Goal: Transaction & Acquisition: Purchase product/service

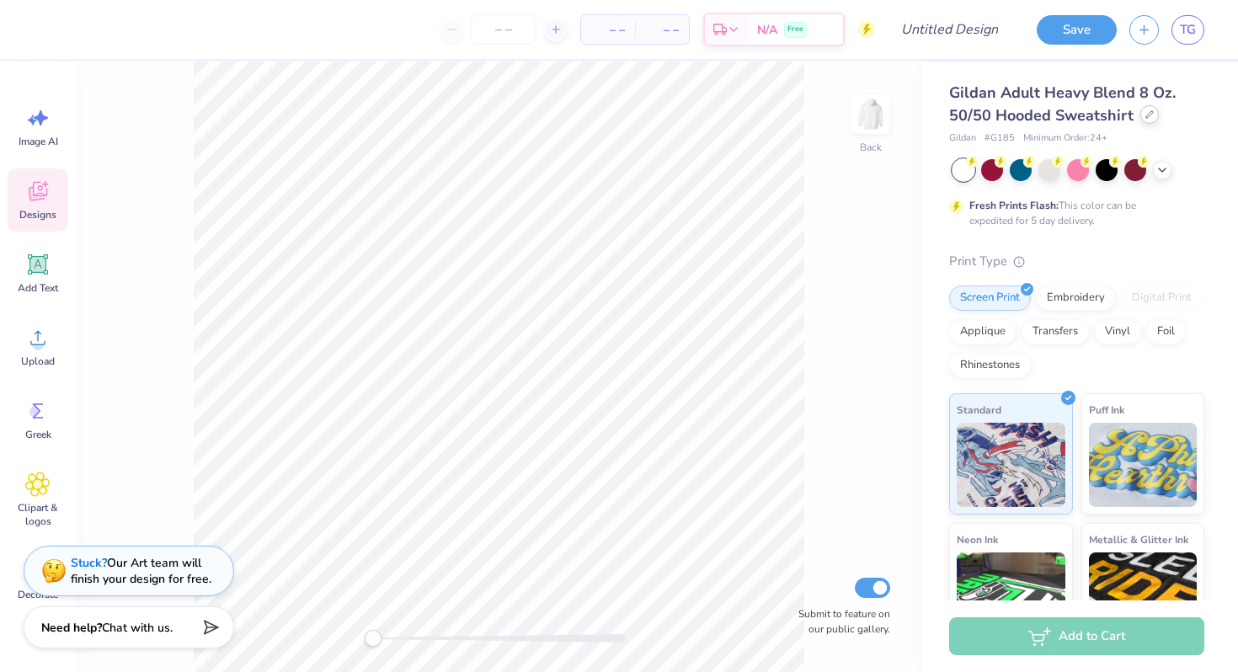
click at [1146, 115] on icon at bounding box center [1150, 114] width 8 height 8
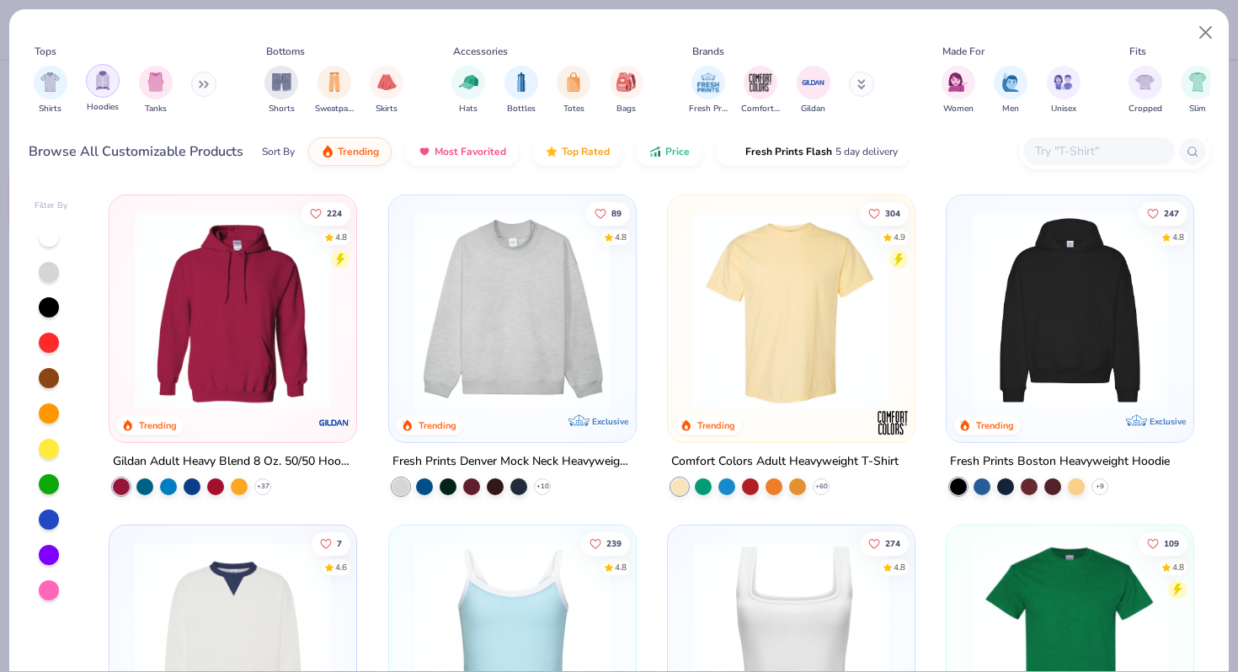
click at [97, 83] on img "filter for Hoodies" at bounding box center [102, 80] width 19 height 19
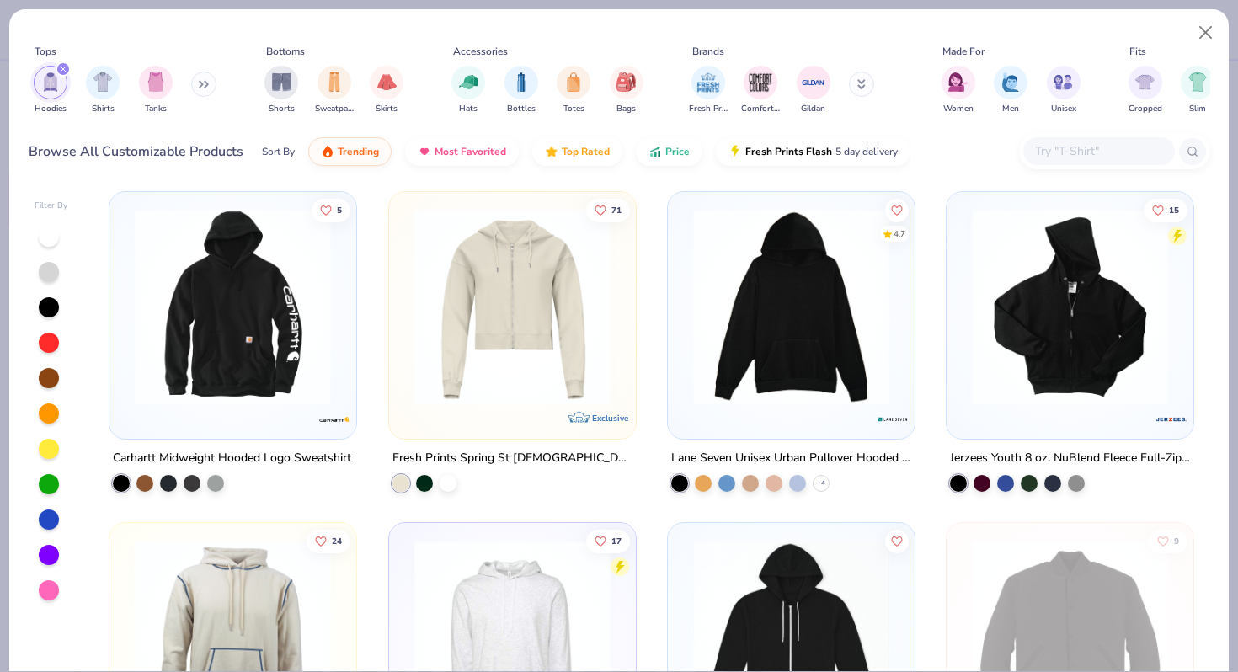
scroll to position [1650, 0]
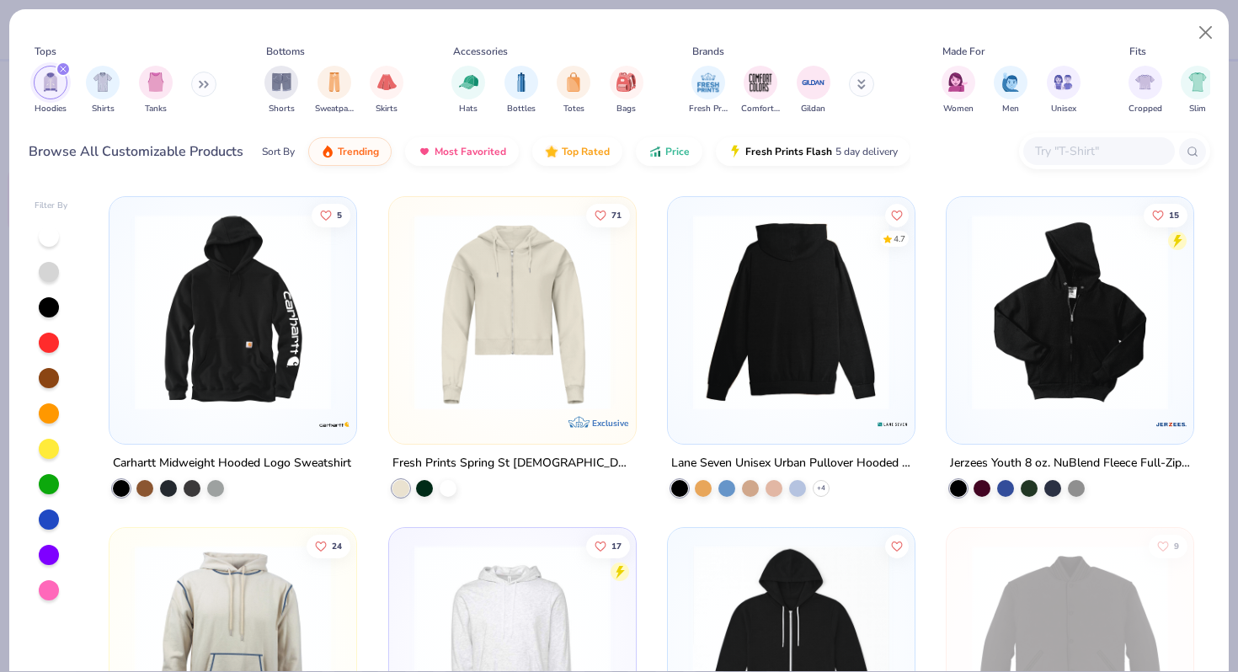
click at [812, 328] on img at bounding box center [791, 312] width 213 height 196
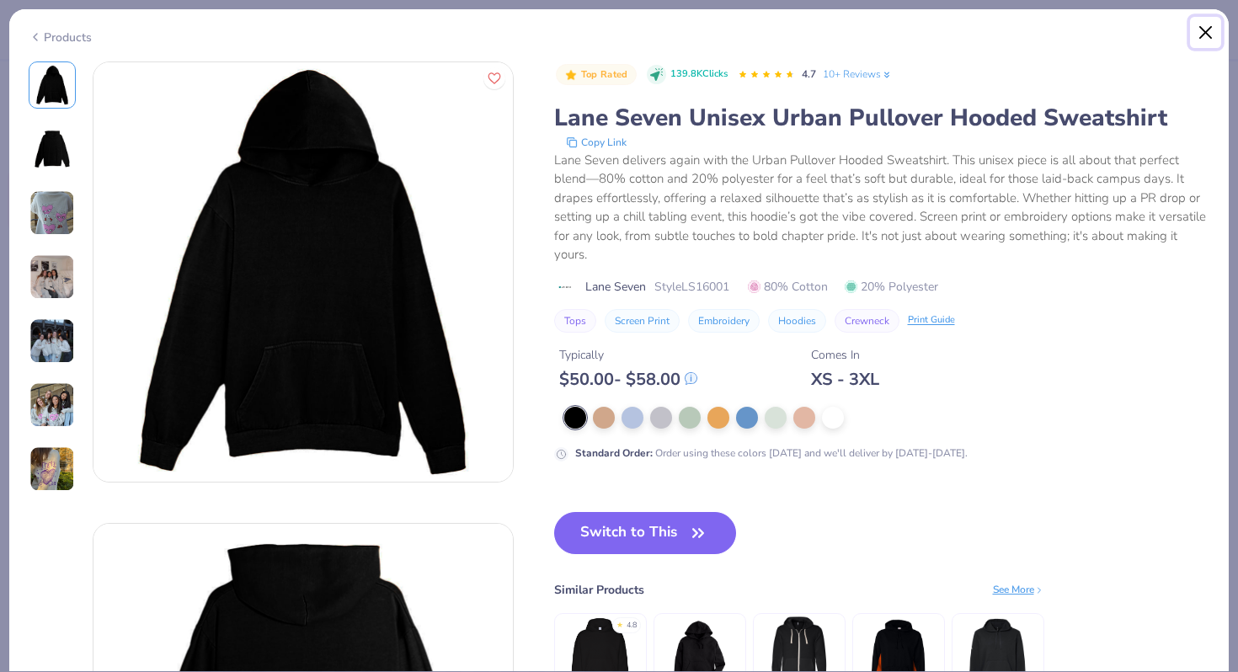
click at [1197, 24] on button "Close" at bounding box center [1206, 33] width 32 height 32
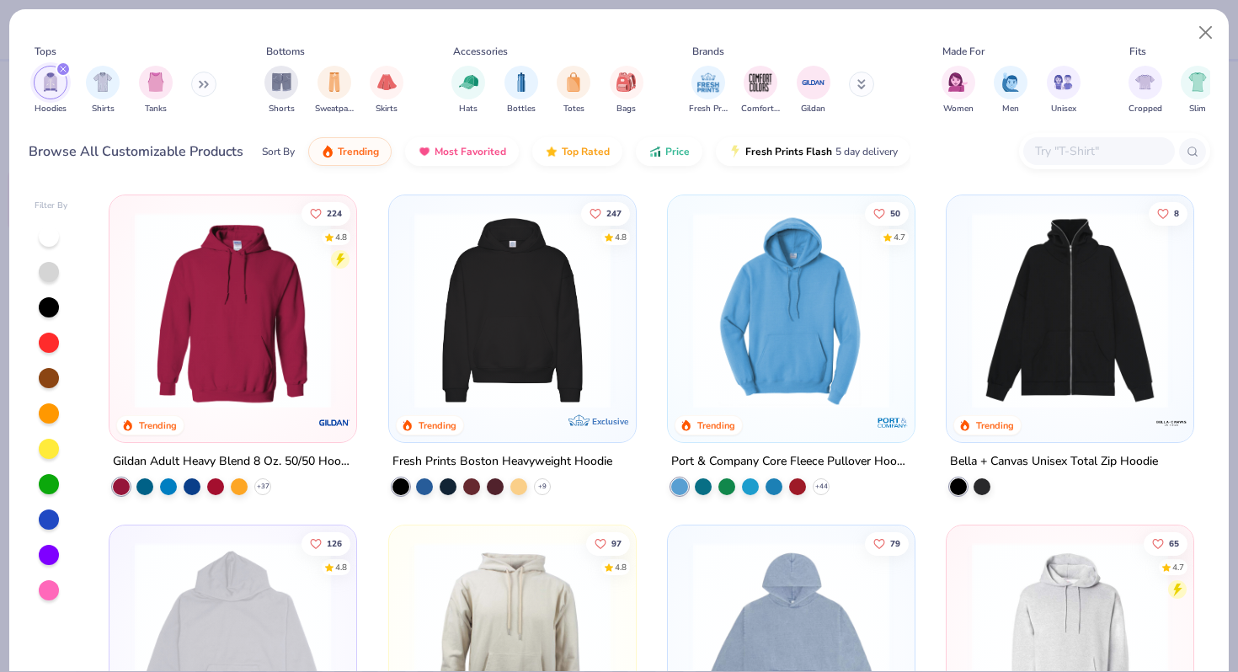
click at [530, 366] on img at bounding box center [512, 310] width 213 height 196
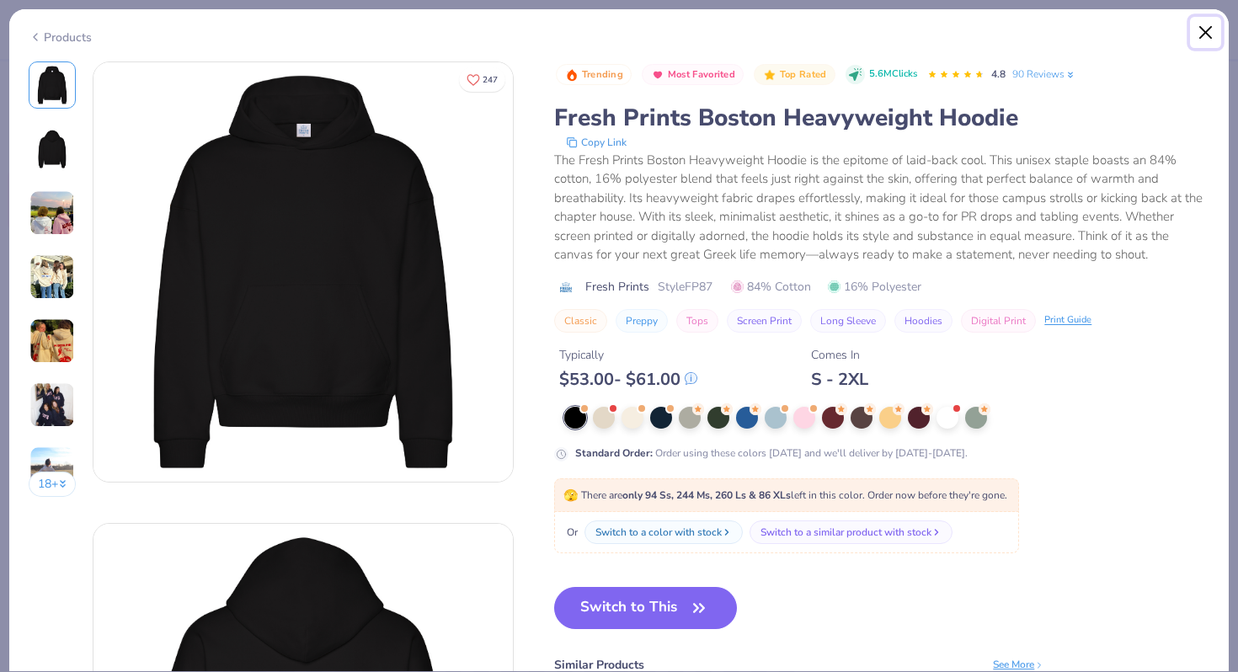
click at [1199, 25] on button "Close" at bounding box center [1206, 33] width 32 height 32
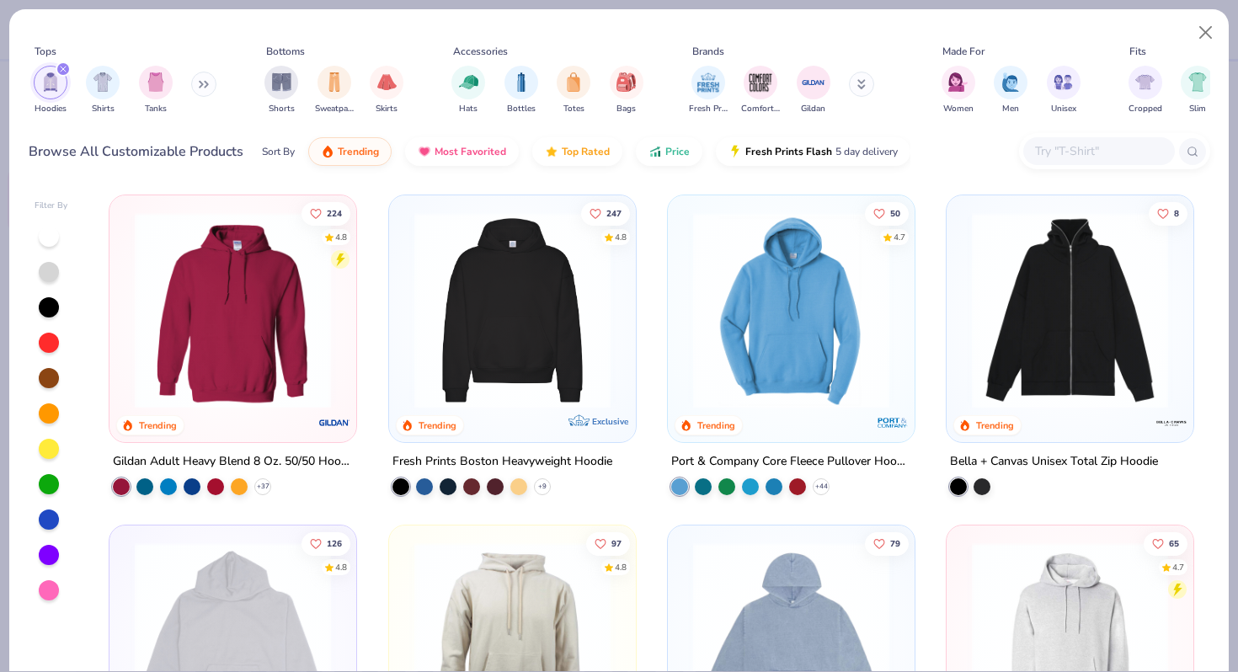
click at [206, 359] on img at bounding box center [232, 310] width 213 height 196
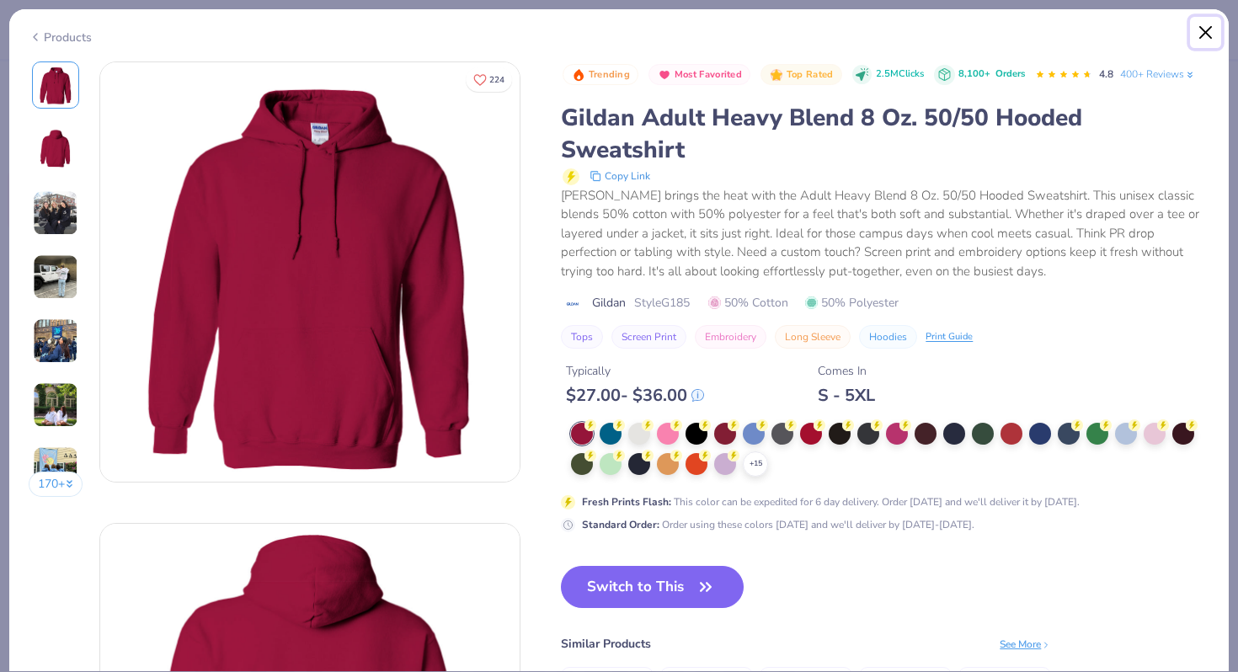
click at [1196, 27] on button "Close" at bounding box center [1206, 33] width 32 height 32
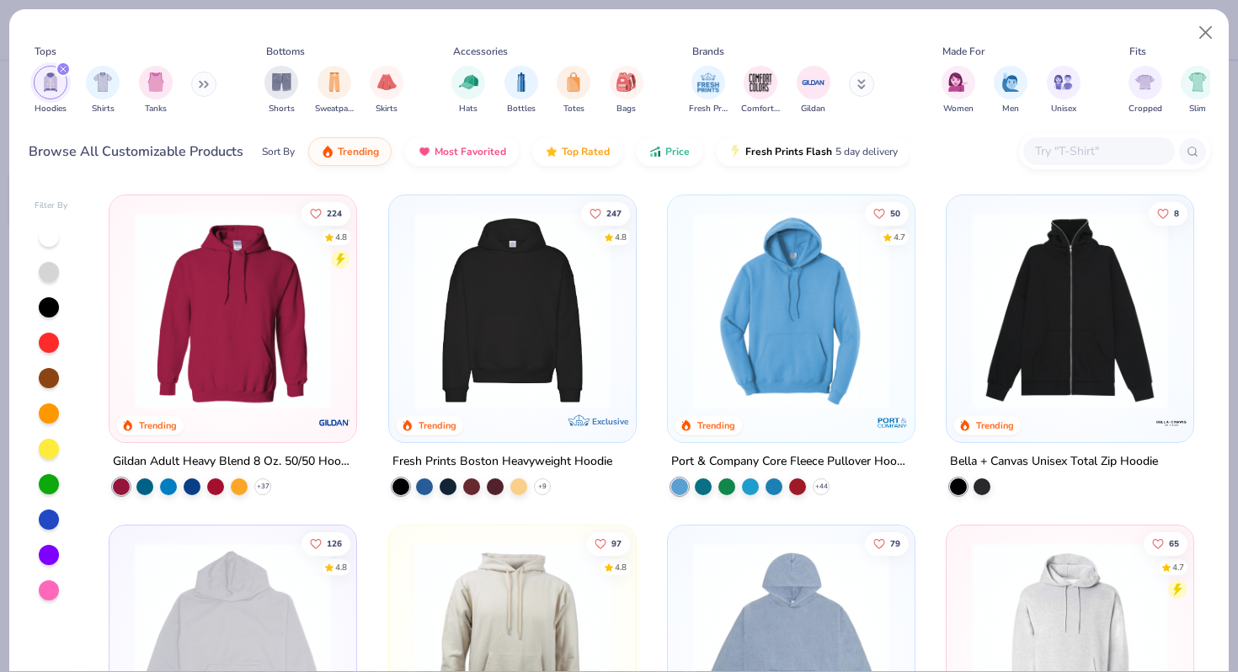
click at [831, 355] on img at bounding box center [791, 310] width 213 height 196
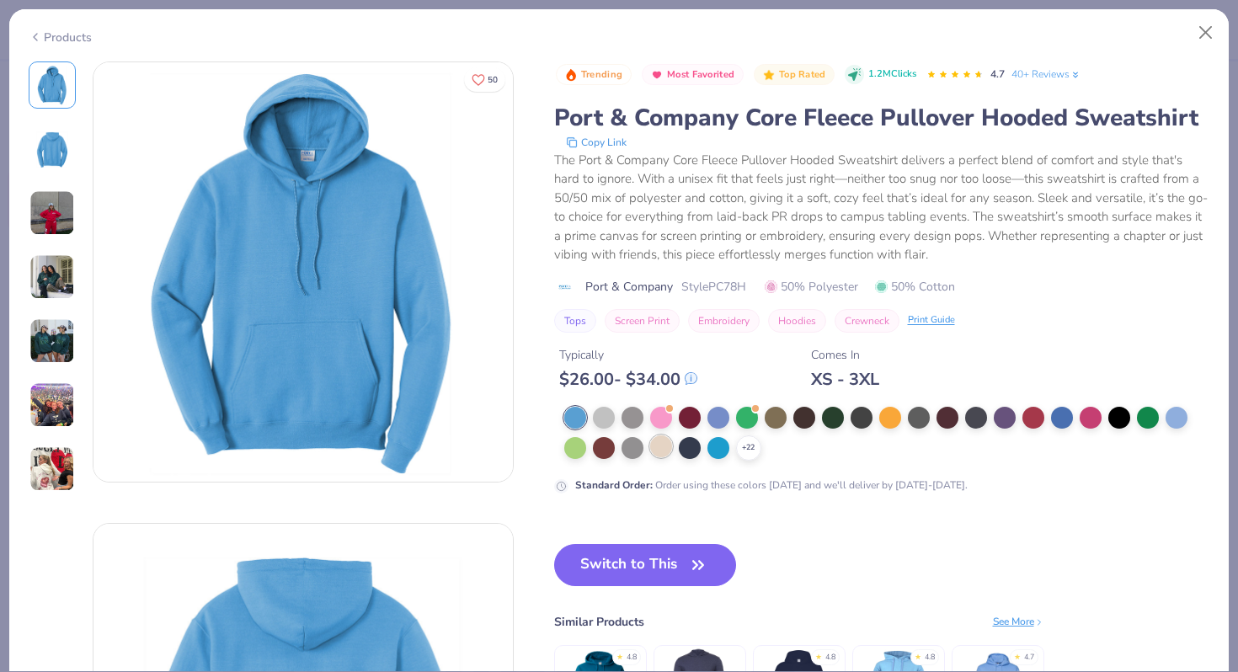
click at [657, 448] on div at bounding box center [661, 446] width 22 height 22
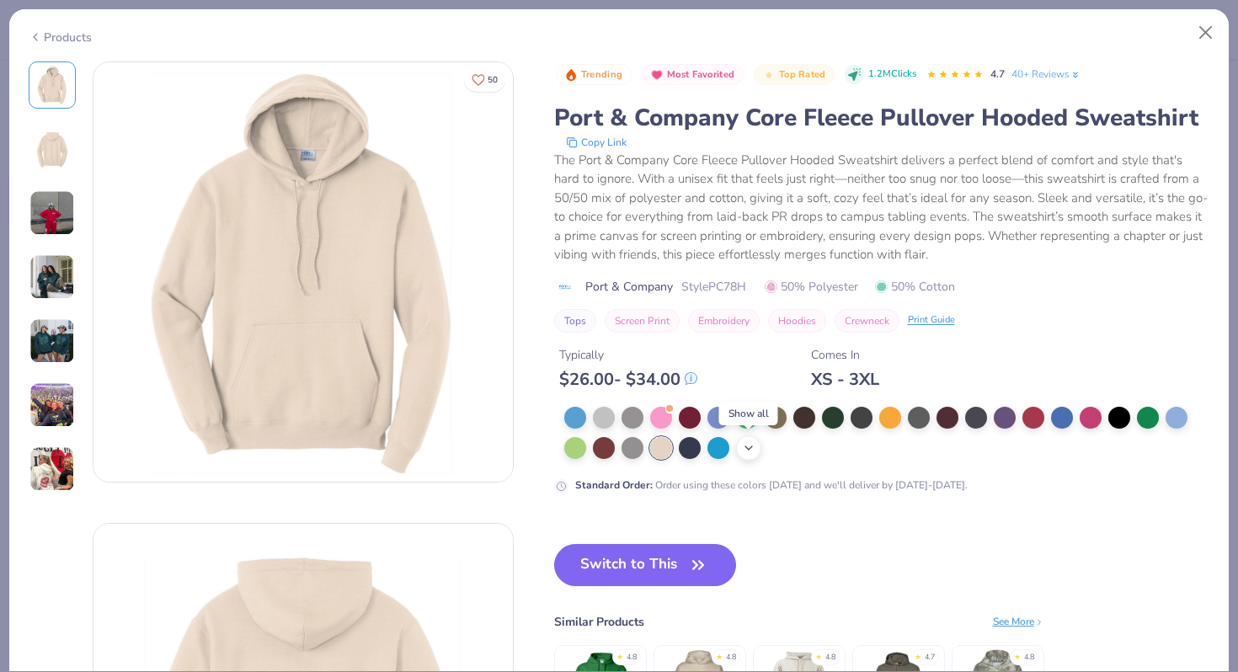
click at [748, 453] on icon at bounding box center [748, 447] width 13 height 13
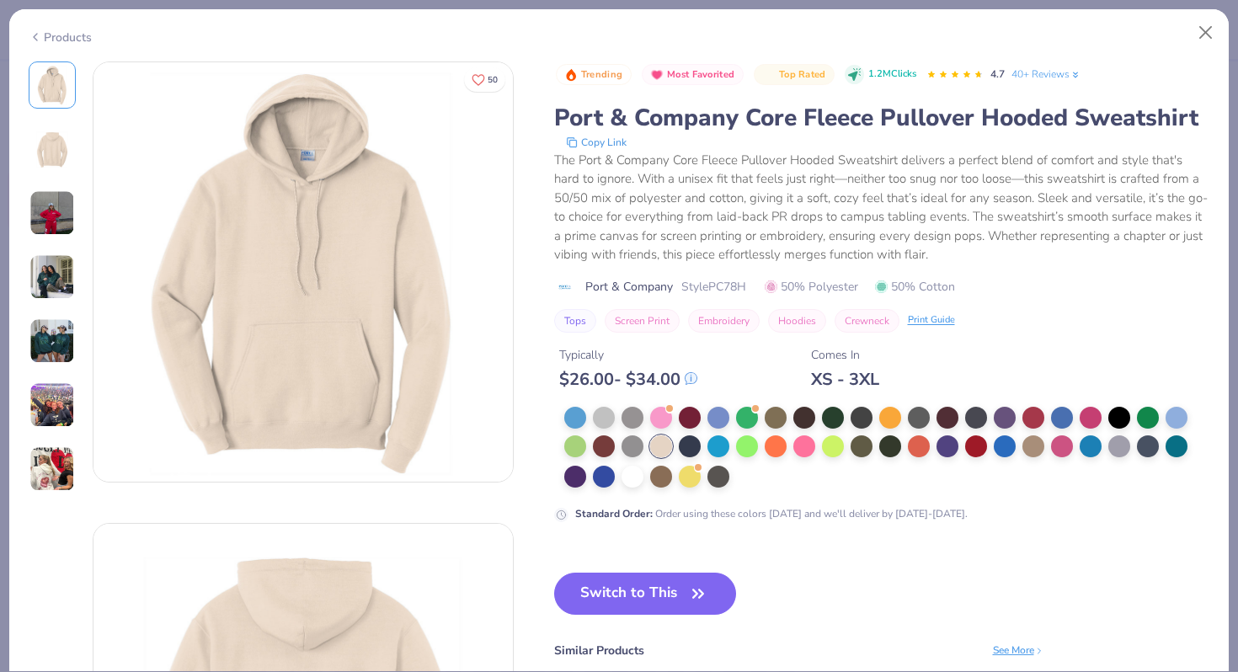
click at [40, 207] on img at bounding box center [51, 212] width 45 height 45
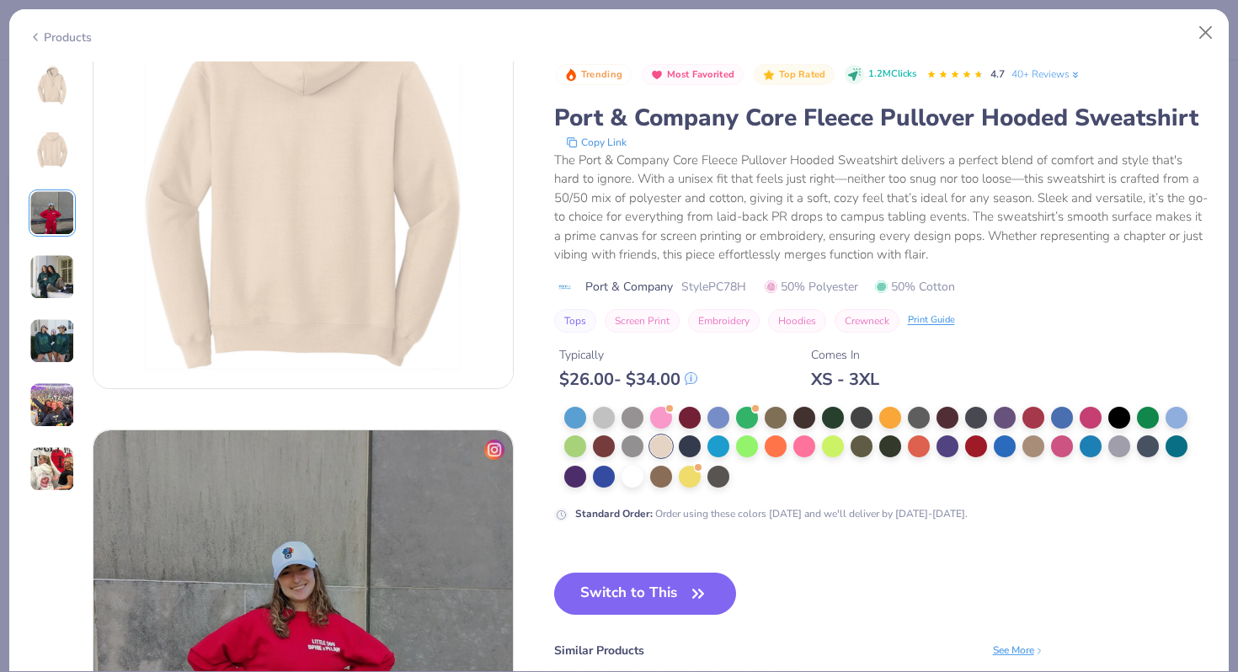
click at [52, 95] on img at bounding box center [52, 85] width 40 height 40
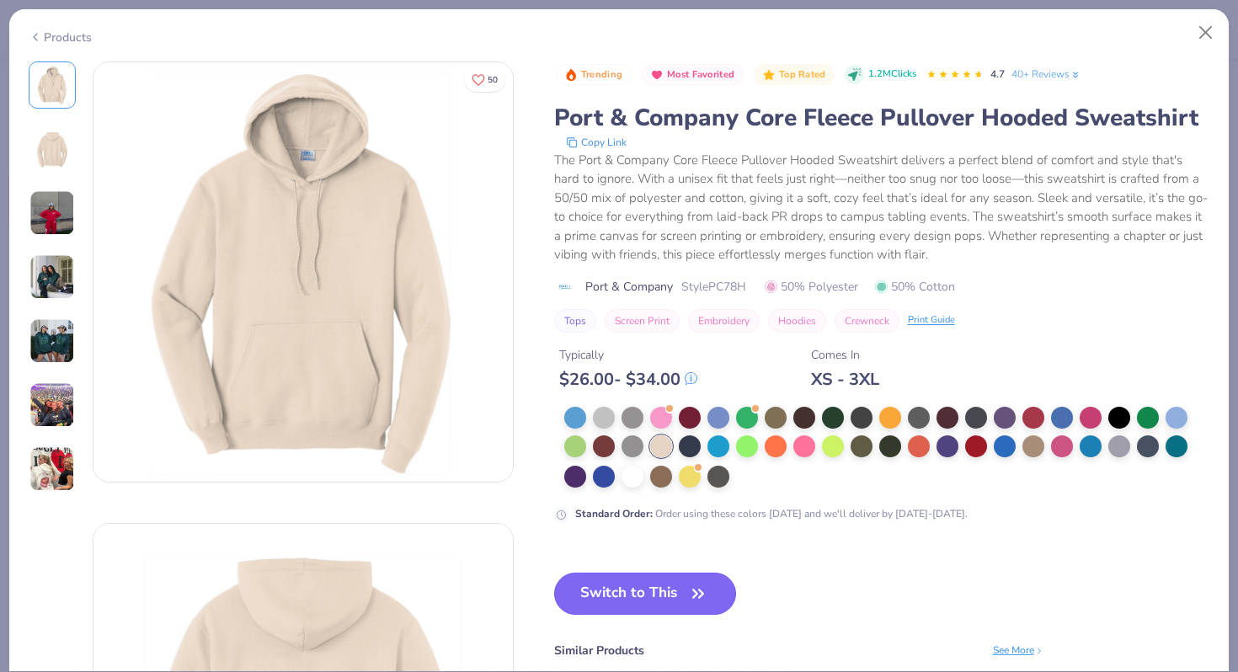
click at [650, 590] on button "Switch to This" at bounding box center [645, 594] width 183 height 42
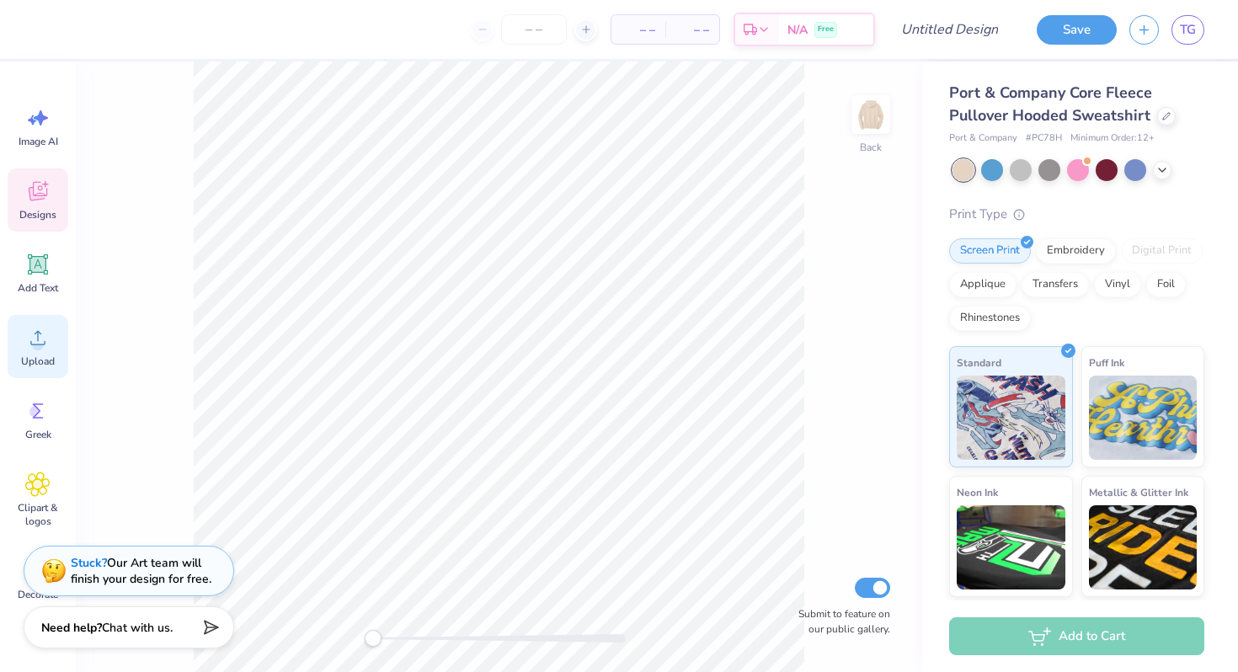
click at [36, 343] on circle at bounding box center [38, 345] width 12 height 12
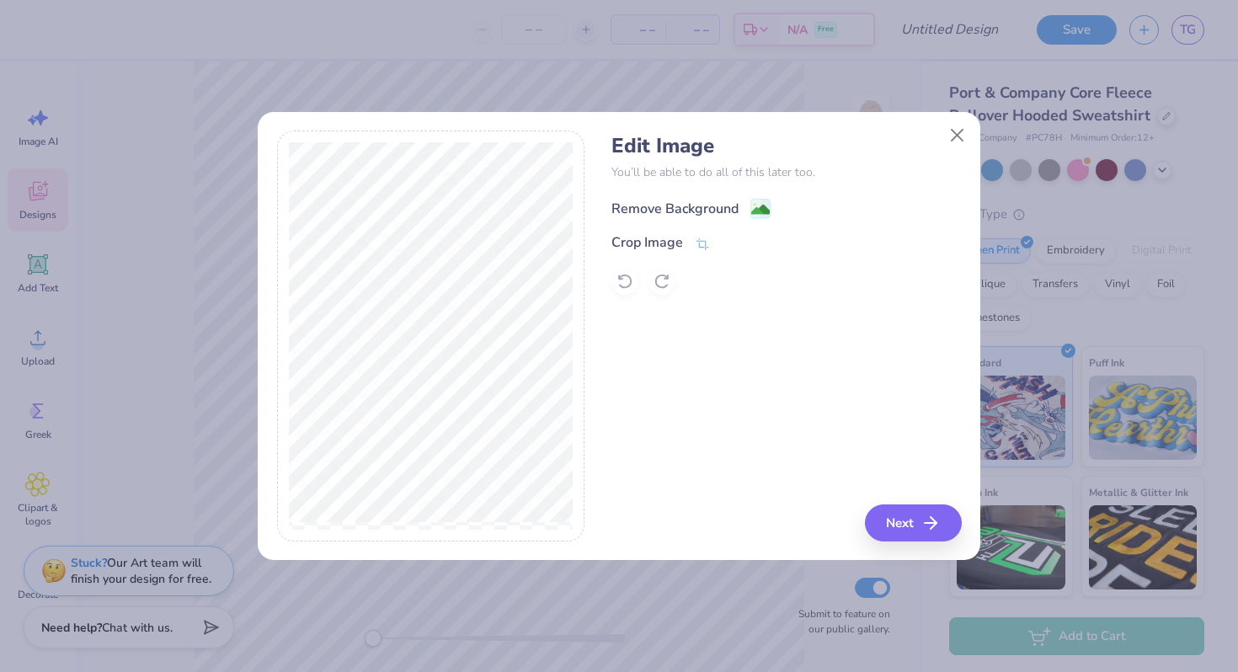
click at [748, 204] on div "Remove Background" at bounding box center [691, 208] width 159 height 21
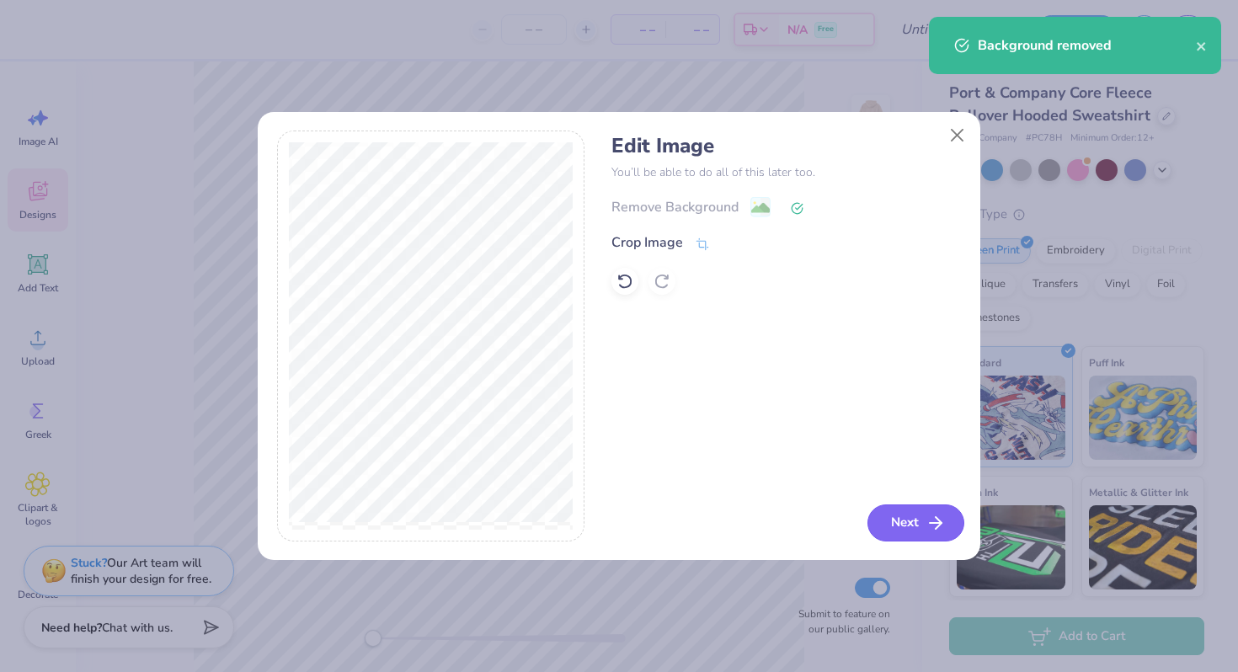
click at [902, 520] on button "Next" at bounding box center [916, 523] width 97 height 37
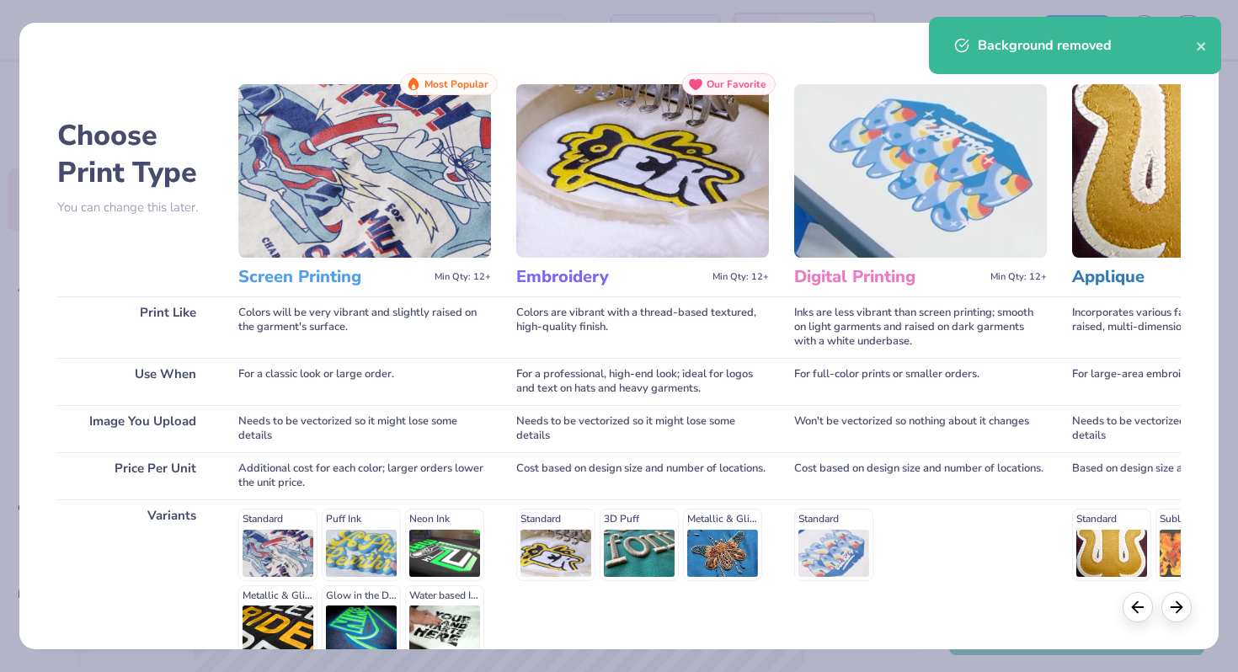
scroll to position [168, 0]
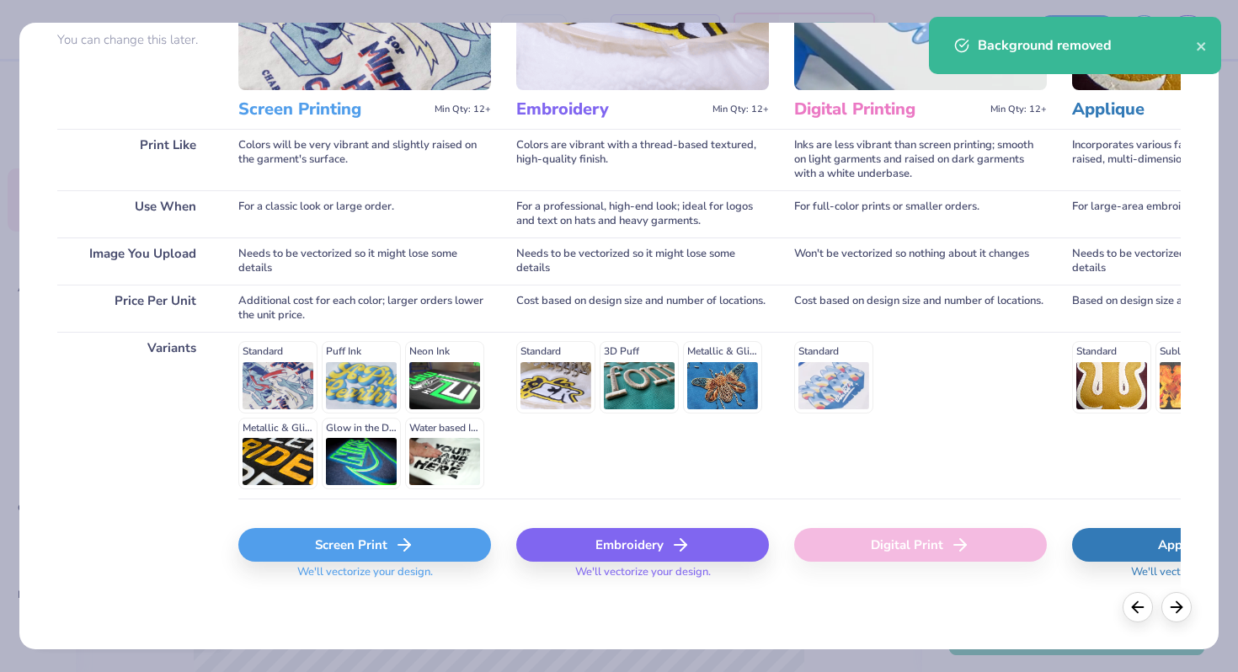
click at [345, 523] on div "Screen Print We'll vectorize your design." at bounding box center [364, 549] width 253 height 100
click at [346, 529] on div "Screen Print" at bounding box center [364, 545] width 253 height 34
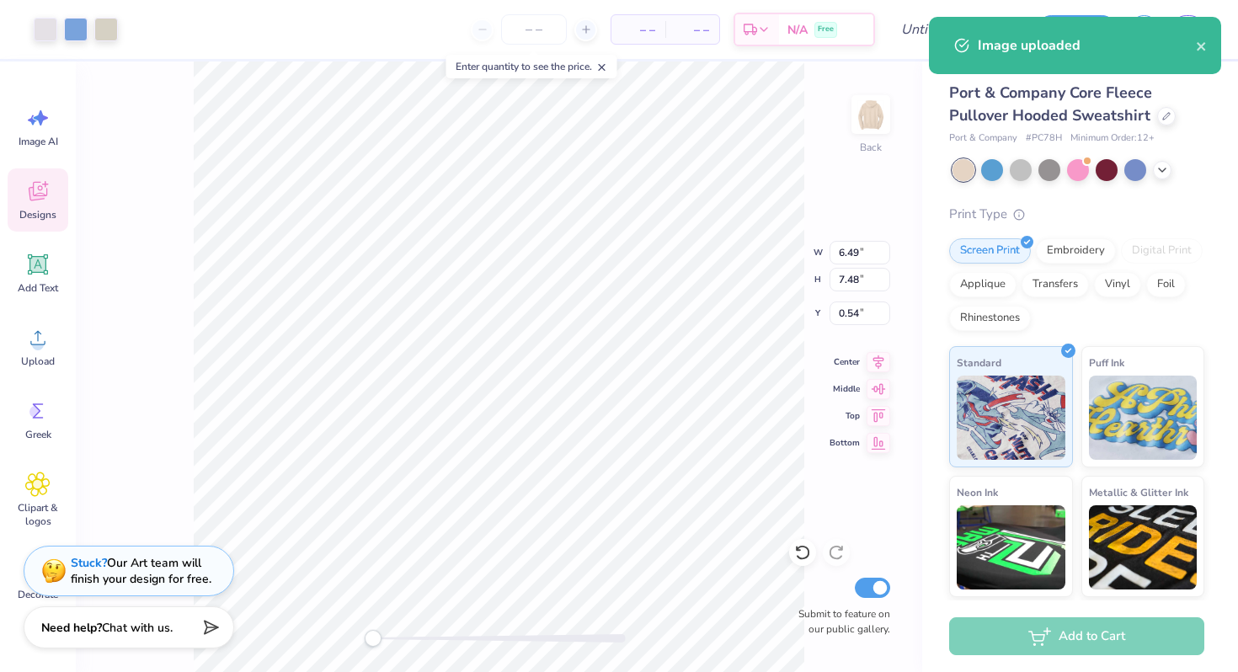
type input "6.49"
type input "7.48"
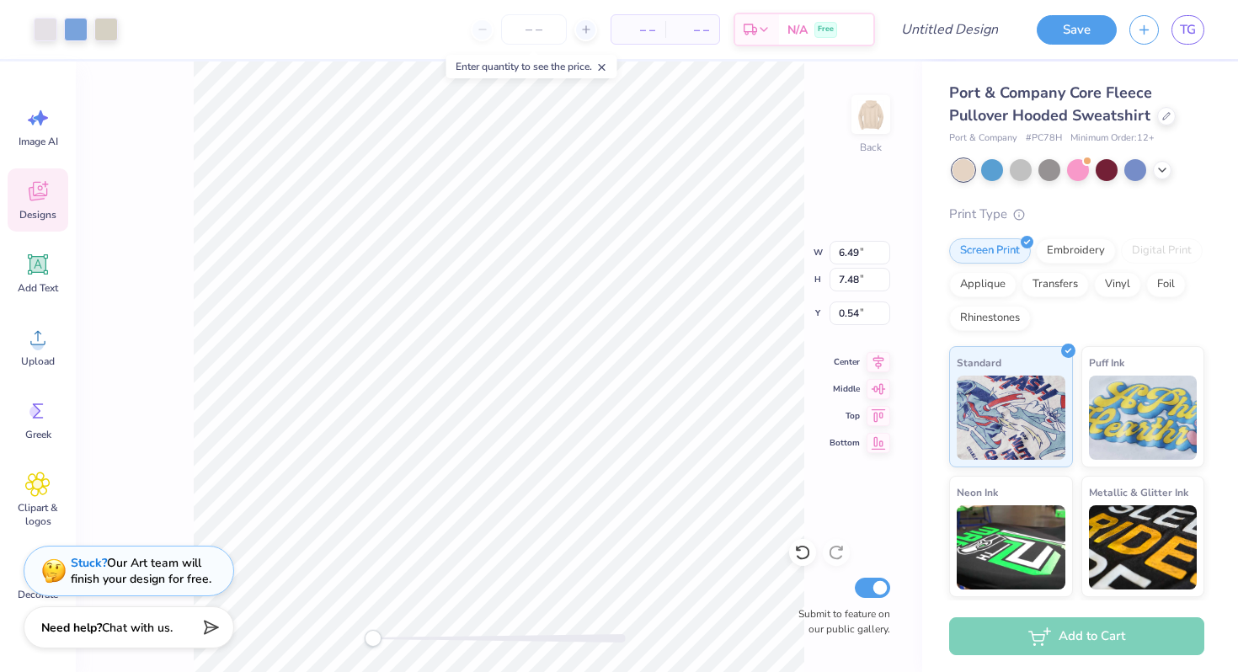
type input "5.57"
type input "6.42"
type input "0.50"
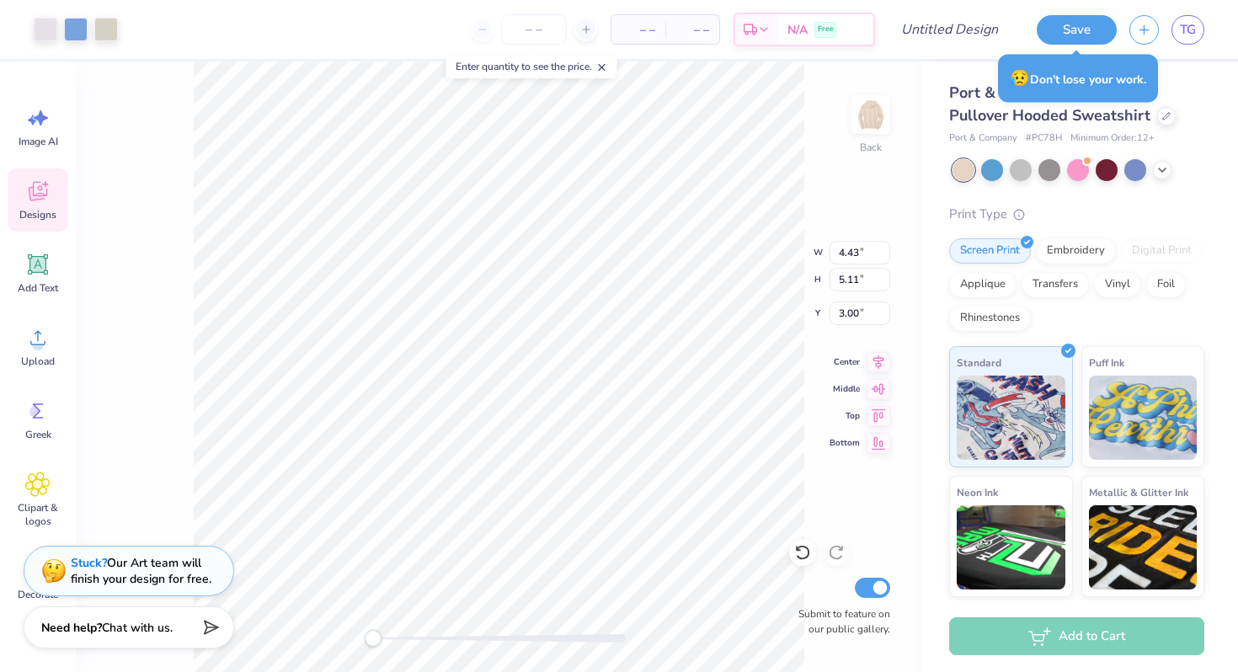
type input "4.43"
type input "5.11"
click at [872, 126] on img at bounding box center [870, 114] width 67 height 67
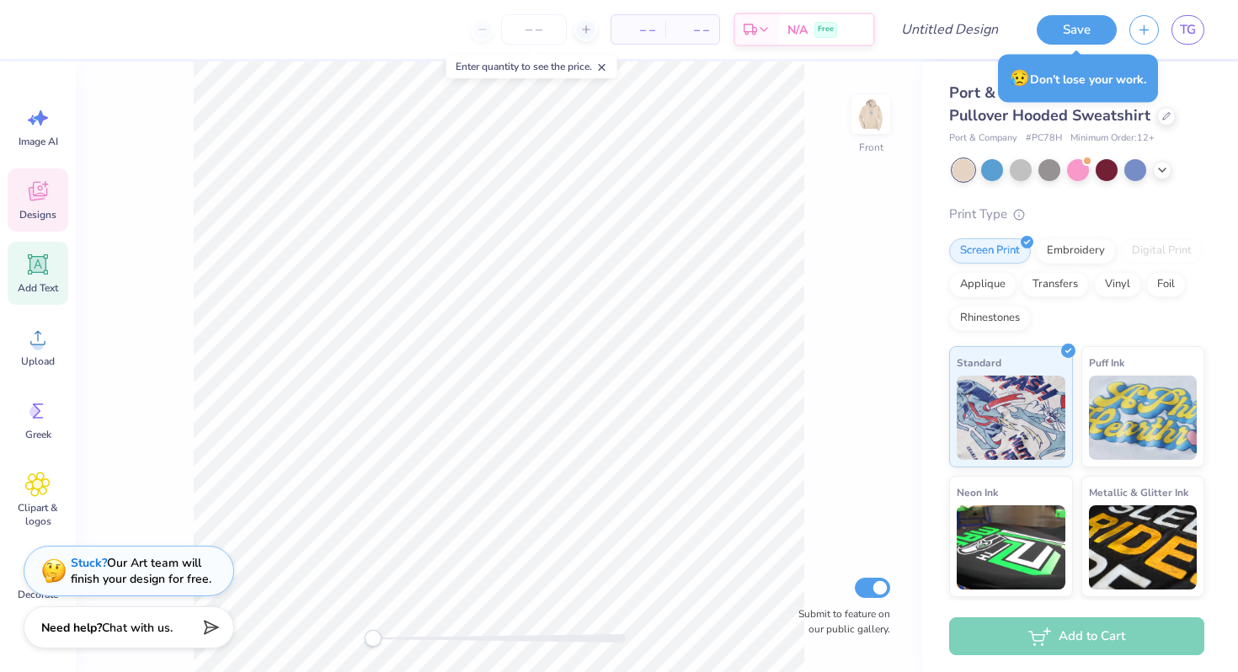
click at [28, 280] on div "Add Text" at bounding box center [38, 273] width 61 height 63
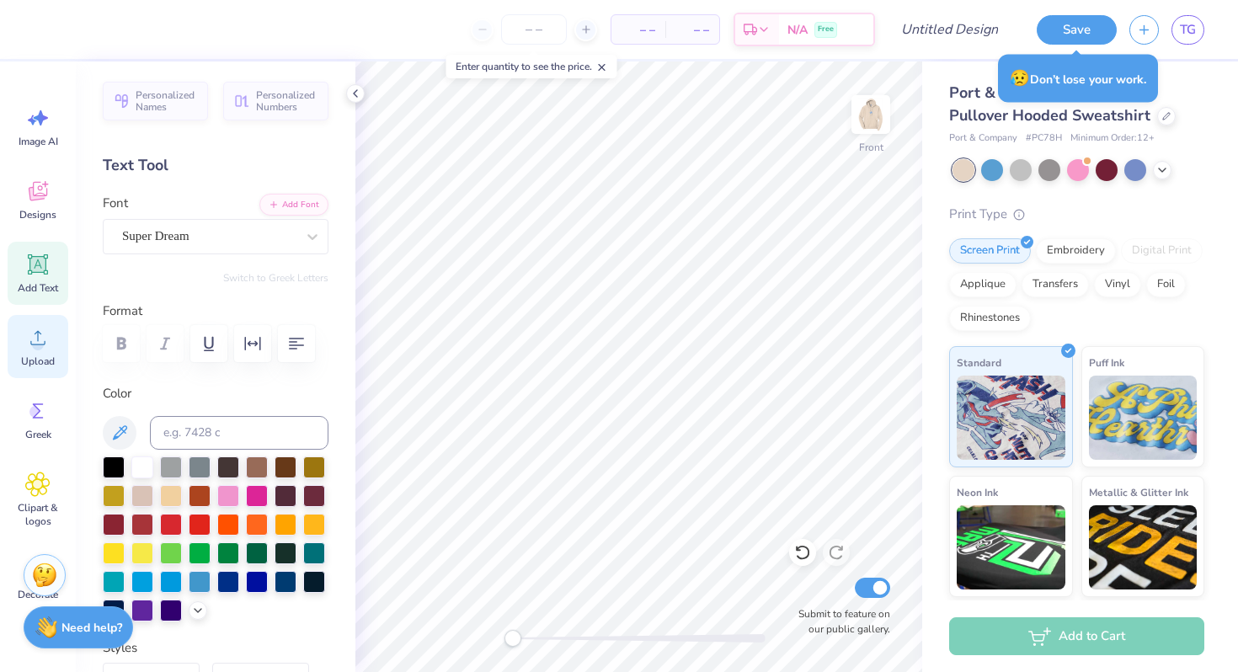
click at [25, 347] on icon at bounding box center [37, 337] width 25 height 25
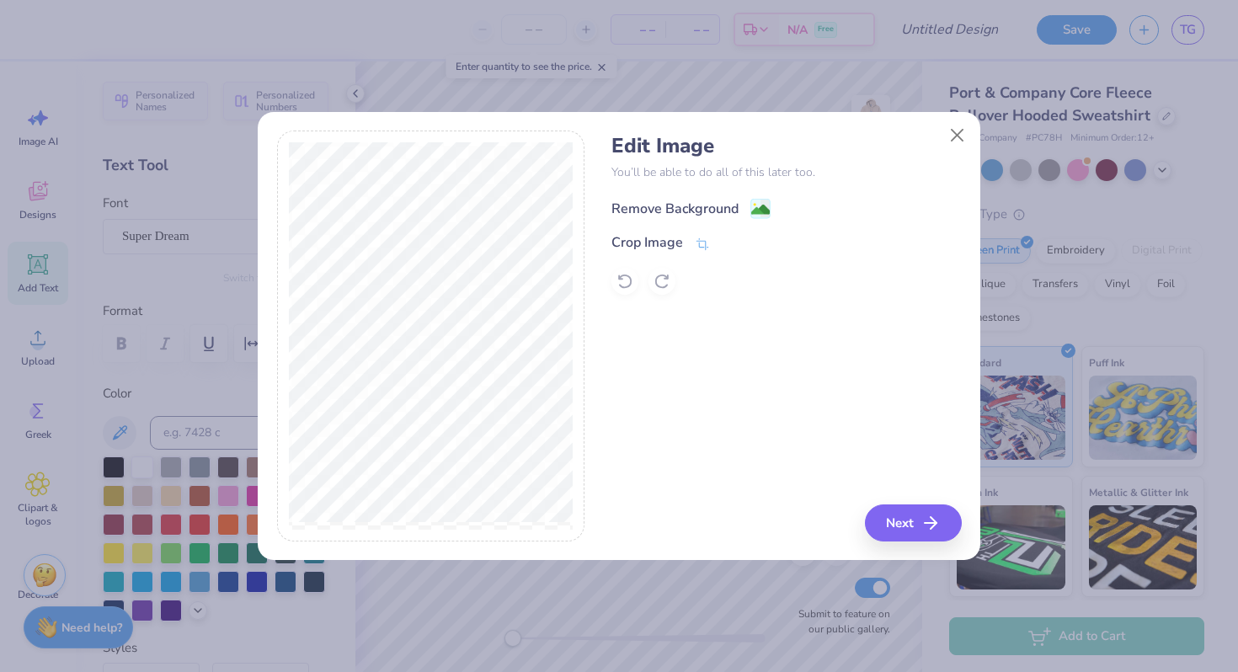
click at [761, 211] on image at bounding box center [760, 209] width 19 height 19
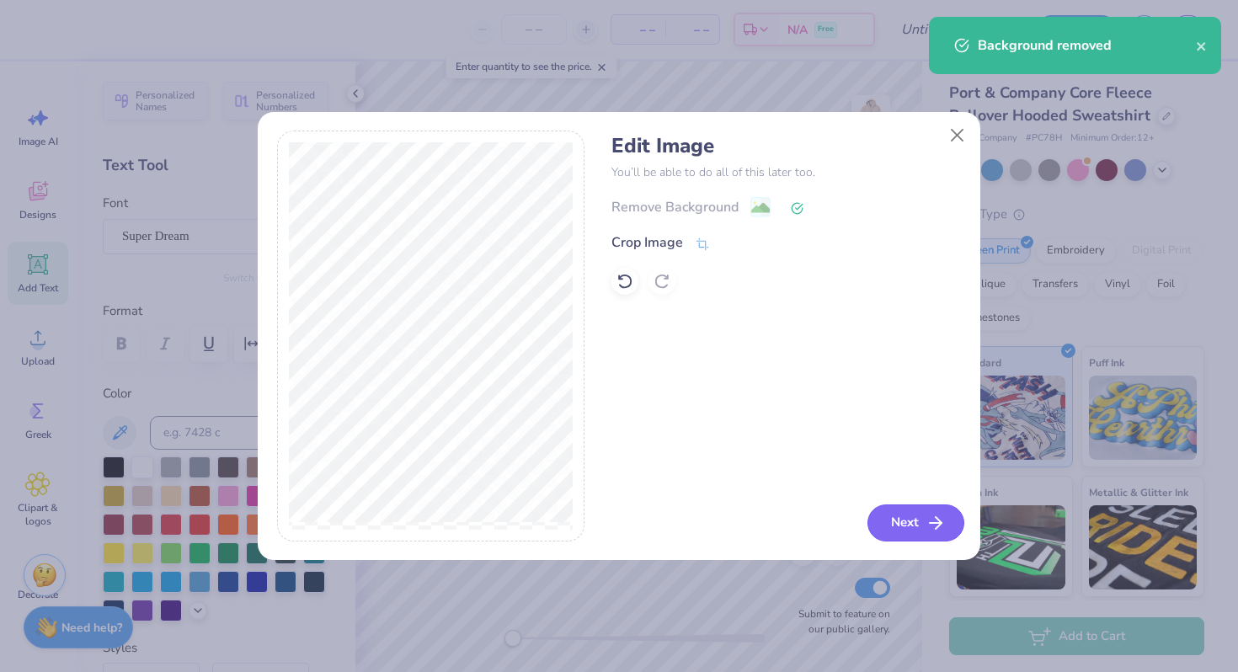
click at [915, 519] on button "Next" at bounding box center [916, 523] width 97 height 37
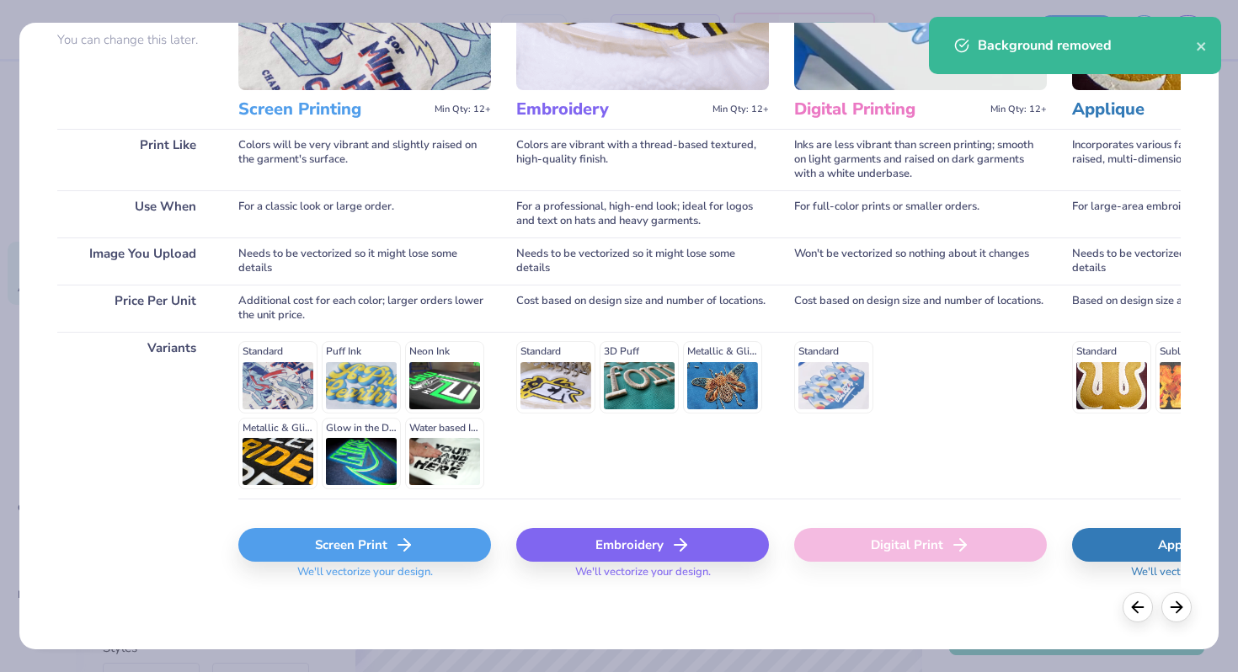
click at [347, 558] on div "Screen Print" at bounding box center [364, 545] width 253 height 34
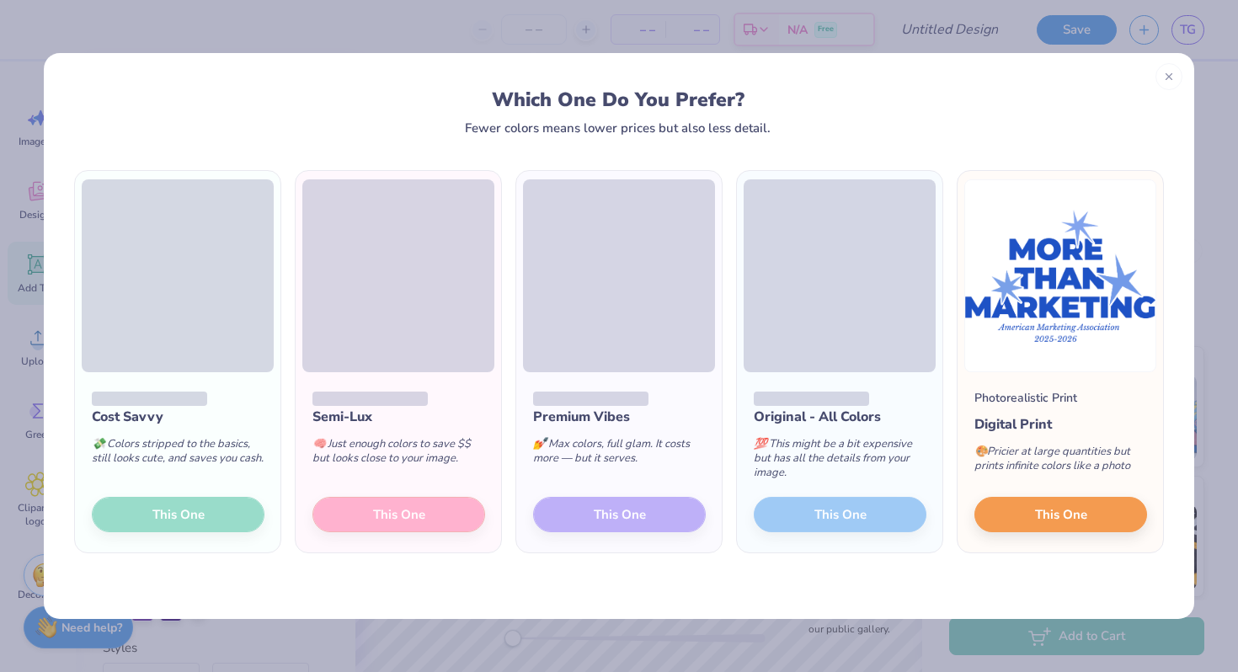
click at [175, 514] on div "Cost Savvy 💸 Colors stripped to the basics, still looks cute, and saves you cas…" at bounding box center [178, 462] width 206 height 180
click at [211, 505] on div "Cost Savvy 💸 Colors stripped to the basics, still looks cute, and saves you cas…" at bounding box center [178, 462] width 206 height 180
click at [145, 517] on div "Cost Savvy 💸 Colors stripped to the basics, still looks cute, and saves you cas…" at bounding box center [178, 462] width 206 height 180
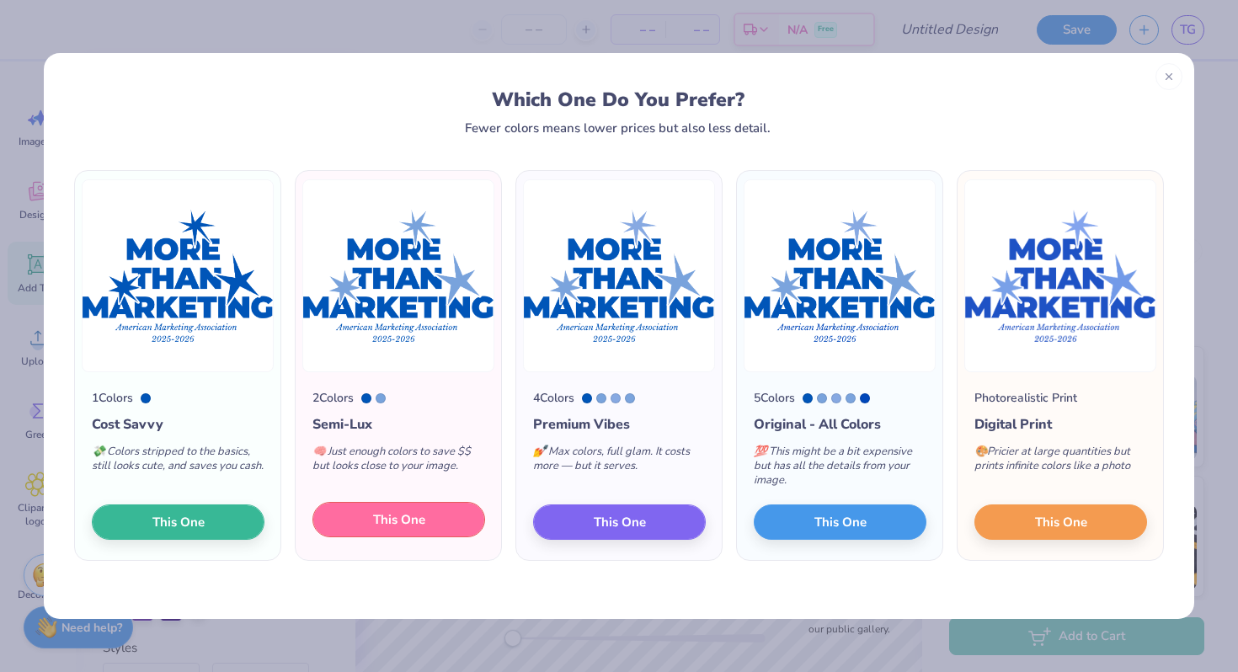
click at [348, 518] on button "This One" at bounding box center [399, 519] width 173 height 35
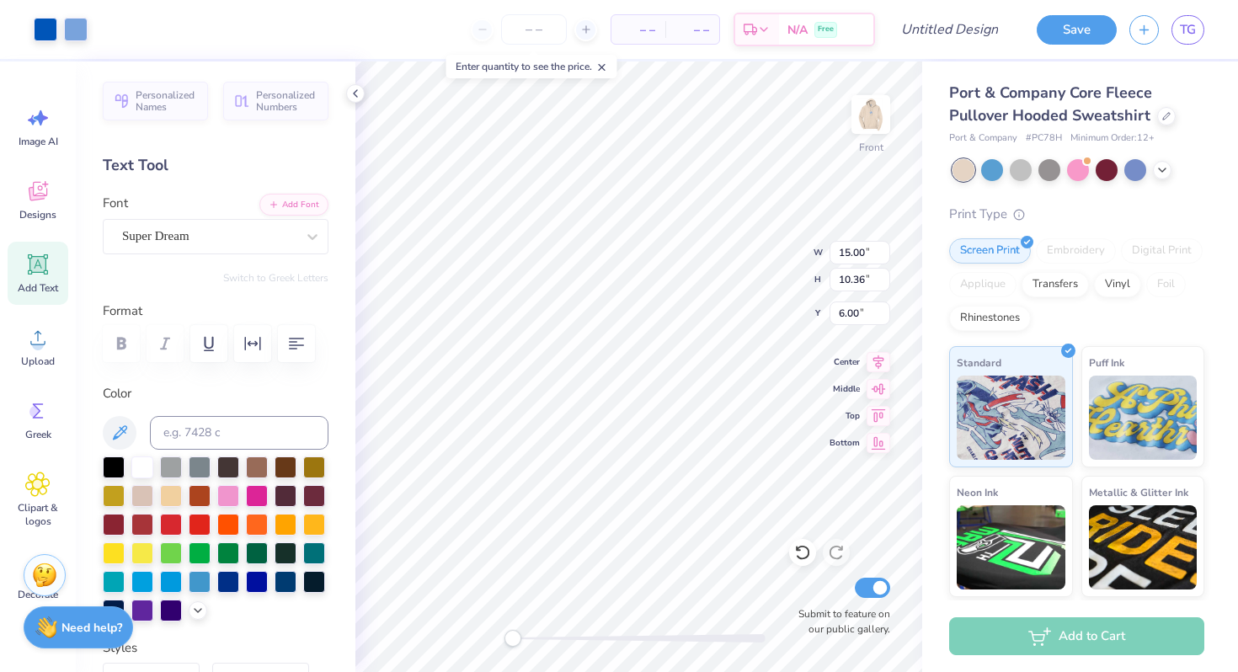
type input "13.47"
type input "9.30"
click at [871, 118] on img at bounding box center [870, 114] width 67 height 67
click at [868, 112] on img at bounding box center [870, 114] width 67 height 67
click at [868, 112] on img at bounding box center [871, 115] width 34 height 34
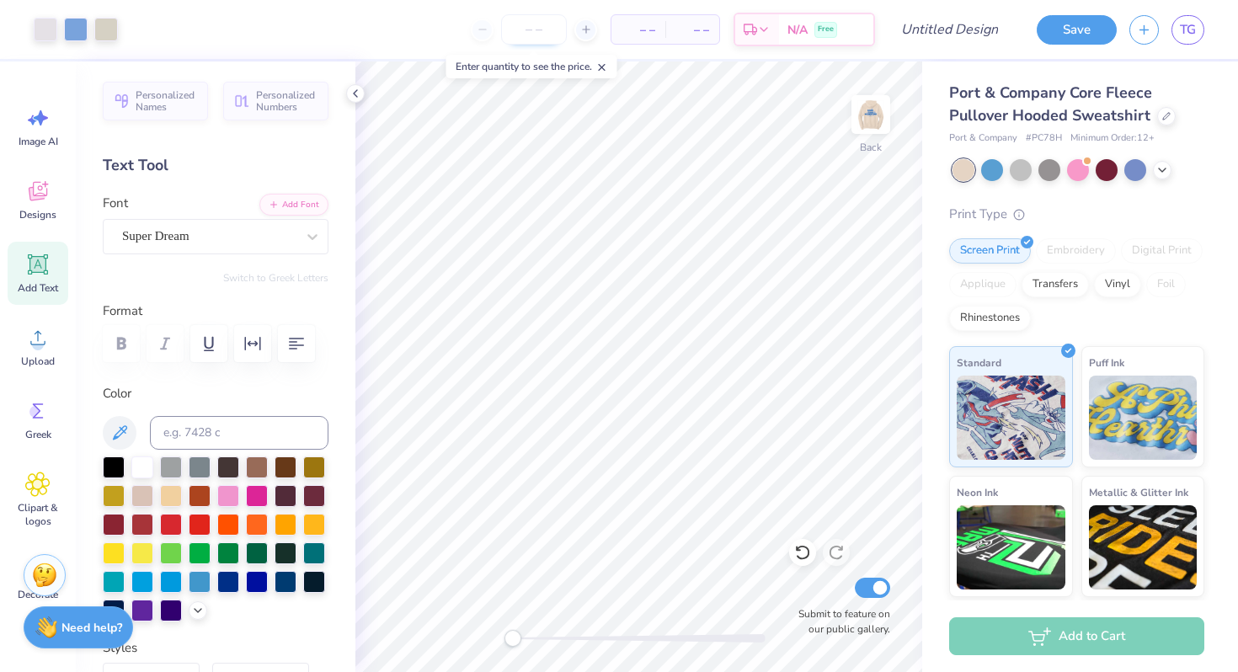
click at [521, 37] on input "number" at bounding box center [534, 29] width 66 height 30
click at [118, 25] on div at bounding box center [106, 28] width 24 height 24
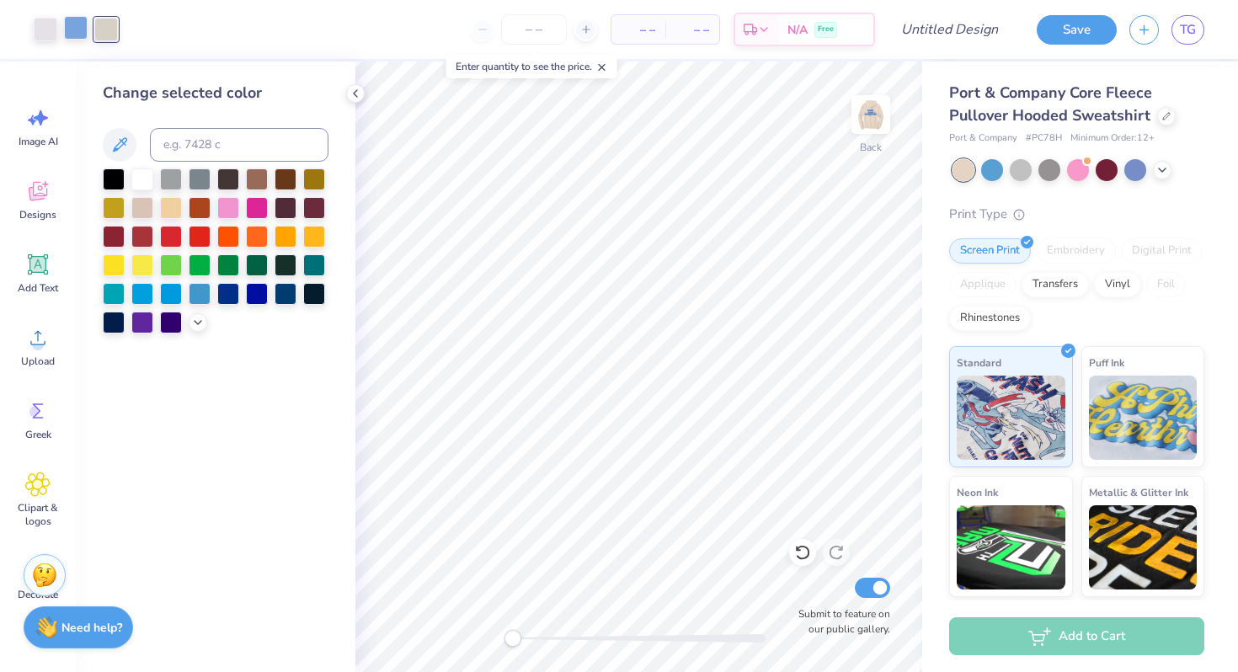
click at [75, 27] on div at bounding box center [76, 28] width 24 height 24
click at [221, 142] on input at bounding box center [239, 145] width 179 height 34
type input "659"
click at [112, 24] on div at bounding box center [106, 28] width 24 height 24
click at [110, 24] on div at bounding box center [106, 30] width 24 height 24
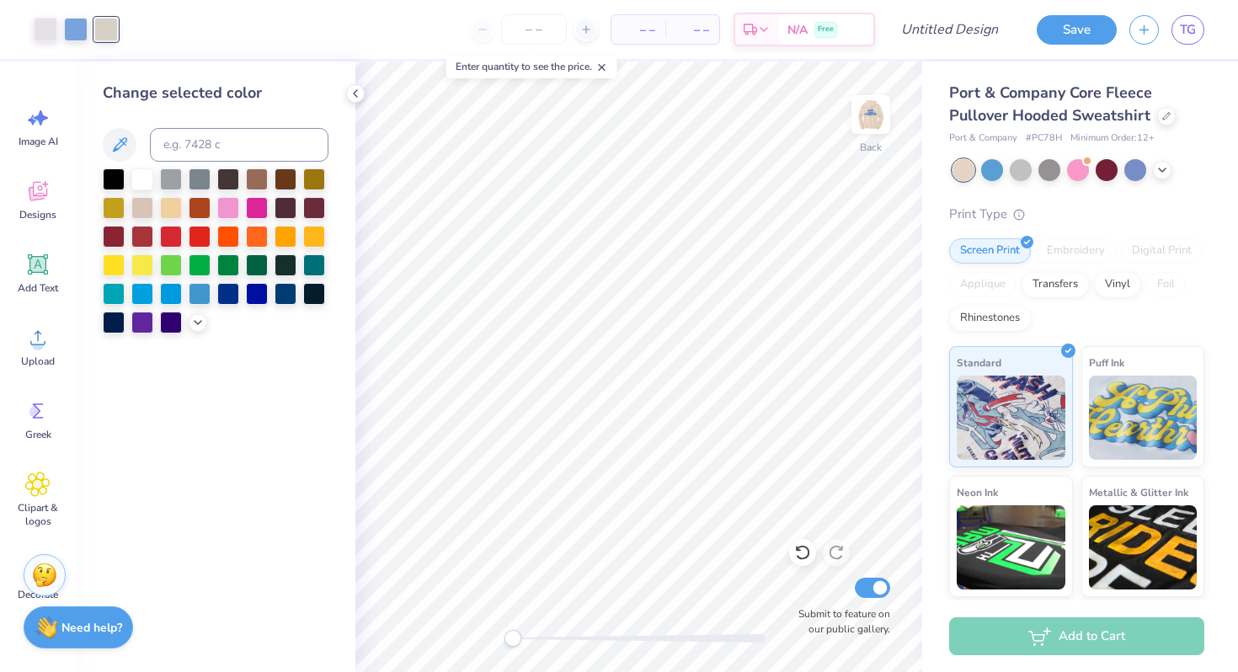
click at [113, 26] on div at bounding box center [106, 30] width 24 height 24
click at [126, 142] on icon at bounding box center [120, 144] width 14 height 14
click at [208, 147] on input at bounding box center [239, 145] width 179 height 34
type input "659"
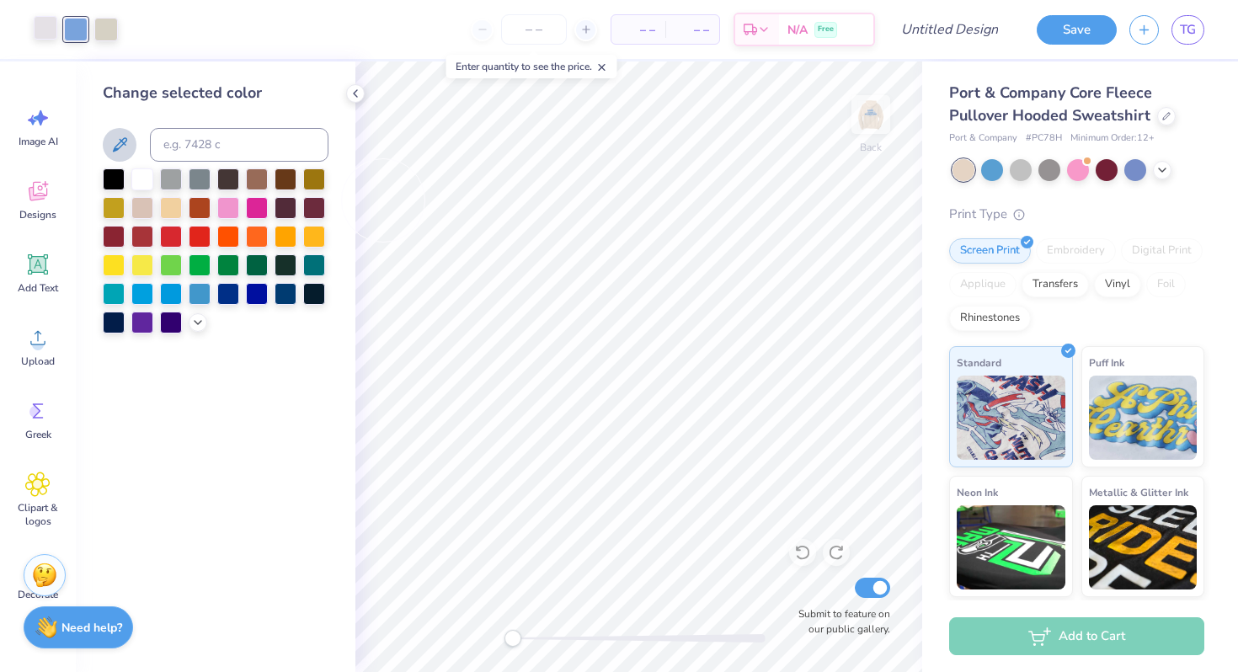
click at [34, 20] on div at bounding box center [46, 28] width 24 height 24
click at [231, 148] on input at bounding box center [239, 145] width 179 height 34
type input "659"
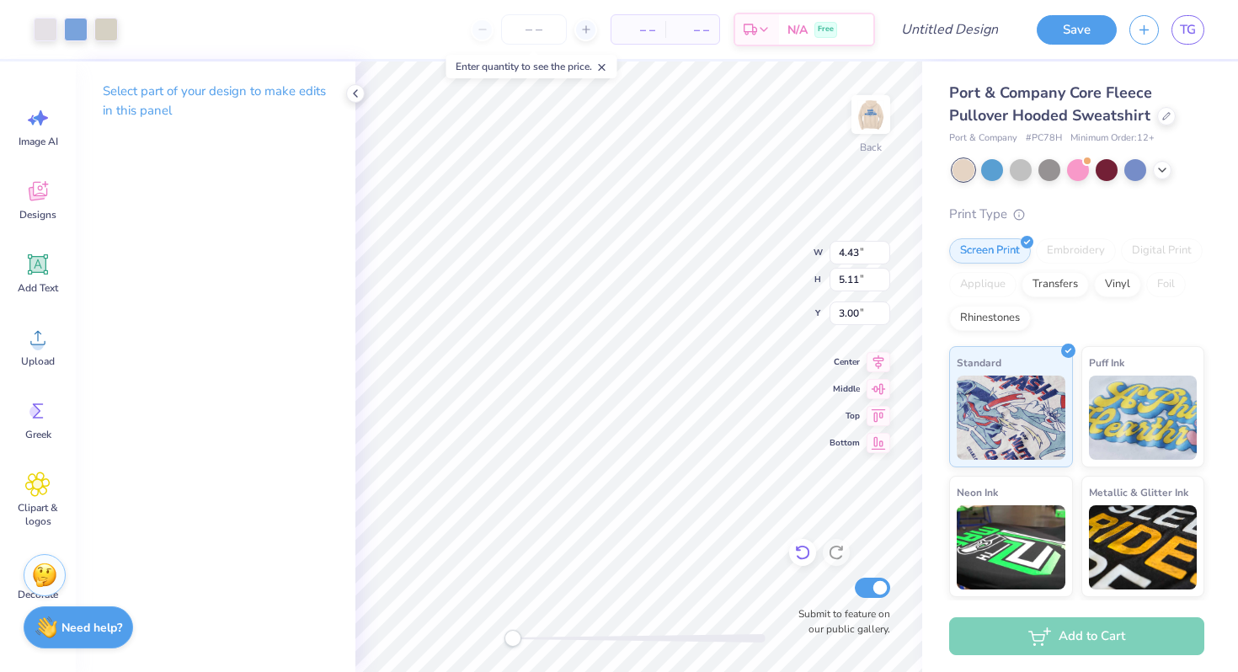
click at [794, 558] on icon at bounding box center [802, 552] width 17 height 17
type input "5.57"
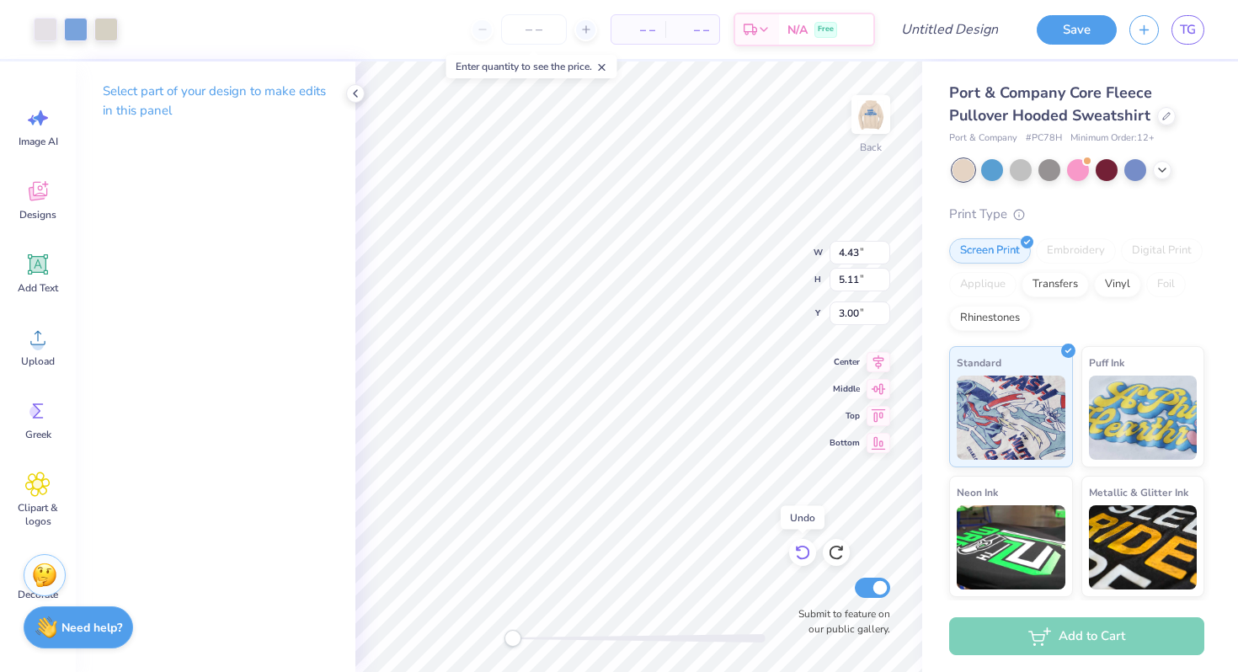
type input "6.42"
click at [833, 553] on icon at bounding box center [836, 552] width 17 height 17
type input "4.43"
type input "5.11"
click at [885, 111] on img at bounding box center [870, 114] width 67 height 67
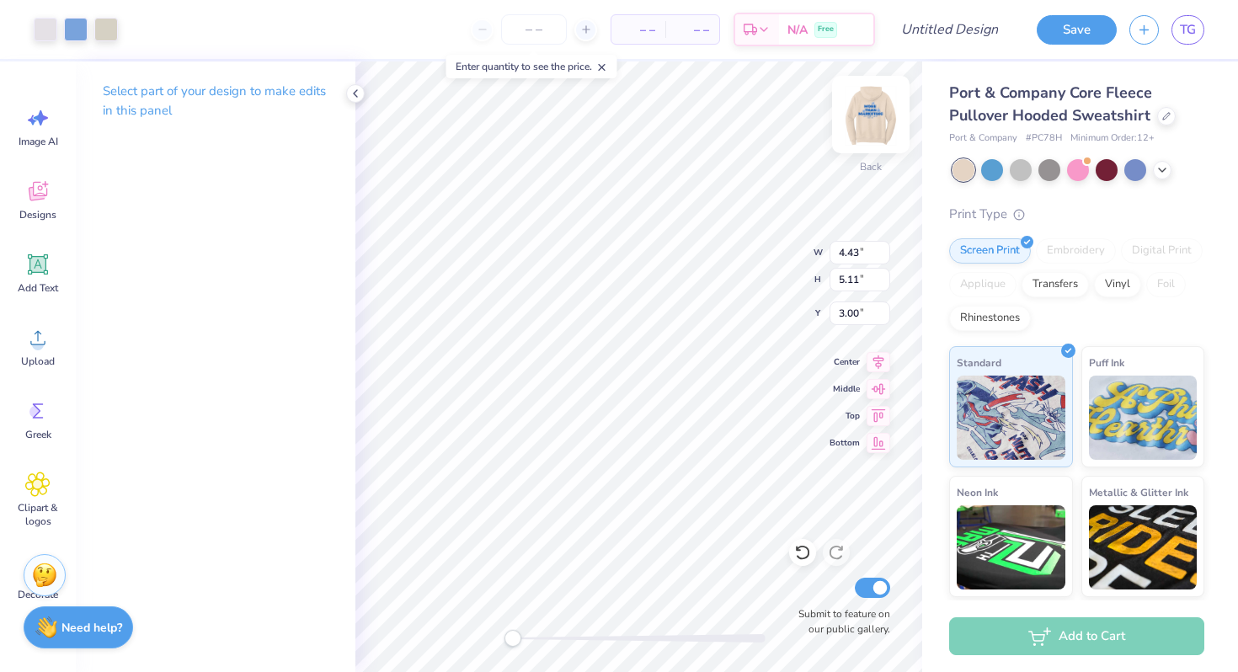
type input "4.08"
type input "4.70"
type input "8.56"
click at [884, 111] on img at bounding box center [870, 114] width 67 height 67
type input "4.43"
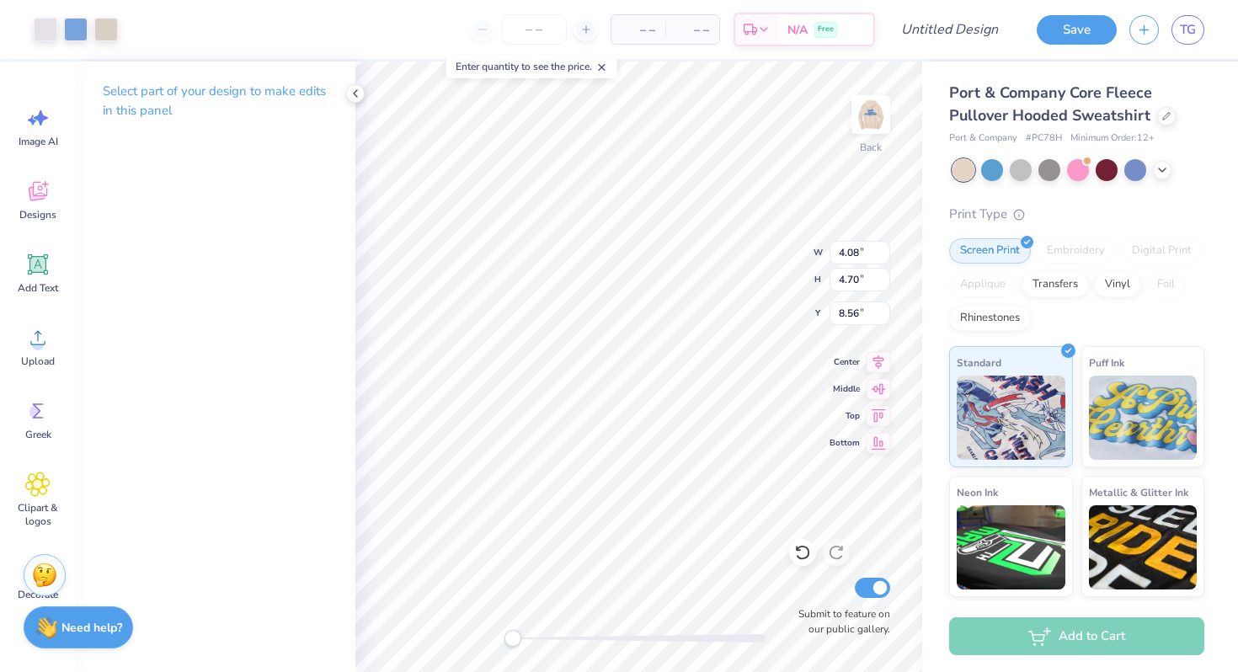
type input "5.11"
type input "3.00"
click at [104, 27] on div at bounding box center [106, 28] width 24 height 24
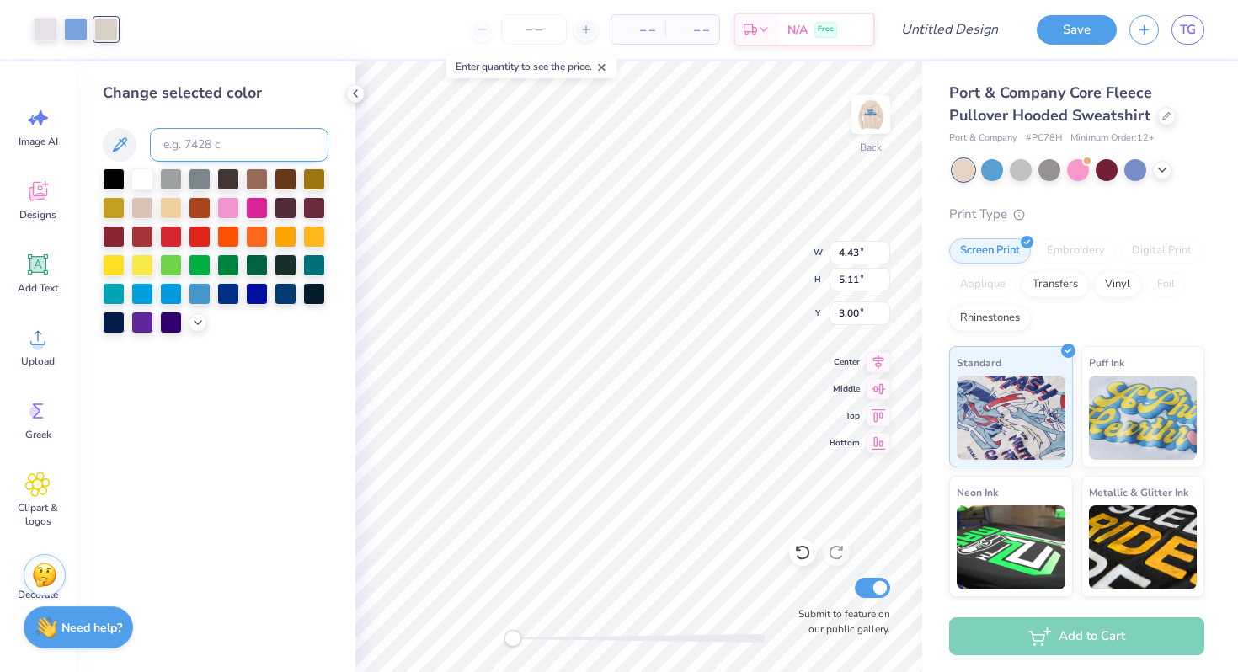
click at [212, 139] on input at bounding box center [239, 145] width 179 height 34
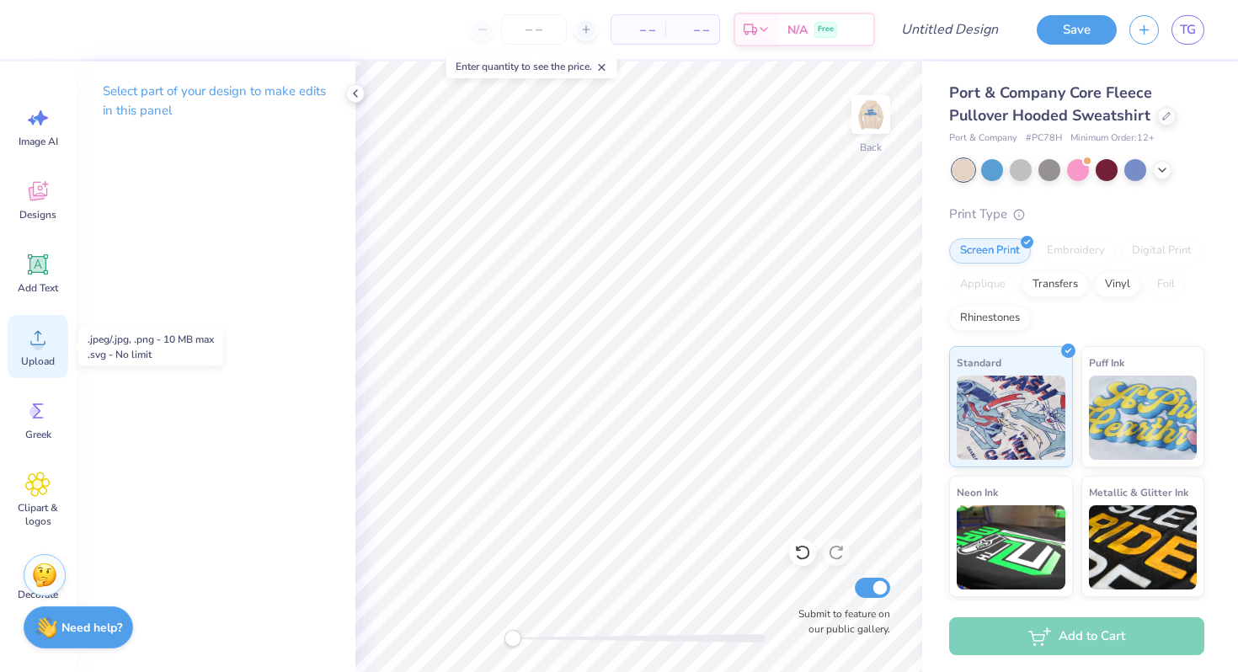
click at [32, 361] on span "Upload" at bounding box center [38, 361] width 34 height 13
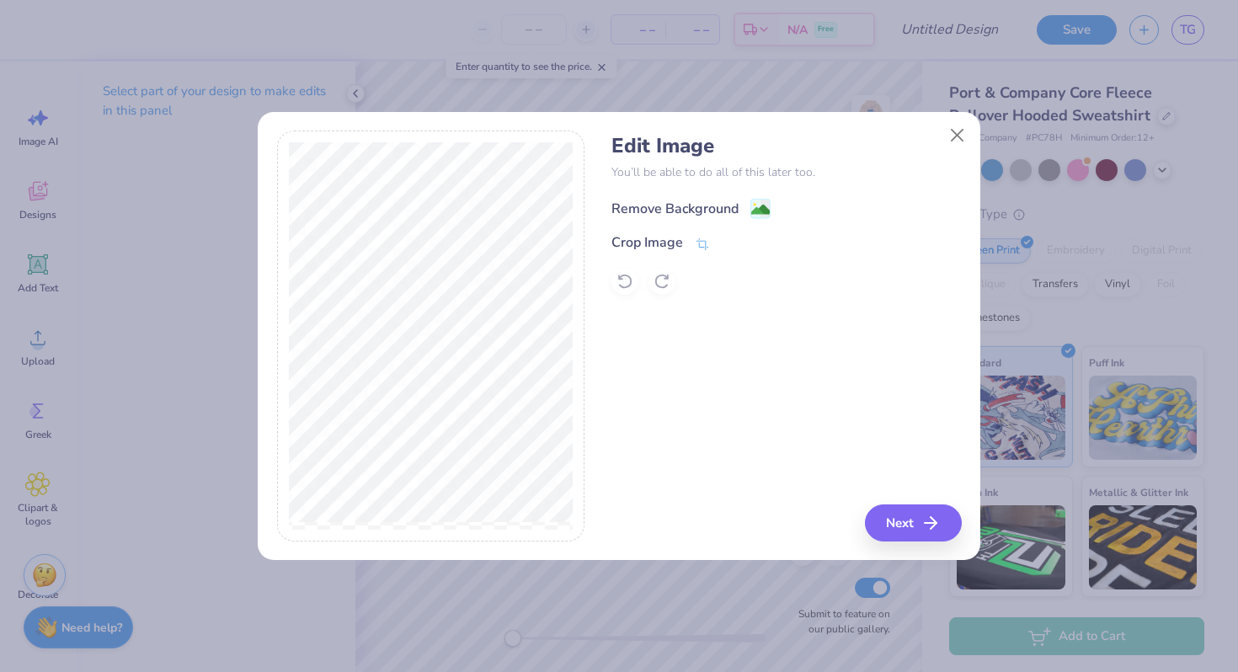
click at [756, 205] on image at bounding box center [760, 209] width 19 height 19
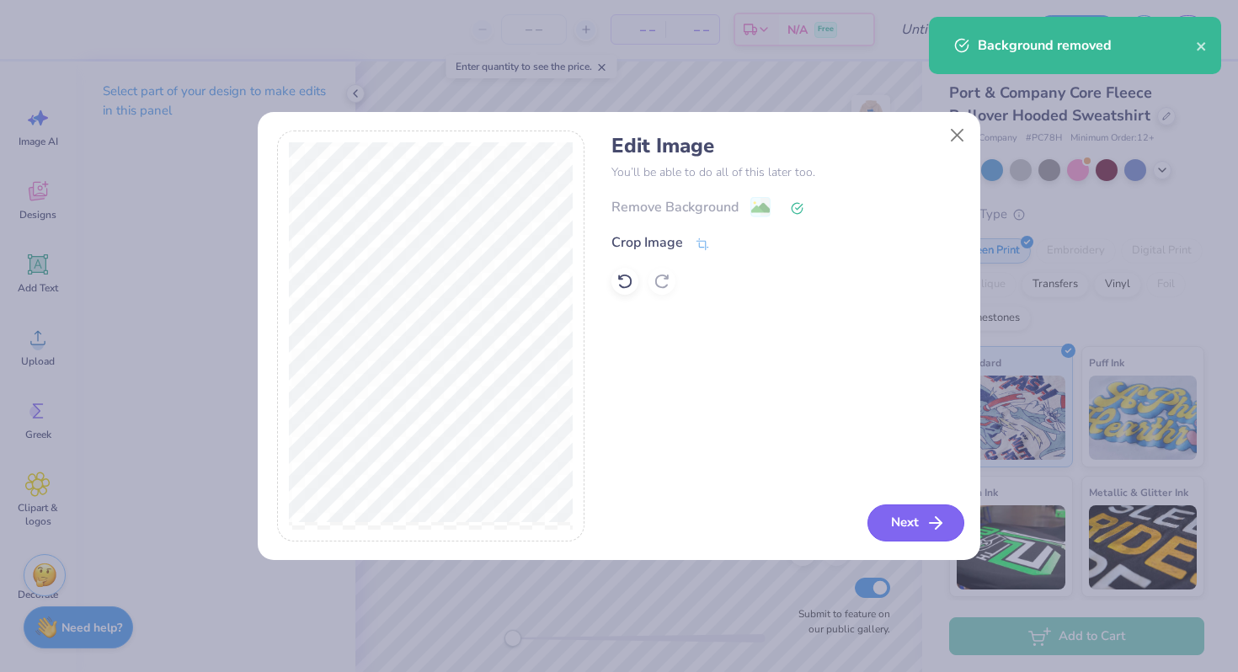
click at [911, 515] on button "Next" at bounding box center [916, 523] width 97 height 37
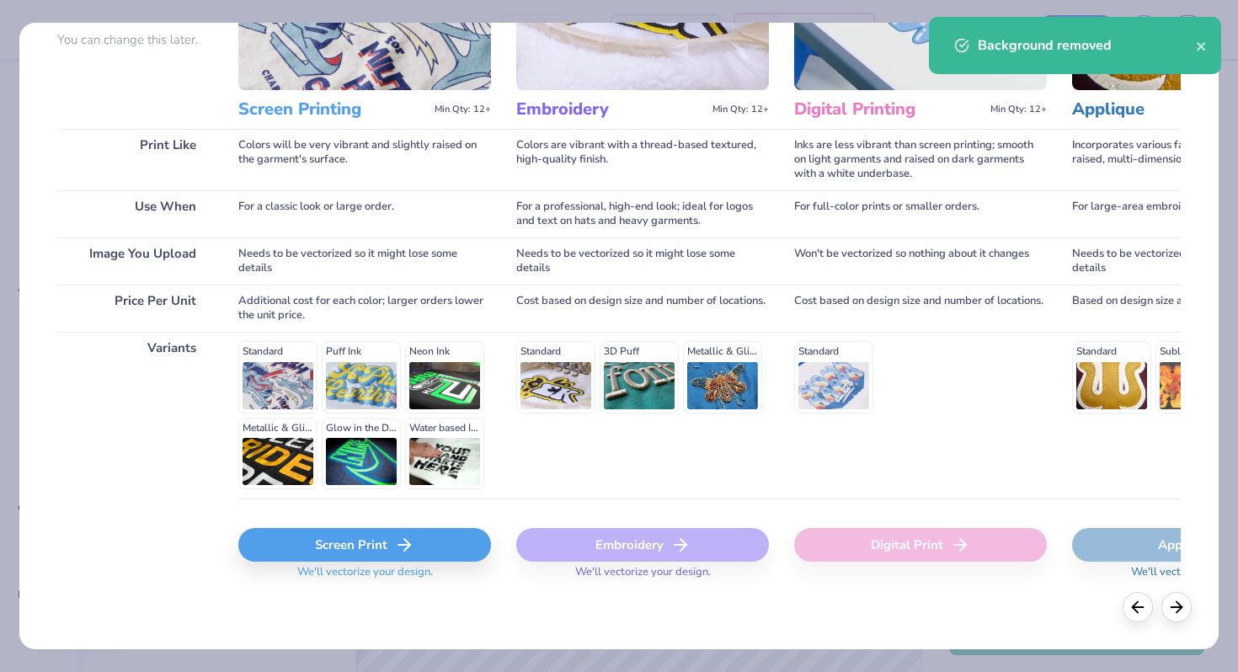
click at [291, 543] on div "Screen Print" at bounding box center [364, 545] width 253 height 34
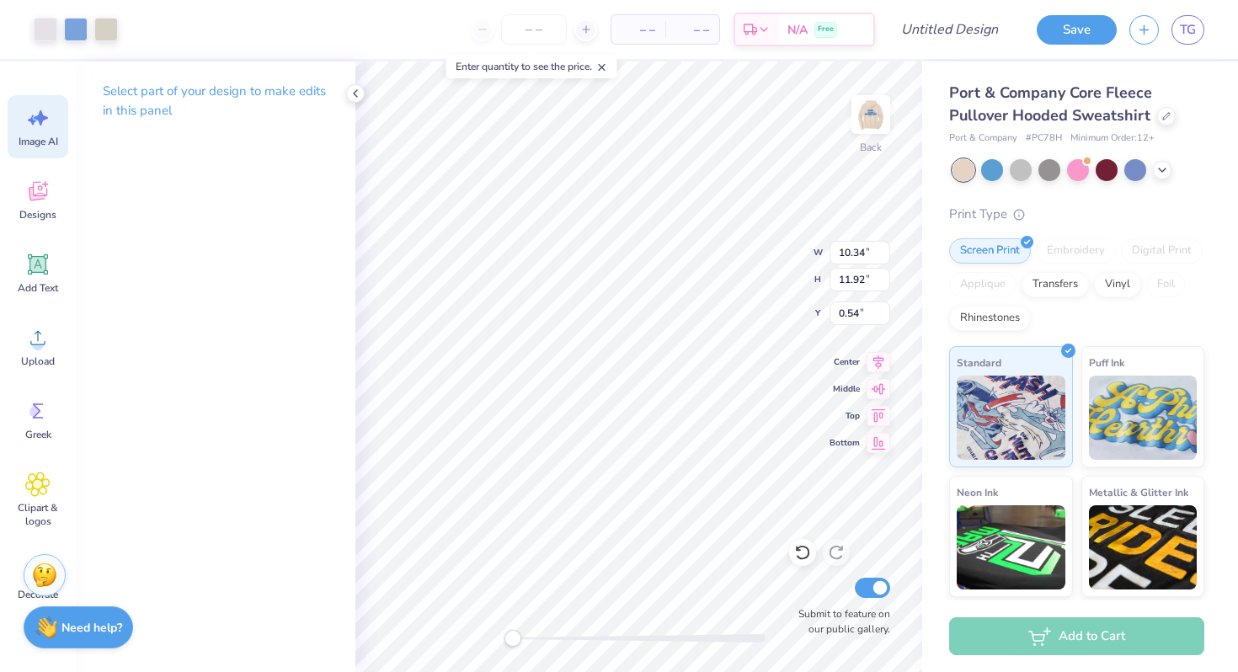
click at [43, 111] on icon at bounding box center [37, 117] width 25 height 25
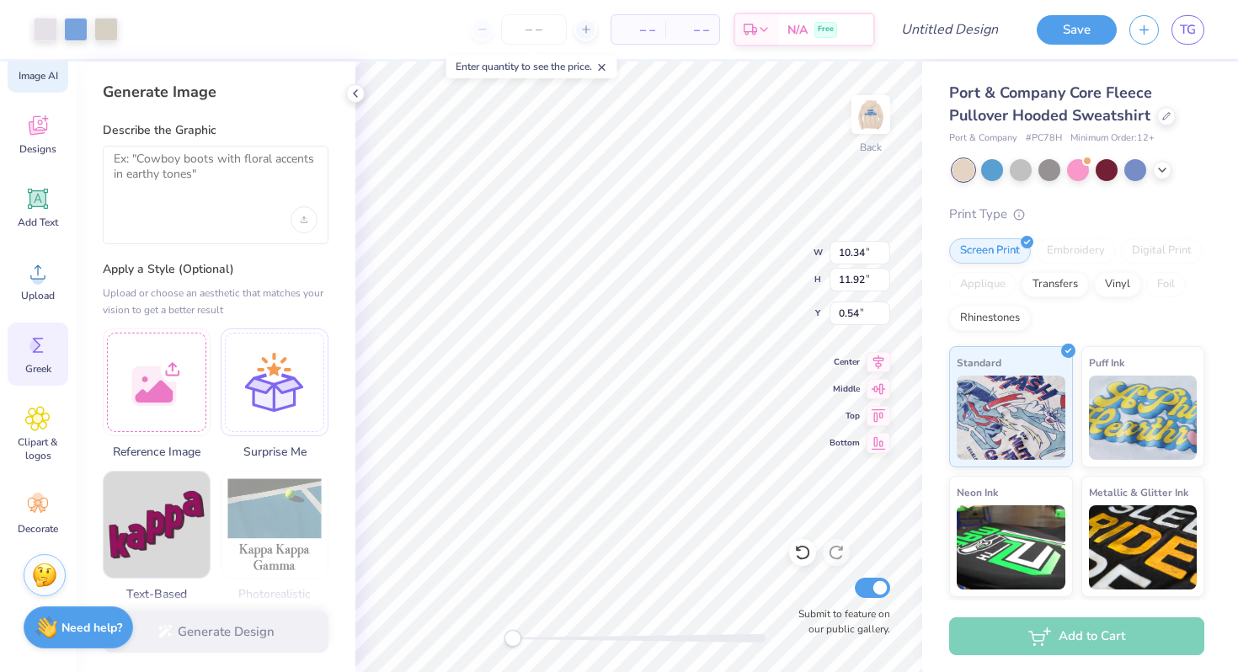
scroll to position [0, 0]
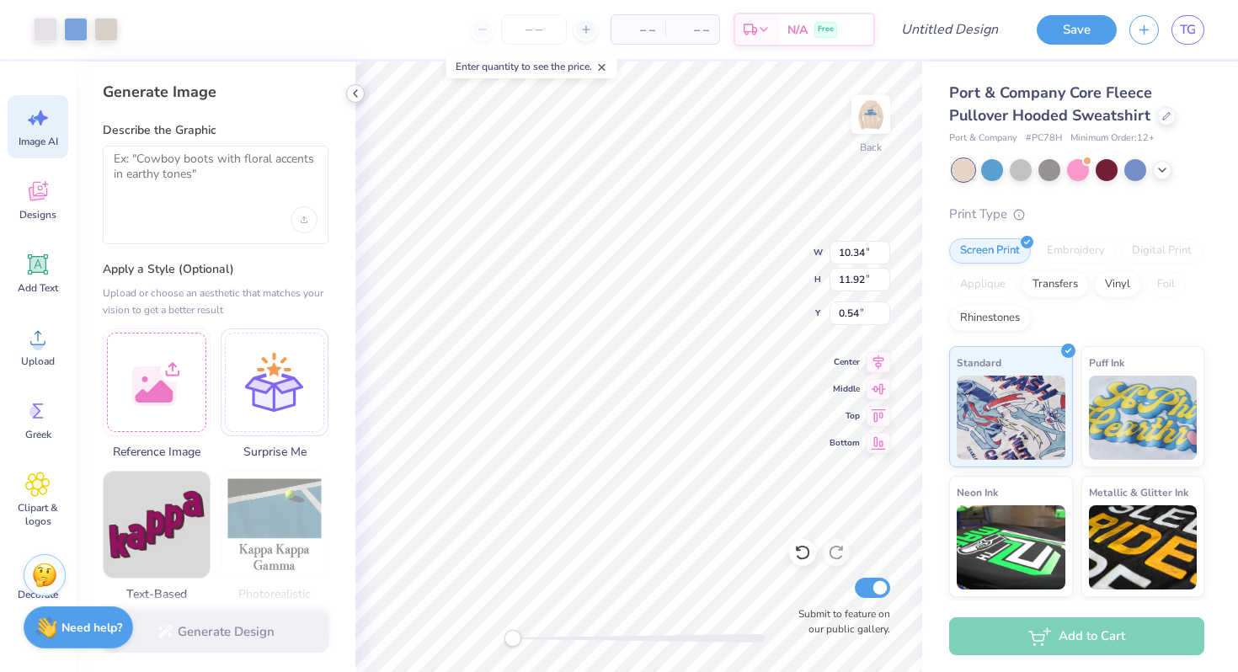
click at [350, 88] on icon at bounding box center [355, 93] width 13 height 13
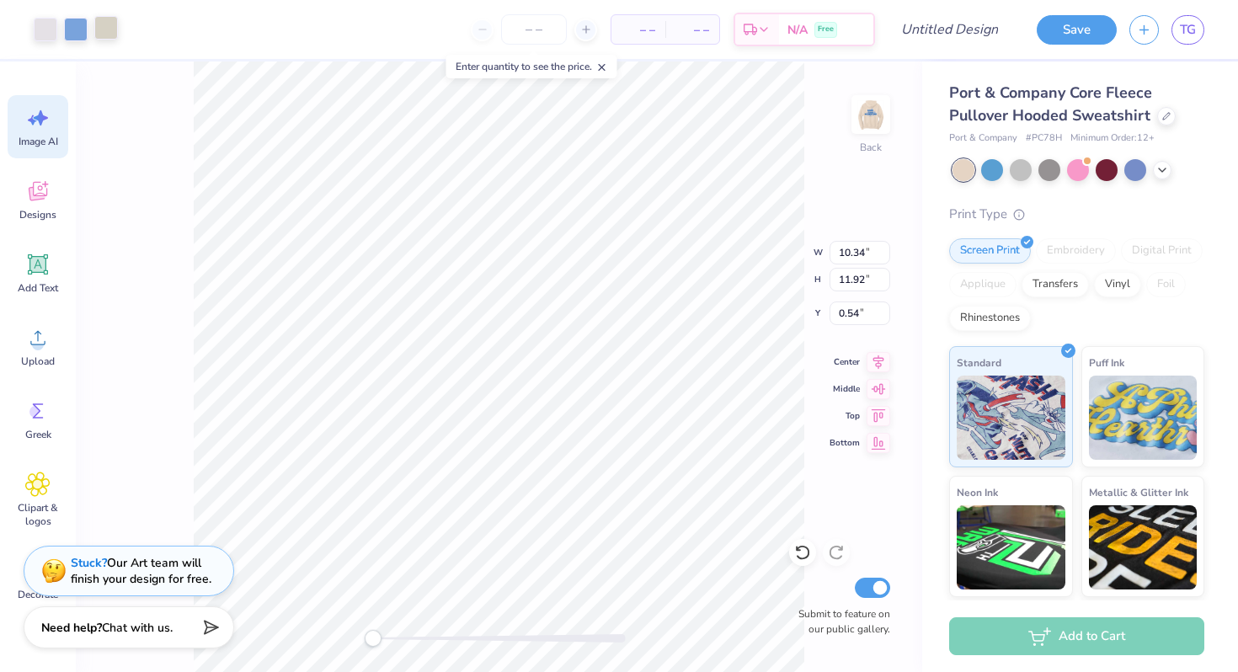
click at [110, 24] on div at bounding box center [106, 28] width 24 height 24
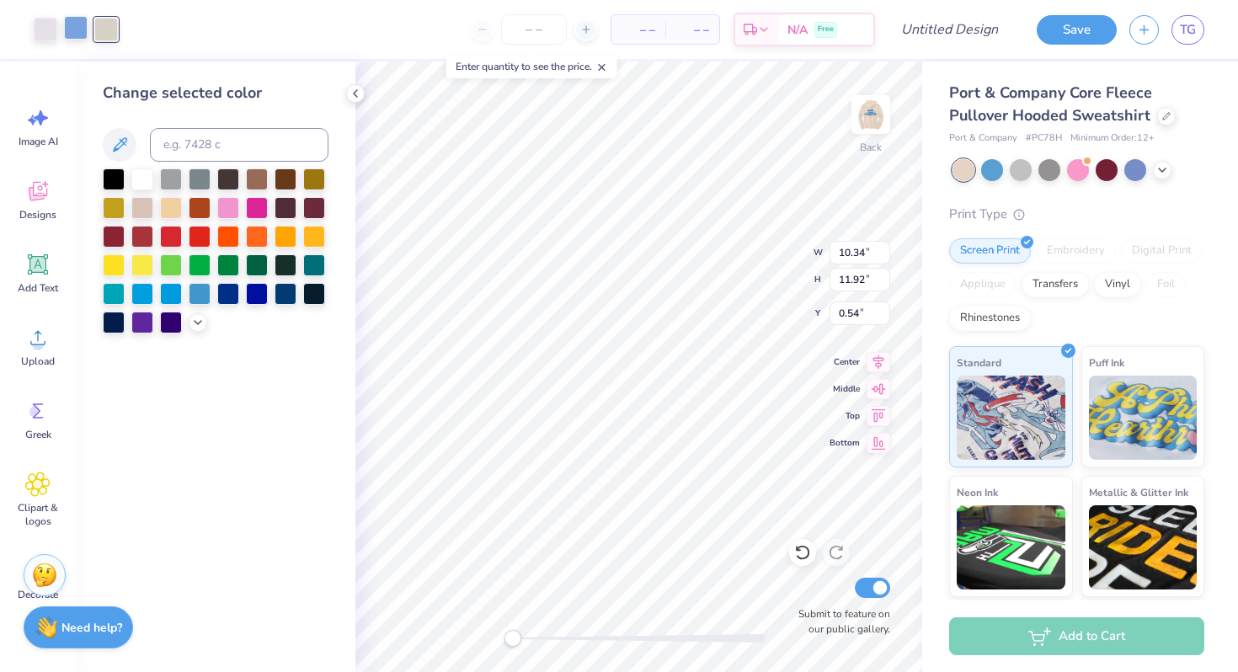
click at [83, 24] on div at bounding box center [76, 28] width 24 height 24
click at [98, 22] on div at bounding box center [106, 28] width 24 height 24
click at [199, 136] on input at bounding box center [239, 145] width 179 height 34
type input "659"
click at [41, 27] on div at bounding box center [46, 28] width 24 height 24
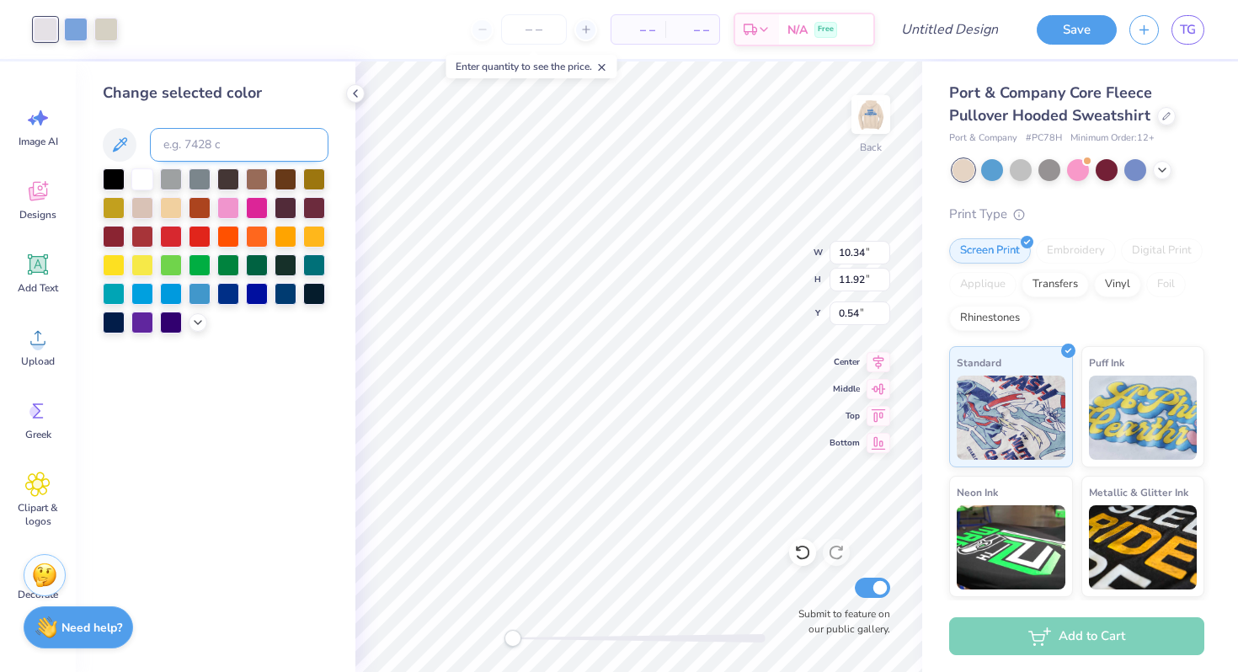
click at [191, 139] on input at bounding box center [239, 145] width 179 height 34
type input "659"
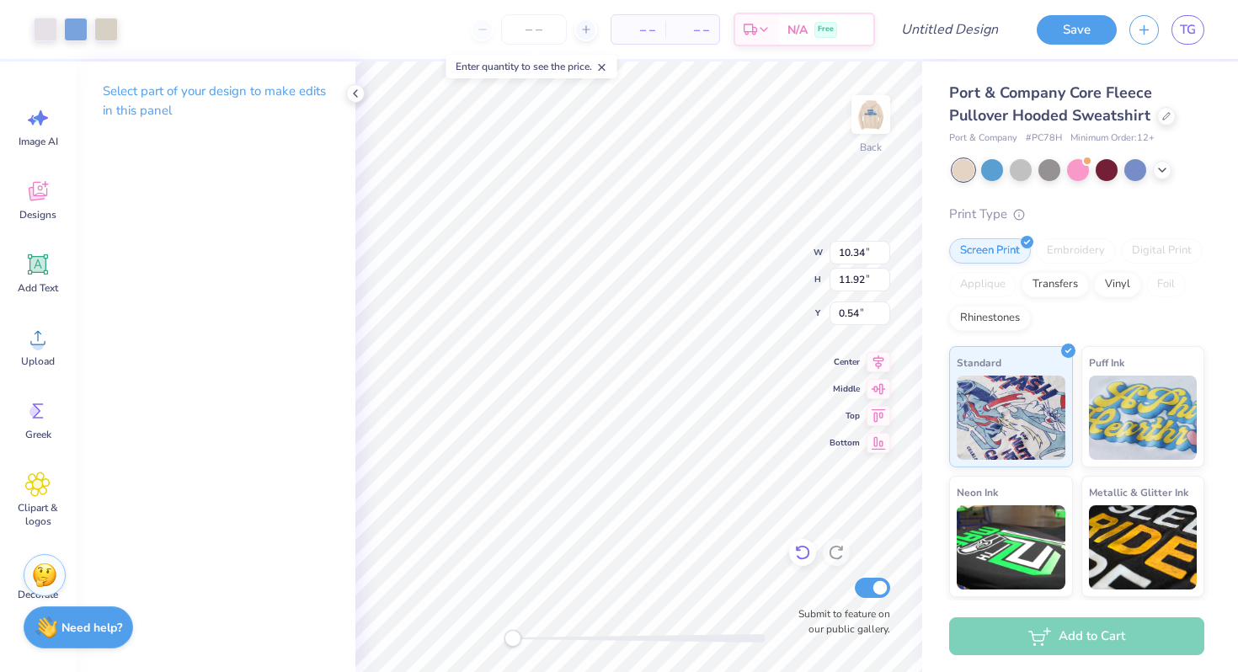
click at [805, 554] on icon at bounding box center [802, 552] width 17 height 17
click at [804, 554] on icon at bounding box center [802, 552] width 17 height 17
click at [835, 550] on icon at bounding box center [836, 552] width 17 height 17
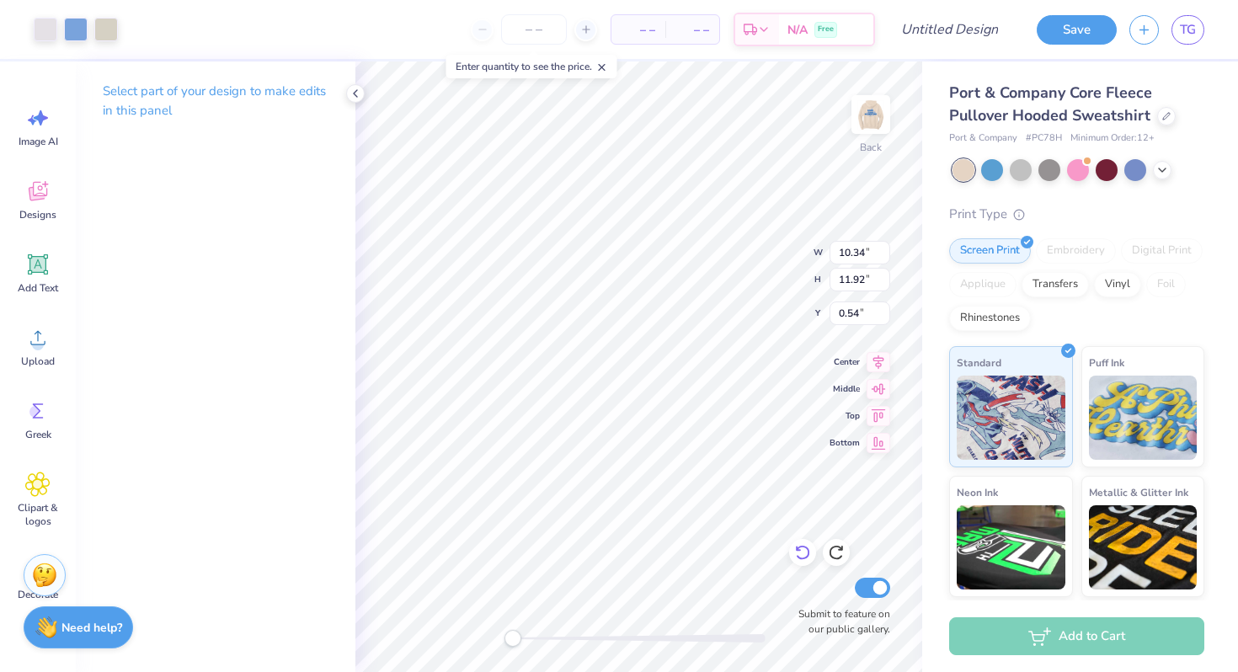
click at [805, 551] on icon at bounding box center [802, 552] width 17 height 17
click at [865, 118] on img at bounding box center [870, 114] width 67 height 67
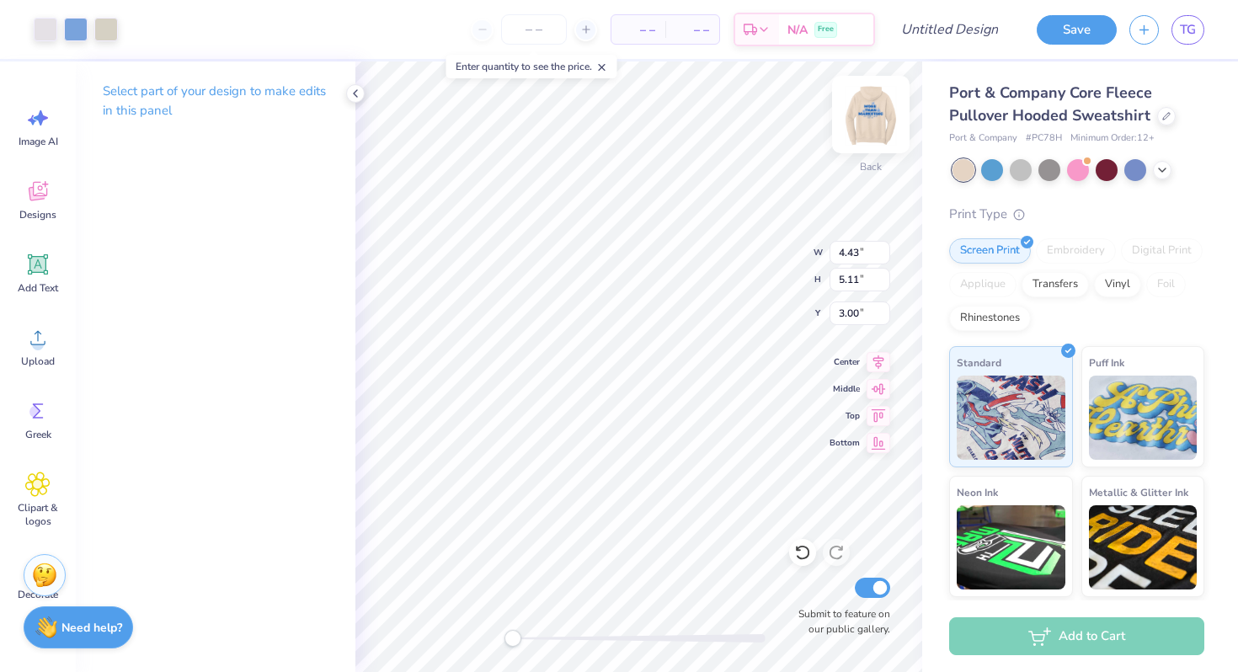
type input "4.08"
type input "4.70"
type input "8.56"
click at [865, 118] on img at bounding box center [871, 115] width 34 height 34
type input "4.43"
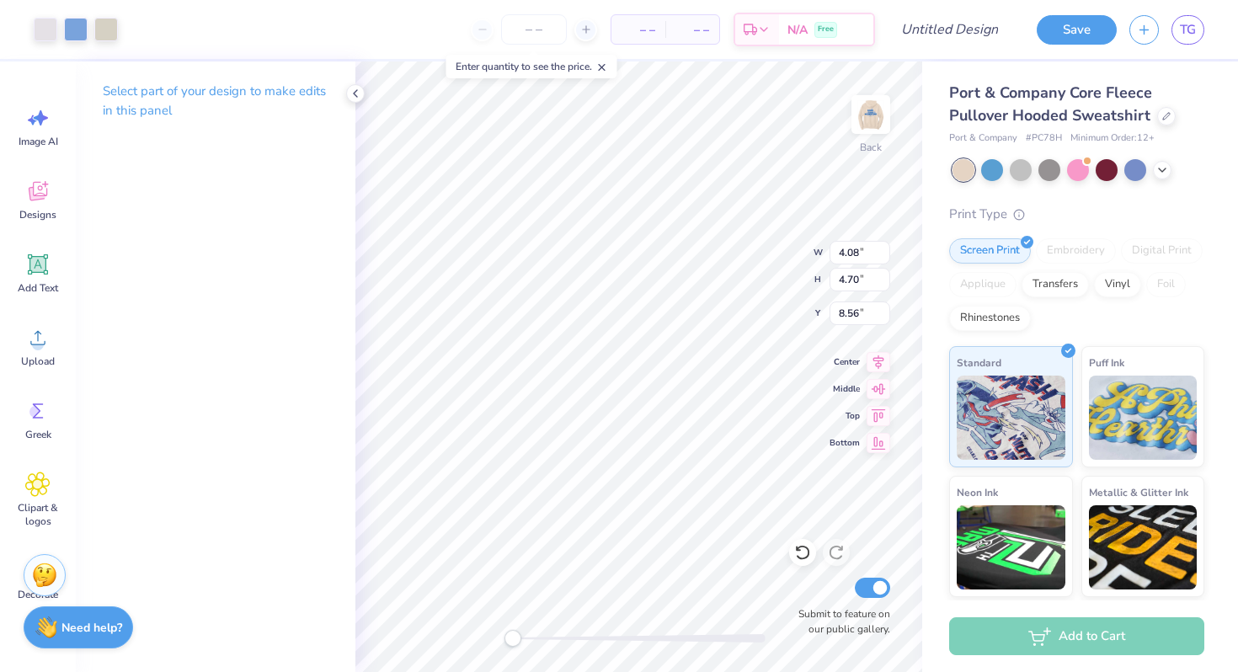
type input "5.11"
type input "3.00"
click at [1084, 36] on button "Save" at bounding box center [1077, 27] width 80 height 29
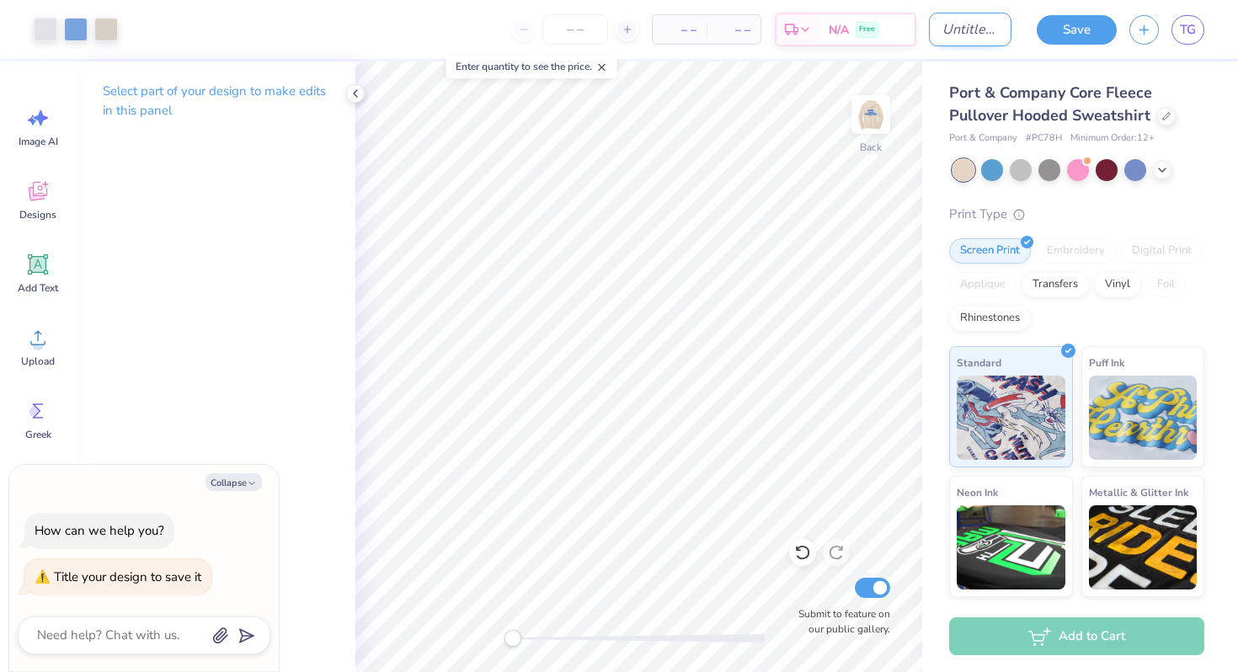
type textarea "x"
click at [952, 29] on input "Design Title" at bounding box center [970, 30] width 83 height 34
type input "A"
type textarea "x"
type input "AM"
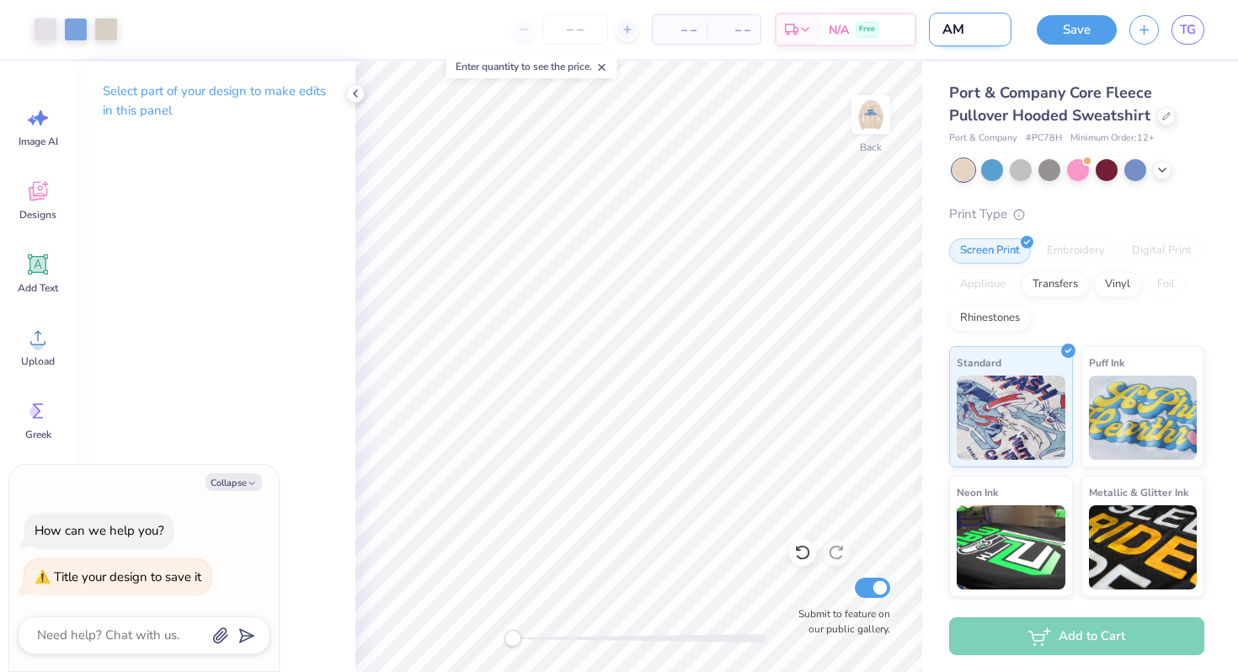
type textarea "x"
type input "AMA"
type textarea "x"
type input "AMA"
type textarea "x"
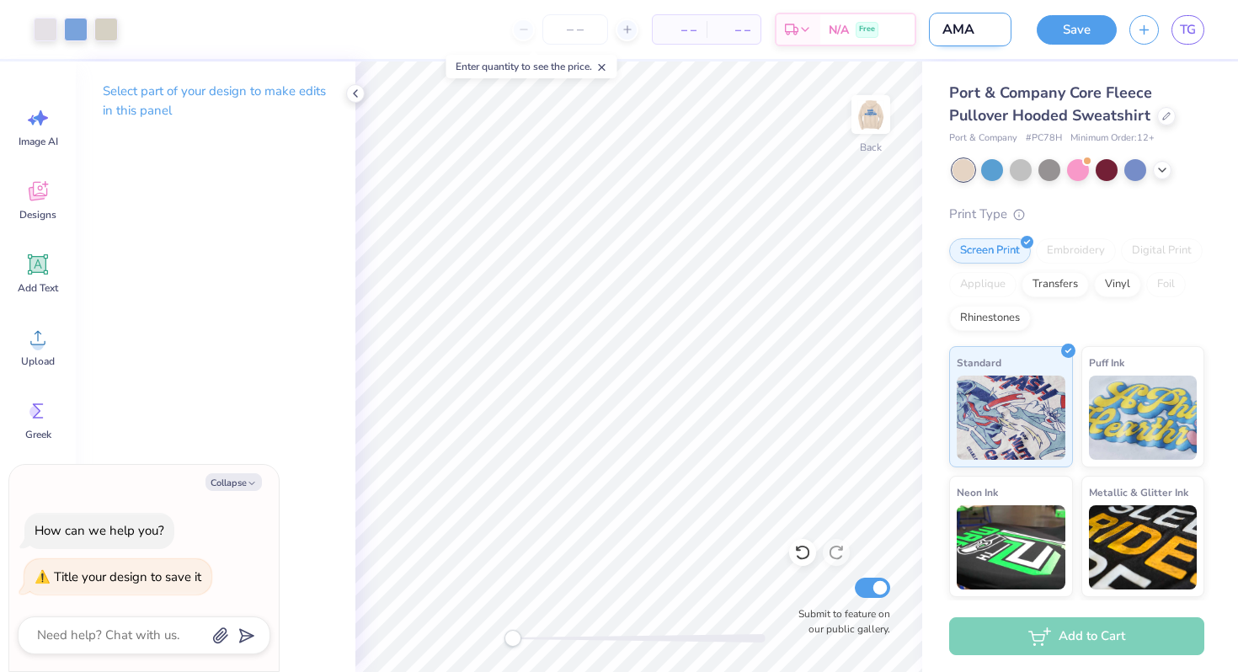
type input "AMA M"
type textarea "x"
type input "AMA Me"
type textarea "x"
type input "AMA Mer"
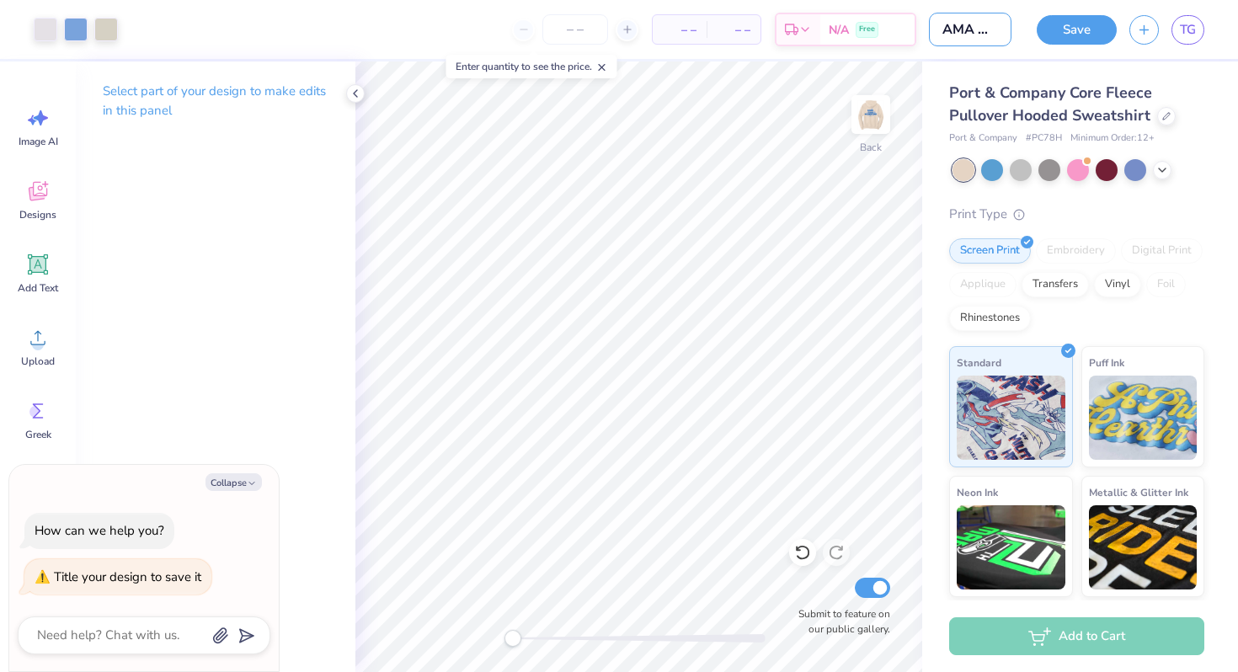
type textarea "x"
type input "AMA Merc"
type textarea "x"
type input "AMA Mercg"
type textarea "x"
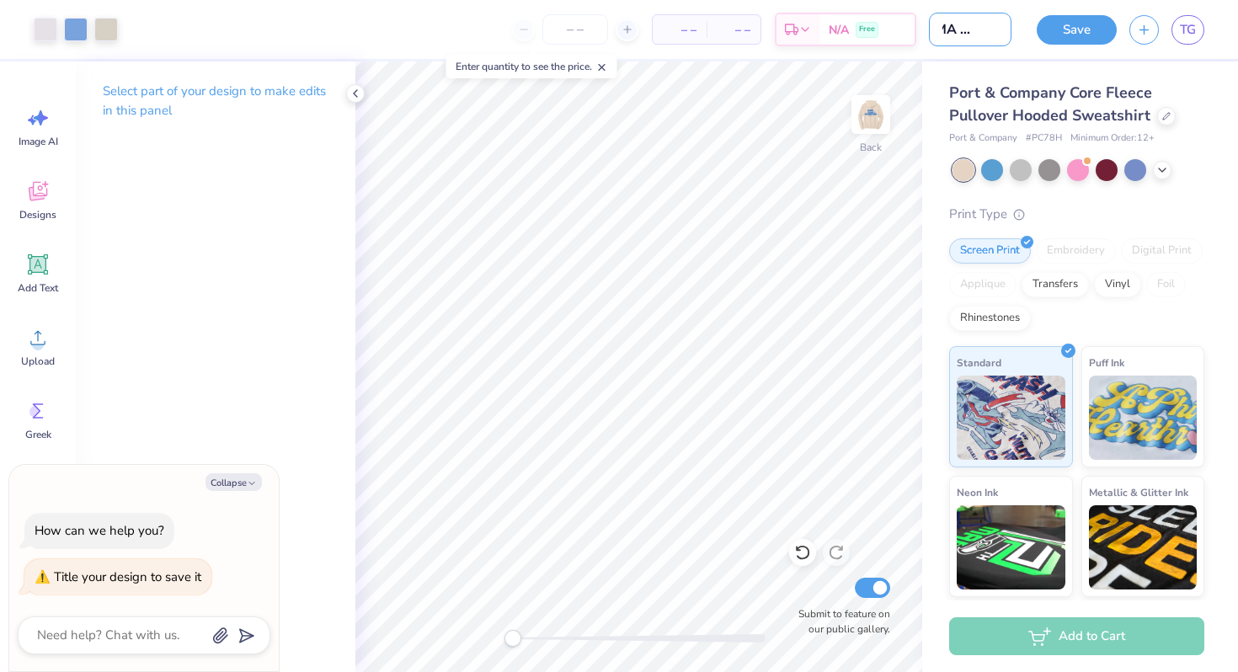
type input "AMA Mercg"
type textarea "x"
type input "AMA Mercg 2"
type textarea "x"
type input "AMA Mercg"
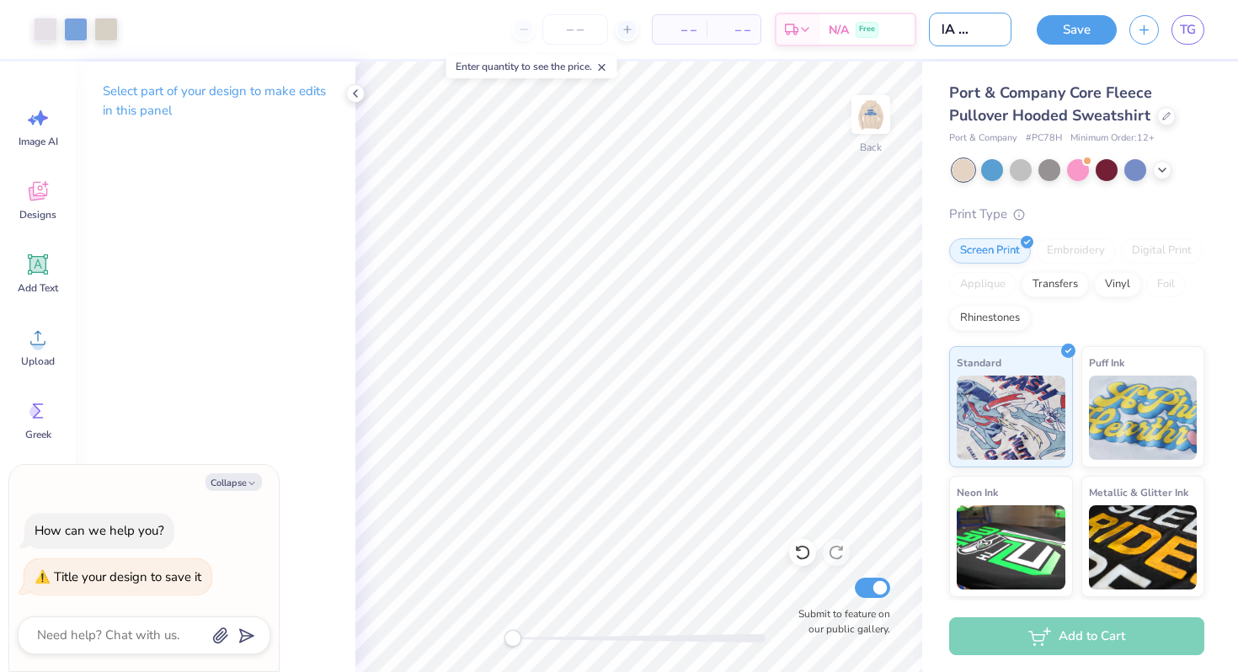
type textarea "x"
type input "AMA Mercg"
type textarea "x"
type input "AMA Merc"
type textarea "x"
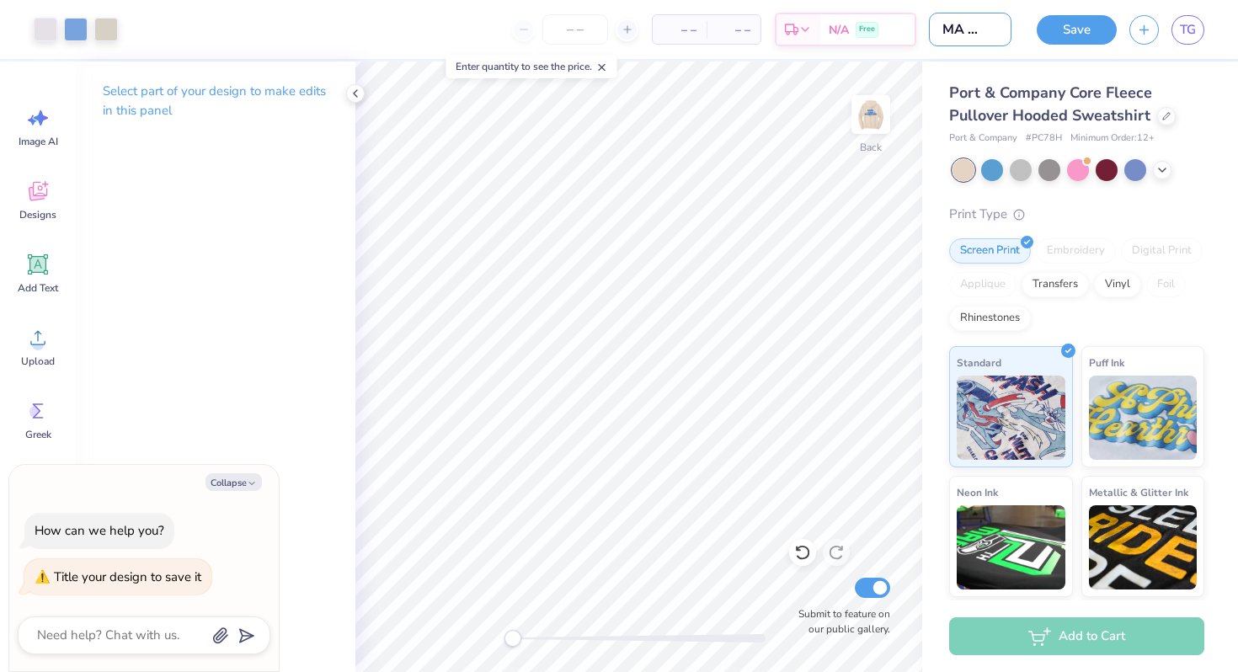
type input "AMA Merchg"
type textarea "x"
type input "AMA Merchg"
type textarea "x"
type input "AMA Merchg"
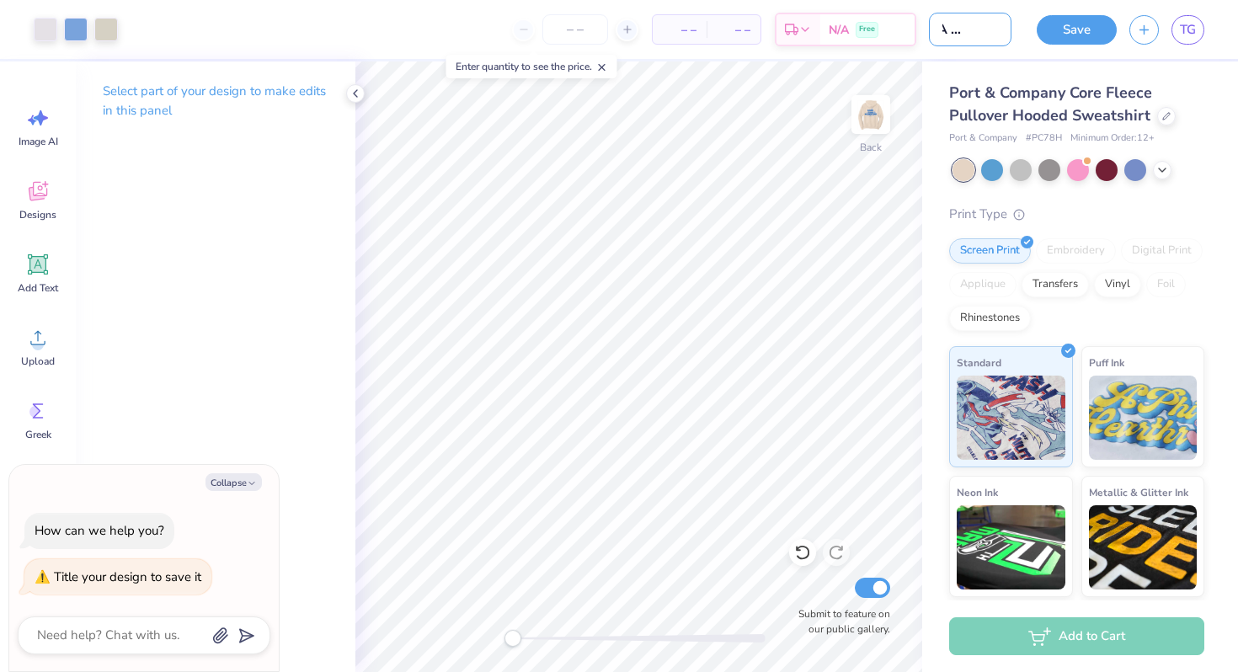
type textarea "x"
type input "AMA Merch"
type textarea "x"
type input "AMA Merch"
type textarea "x"
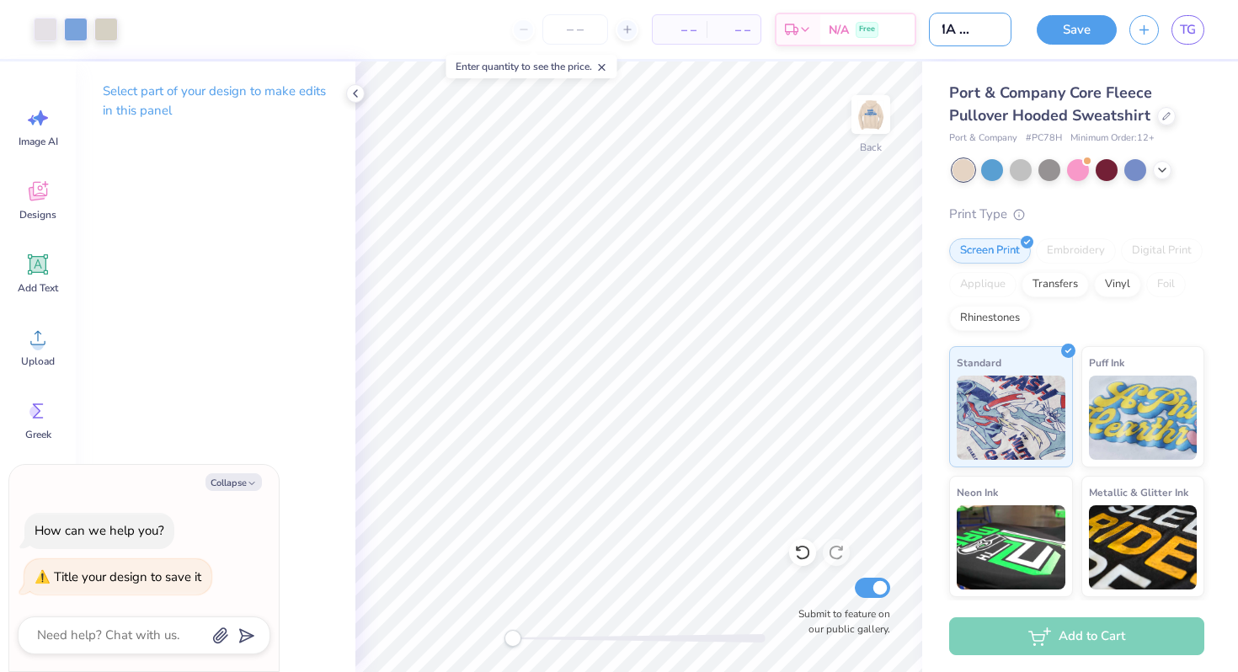
type input "AMA Merch 2"
type textarea "x"
type input "AMA Merch 20"
type textarea "x"
type input "AMA Merch 202"
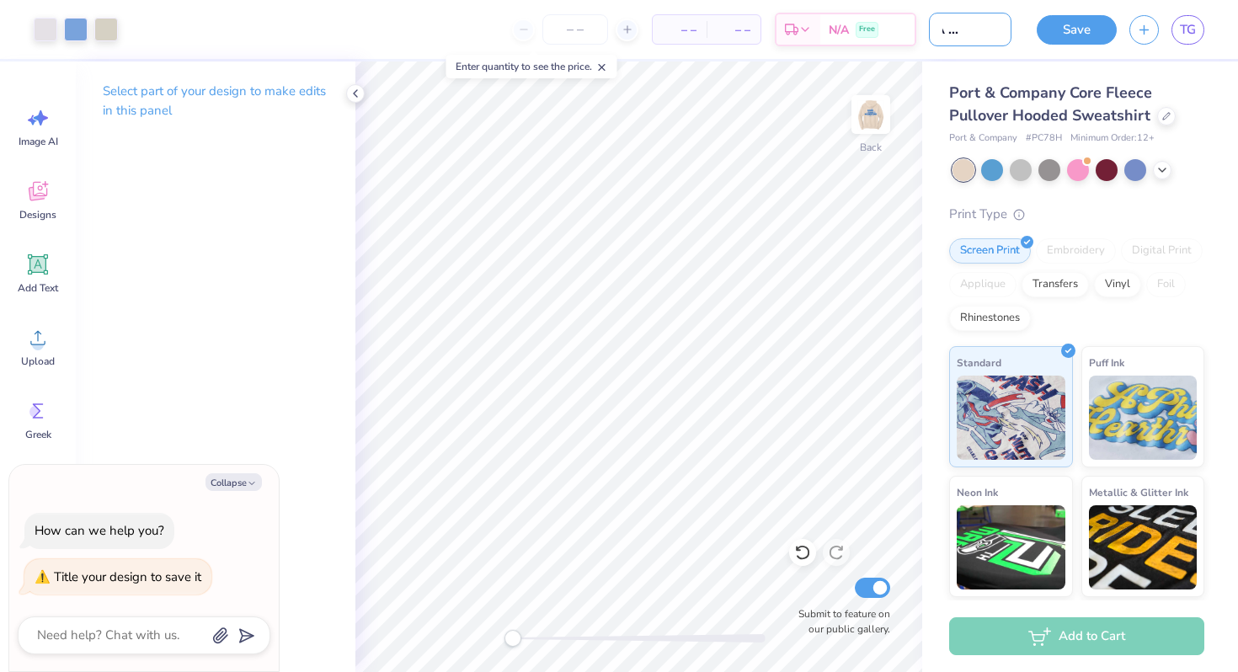
type textarea "x"
type input "AMA Merch 2025"
type textarea "x"
type input "AMA Merch 2025-"
type textarea "x"
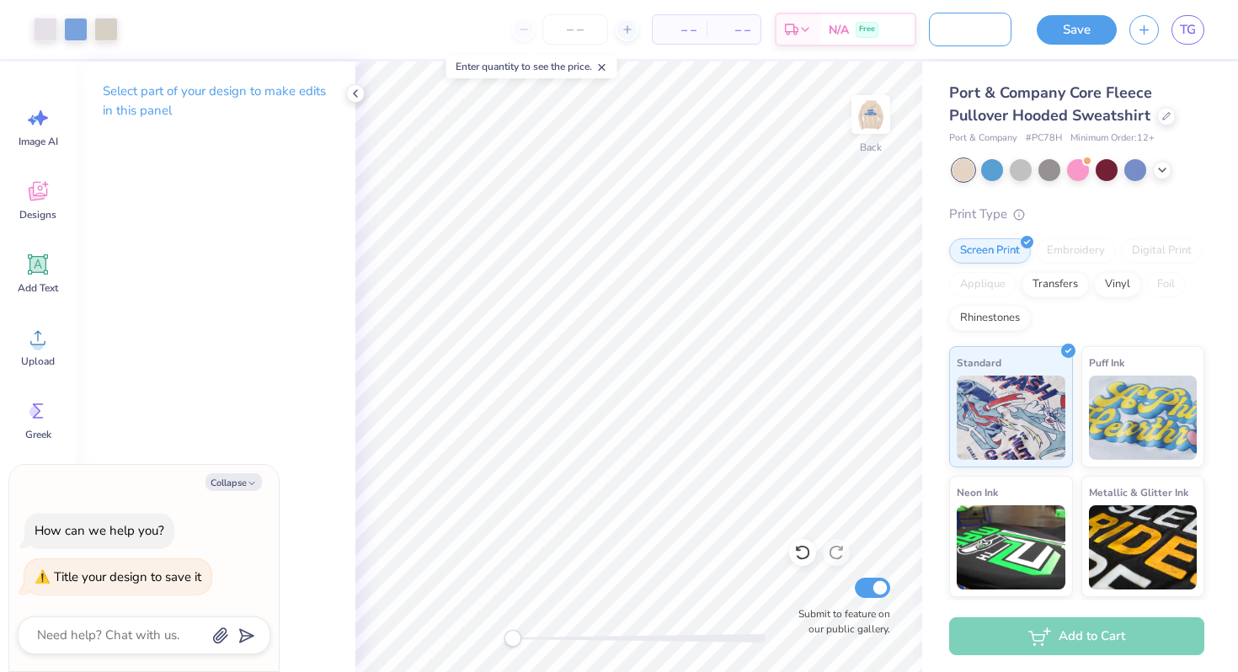
type input "AMA Merch 2025-2"
type textarea "x"
type input "AMA Merch 2025-20"
type textarea "x"
type input "AMA Merch 2025-202"
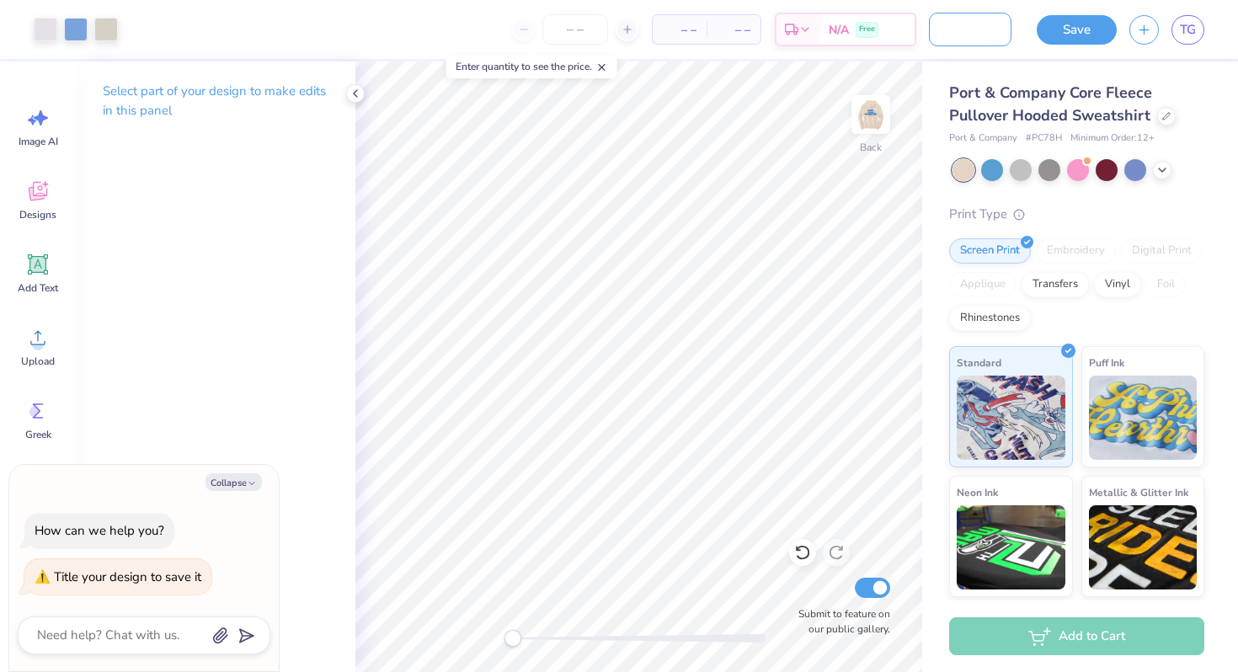
type textarea "x"
type input "AMA Merch [DATE]-[DATE]"
type textarea "x"
type input "AMA Merch [DATE]-[DATE]"
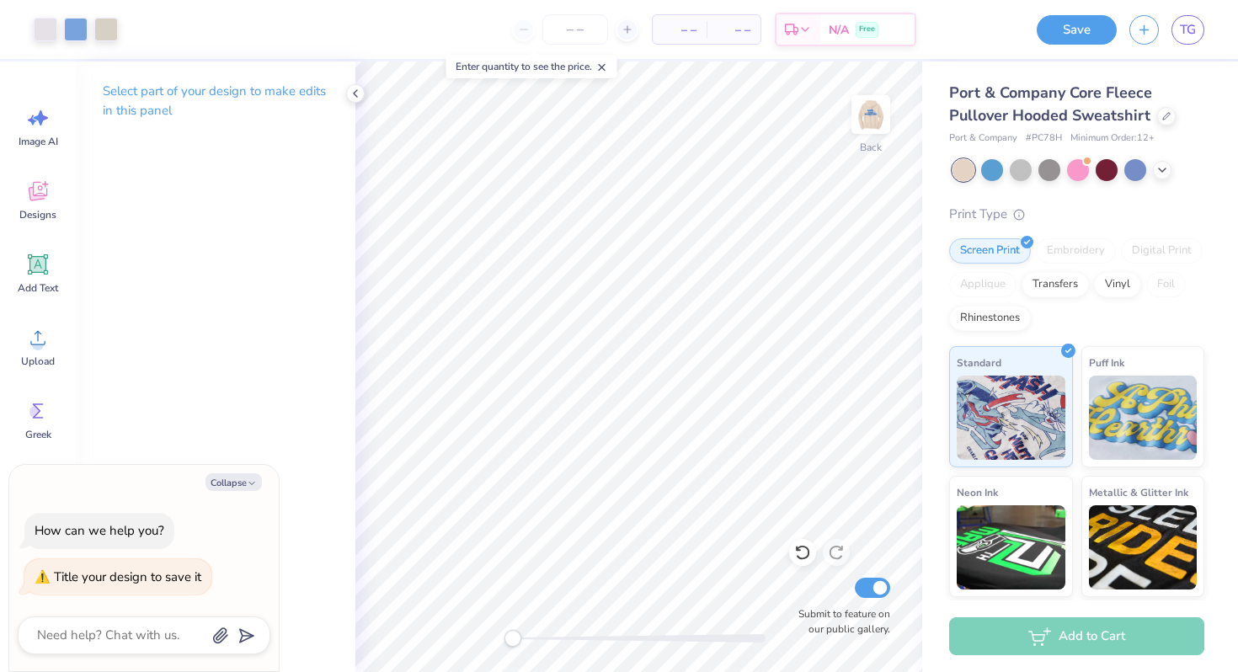
scroll to position [0, 0]
click at [871, 123] on img at bounding box center [870, 114] width 67 height 67
click at [871, 123] on img at bounding box center [871, 115] width 34 height 34
click at [1065, 32] on button "Save" at bounding box center [1077, 27] width 80 height 29
type textarea "x"
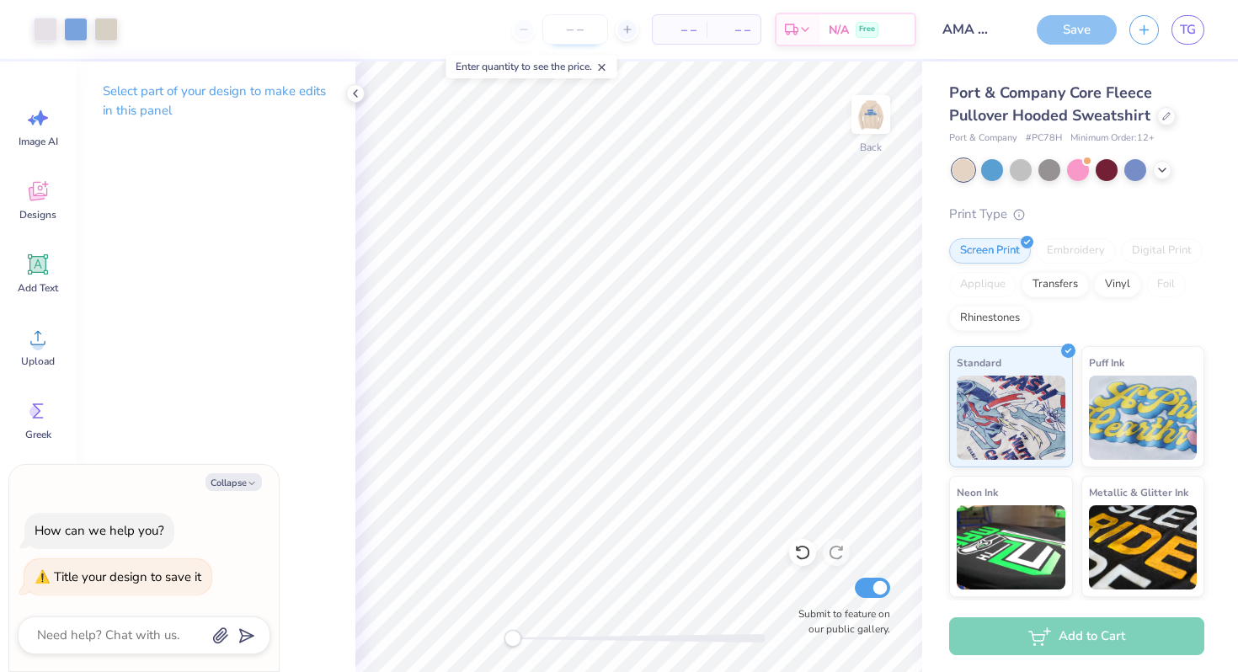
click at [569, 32] on input "number" at bounding box center [575, 29] width 66 height 30
type input "24"
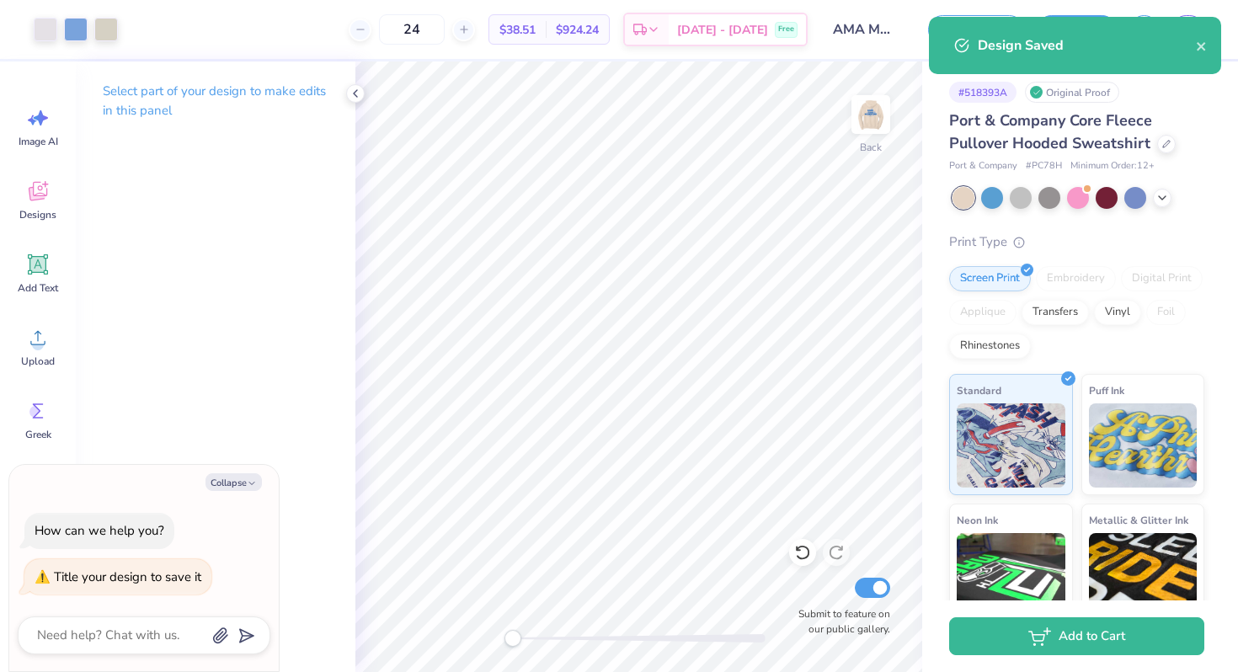
type textarea "x"
type input "24"
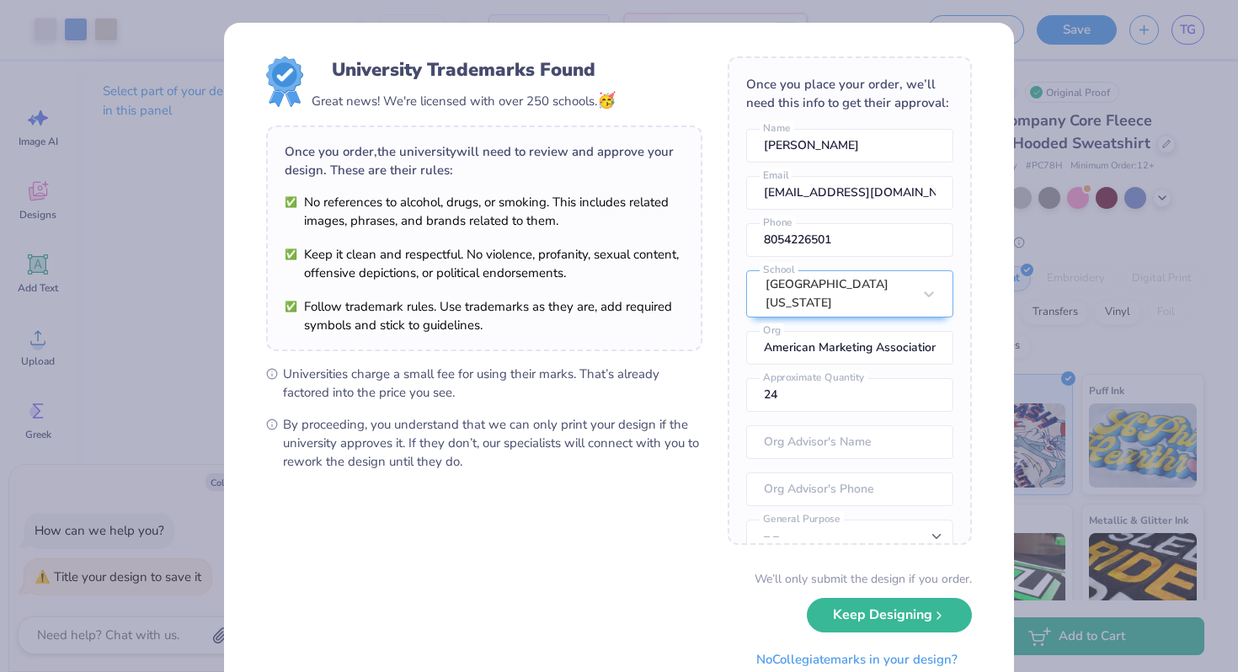
click at [978, 219] on div "University Trademarks Found Great news! We're licensed with over 250 schools. 🥳…" at bounding box center [619, 366] width 790 height 687
click at [980, 67] on div "University Trademarks Found Great news! We're licensed with over 250 schools. 🥳…" at bounding box center [619, 366] width 790 height 687
click at [1074, 61] on div "University Trademarks Found Great news! We're licensed with over 250 schools. 🥳…" at bounding box center [619, 336] width 1238 height 672
click at [847, 291] on div "[GEOGRAPHIC_DATA][US_STATE]" at bounding box center [839, 293] width 150 height 45
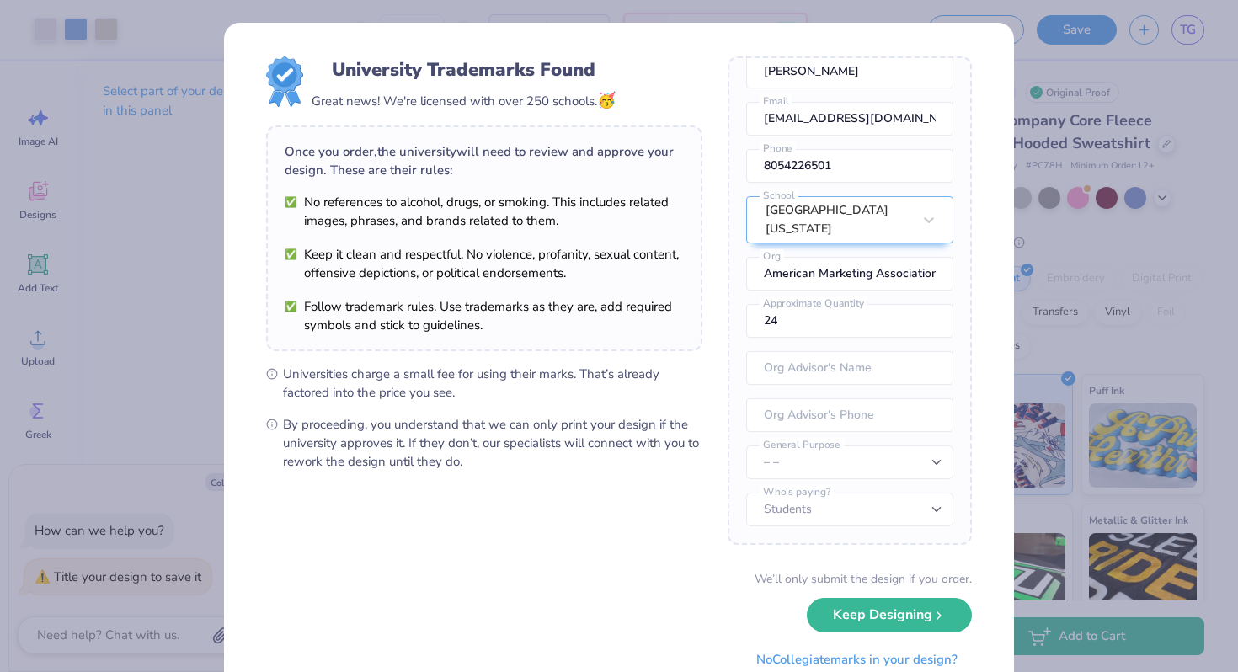
scroll to position [62, 0]
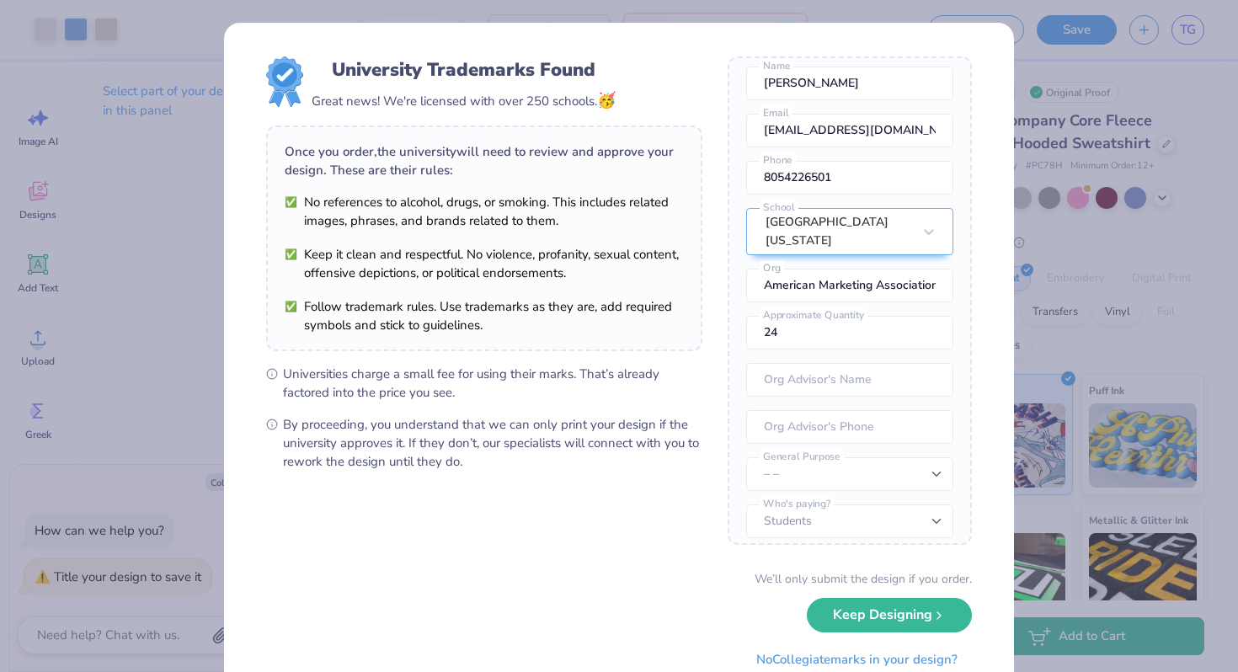
click at [1046, 231] on div "University Trademarks Found Great news! We're licensed with over 250 schools. 🥳…" at bounding box center [619, 336] width 1238 height 672
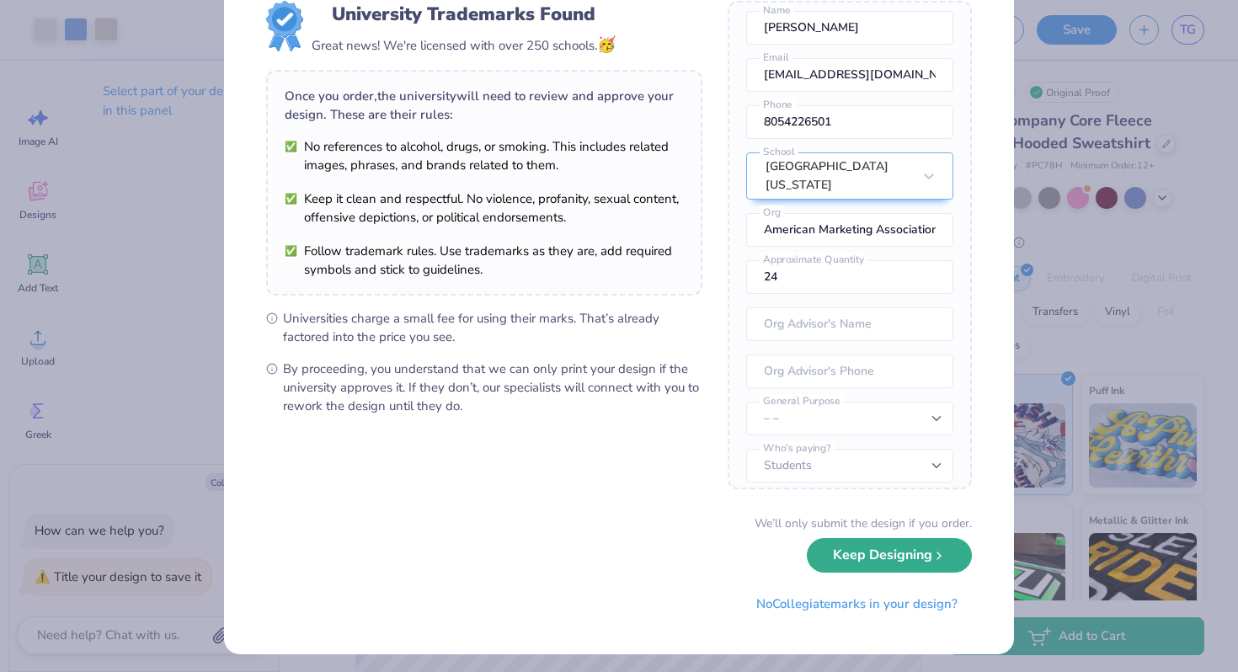
click at [885, 556] on button "Keep Designing" at bounding box center [889, 555] width 165 height 35
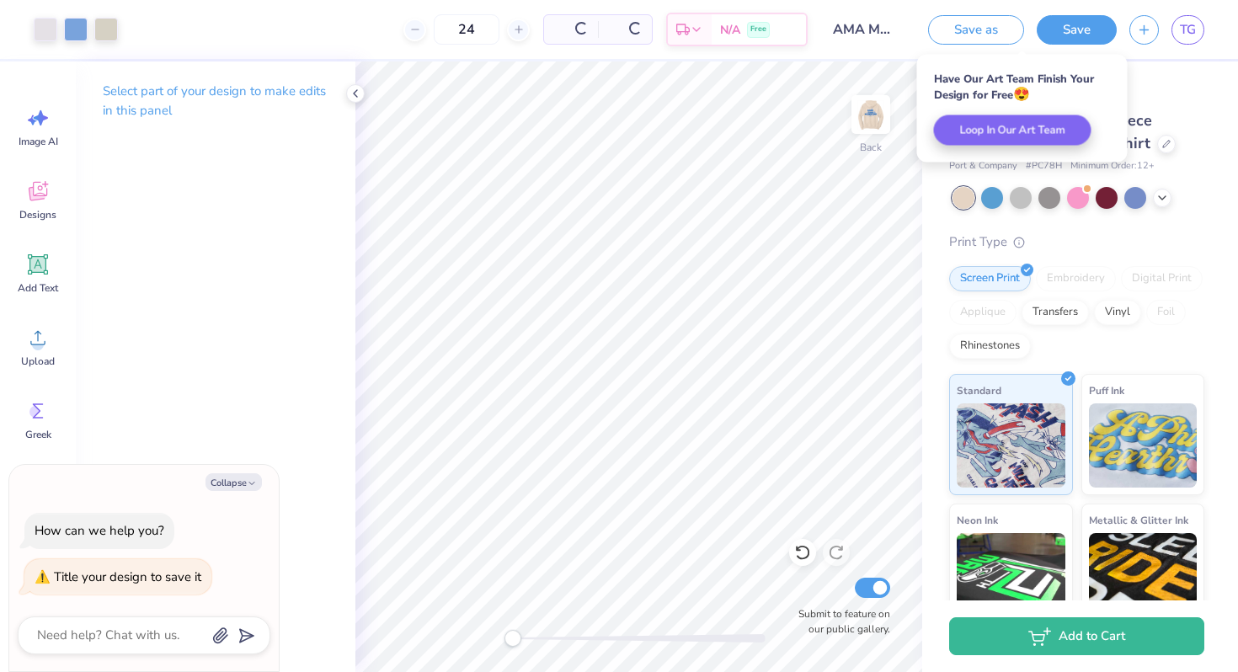
scroll to position [0, 0]
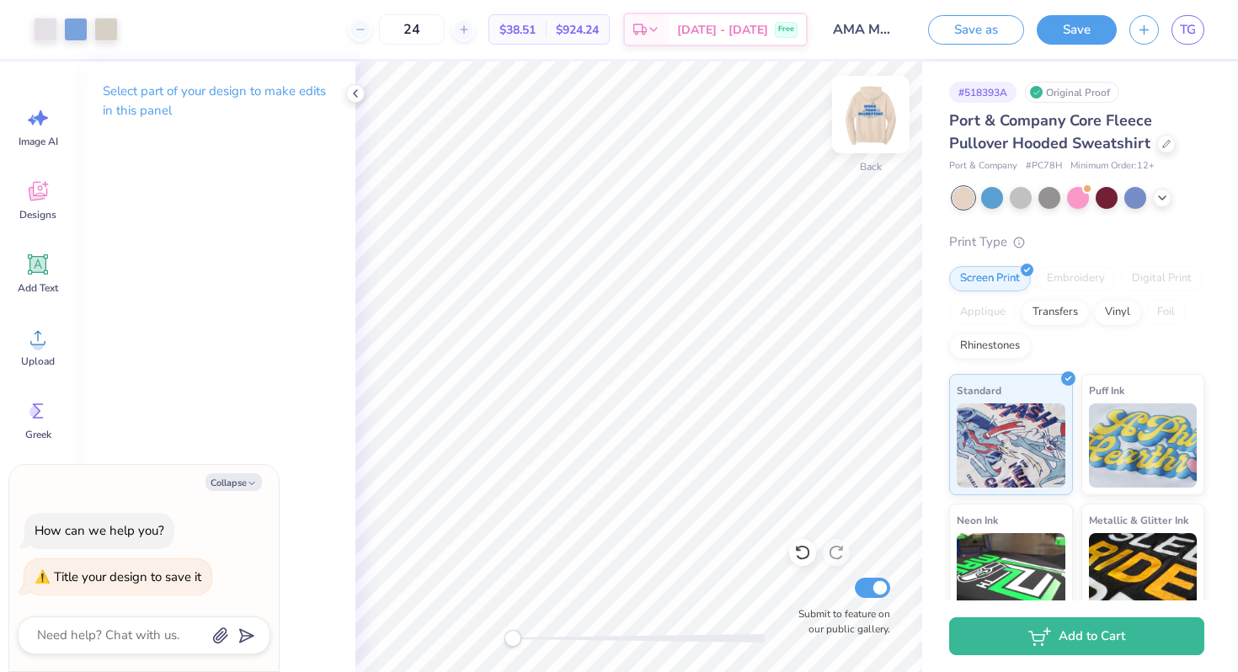
click at [868, 110] on img at bounding box center [870, 114] width 67 height 67
click at [1162, 148] on div at bounding box center [1166, 142] width 19 height 19
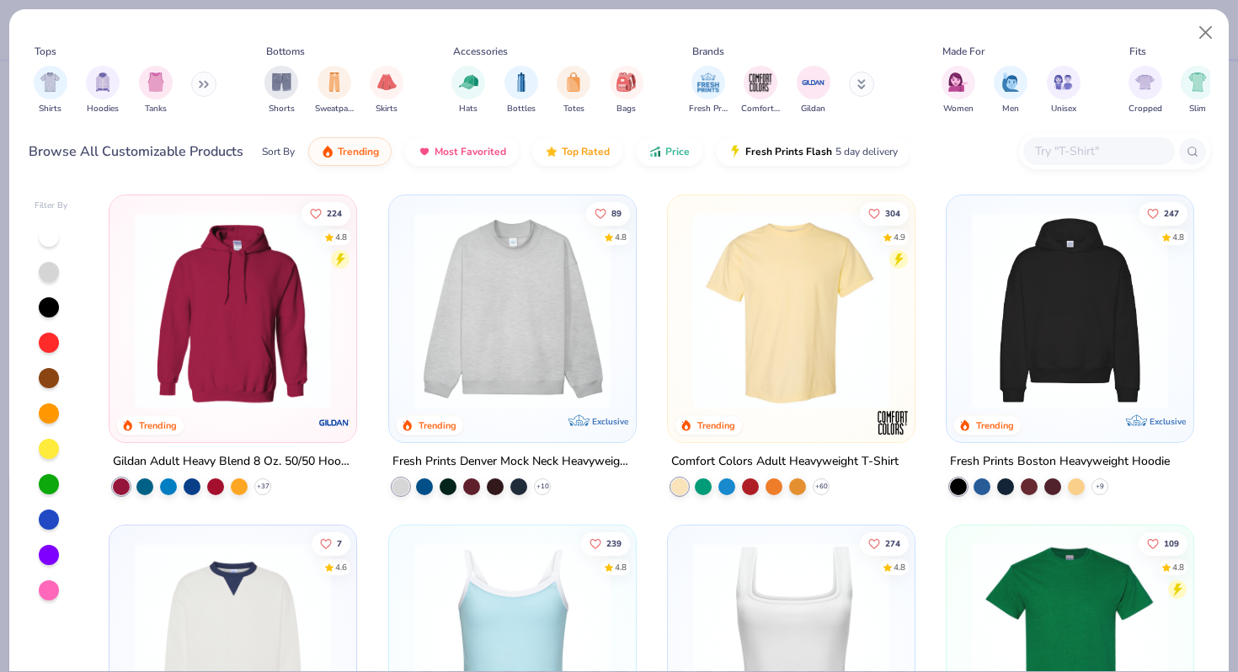
click at [207, 80] on icon at bounding box center [204, 84] width 10 height 8
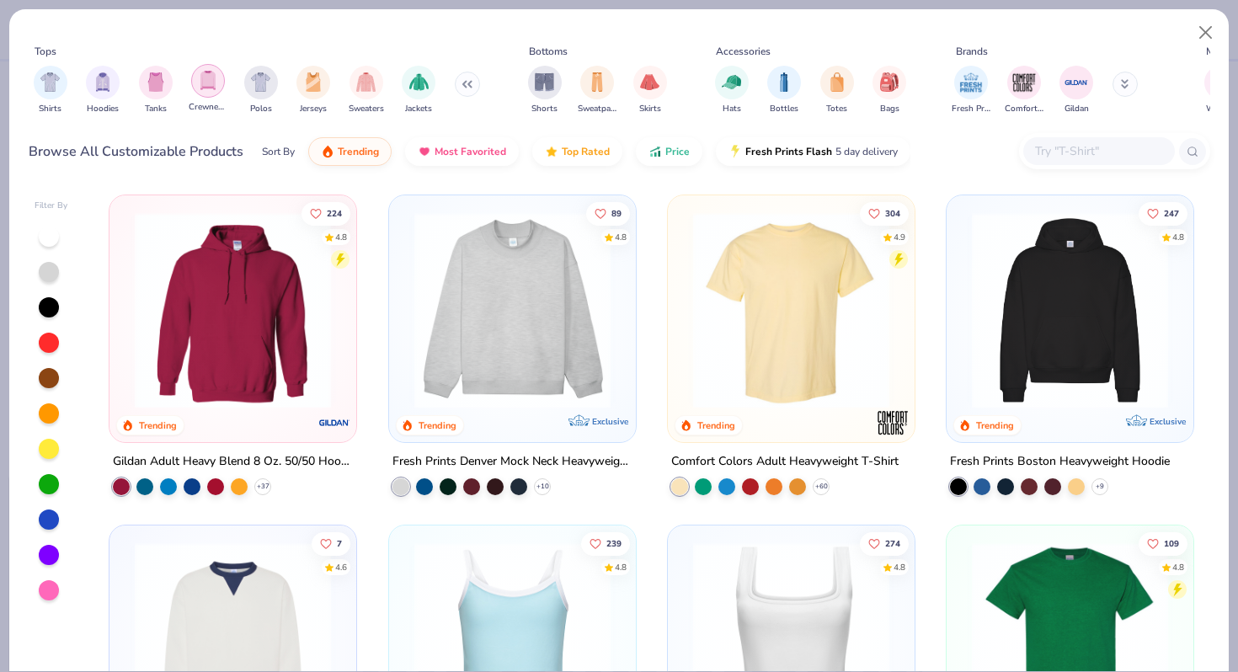
click at [209, 82] on img "filter for Crewnecks" at bounding box center [208, 80] width 19 height 19
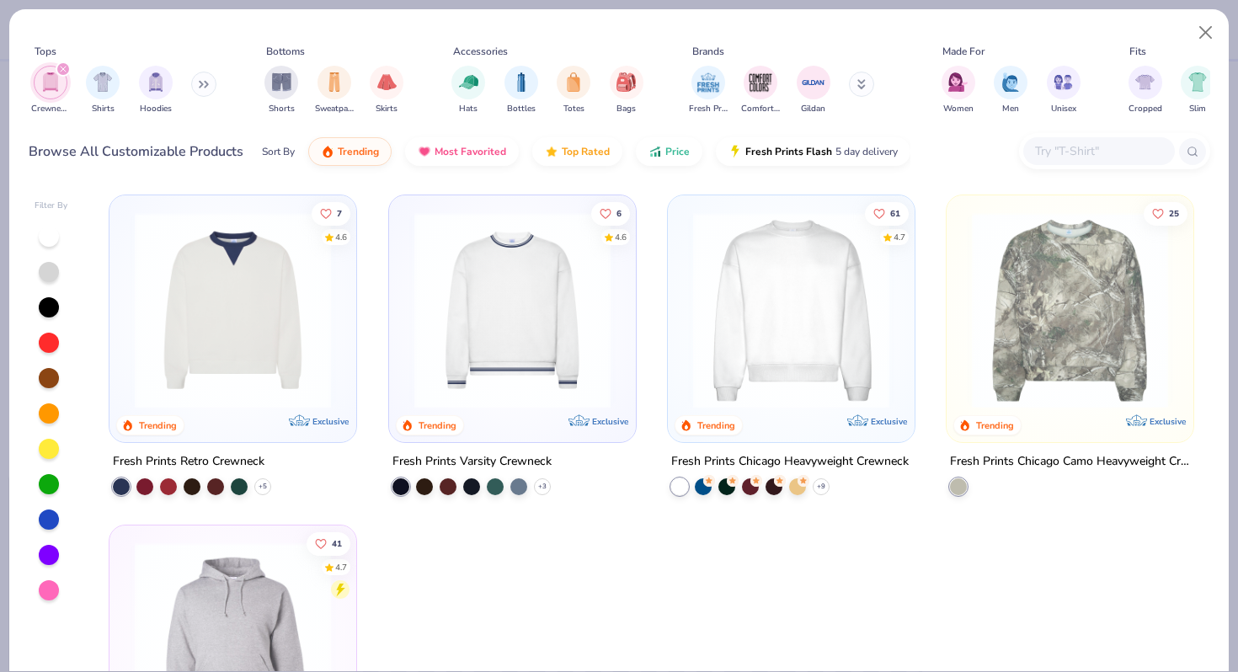
click at [60, 67] on icon "filter for Crewnecks" at bounding box center [63, 69] width 7 height 7
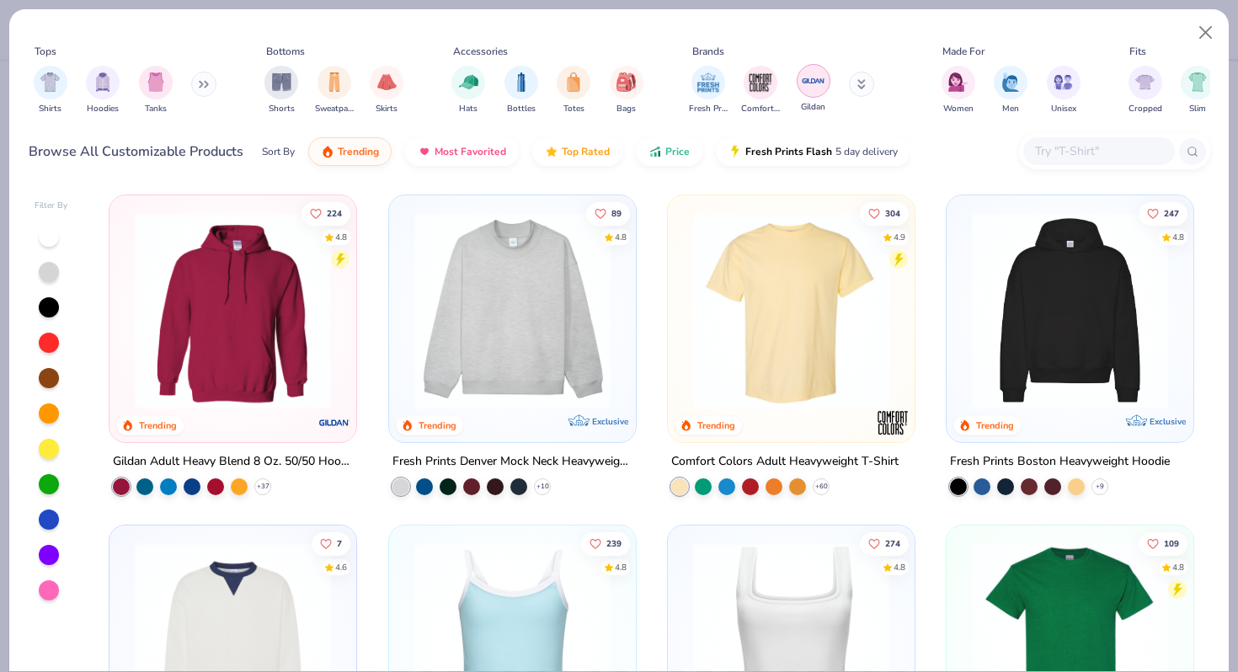
click at [819, 85] on img "filter for Gildan" at bounding box center [813, 80] width 25 height 25
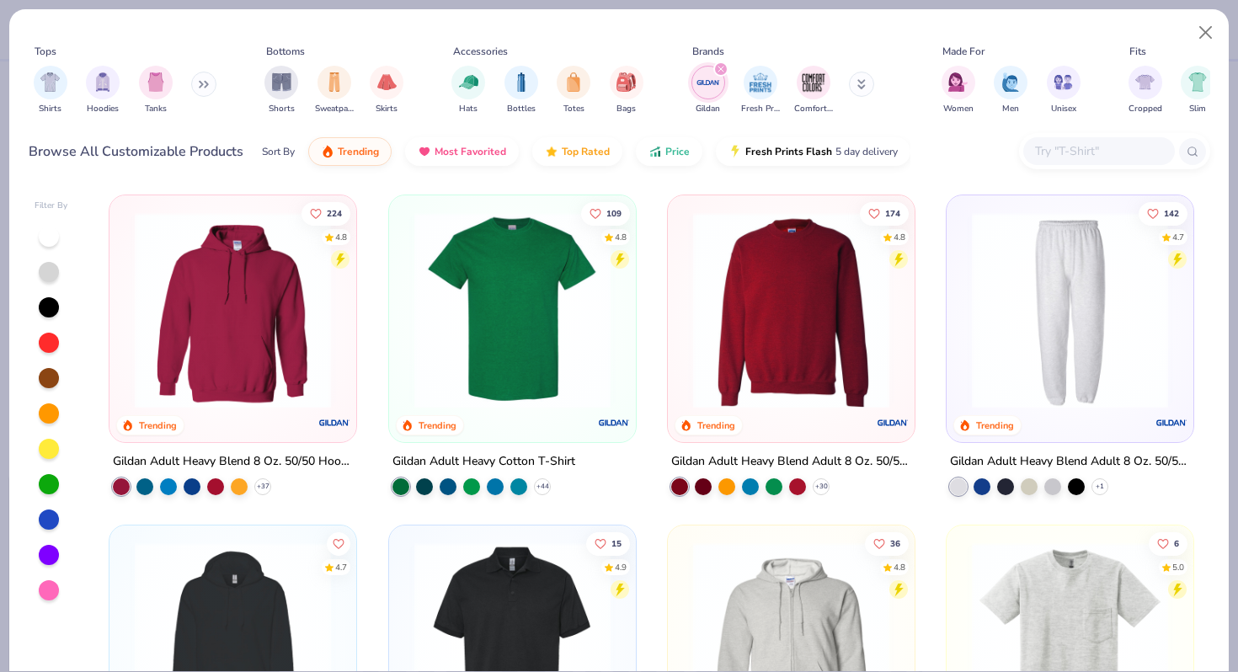
click at [801, 360] on img at bounding box center [791, 310] width 213 height 196
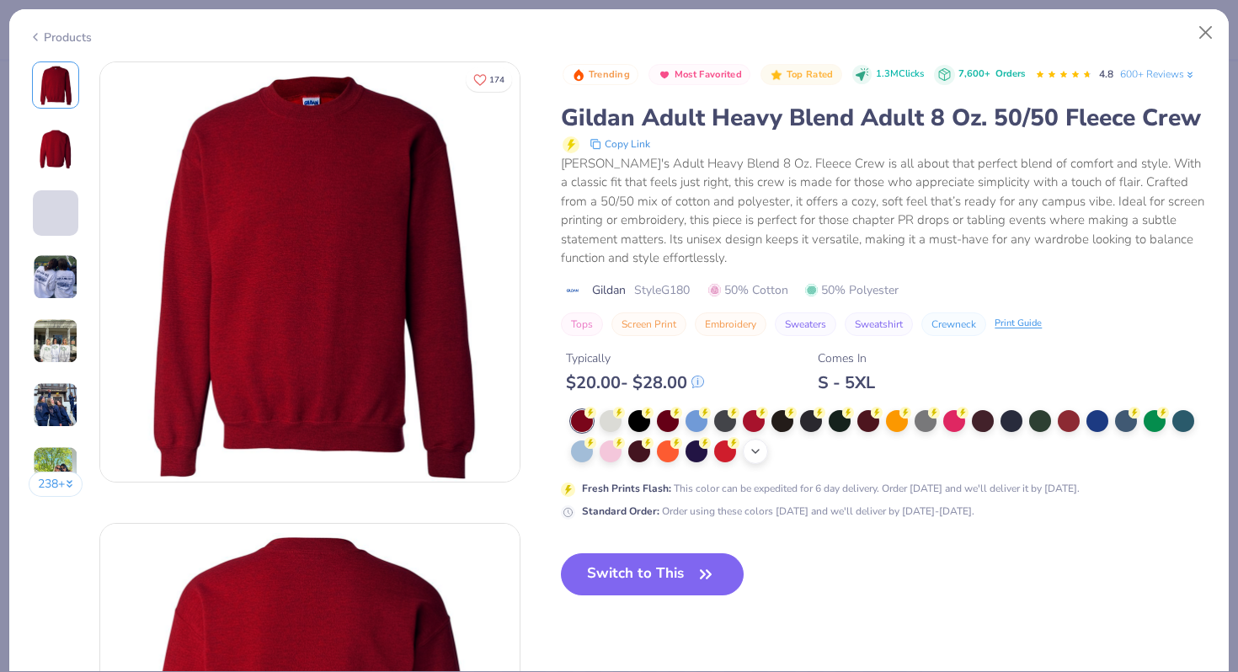
click at [759, 450] on polyline at bounding box center [755, 451] width 7 height 3
click at [951, 455] on div at bounding box center [954, 450] width 22 height 22
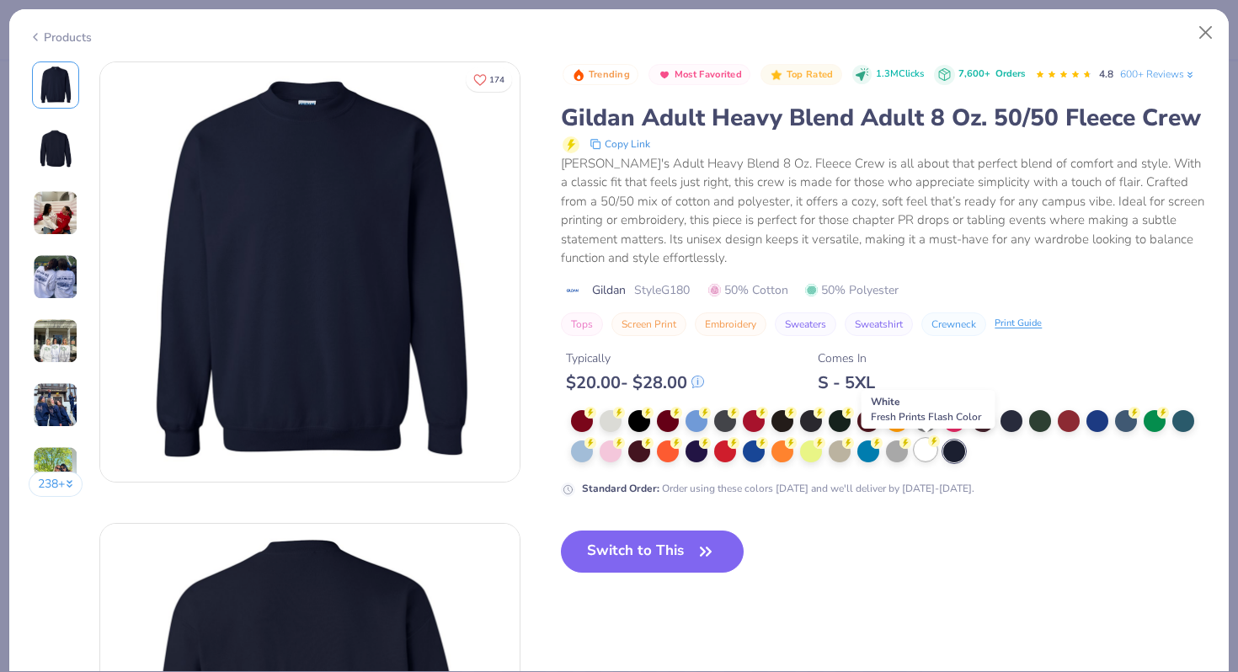
click at [926, 452] on div at bounding box center [926, 450] width 22 height 22
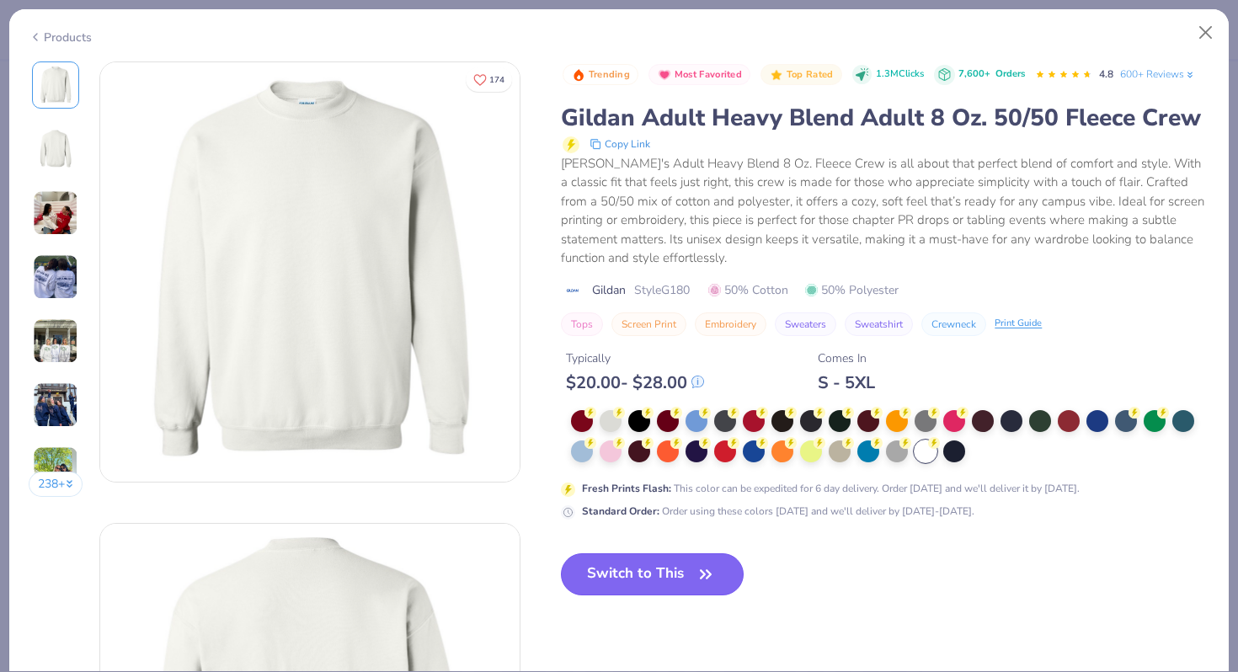
click at [697, 574] on icon "button" at bounding box center [706, 575] width 24 height 24
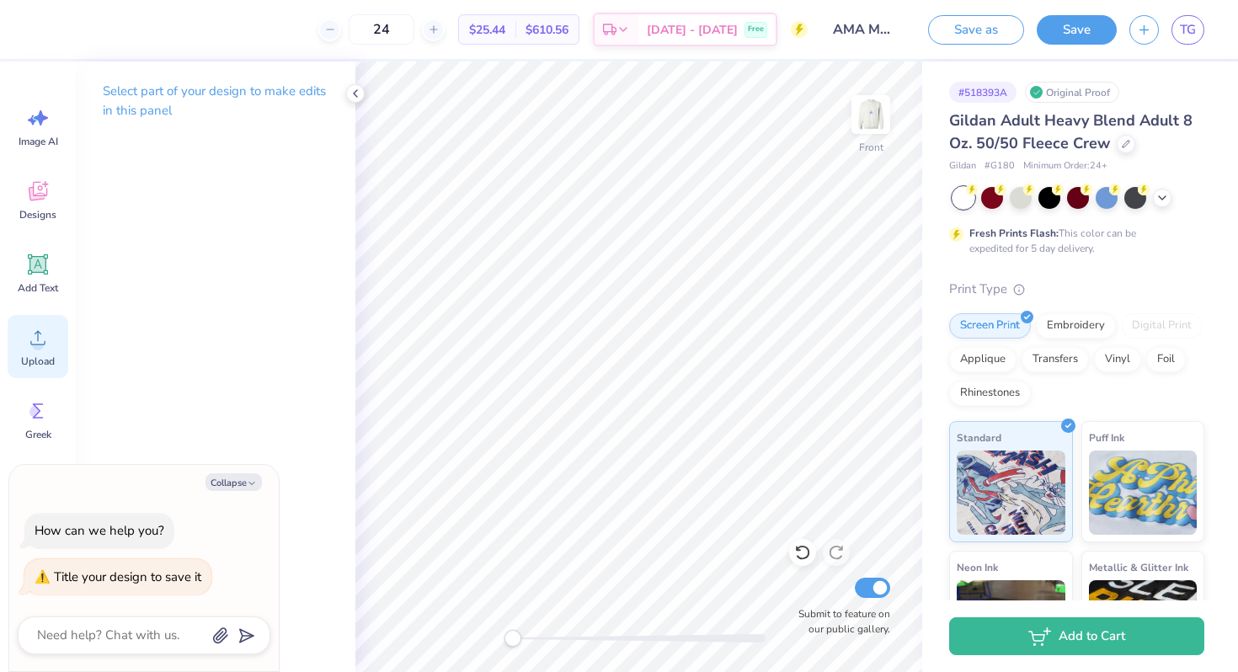
click at [35, 347] on circle at bounding box center [38, 345] width 12 height 12
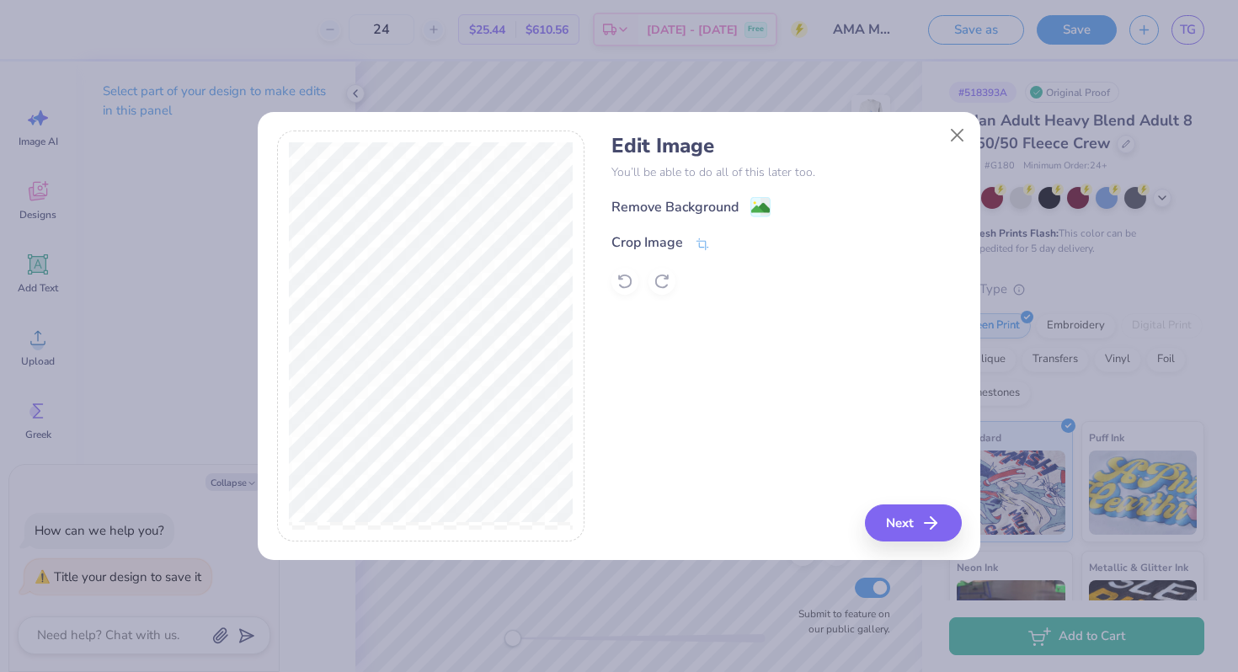
click at [753, 224] on div "Remove Background Crop Image" at bounding box center [787, 245] width 350 height 99
click at [756, 207] on image at bounding box center [760, 209] width 19 height 19
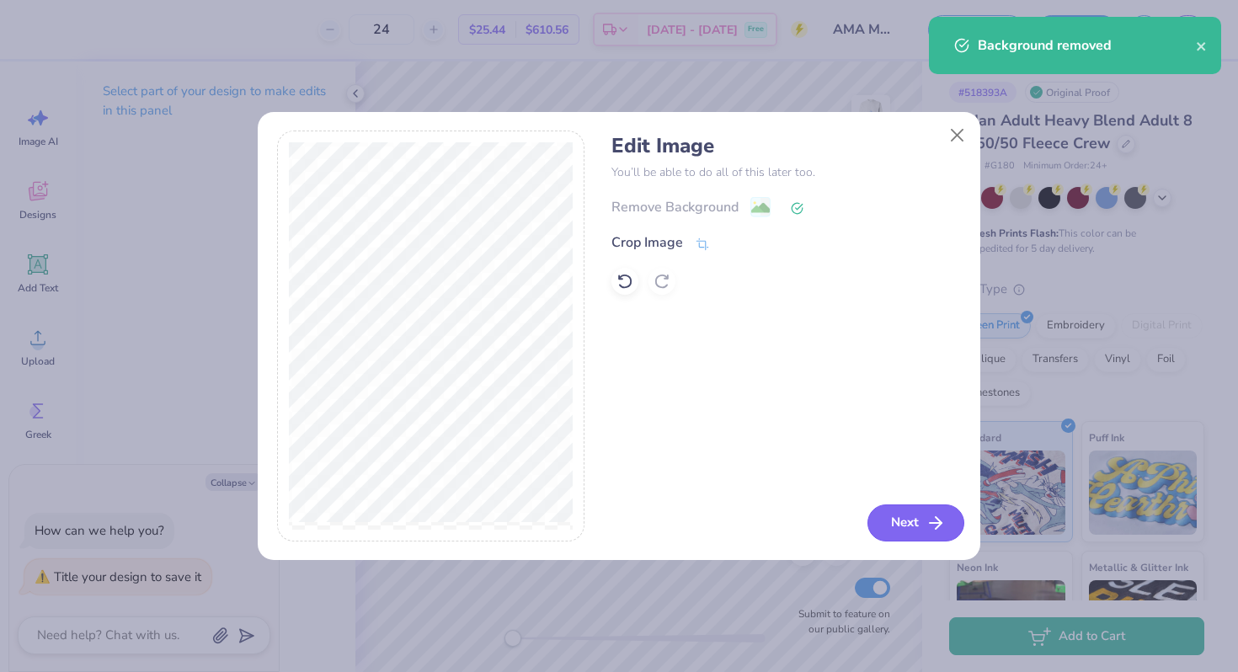
click at [916, 517] on button "Next" at bounding box center [916, 523] width 97 height 37
type textarea "x"
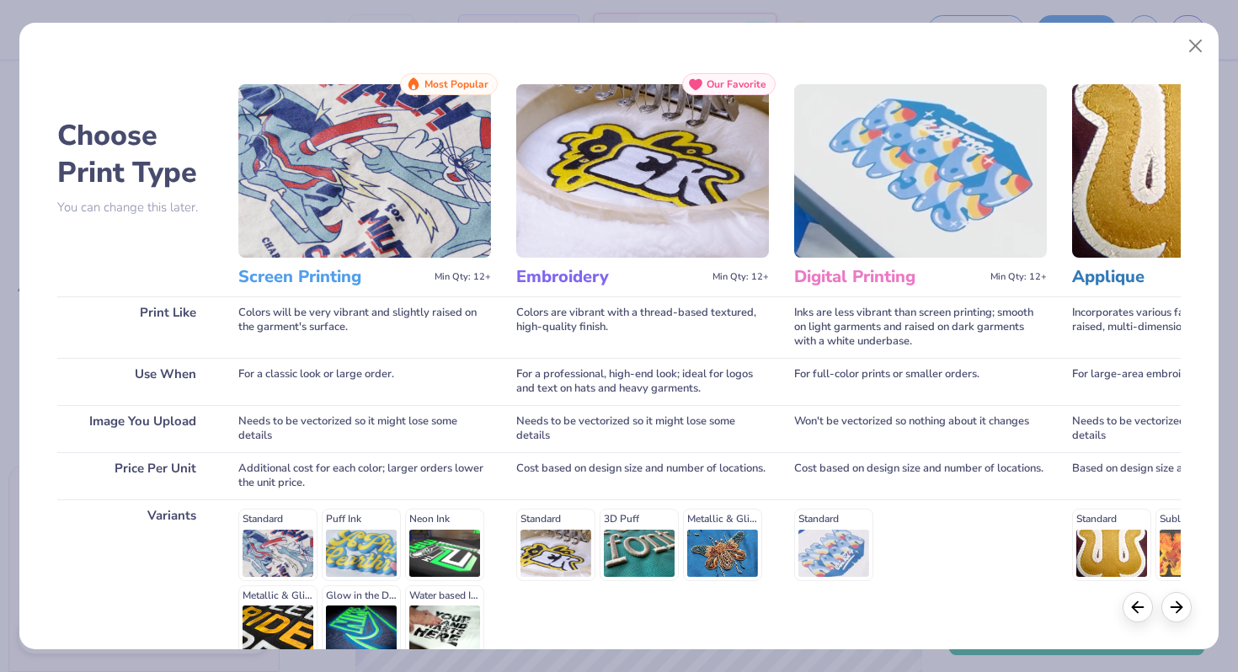
scroll to position [168, 0]
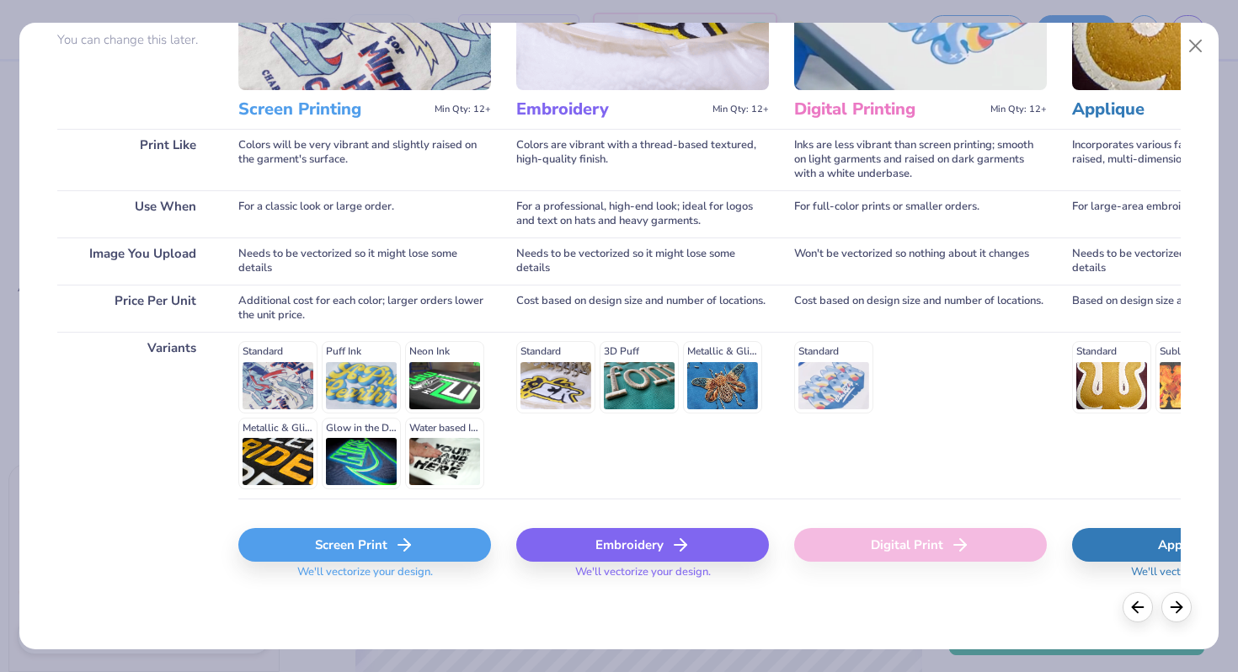
click at [341, 542] on div "Screen Print" at bounding box center [364, 545] width 253 height 34
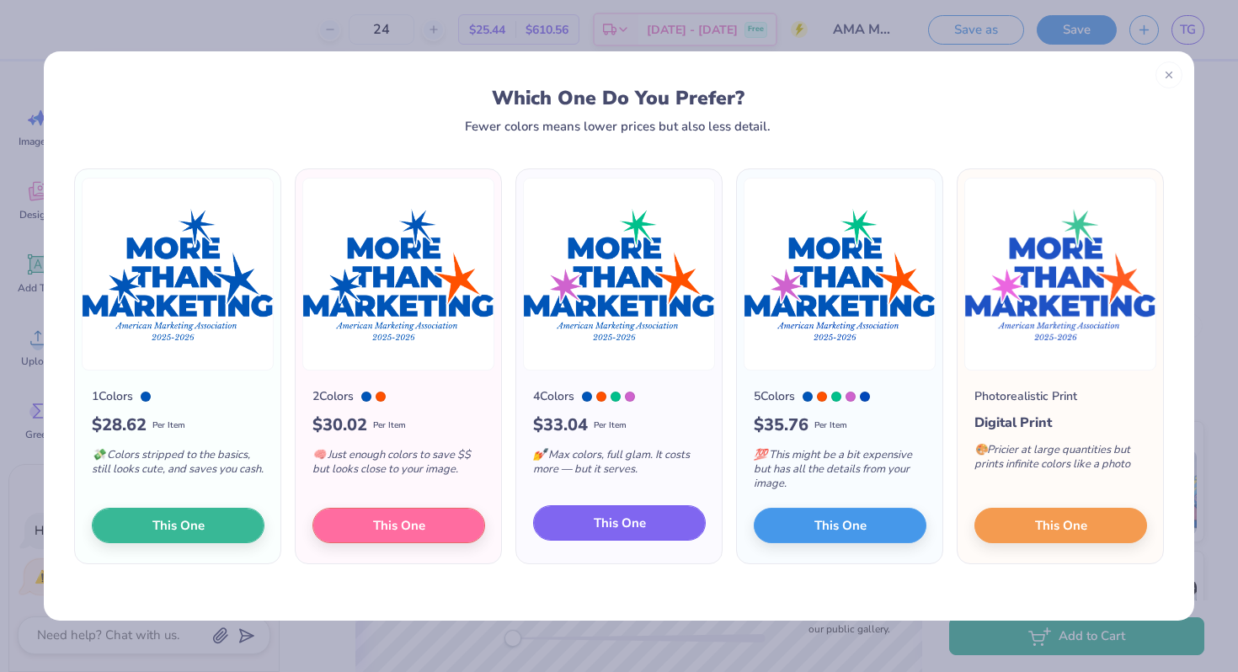
click at [580, 529] on button "This One" at bounding box center [619, 522] width 173 height 35
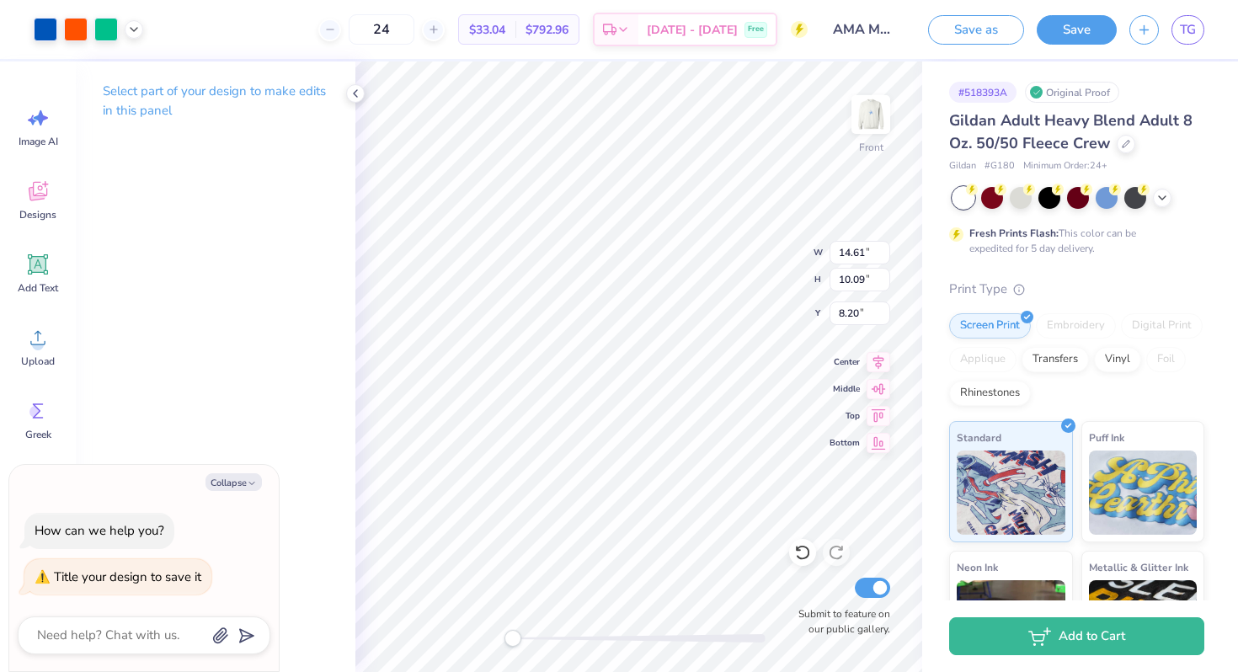
type textarea "x"
type input "8.36"
type input "5.78"
type input "12.52"
type textarea "x"
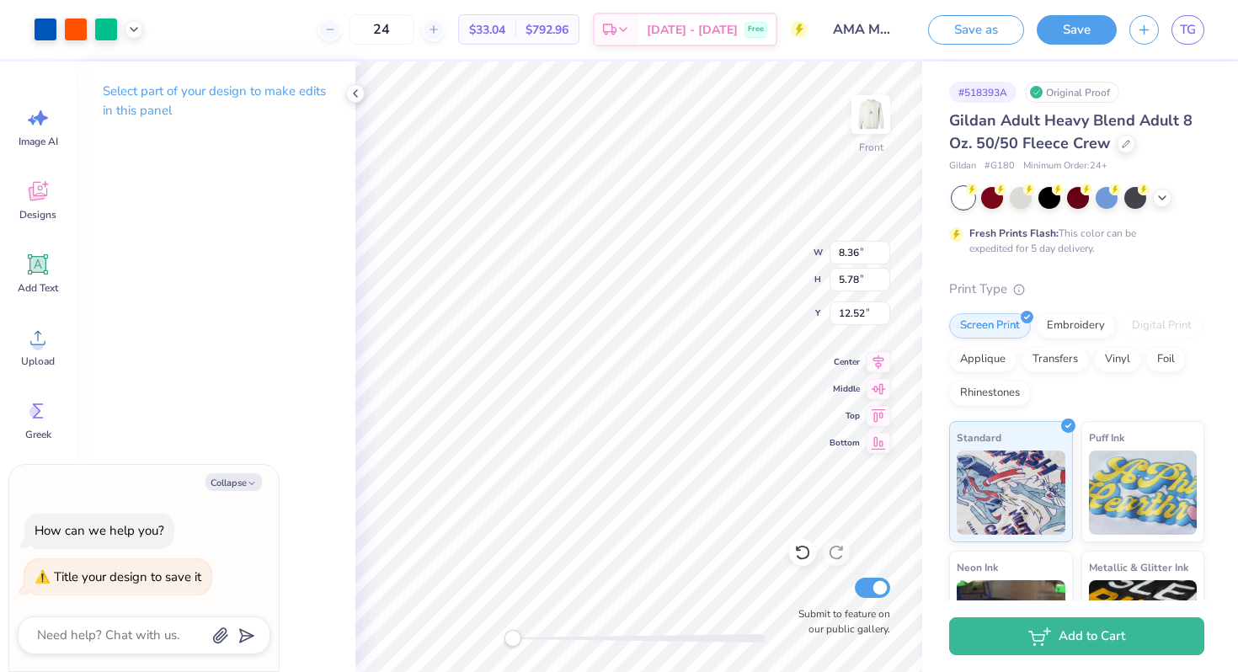
type input "6.11"
type textarea "x"
type input "11.45"
type input "7.91"
type input "3.97"
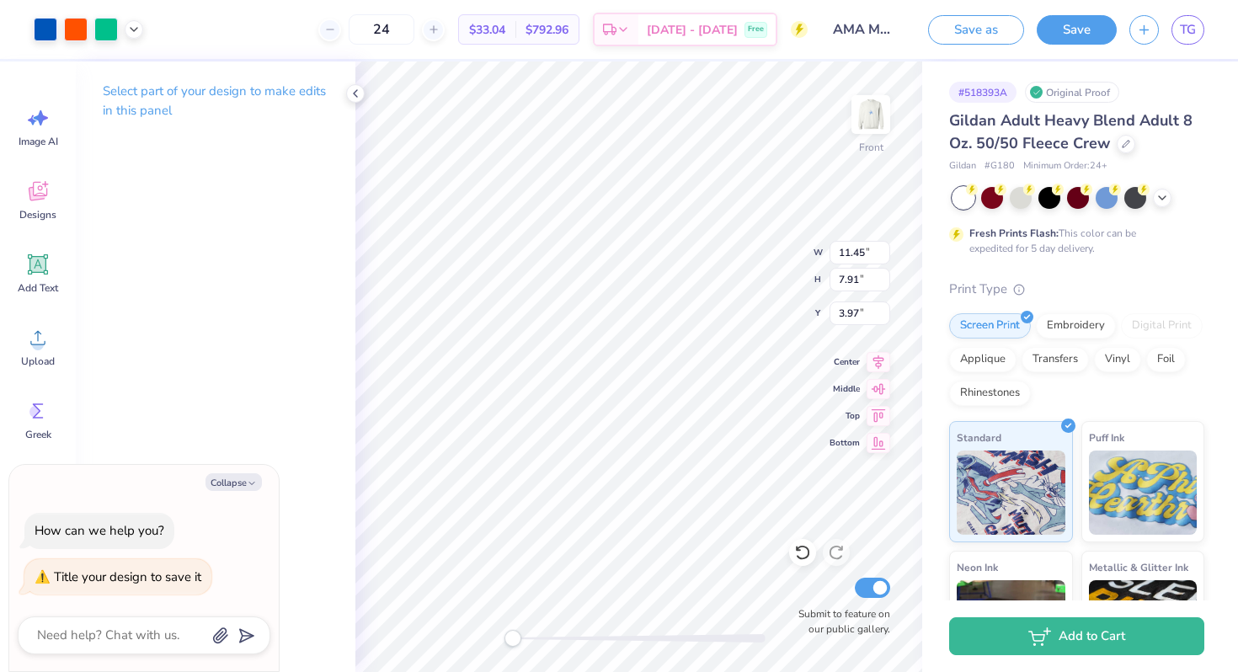
type textarea "x"
type input "13.54"
type input "9.35"
type input "3.98"
click at [876, 124] on img at bounding box center [870, 114] width 67 height 67
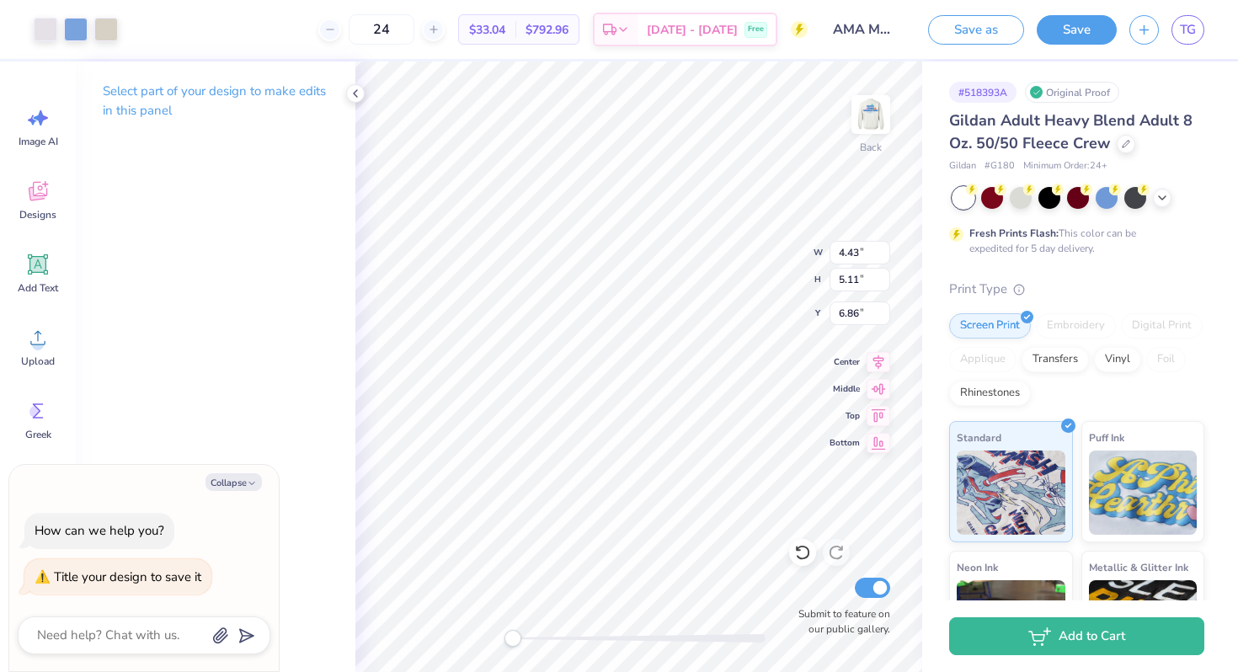
type textarea "x"
type input "8.37"
type input "9.65"
type input "6.77"
type textarea "x"
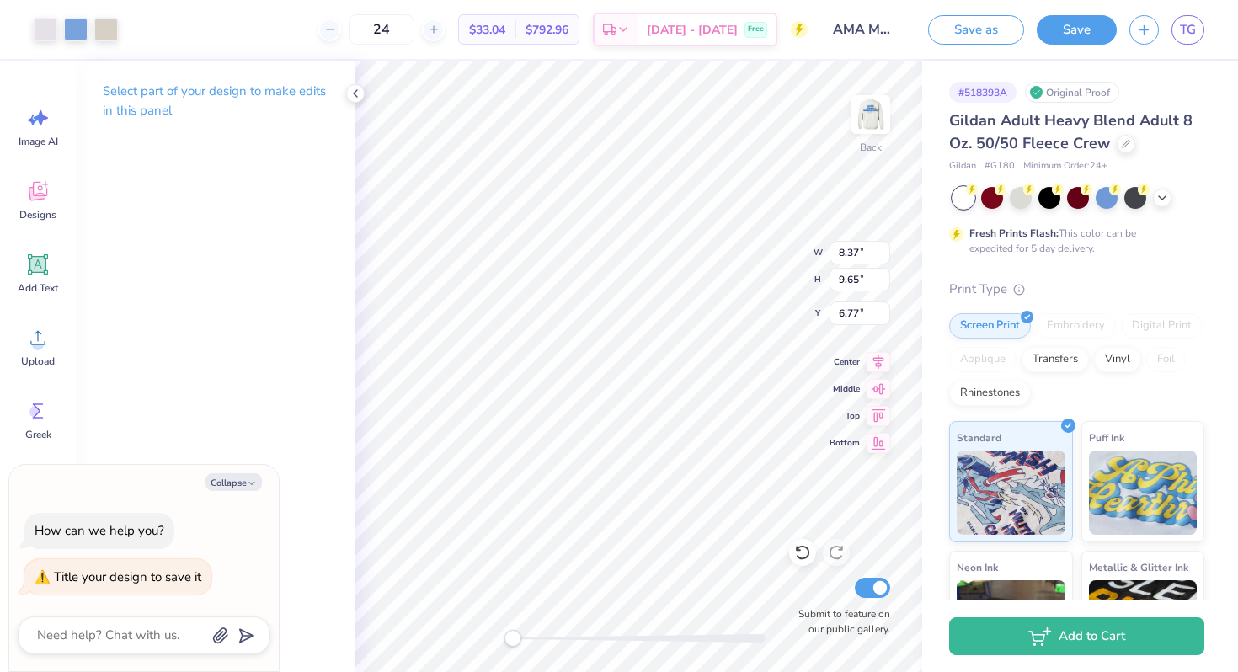
type input "6.63"
type input "7.65"
type input "3.00"
click at [864, 118] on img at bounding box center [870, 114] width 67 height 67
click at [864, 118] on img at bounding box center [871, 115] width 34 height 34
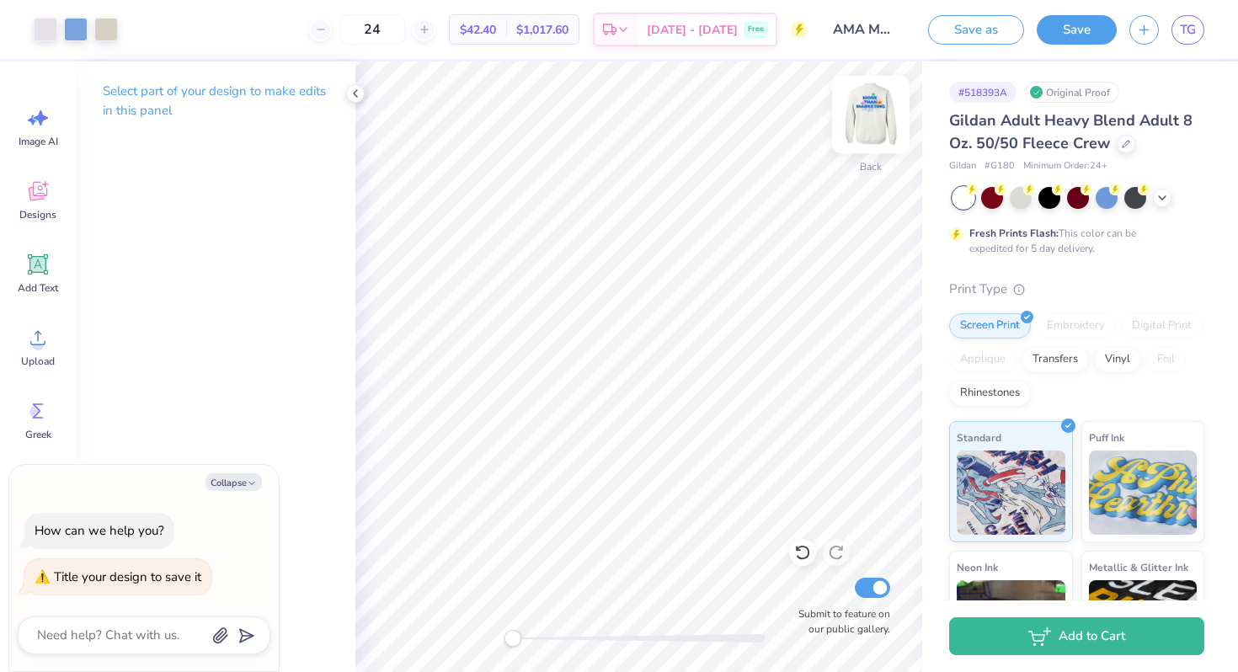
click at [871, 124] on img at bounding box center [870, 114] width 67 height 67
type textarea "x"
click at [859, 127] on img at bounding box center [870, 114] width 67 height 67
click at [884, 113] on img at bounding box center [870, 114] width 67 height 67
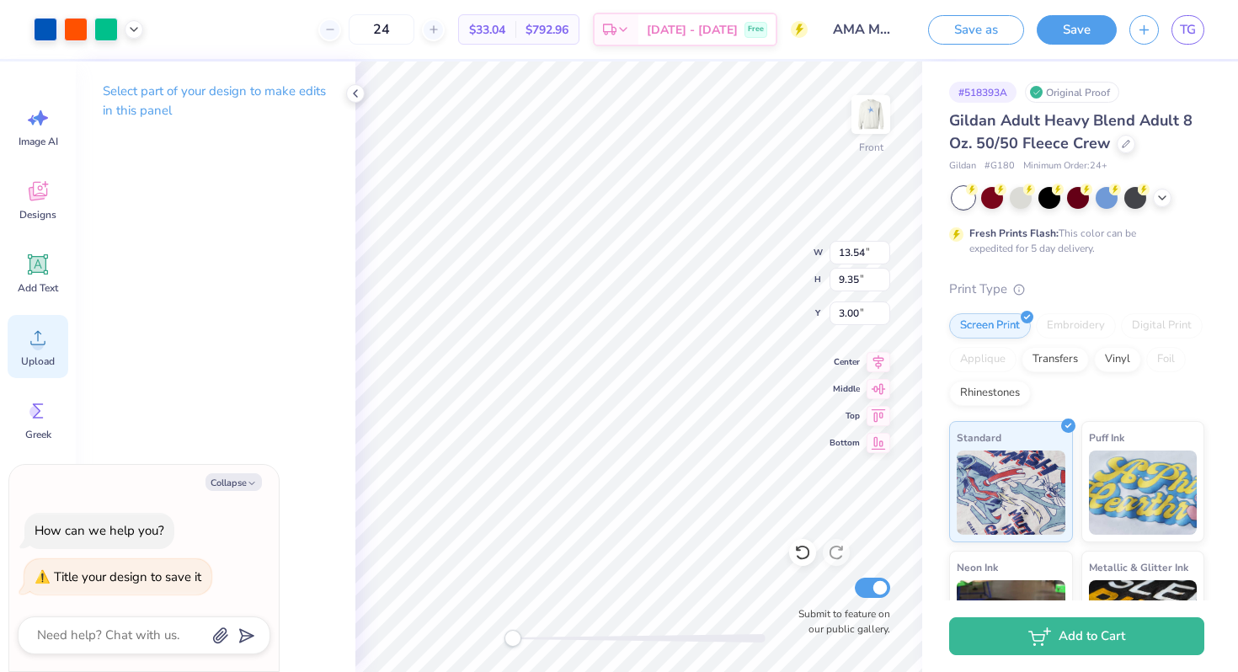
click at [46, 343] on icon at bounding box center [37, 337] width 25 height 25
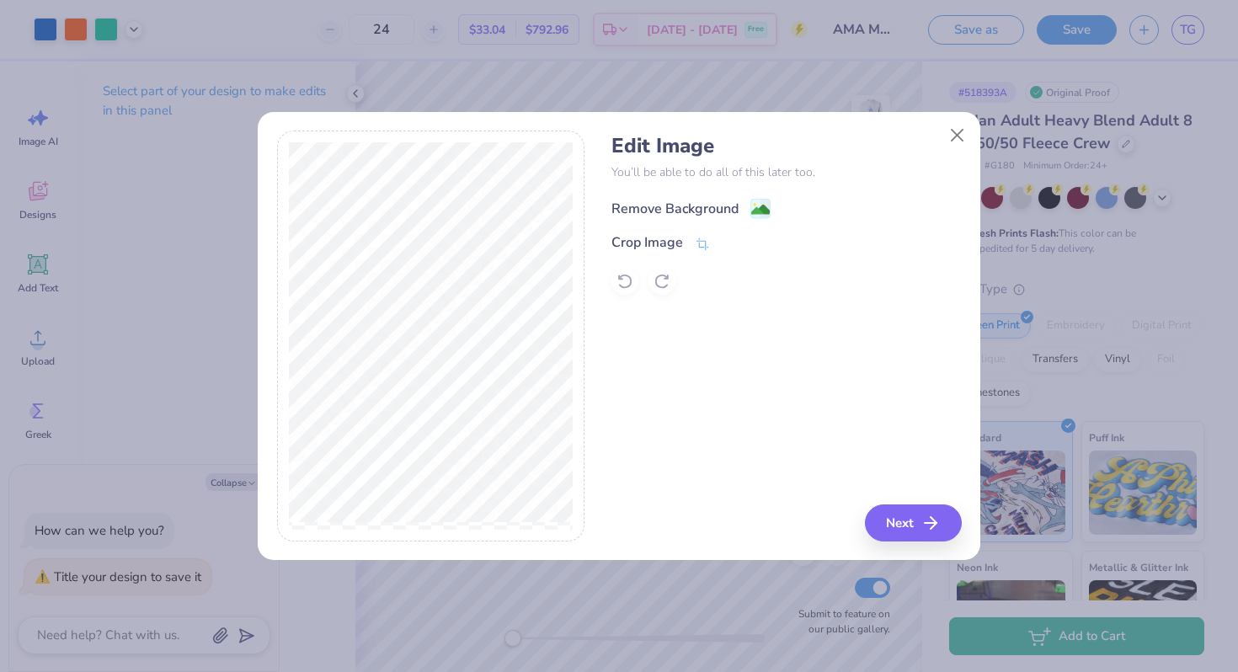
click at [756, 208] on image at bounding box center [760, 209] width 19 height 19
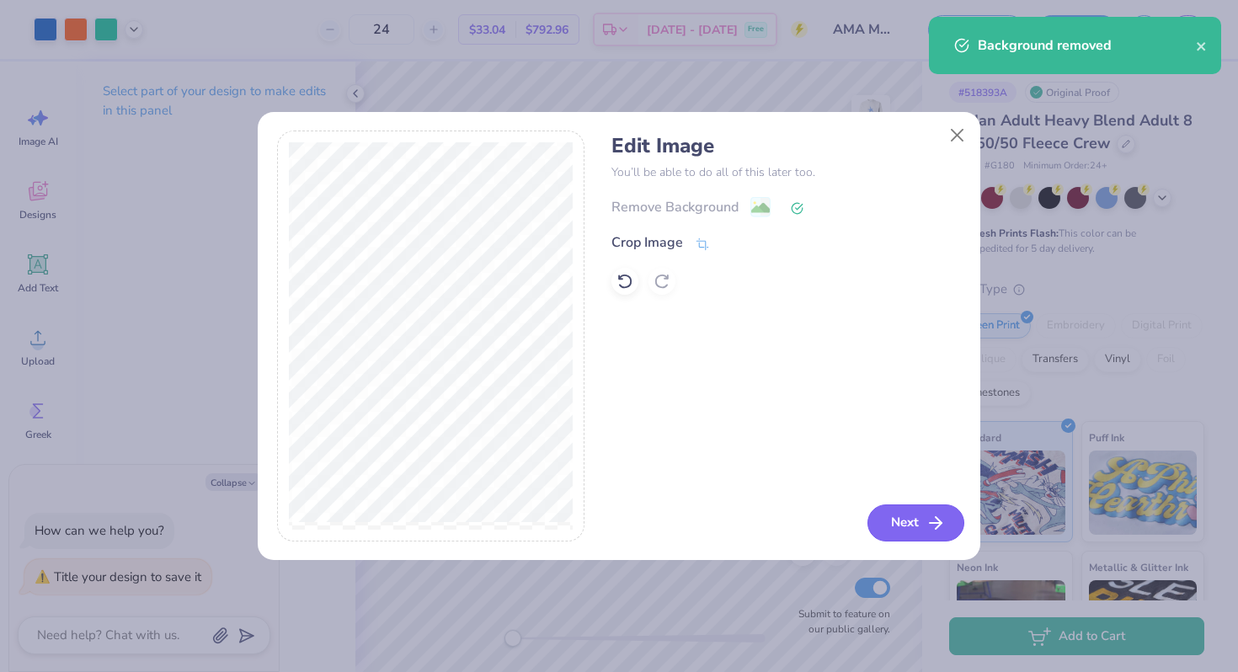
click at [890, 515] on button "Next" at bounding box center [916, 523] width 97 height 37
type textarea "x"
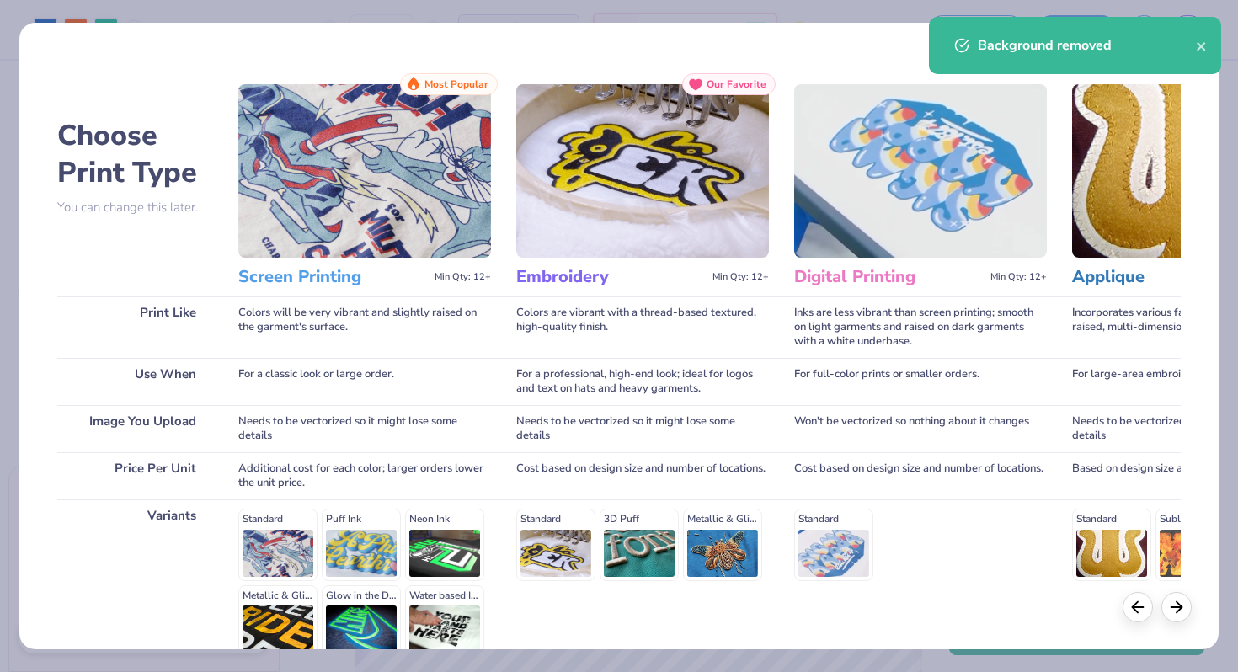
scroll to position [168, 0]
type textarea "x"
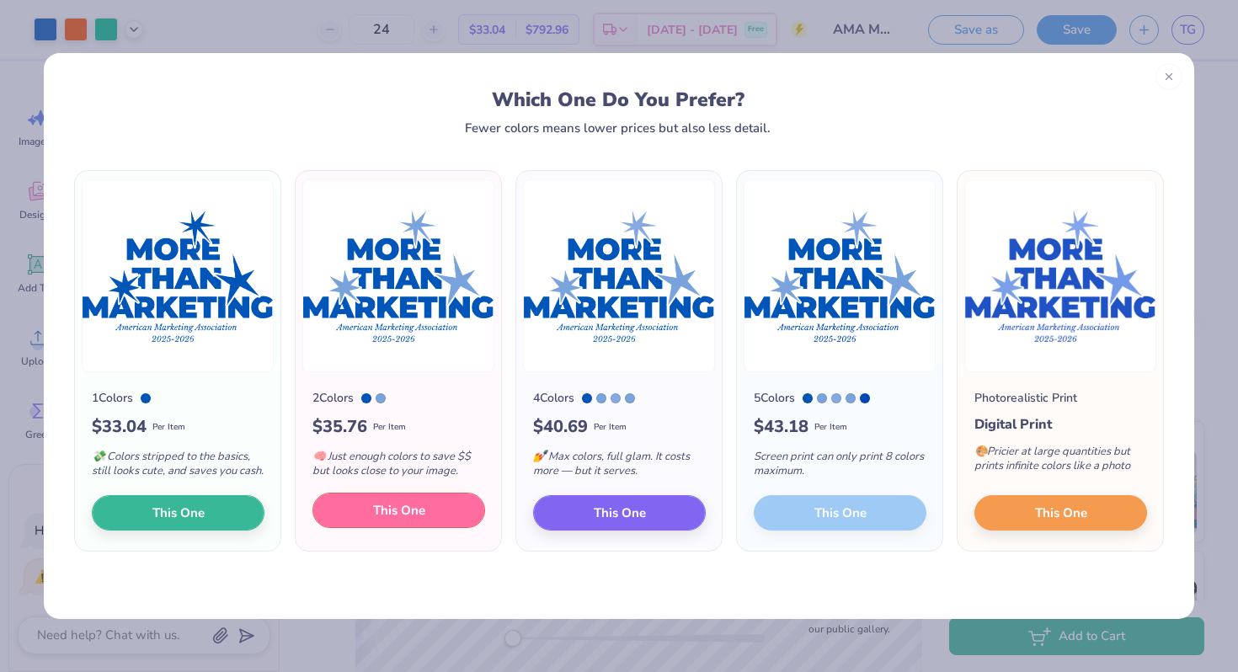
click at [410, 521] on span "This One" at bounding box center [399, 510] width 52 height 19
type input "14.61"
type input "10.09"
type input "8.20"
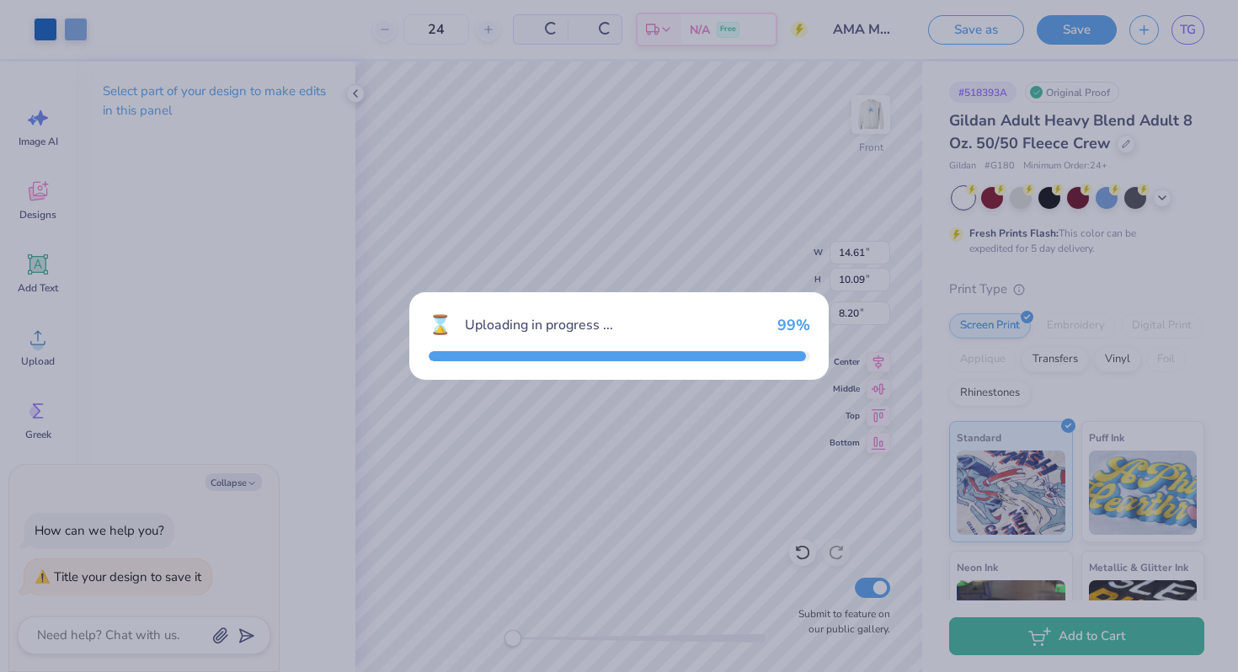
type textarea "x"
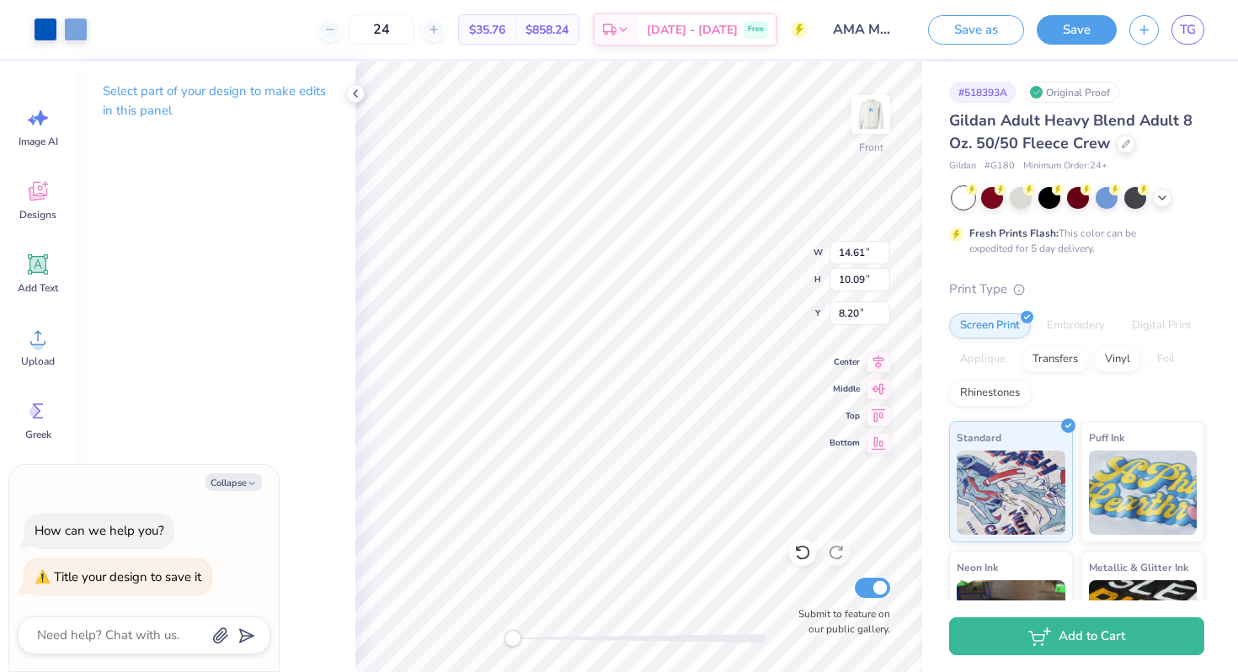
type input "13.54"
type input "9.35"
type input "3.00"
type textarea "x"
type input "11.98"
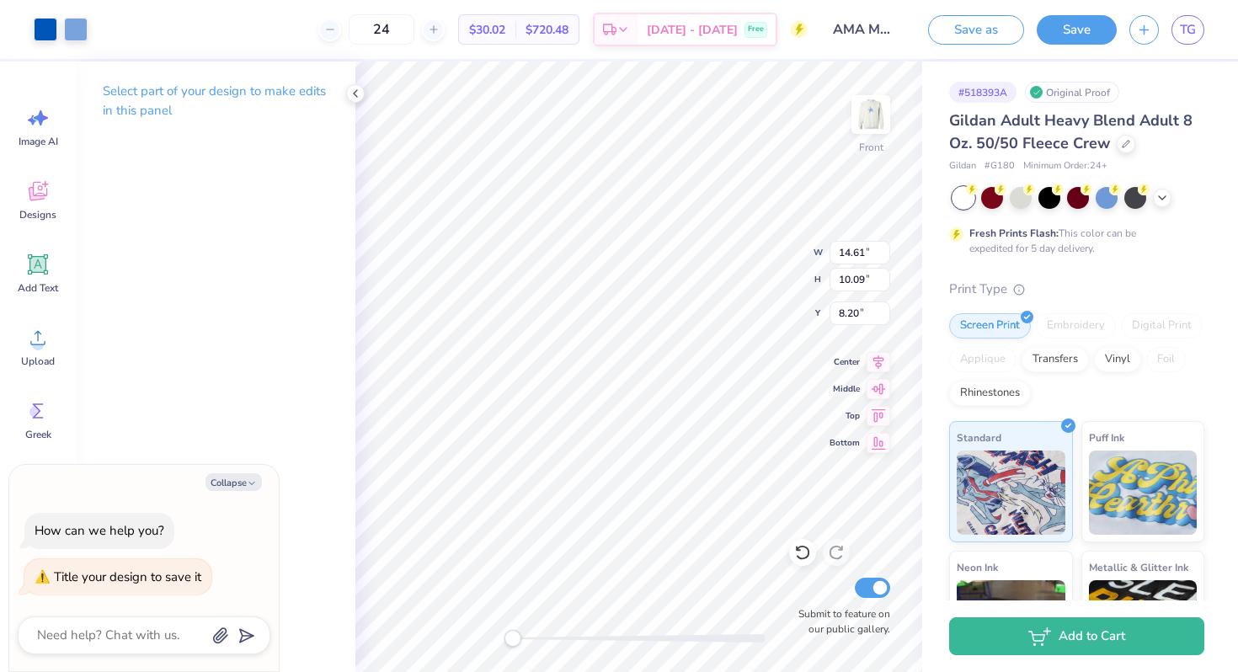
type input "8.27"
type input "3.72"
click at [858, 119] on img at bounding box center [870, 114] width 67 height 67
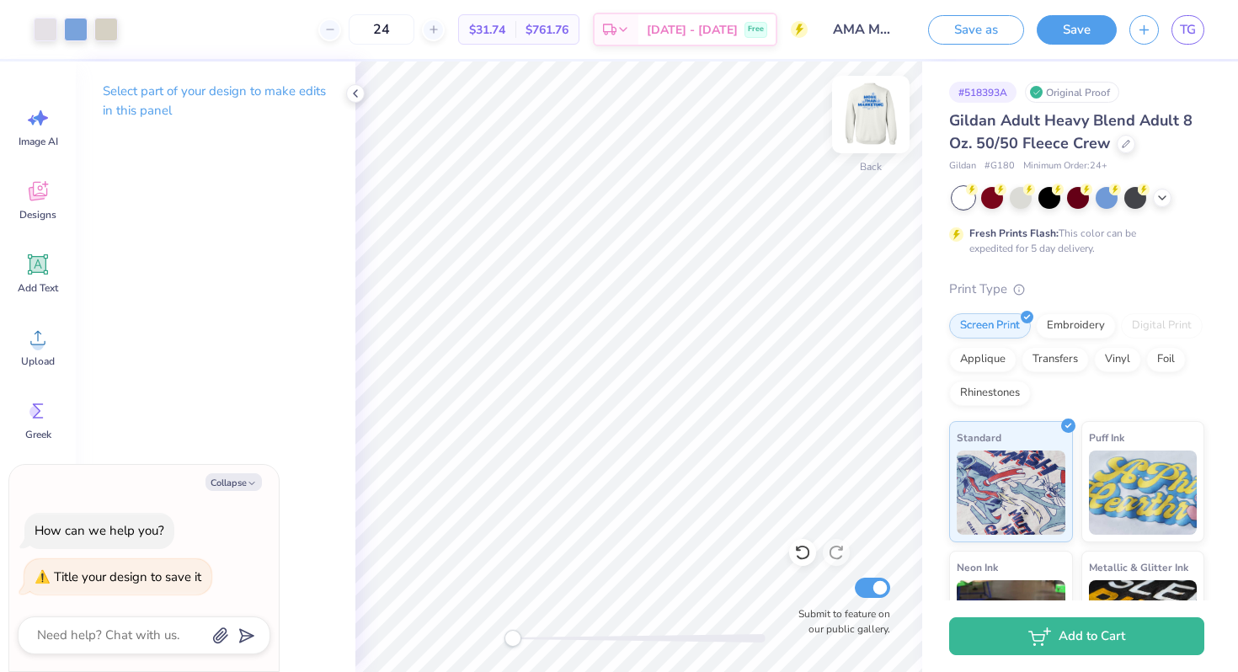
click at [860, 119] on img at bounding box center [870, 114] width 67 height 67
click at [860, 119] on img at bounding box center [871, 115] width 34 height 34
click at [1158, 200] on icon at bounding box center [1162, 196] width 13 height 13
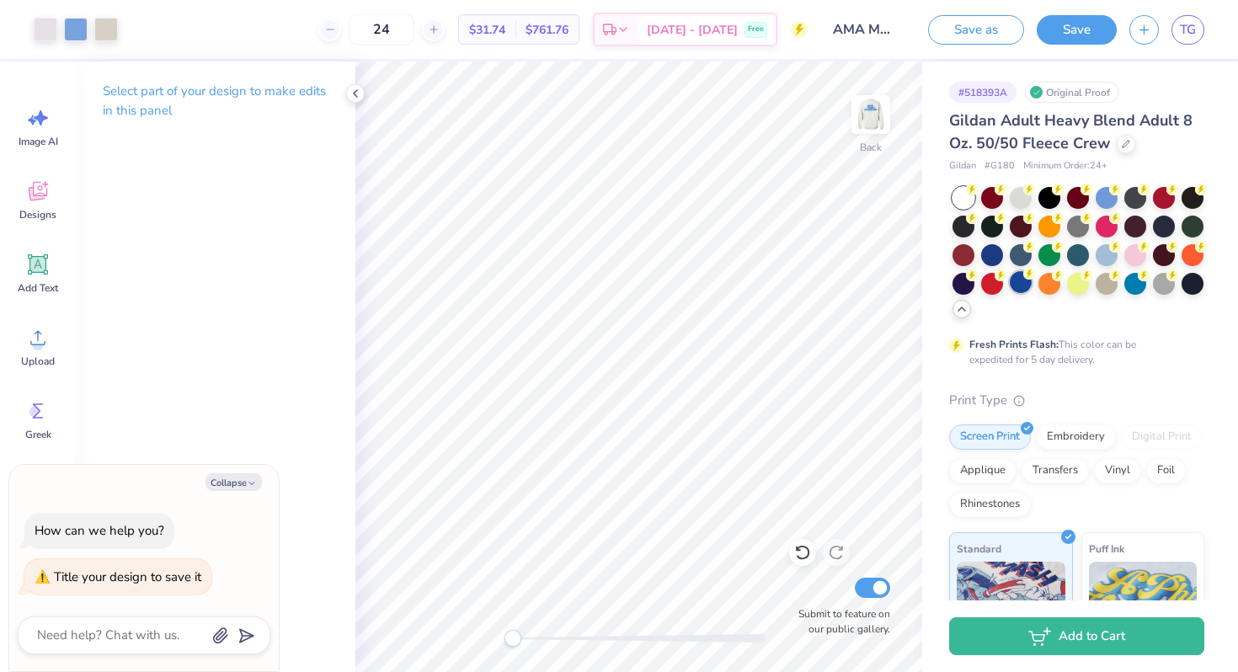
click at [1015, 287] on div at bounding box center [1021, 282] width 22 height 22
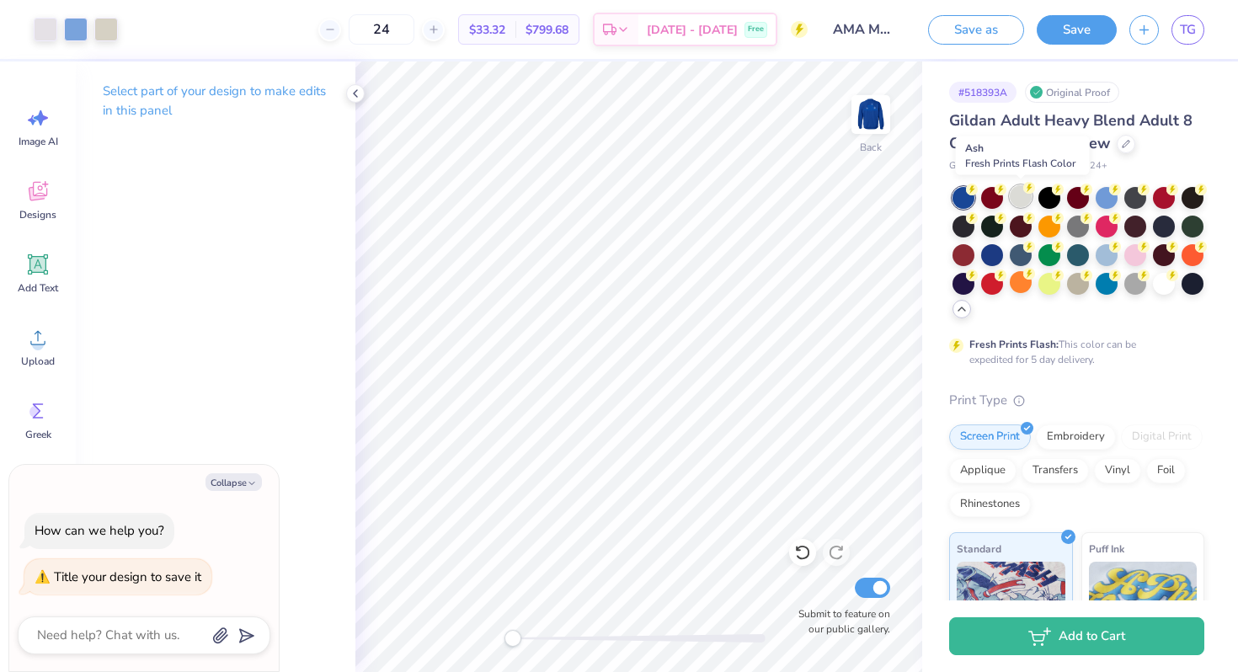
click at [1021, 195] on div at bounding box center [1021, 196] width 22 height 22
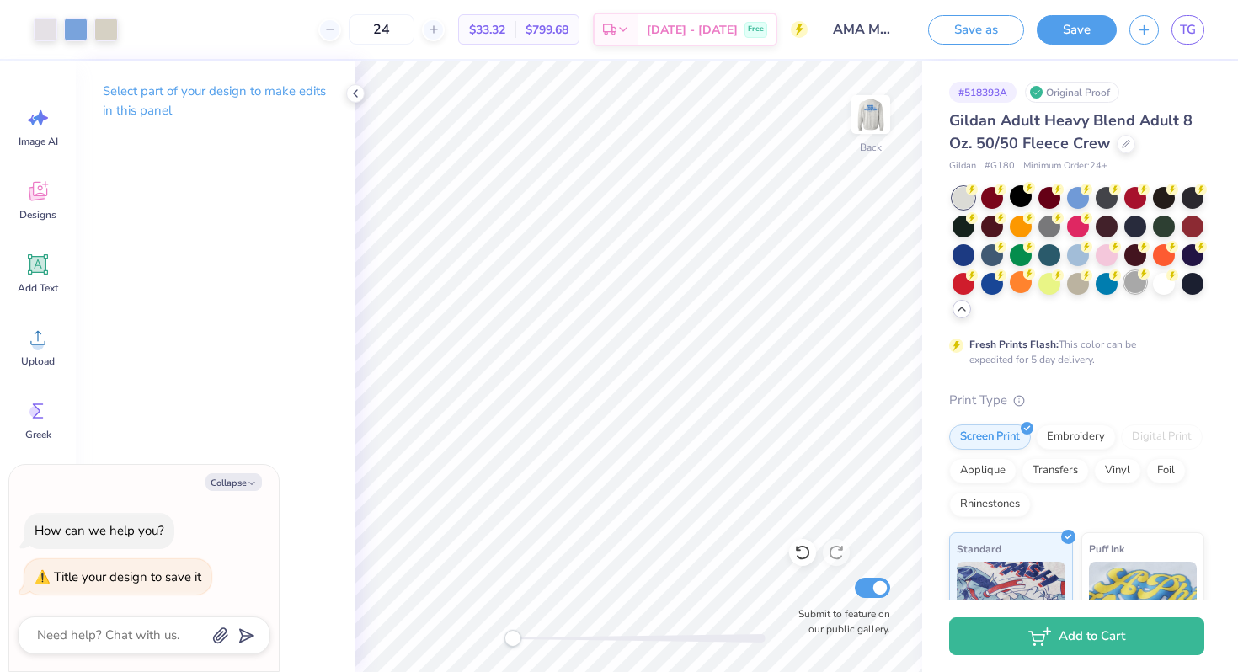
click at [1136, 281] on div at bounding box center [1135, 282] width 22 height 22
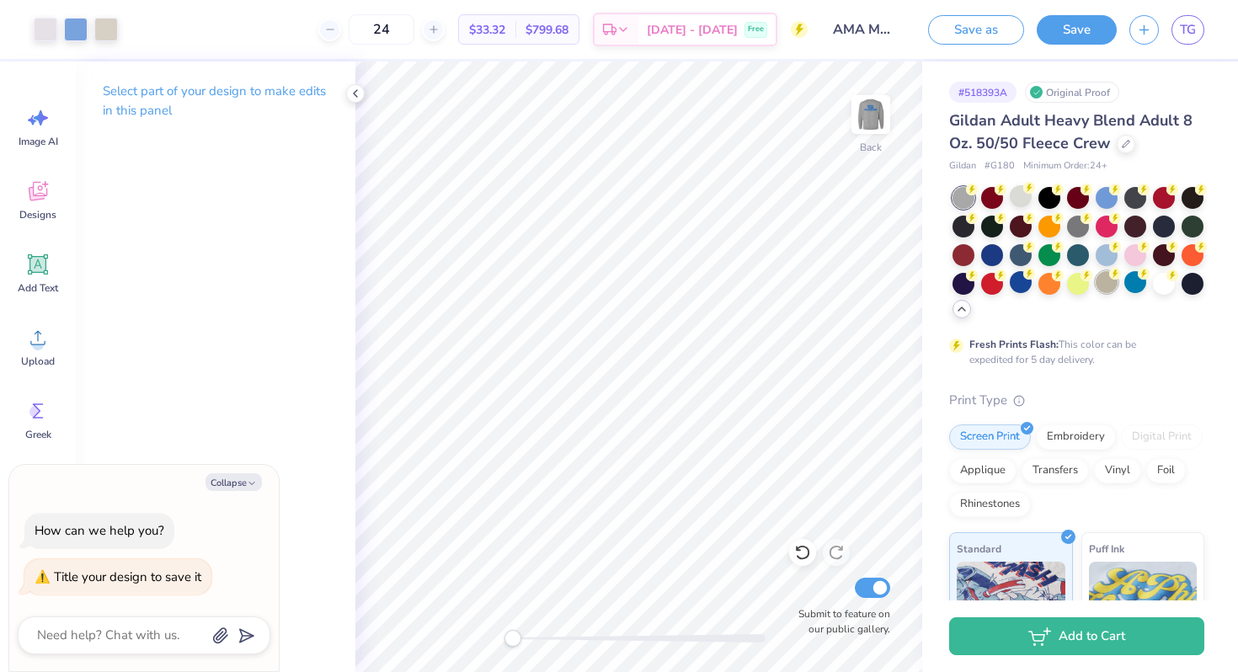
click at [1113, 278] on circle at bounding box center [1115, 274] width 12 height 12
click at [1192, 280] on div at bounding box center [1193, 282] width 22 height 22
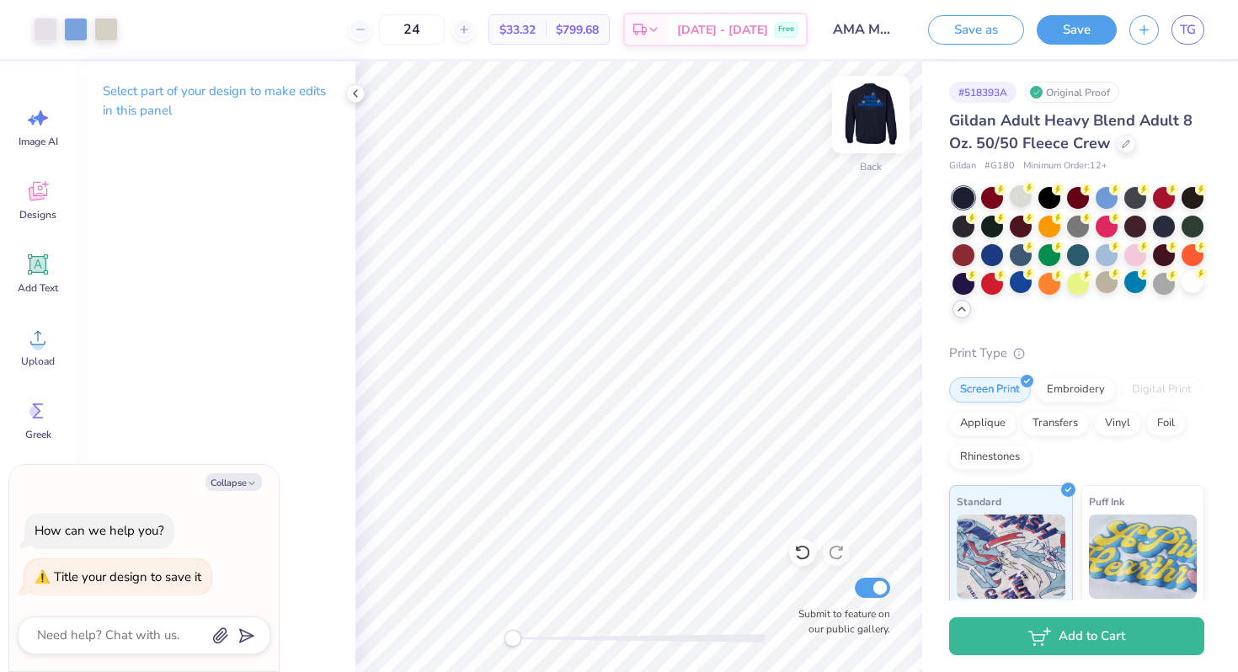
click at [860, 120] on img at bounding box center [870, 114] width 67 height 67
click at [869, 107] on img at bounding box center [870, 114] width 67 height 67
type textarea "x"
type input "11.95"
type input "8.26"
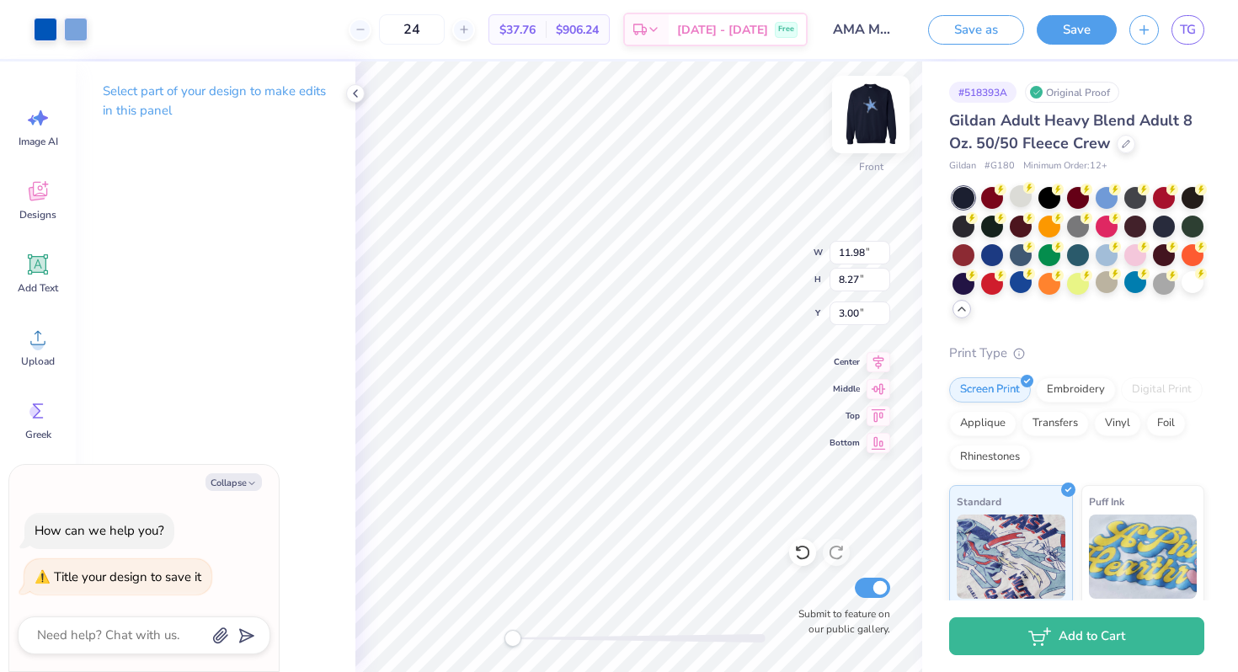
type input "0.69"
click at [1022, 194] on div at bounding box center [1021, 196] width 22 height 22
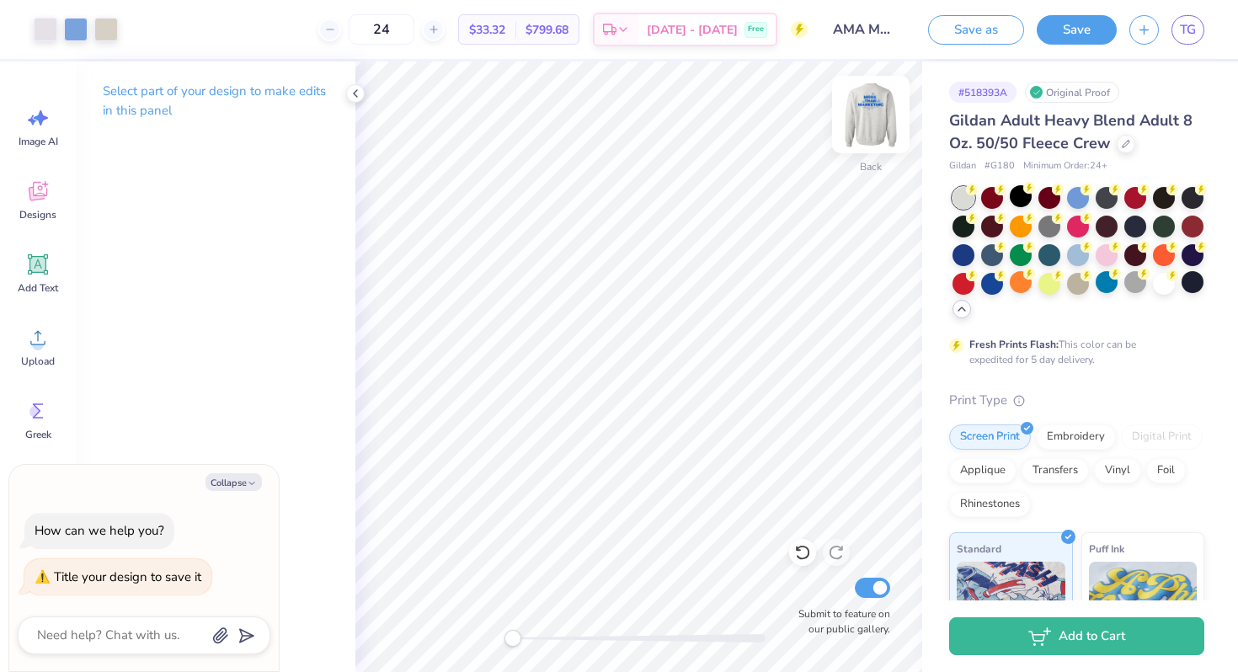
click at [870, 119] on img at bounding box center [870, 114] width 67 height 67
click at [860, 114] on img at bounding box center [870, 114] width 67 height 67
click at [860, 114] on img at bounding box center [871, 115] width 34 height 34
click at [1073, 248] on div at bounding box center [1078, 254] width 22 height 22
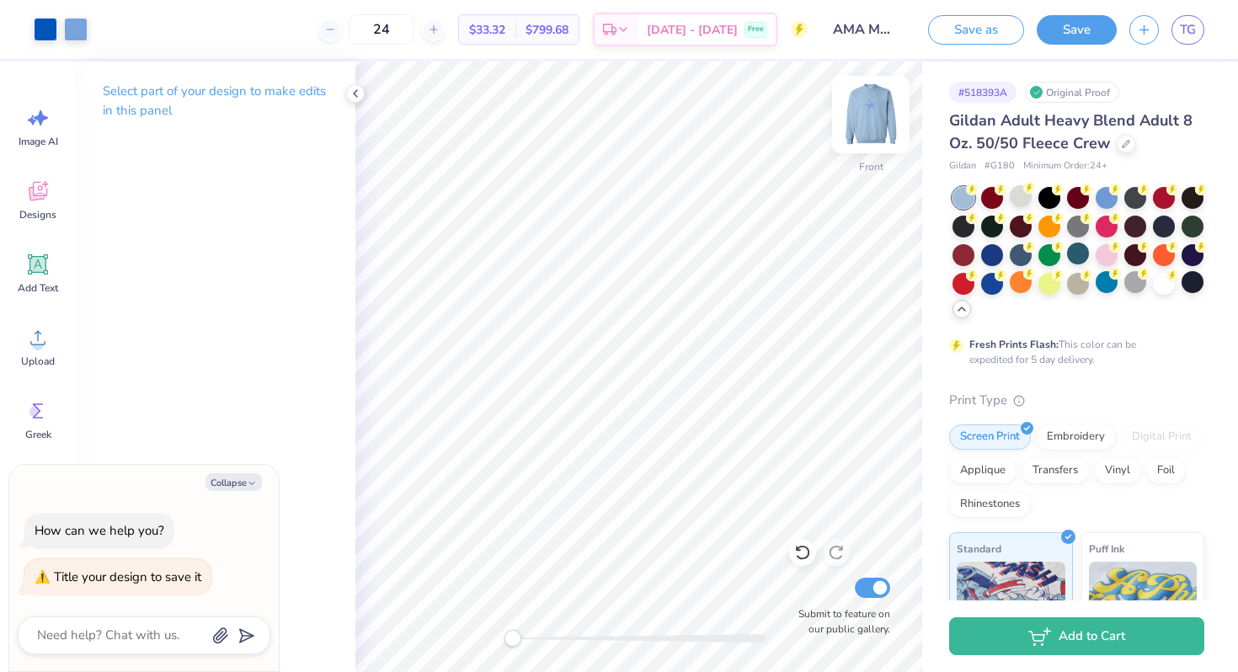
click at [877, 121] on img at bounding box center [870, 114] width 67 height 67
click at [877, 121] on img at bounding box center [871, 115] width 34 height 34
type textarea "x"
click at [877, 122] on img at bounding box center [870, 114] width 67 height 67
click at [879, 110] on img at bounding box center [870, 114] width 67 height 67
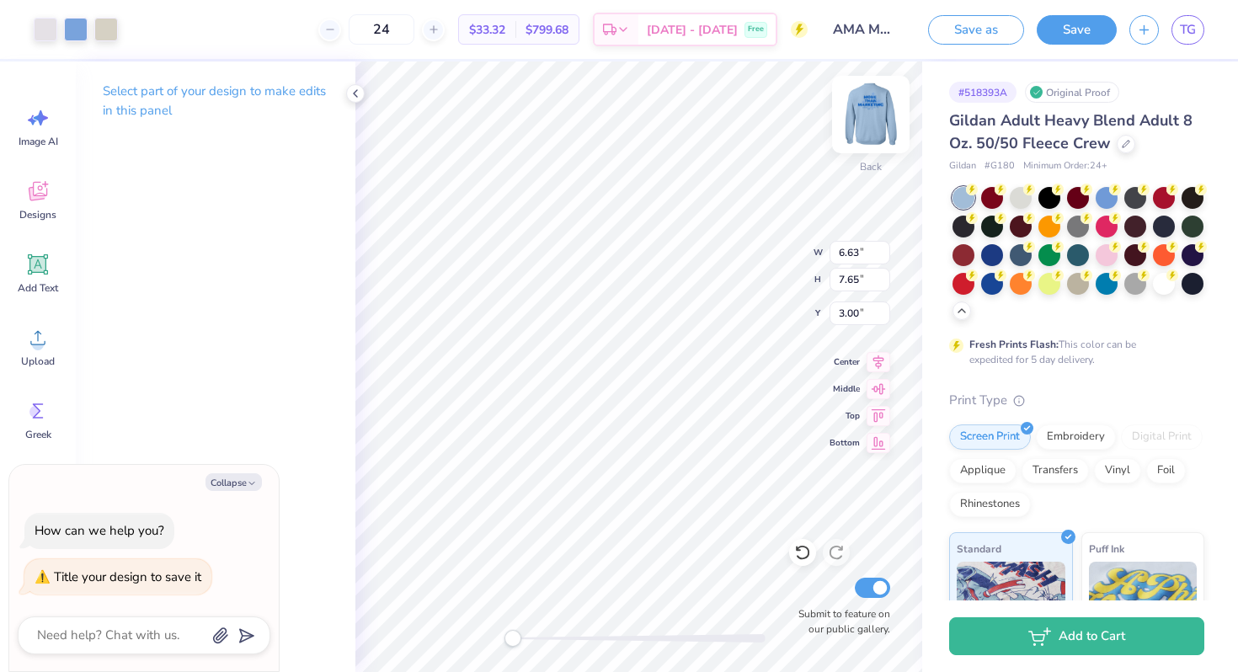
type textarea "x"
type input "6.65"
type input "7.66"
type input "5.32"
click at [859, 117] on img at bounding box center [870, 114] width 67 height 67
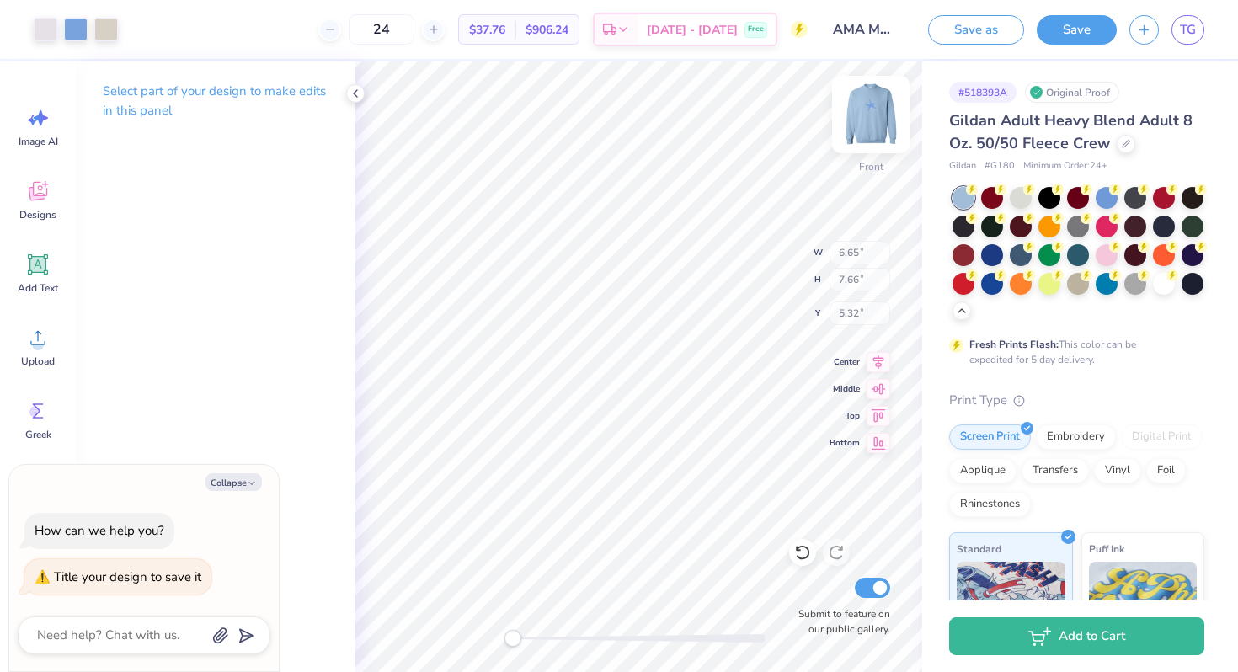
type textarea "x"
type input "6.63"
type input "7.65"
type input "3.00"
click at [75, 25] on div at bounding box center [76, 28] width 24 height 24
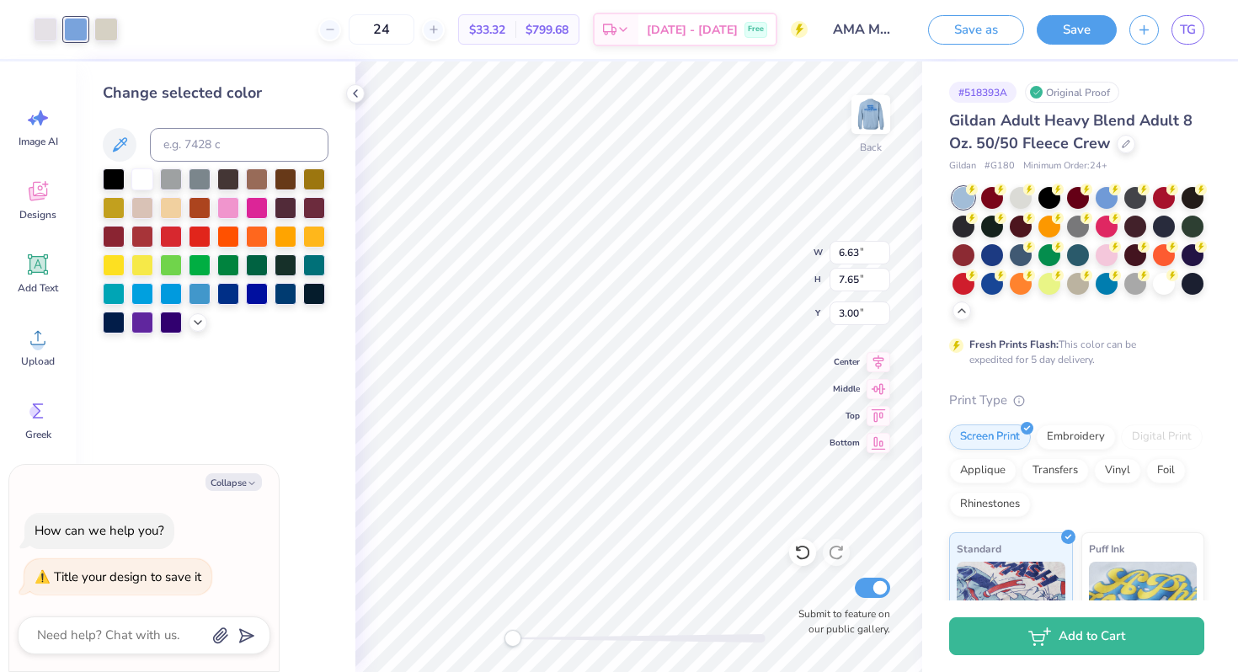
click at [1206, 253] on div "# 518393A Original Proof Gildan Adult Heavy Blend Adult 8 Oz. 50/50 Fleece Crew…" at bounding box center [1080, 487] width 316 height 852
click at [1185, 253] on div at bounding box center [1193, 254] width 22 height 22
click at [1163, 221] on div at bounding box center [1164, 225] width 22 height 22
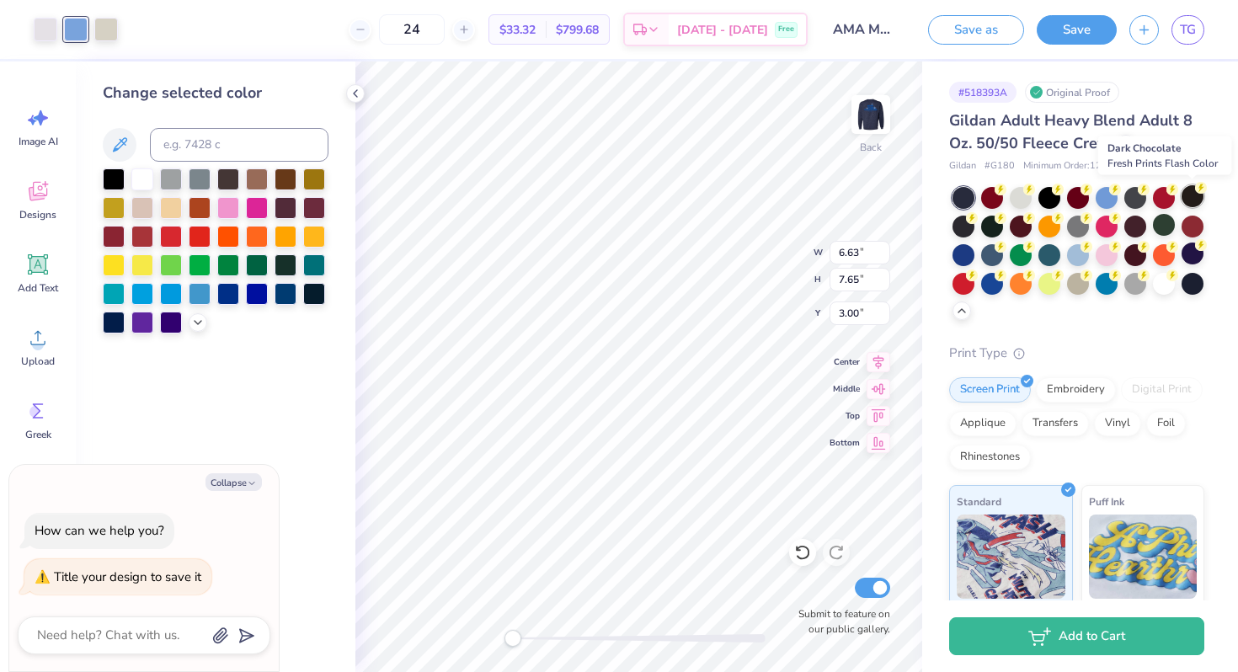
click at [1193, 194] on div at bounding box center [1193, 196] width 22 height 22
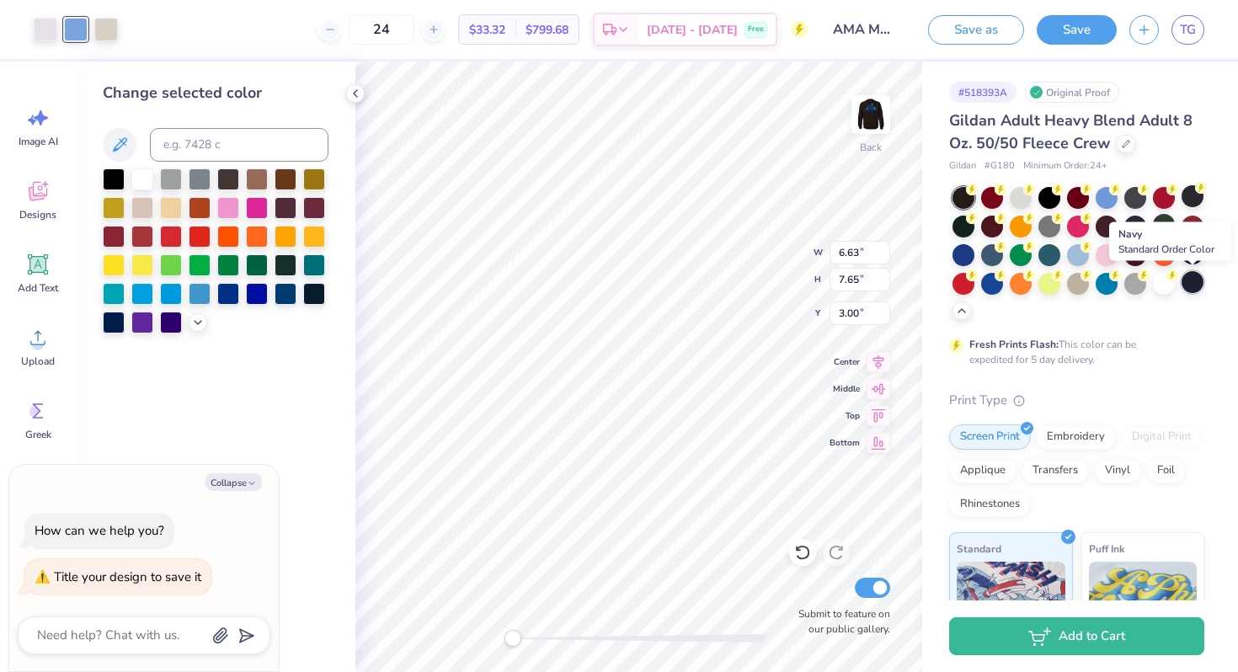
click at [1193, 284] on div at bounding box center [1193, 282] width 22 height 22
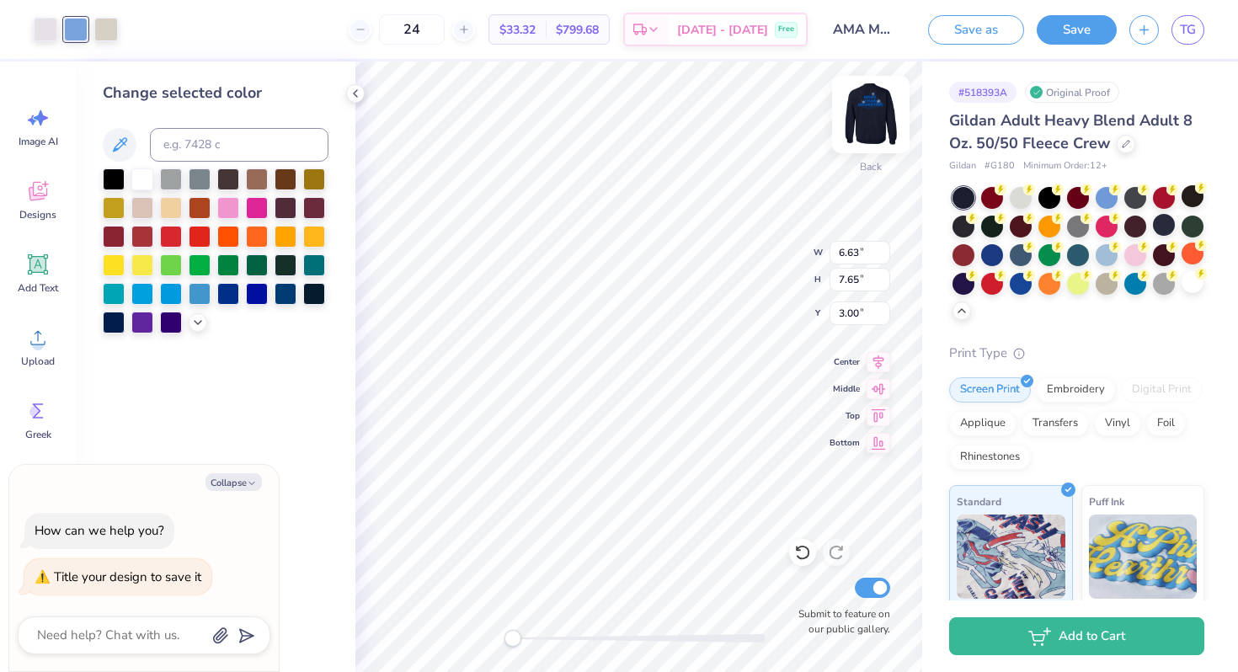
click at [886, 126] on img at bounding box center [870, 114] width 67 height 67
type textarea "x"
type input "6.65"
type input "7.66"
type input "5.32"
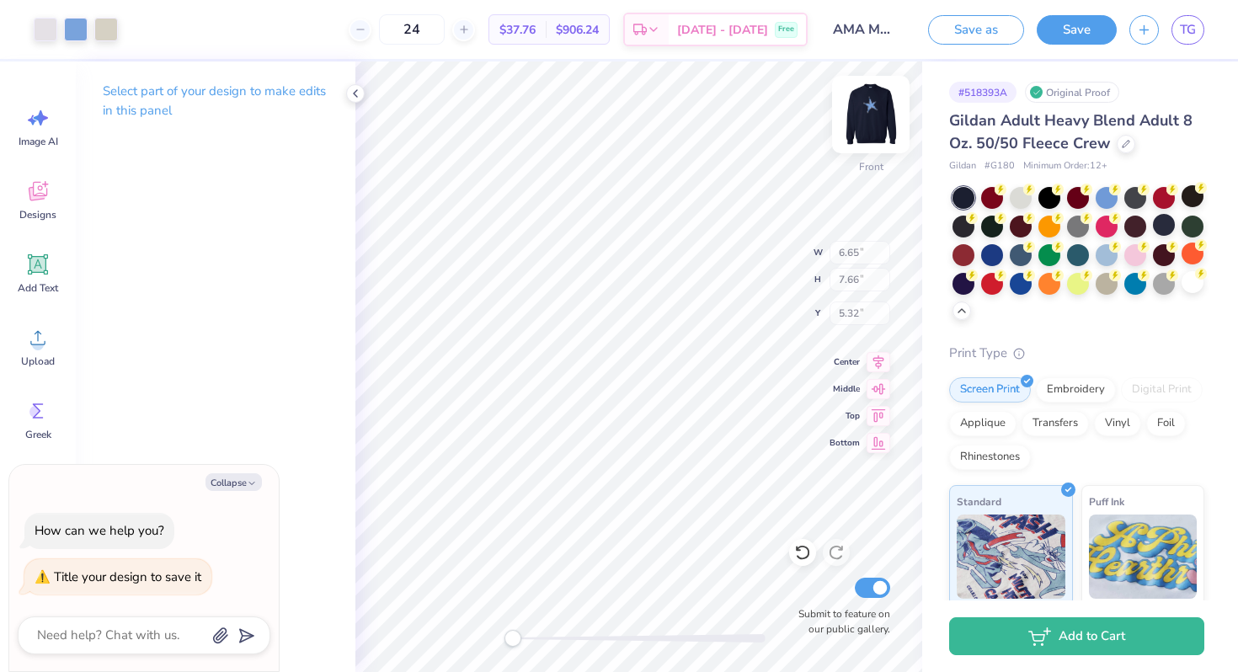
click at [886, 126] on img at bounding box center [870, 114] width 67 height 67
type textarea "x"
type input "6.63"
type input "7.65"
type input "3.00"
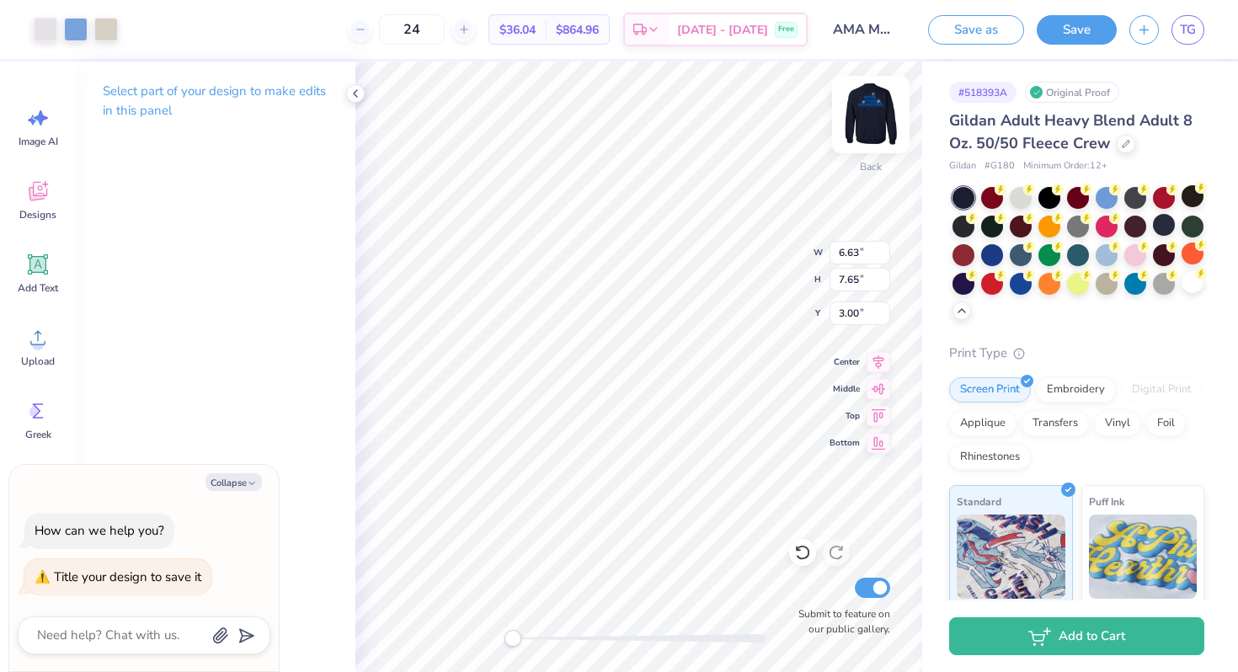
click at [885, 126] on img at bounding box center [870, 114] width 67 height 67
type textarea "x"
type input "6.65"
type input "7.66"
type input "5.32"
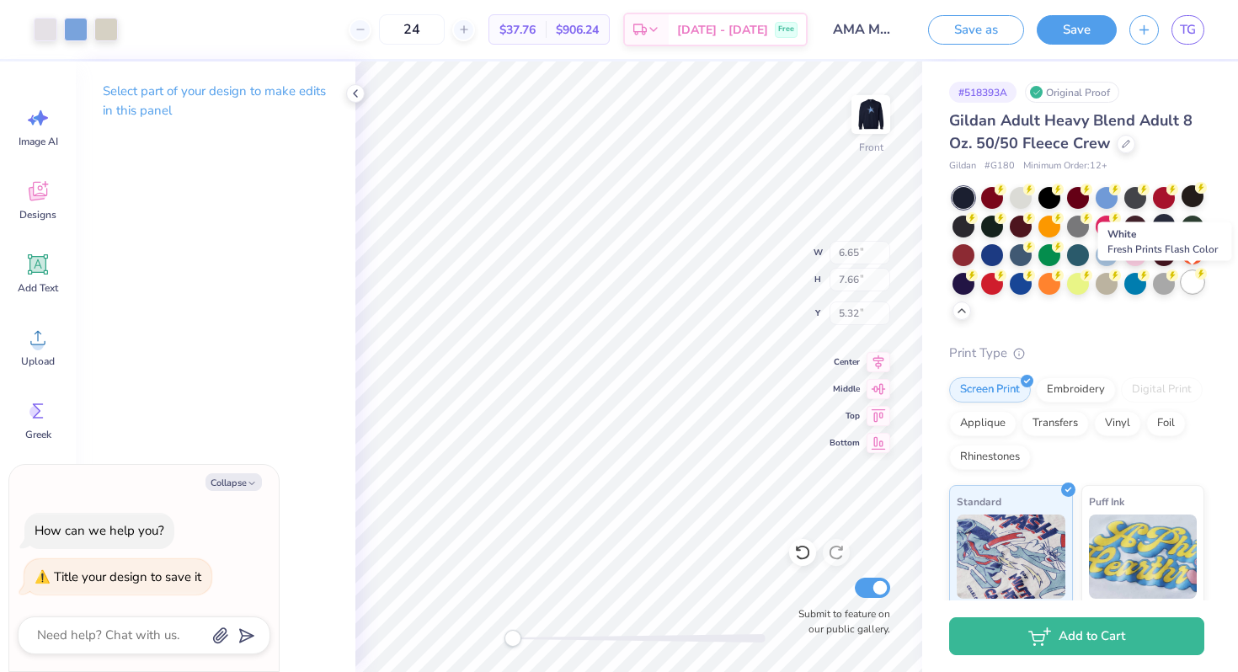
click at [1189, 282] on div at bounding box center [1193, 282] width 22 height 22
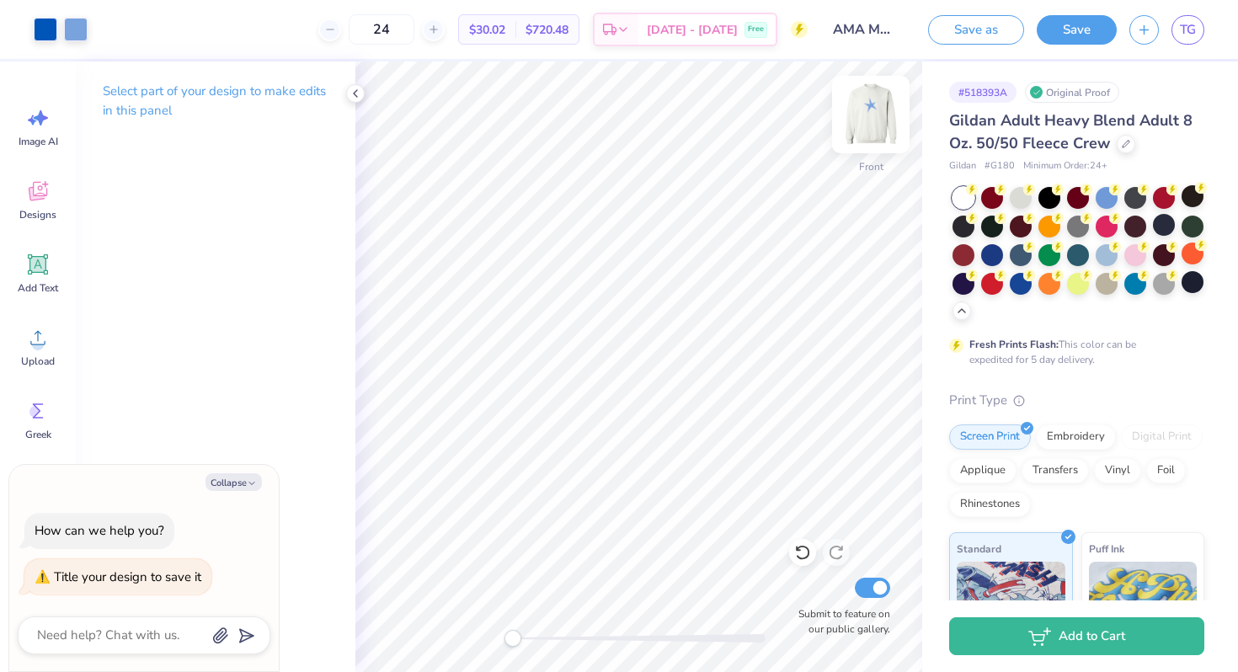
click at [860, 110] on img at bounding box center [870, 114] width 67 height 67
type textarea "x"
click at [862, 111] on img at bounding box center [870, 114] width 67 height 67
click at [865, 111] on img at bounding box center [870, 114] width 67 height 67
click at [865, 111] on img at bounding box center [871, 115] width 34 height 34
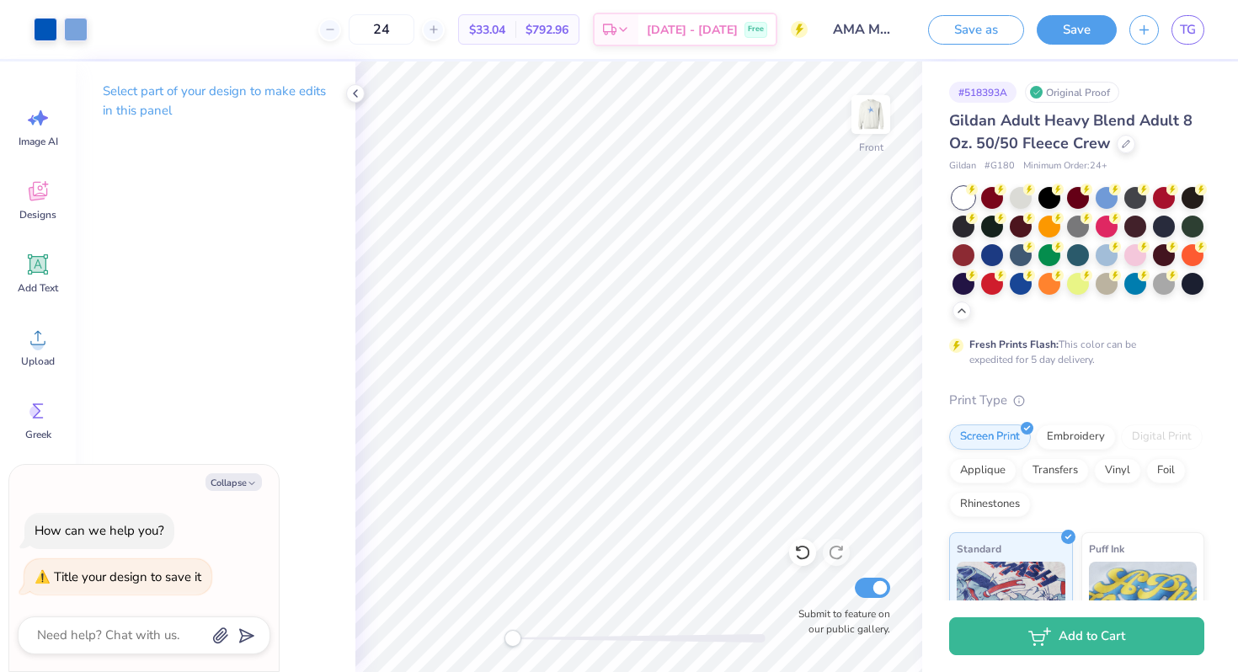
click at [865, 111] on img at bounding box center [871, 115] width 34 height 34
click at [868, 126] on img at bounding box center [870, 114] width 67 height 67
click at [352, 95] on icon at bounding box center [355, 93] width 13 height 13
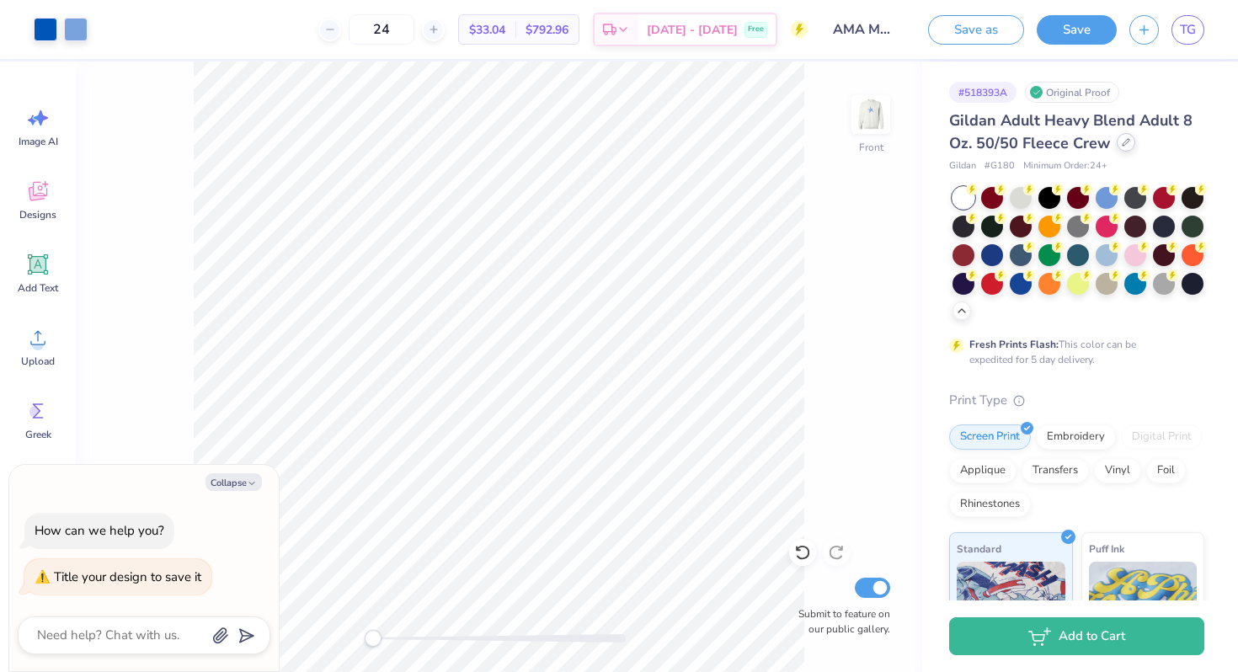
click at [1123, 141] on icon at bounding box center [1126, 142] width 8 height 8
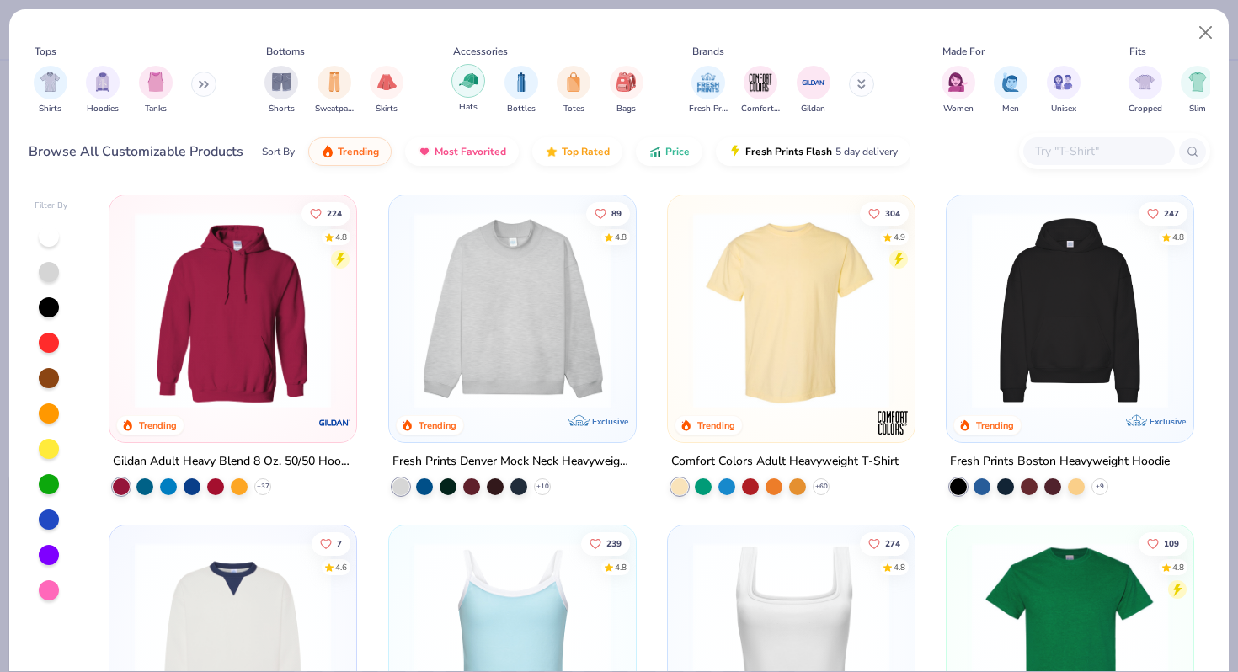
click at [472, 79] on img "filter for Hats" at bounding box center [468, 80] width 19 height 19
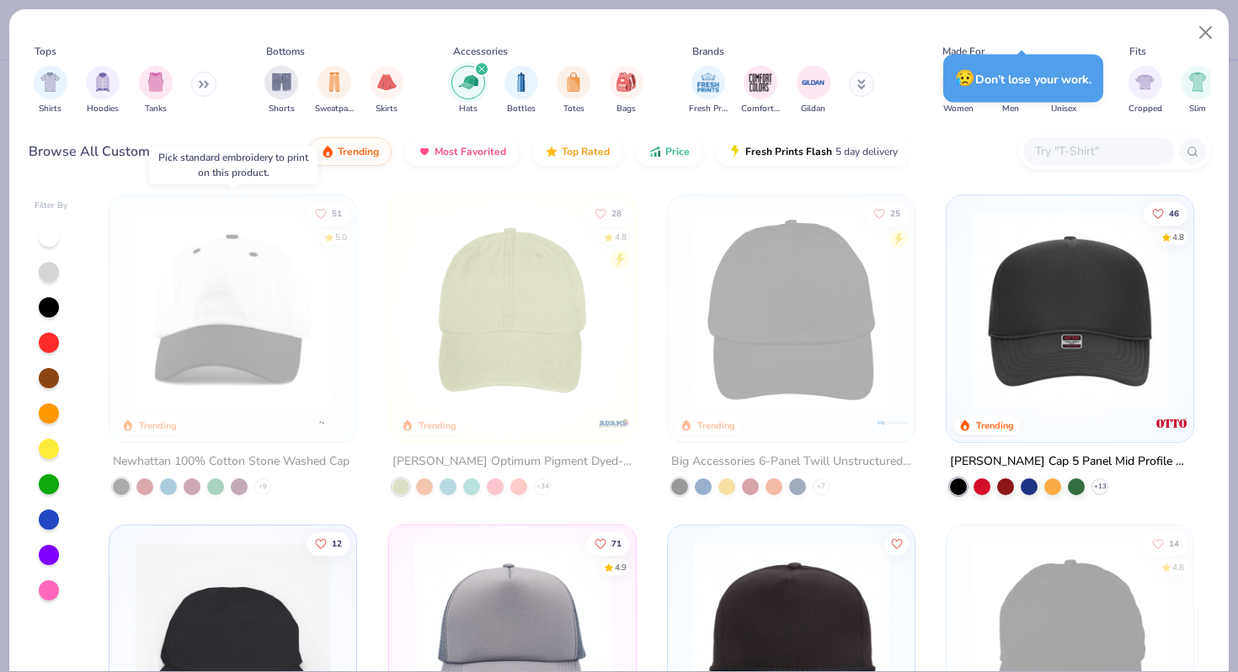
click at [237, 355] on img at bounding box center [232, 310] width 213 height 196
click at [1210, 31] on button "Close" at bounding box center [1206, 33] width 32 height 32
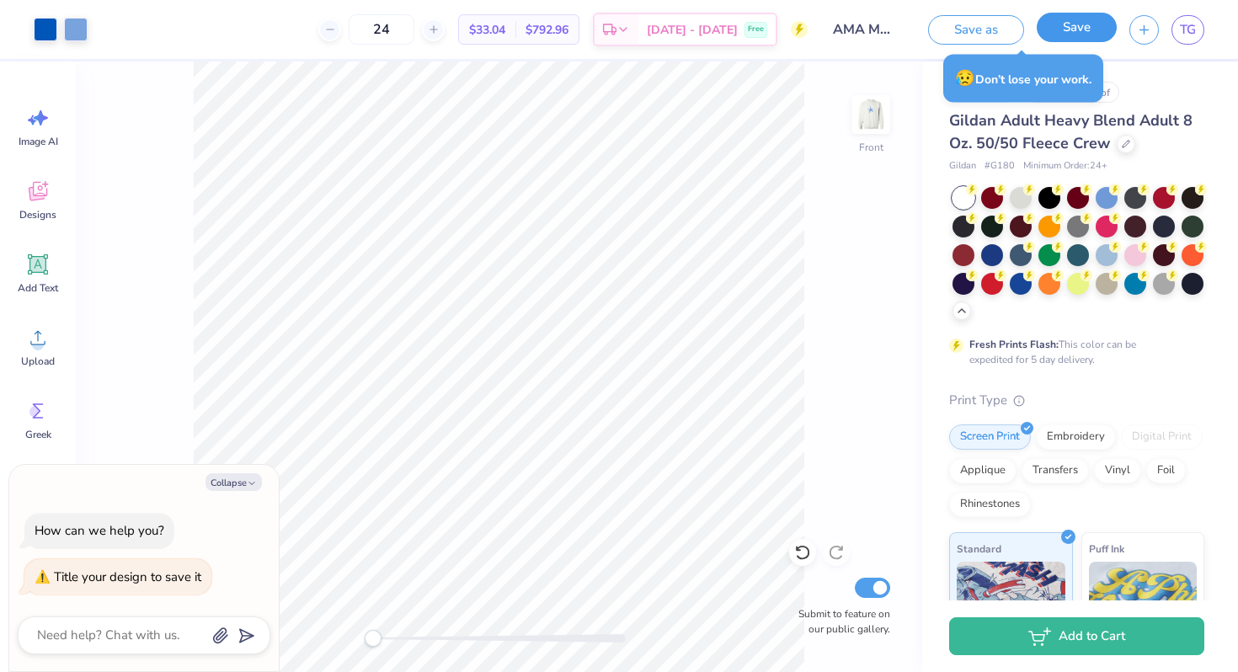
click at [1063, 32] on button "Save" at bounding box center [1077, 27] width 80 height 29
type textarea "x"
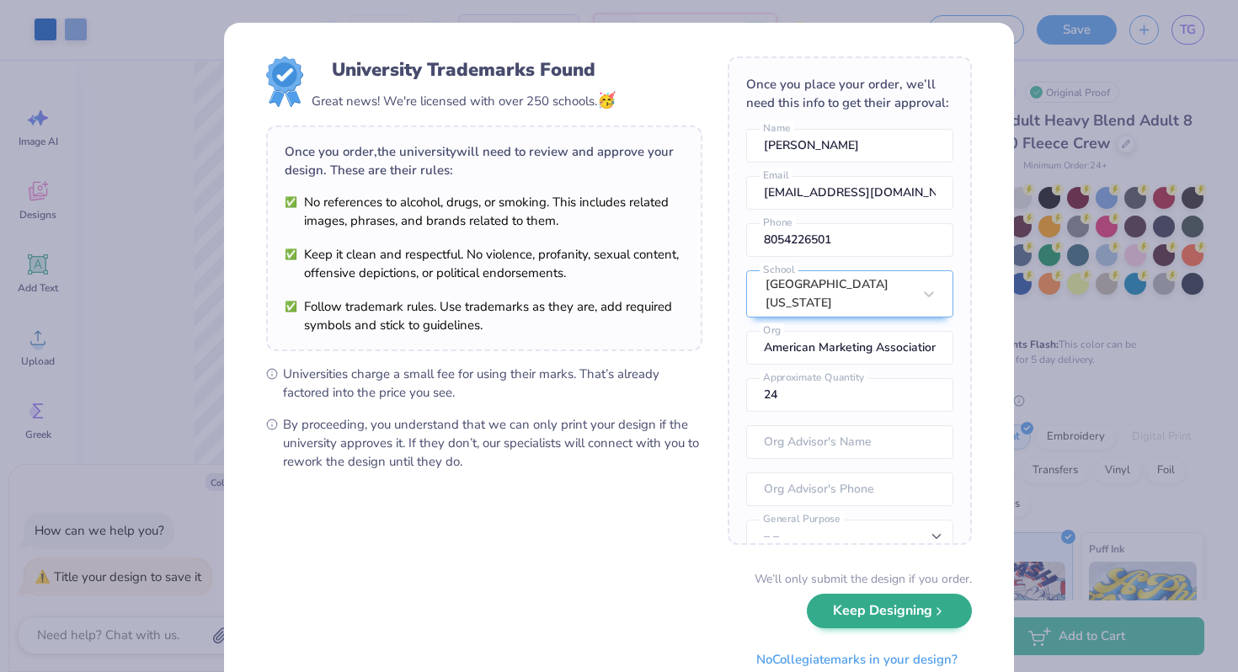
scroll to position [61, 0]
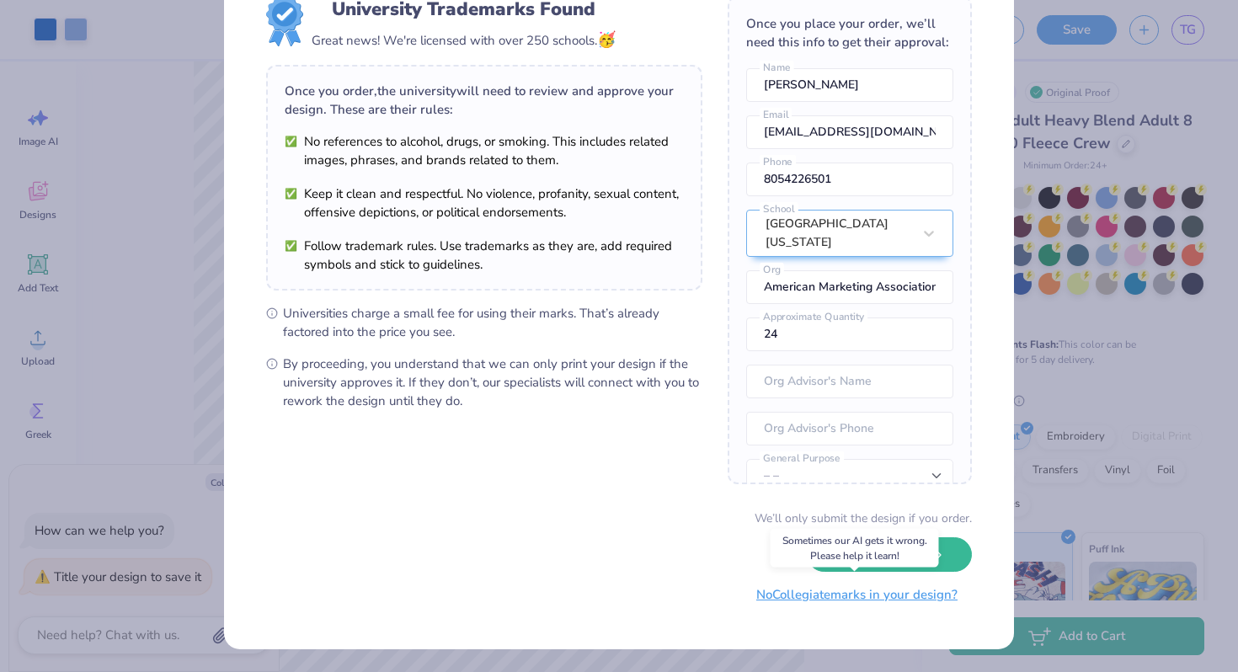
click at [857, 590] on button "No Collegiate marks in your design?" at bounding box center [857, 595] width 230 height 35
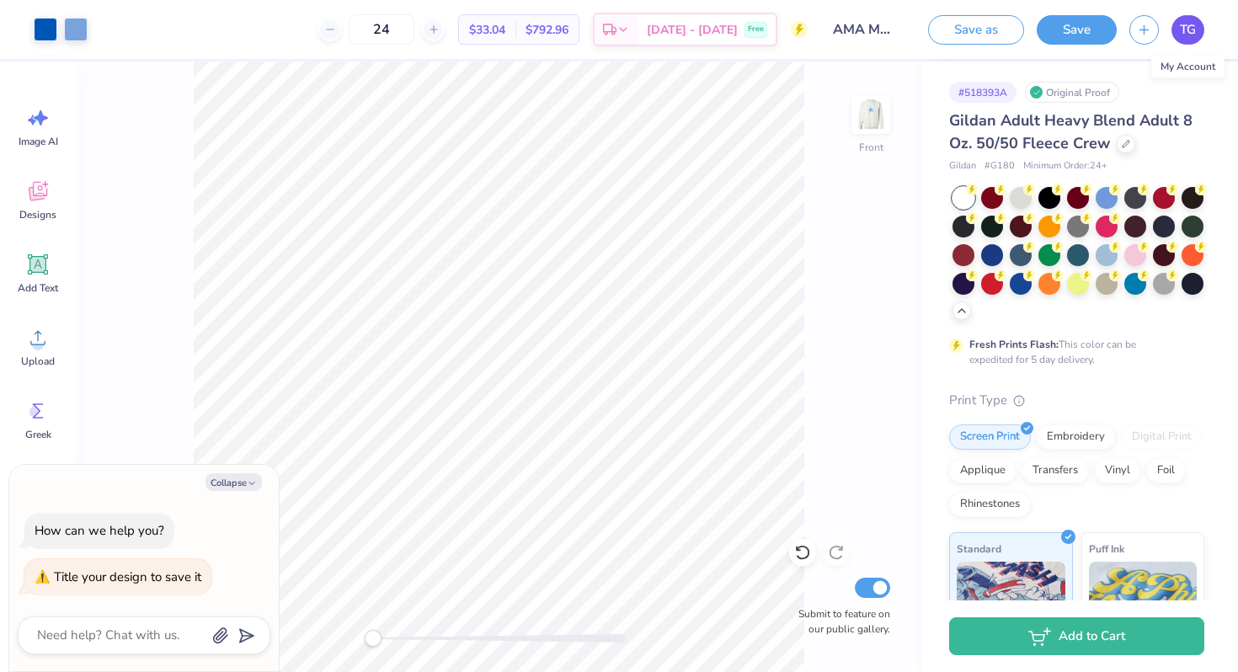
click at [1184, 35] on span "TG" at bounding box center [1188, 29] width 16 height 19
click at [1119, 151] on div "Gildan Adult Heavy Blend Adult 8 Oz. 50/50 Fleece Crew" at bounding box center [1076, 132] width 255 height 45
click at [1117, 143] on div at bounding box center [1126, 142] width 19 height 19
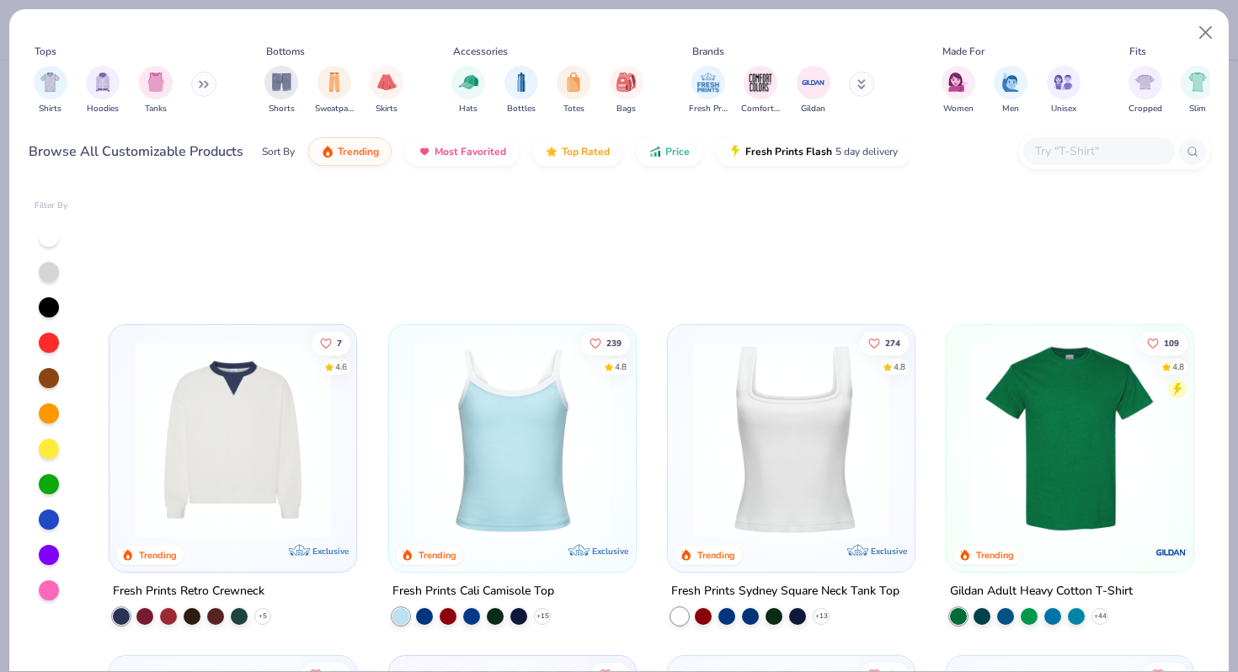
scroll to position [56, 0]
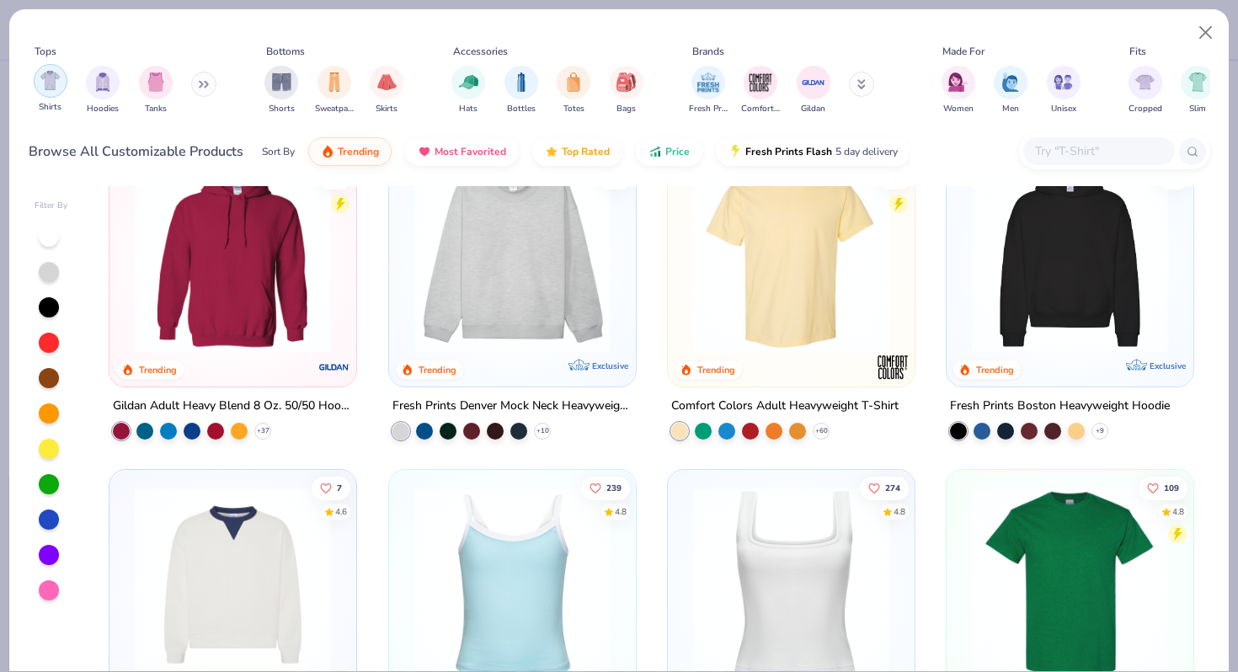
click at [48, 85] on img "filter for Shirts" at bounding box center [49, 80] width 19 height 19
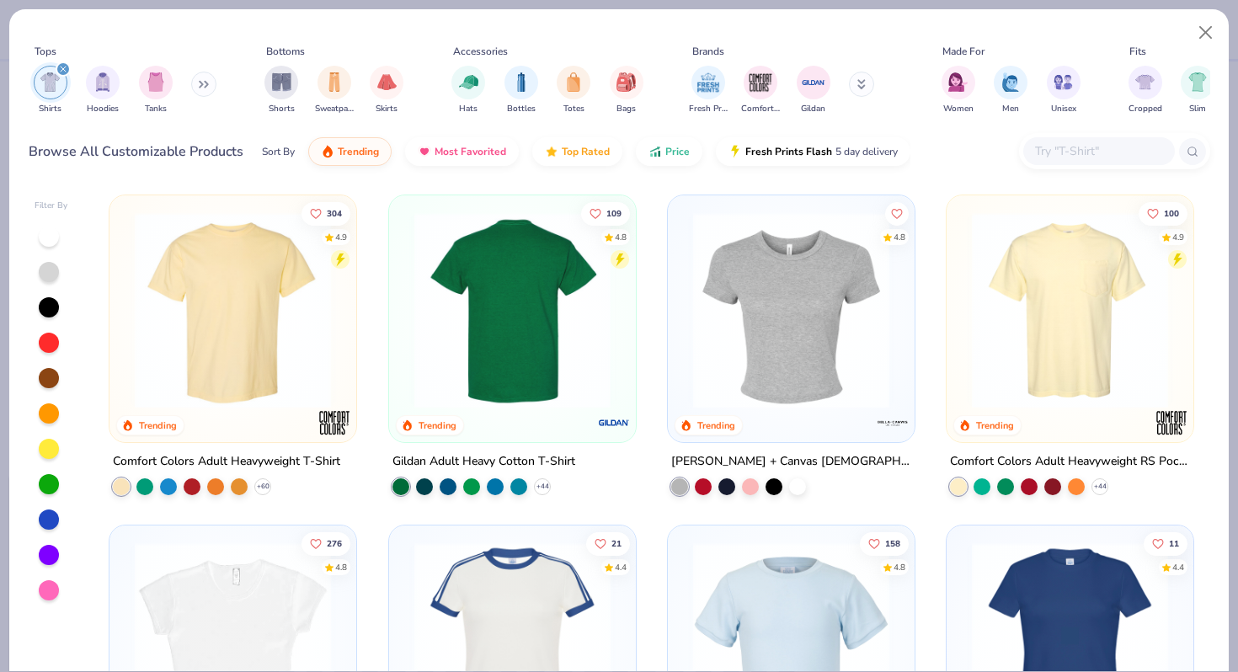
click at [464, 376] on img at bounding box center [511, 310] width 213 height 196
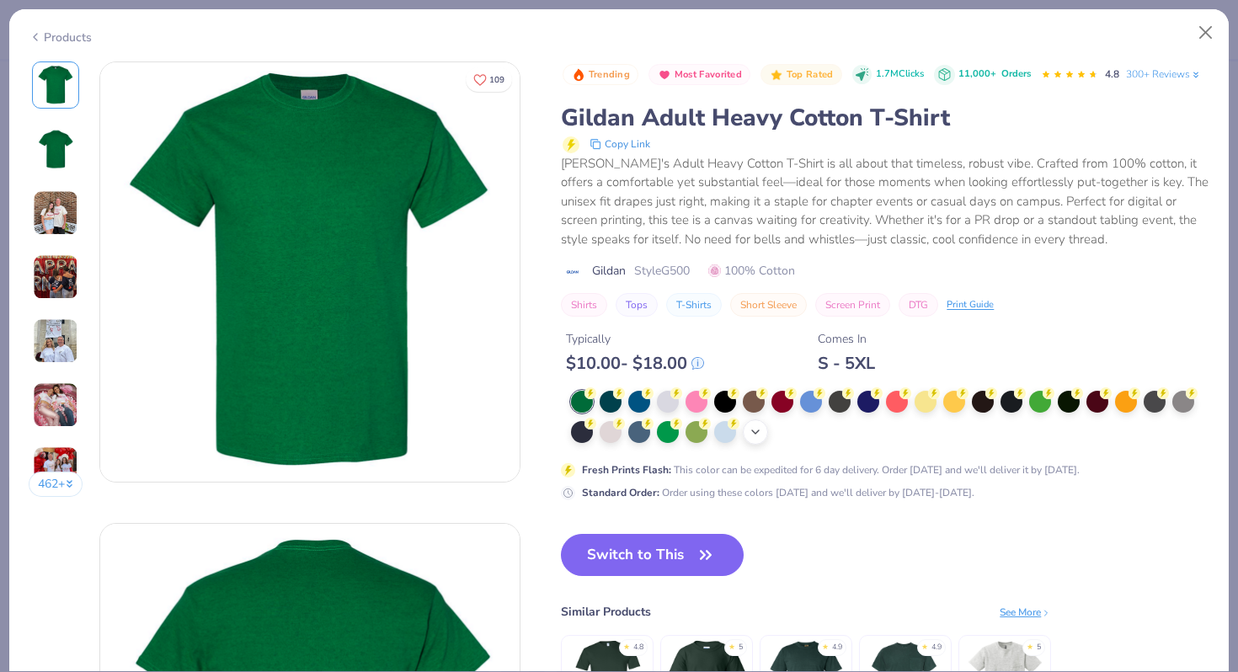
click at [751, 431] on icon at bounding box center [755, 431] width 13 height 13
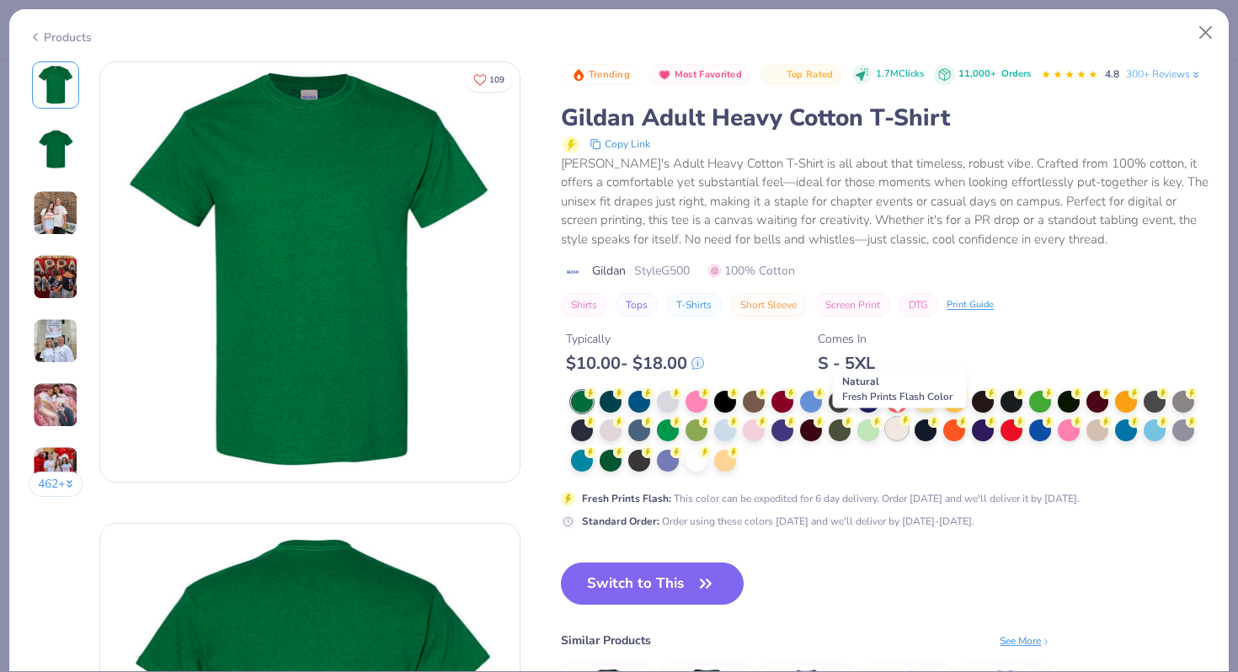
click at [888, 426] on div at bounding box center [897, 429] width 22 height 22
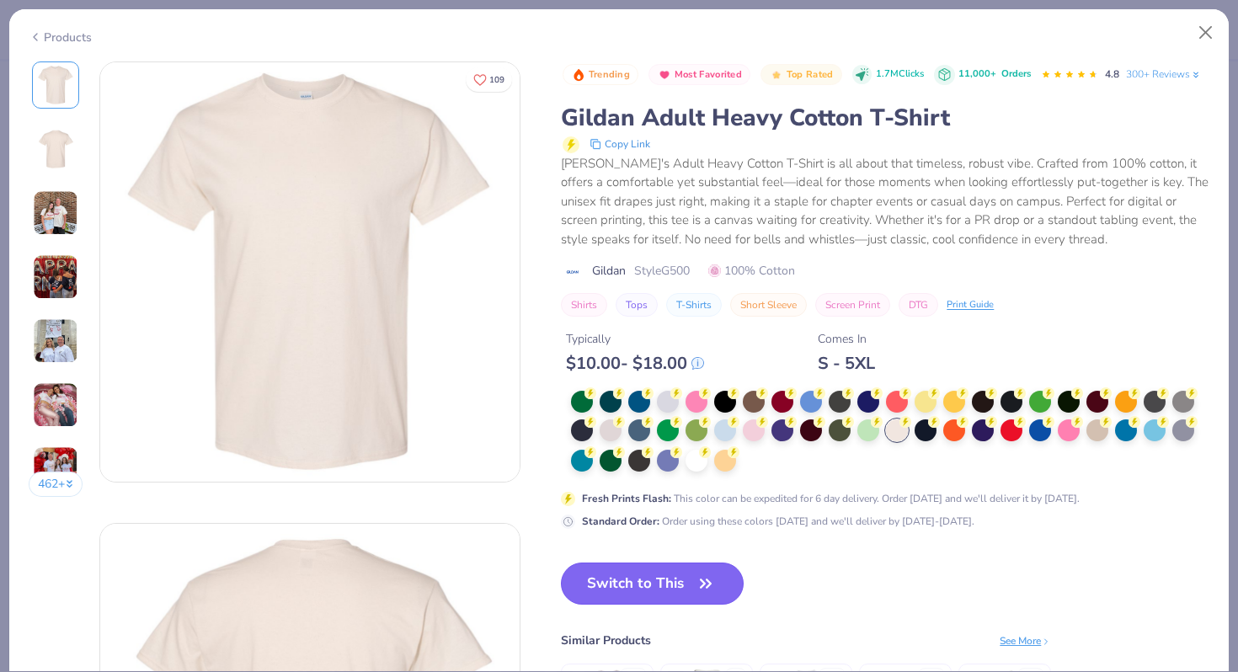
click at [652, 580] on button "Switch to This" at bounding box center [652, 584] width 183 height 42
type textarea "x"
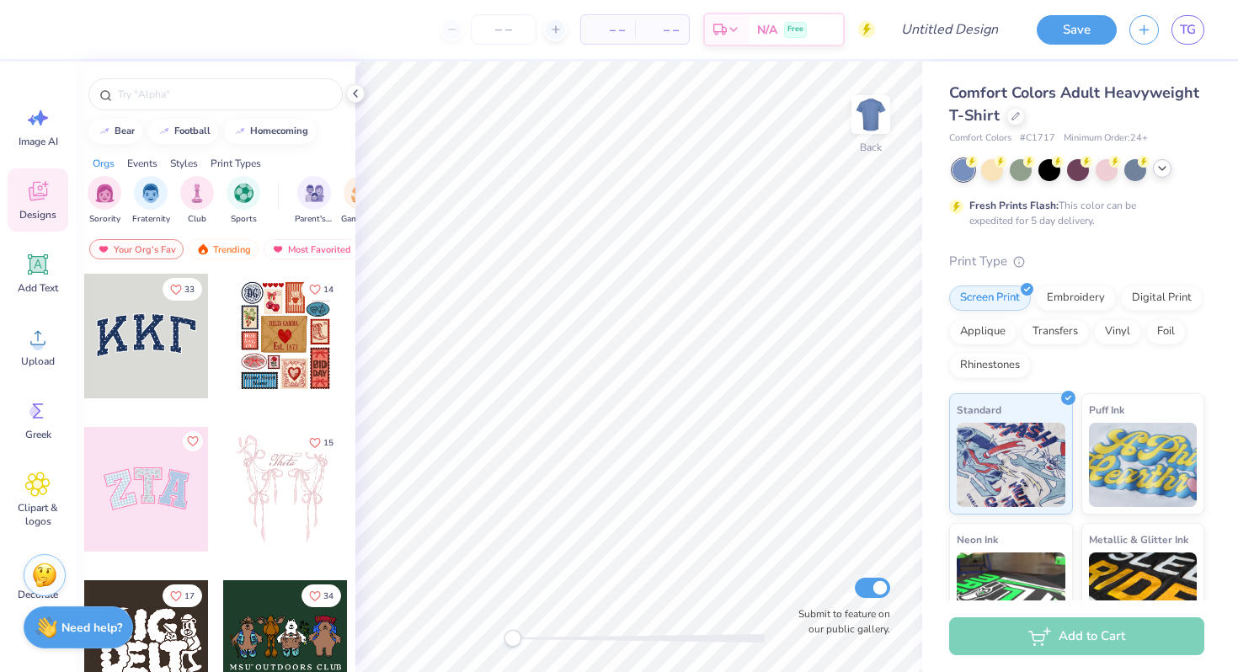
click at [1166, 176] on div at bounding box center [1079, 170] width 252 height 22
click at [1164, 168] on polyline at bounding box center [1162, 168] width 7 height 3
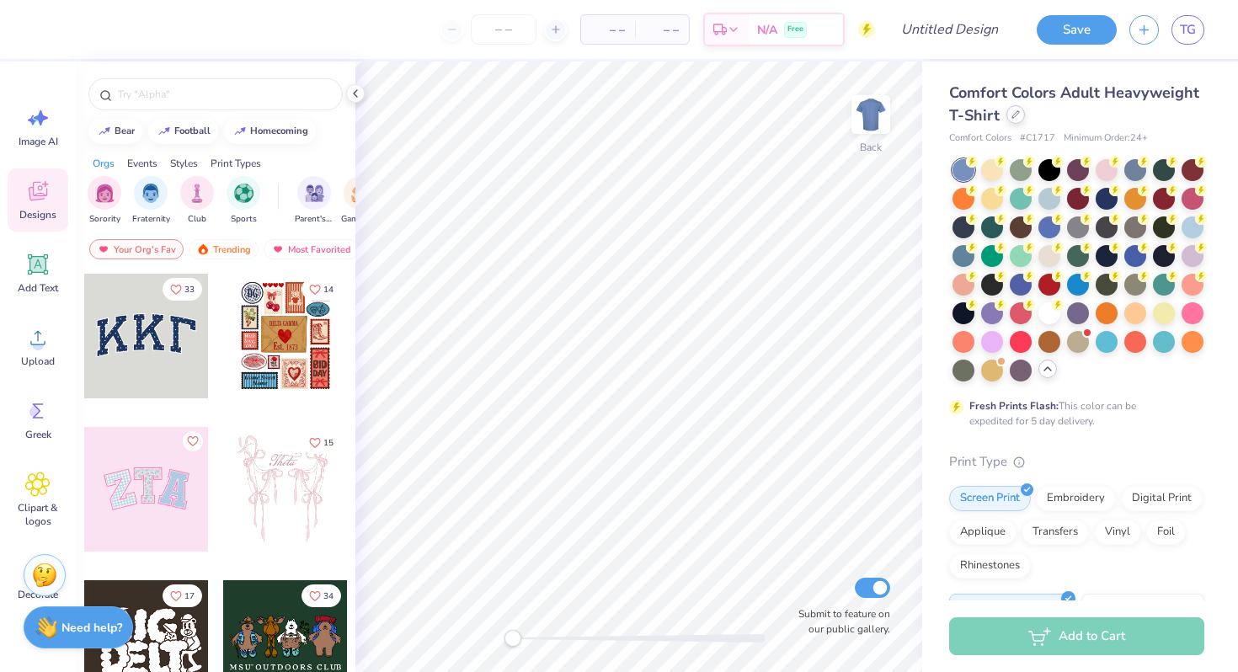
click at [1014, 121] on div at bounding box center [1016, 114] width 19 height 19
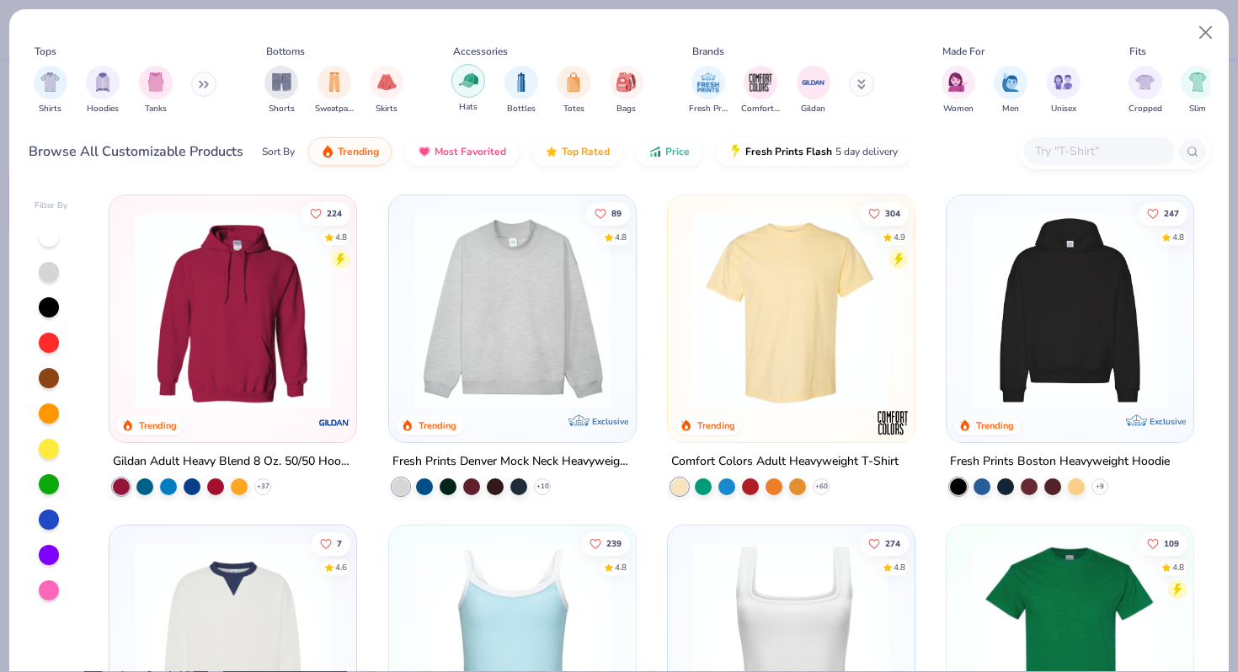
click at [460, 88] on img "filter for Hats" at bounding box center [468, 80] width 19 height 19
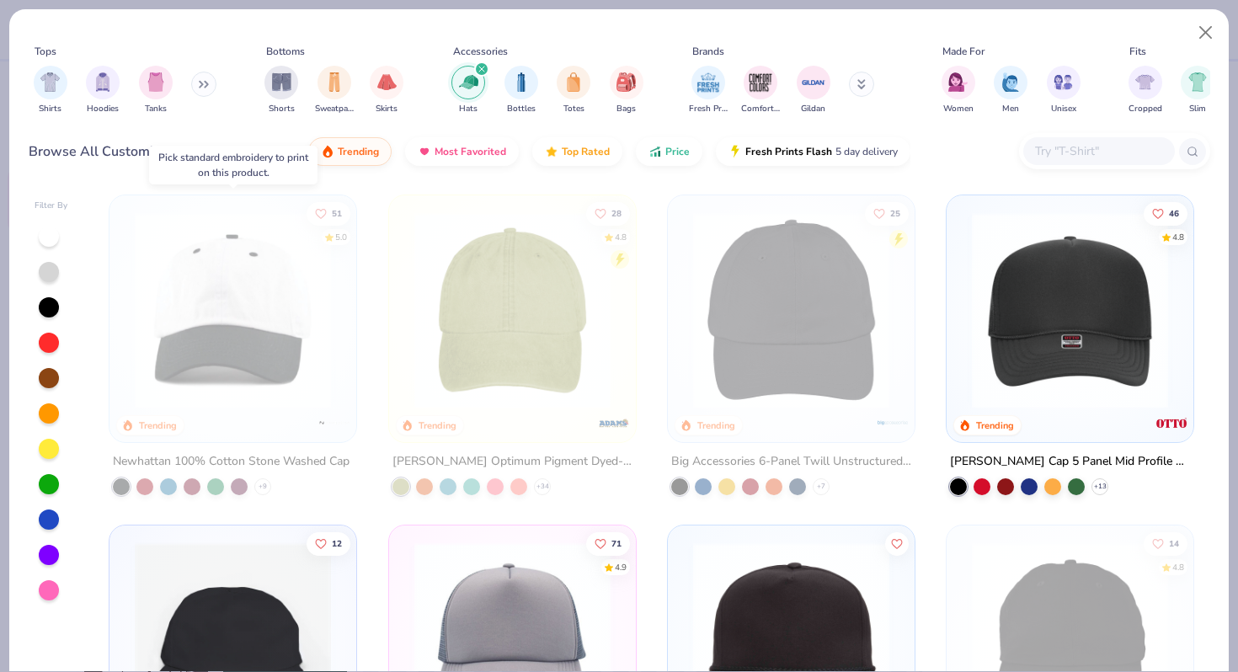
click at [219, 418] on div at bounding box center [233, 315] width 230 height 222
click at [207, 418] on div at bounding box center [233, 315] width 230 height 222
click at [1201, 32] on button "Close" at bounding box center [1206, 33] width 32 height 32
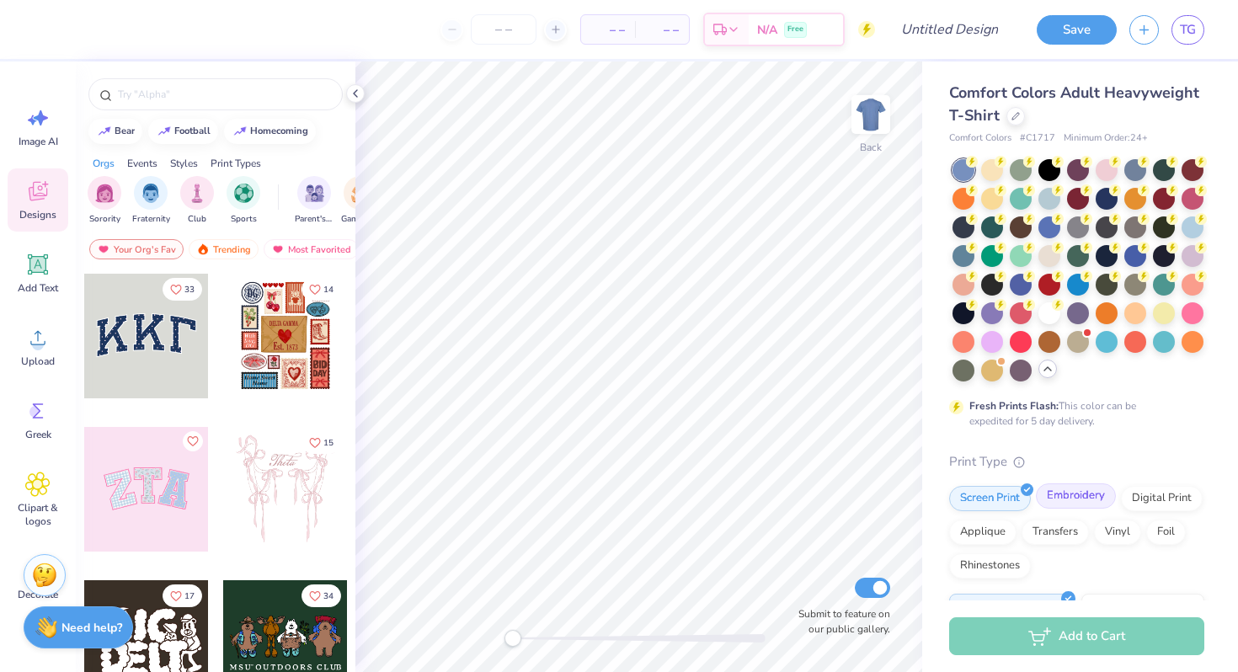
click at [1054, 495] on div "Embroidery" at bounding box center [1076, 495] width 80 height 25
click at [1014, 115] on icon at bounding box center [1016, 114] width 8 height 8
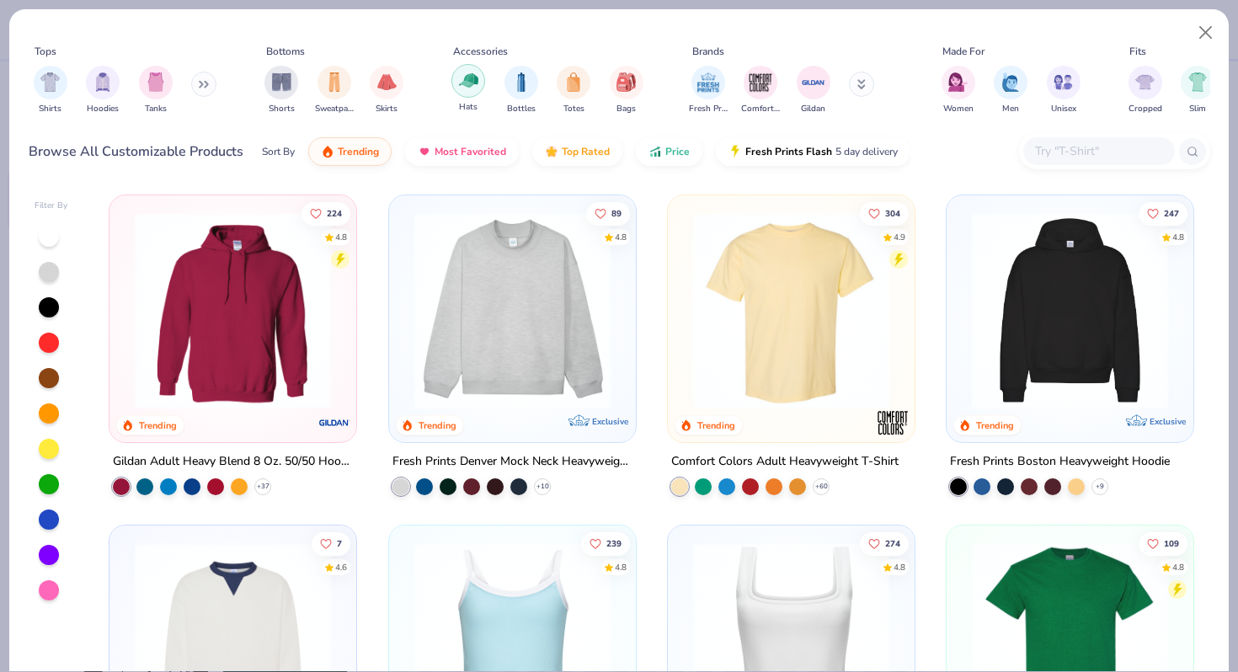
click at [482, 88] on div "filter for Hats" at bounding box center [468, 81] width 34 height 34
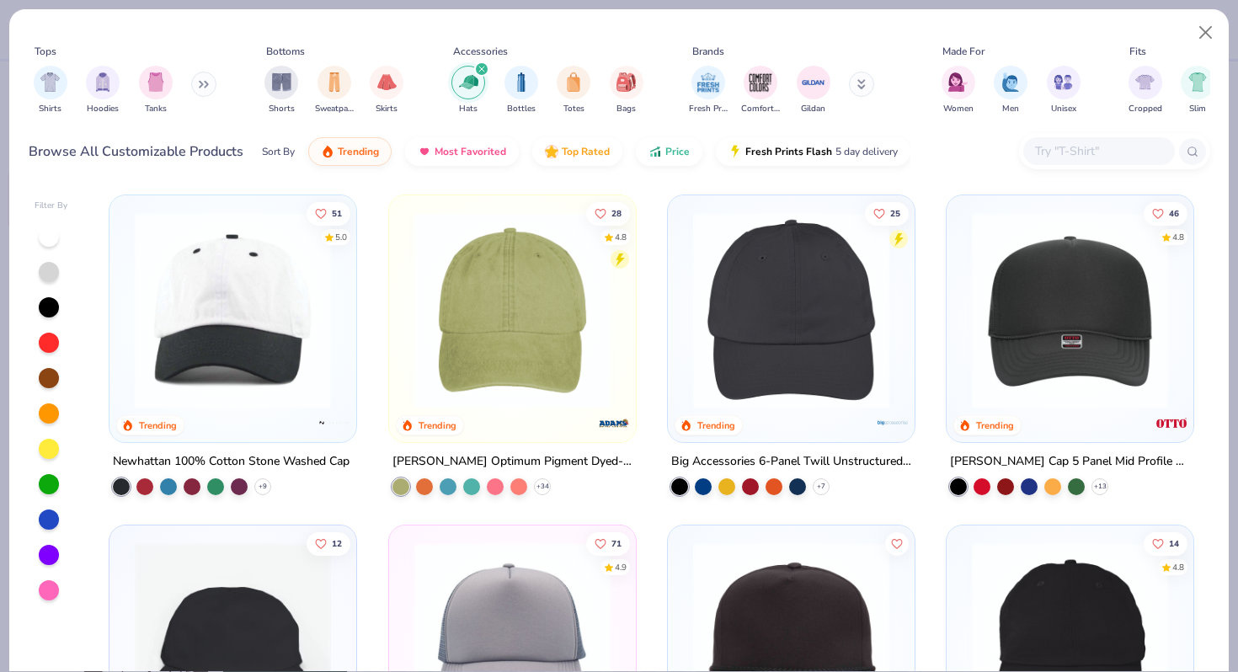
click at [253, 325] on img at bounding box center [232, 310] width 213 height 196
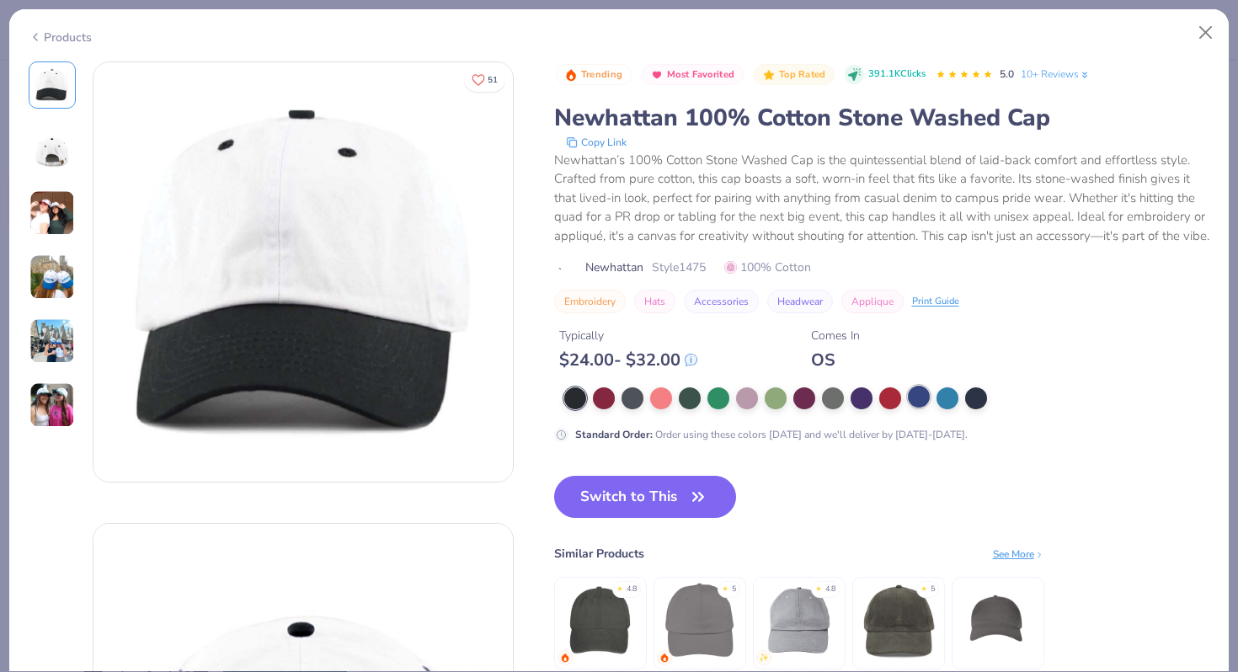
click at [917, 408] on div at bounding box center [919, 397] width 22 height 22
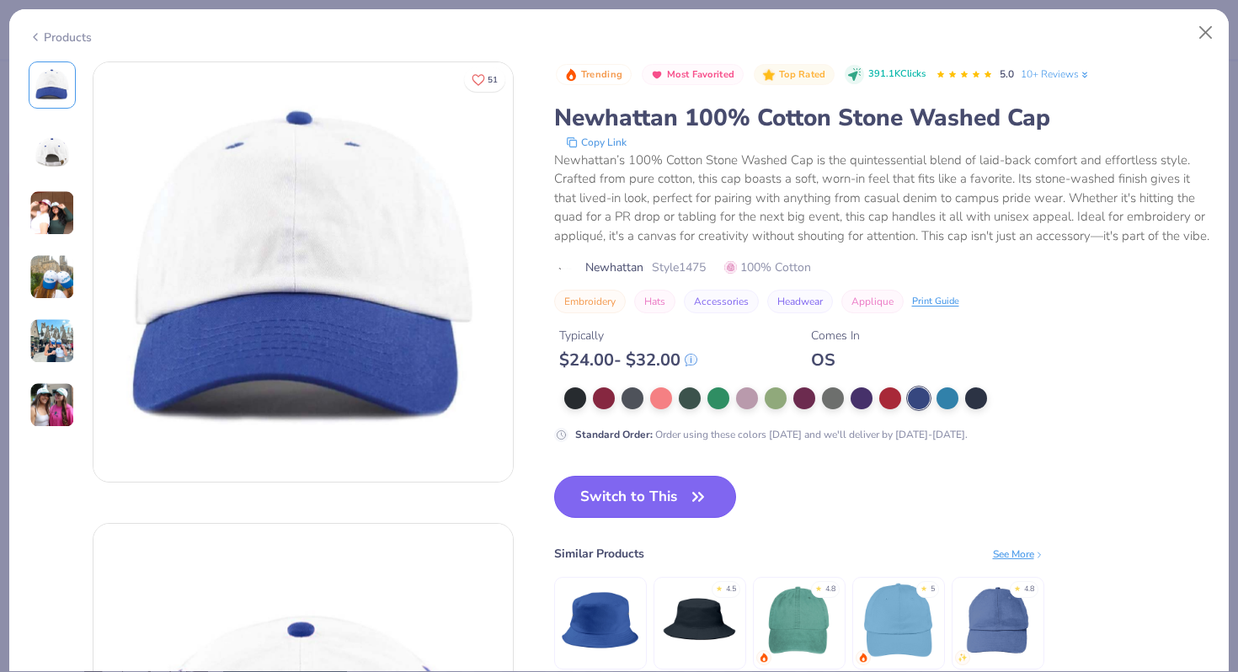
click at [648, 518] on button "Switch to This" at bounding box center [645, 497] width 183 height 42
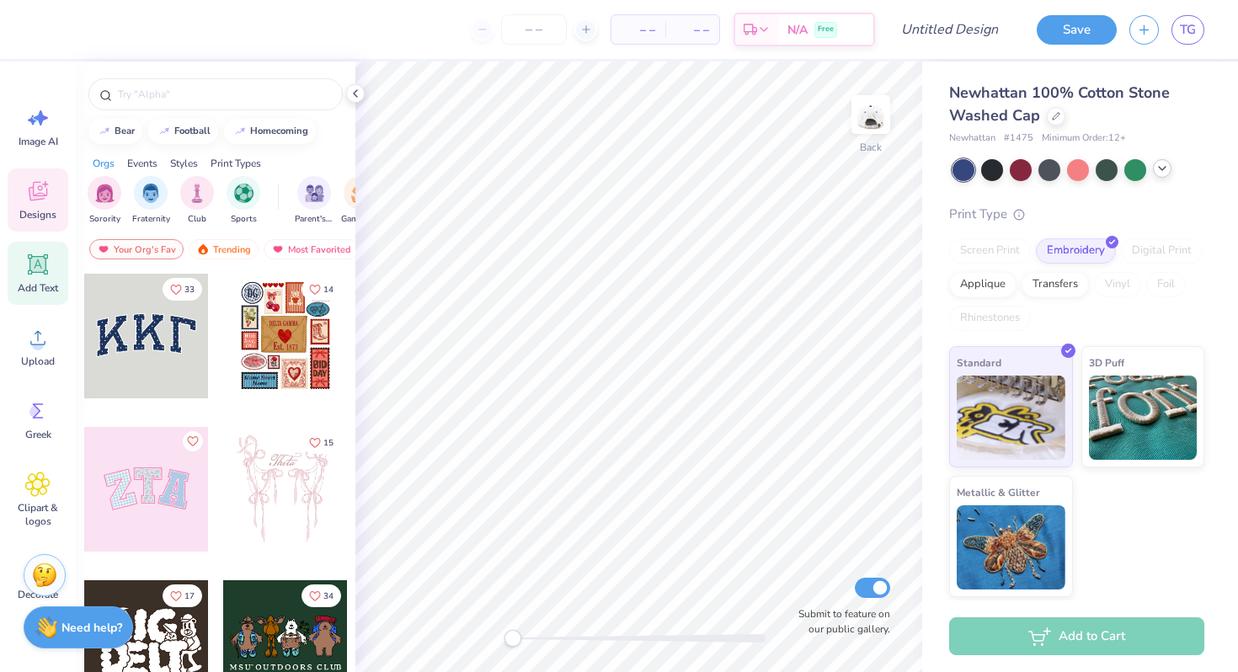
click at [48, 270] on icon at bounding box center [37, 264] width 25 height 25
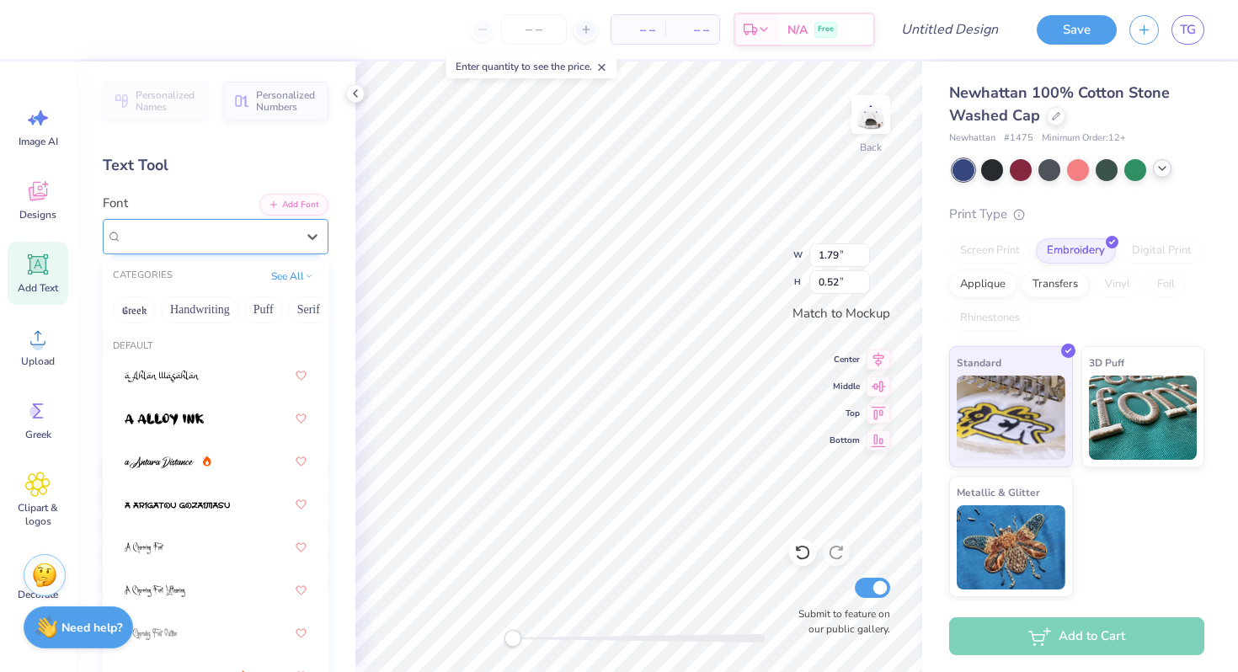
click at [176, 248] on div "Super Dream" at bounding box center [208, 236] width 177 height 26
click at [199, 316] on button "Handwriting" at bounding box center [200, 309] width 78 height 27
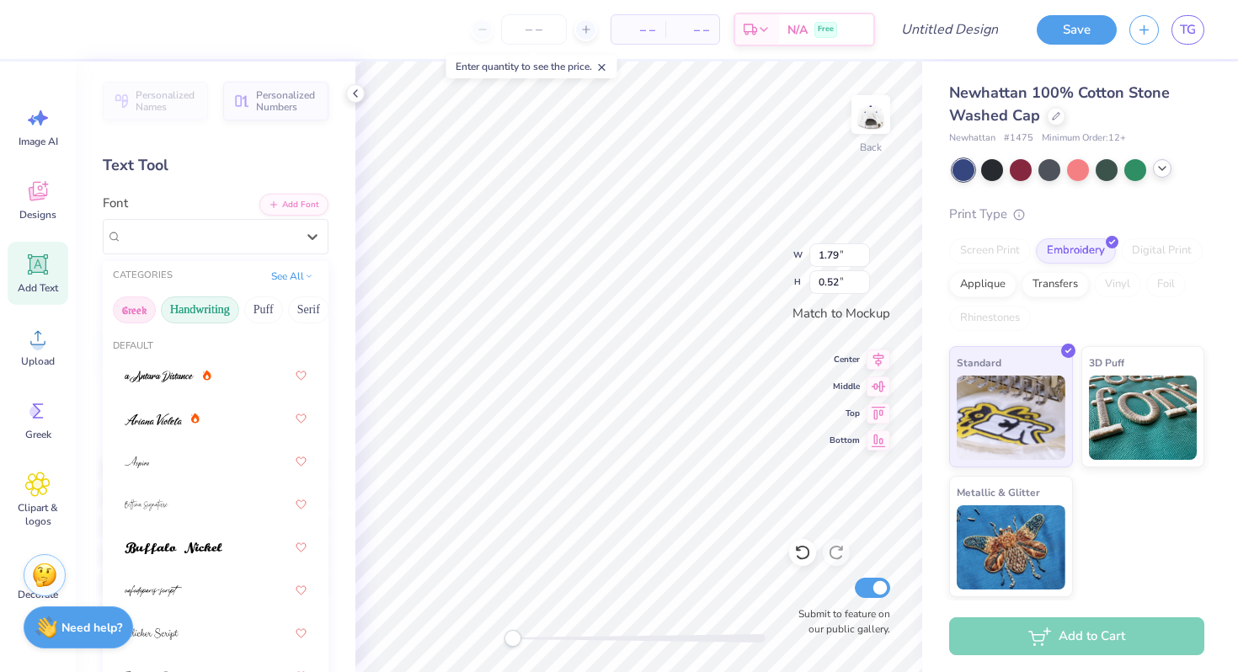
click at [134, 302] on button "Greek" at bounding box center [134, 309] width 43 height 27
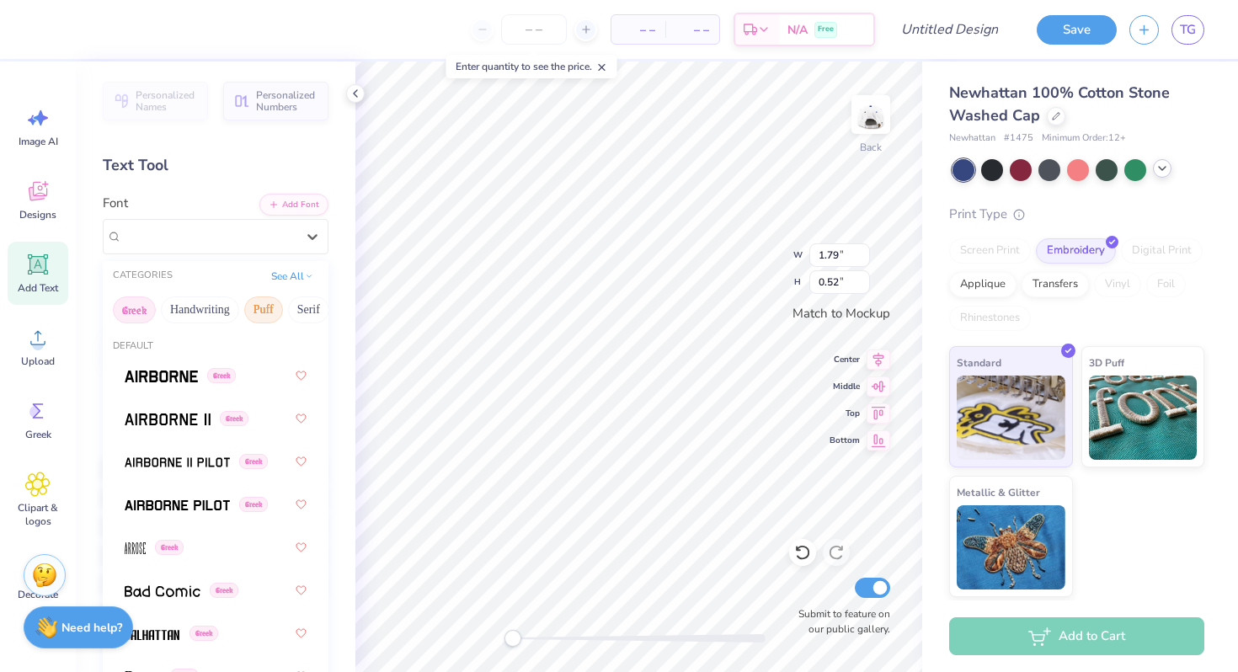
click at [254, 308] on button "Puff" at bounding box center [263, 309] width 39 height 27
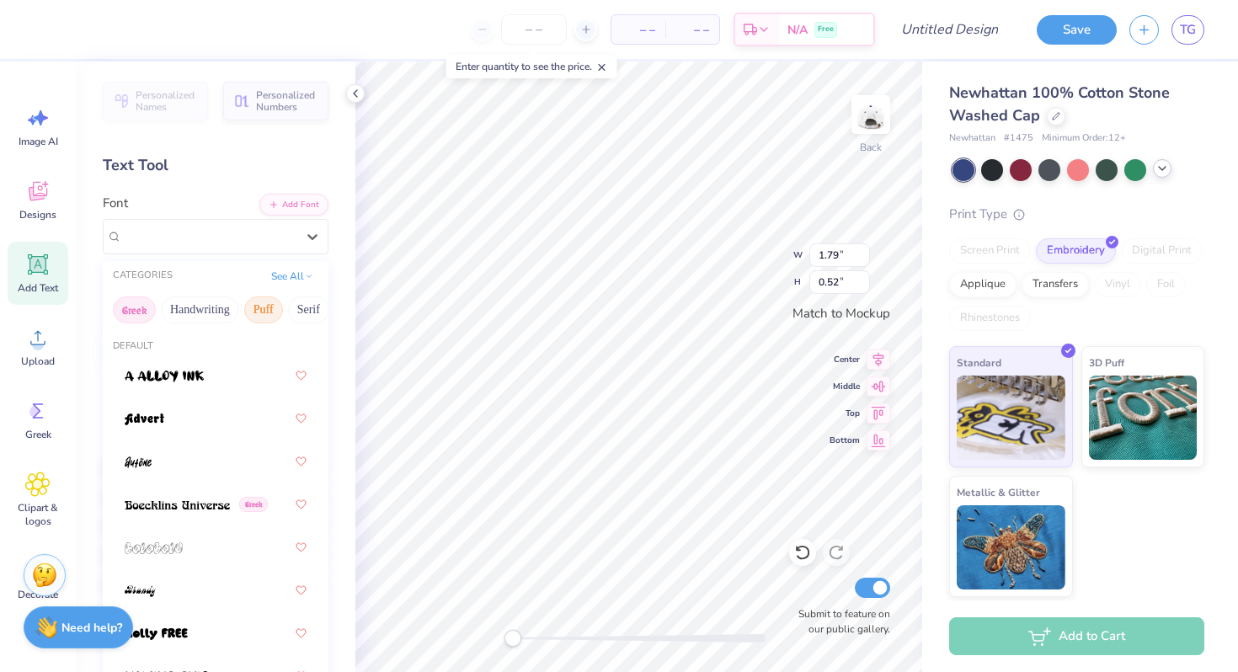
click at [123, 308] on button "Greek" at bounding box center [134, 309] width 43 height 27
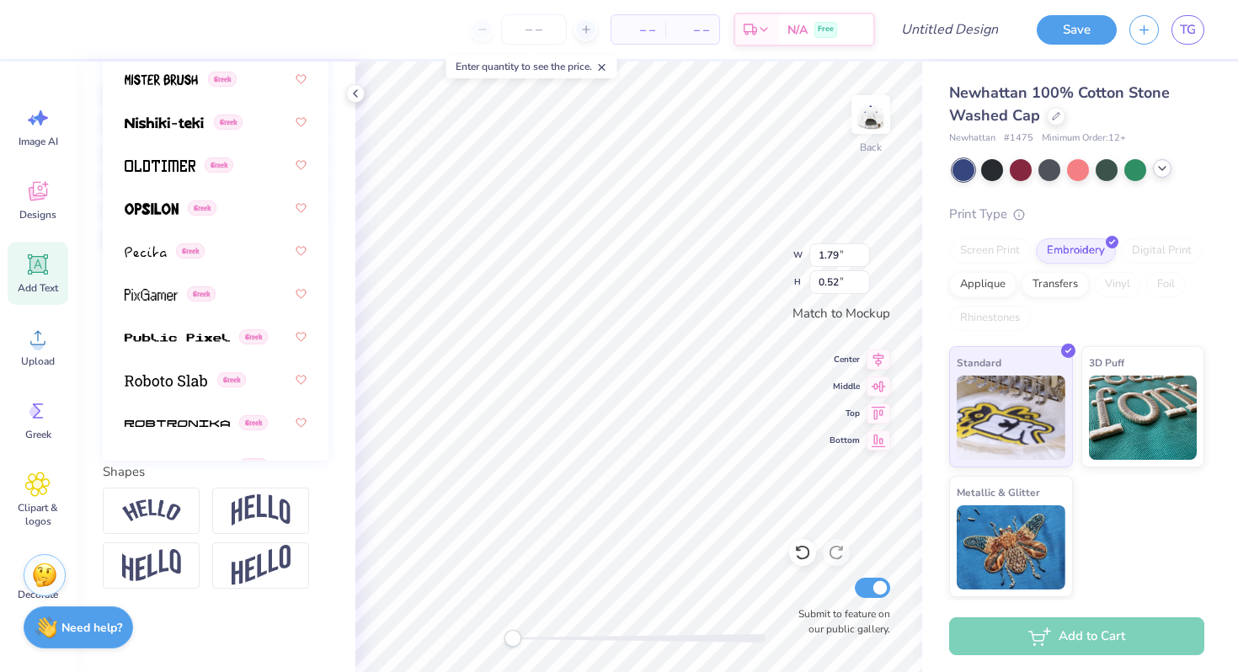
scroll to position [881, 0]
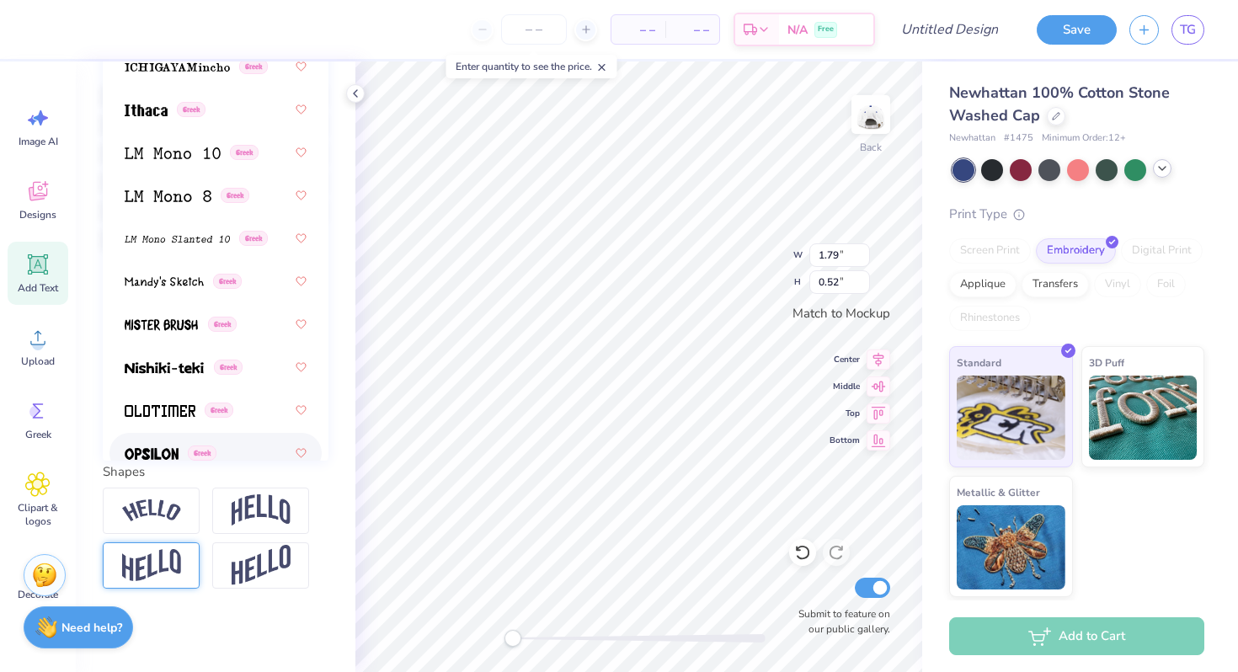
click at [169, 554] on img at bounding box center [151, 565] width 59 height 33
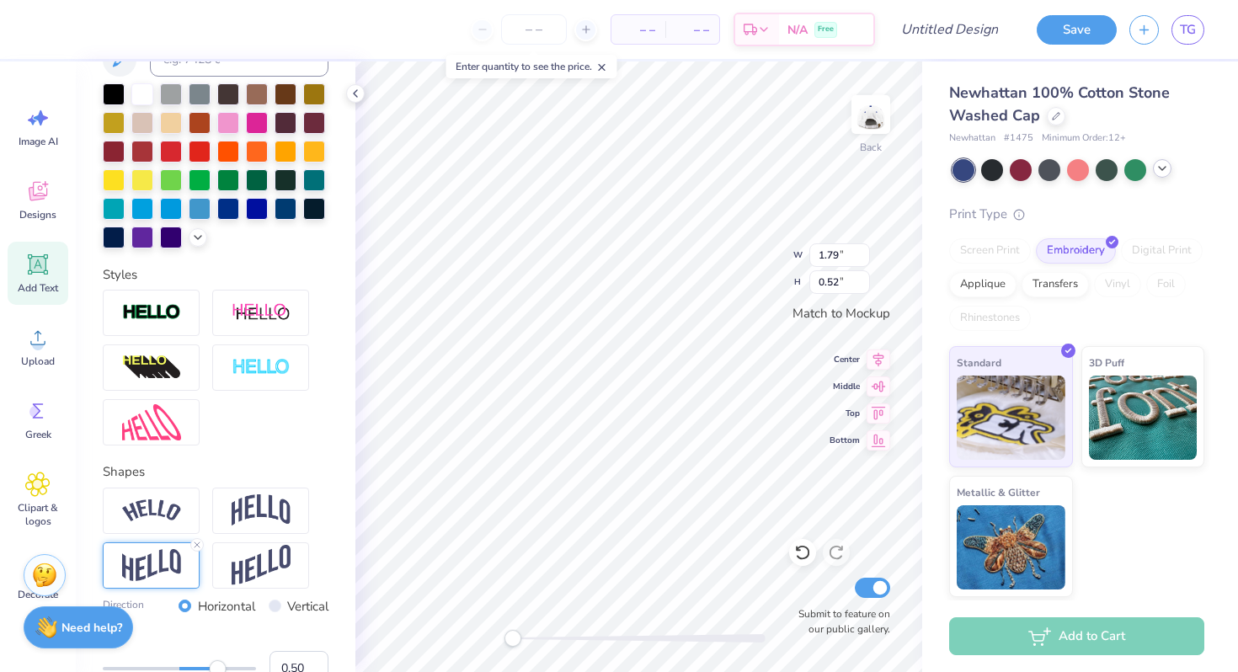
scroll to position [0, 10]
click at [158, 560] on img at bounding box center [151, 565] width 59 height 33
type textarea "American MMorearketing Association"
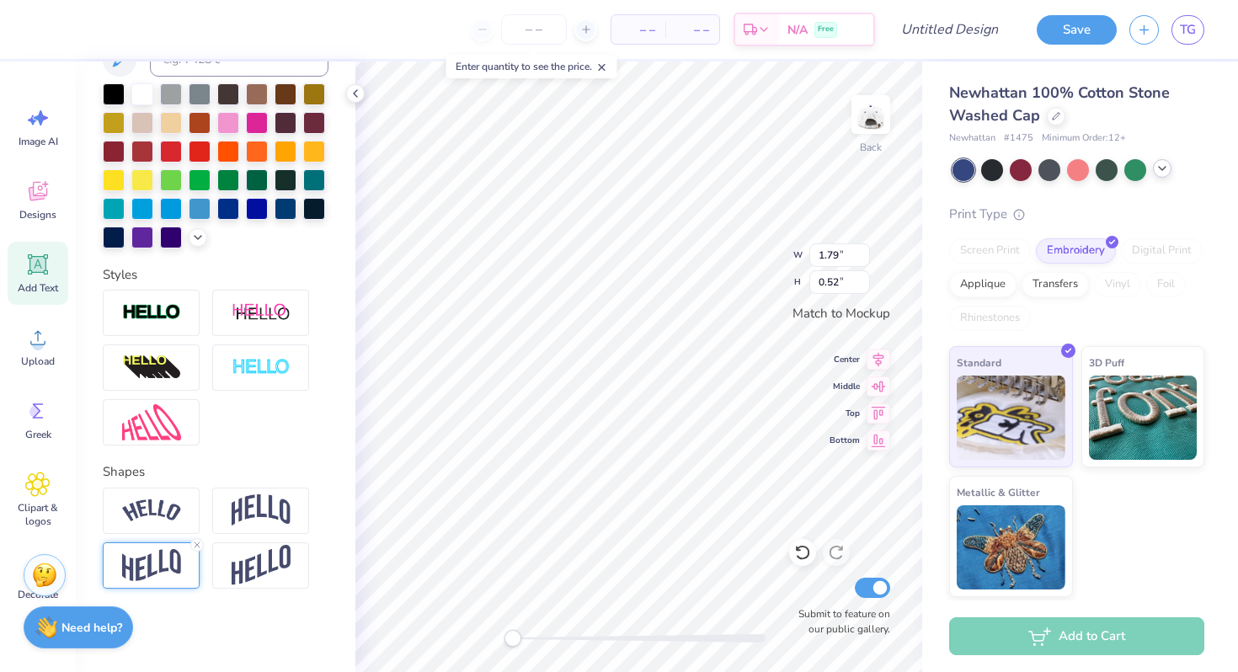
type textarea "More Than Marketinf"
click at [149, 564] on img at bounding box center [151, 565] width 59 height 33
type textarea "More Than Marketing"
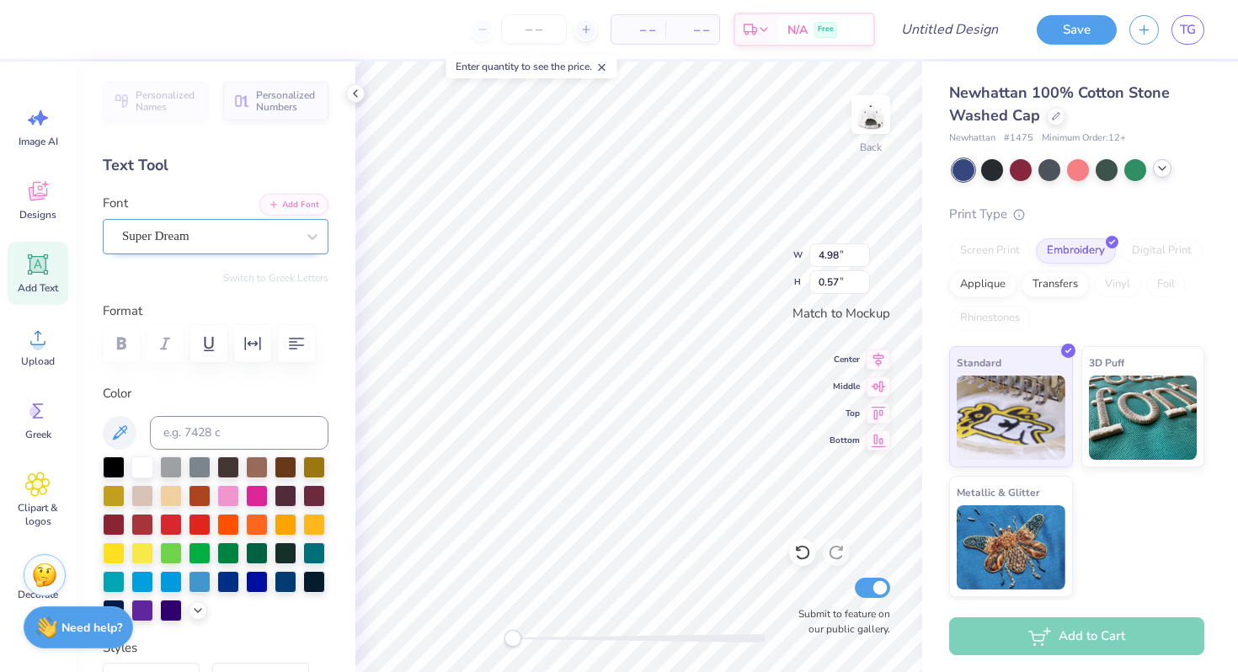
click at [215, 241] on div "Super Dream" at bounding box center [208, 236] width 177 height 26
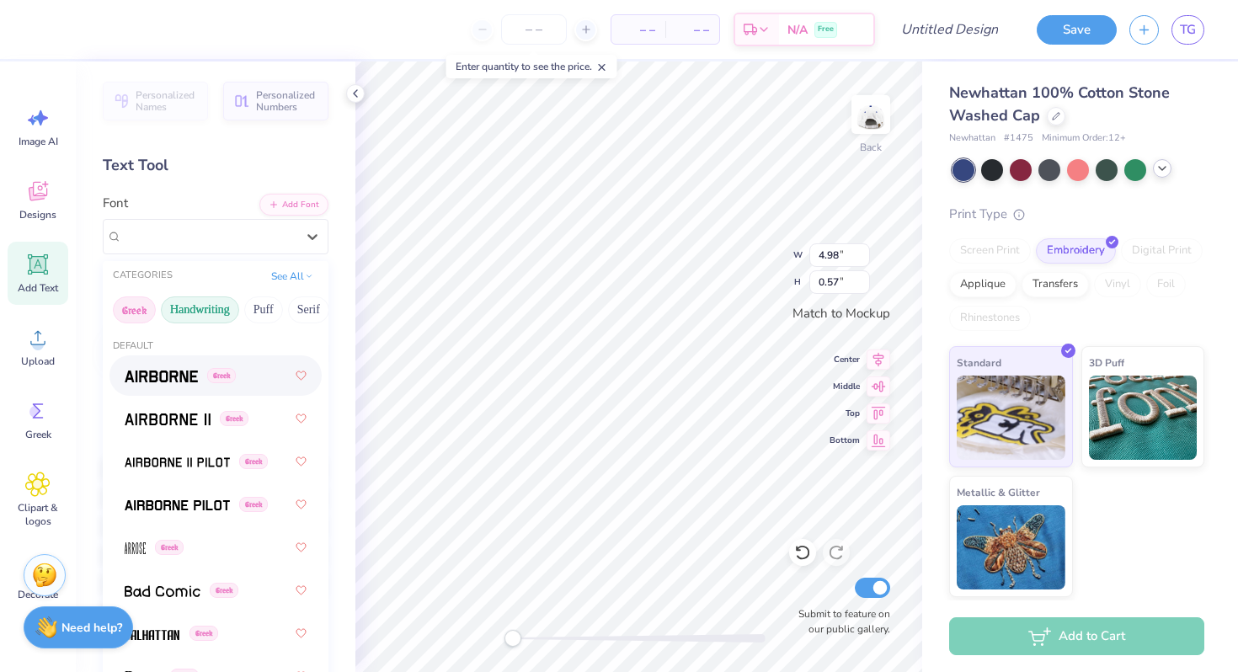
click at [209, 307] on button "Handwriting" at bounding box center [200, 309] width 78 height 27
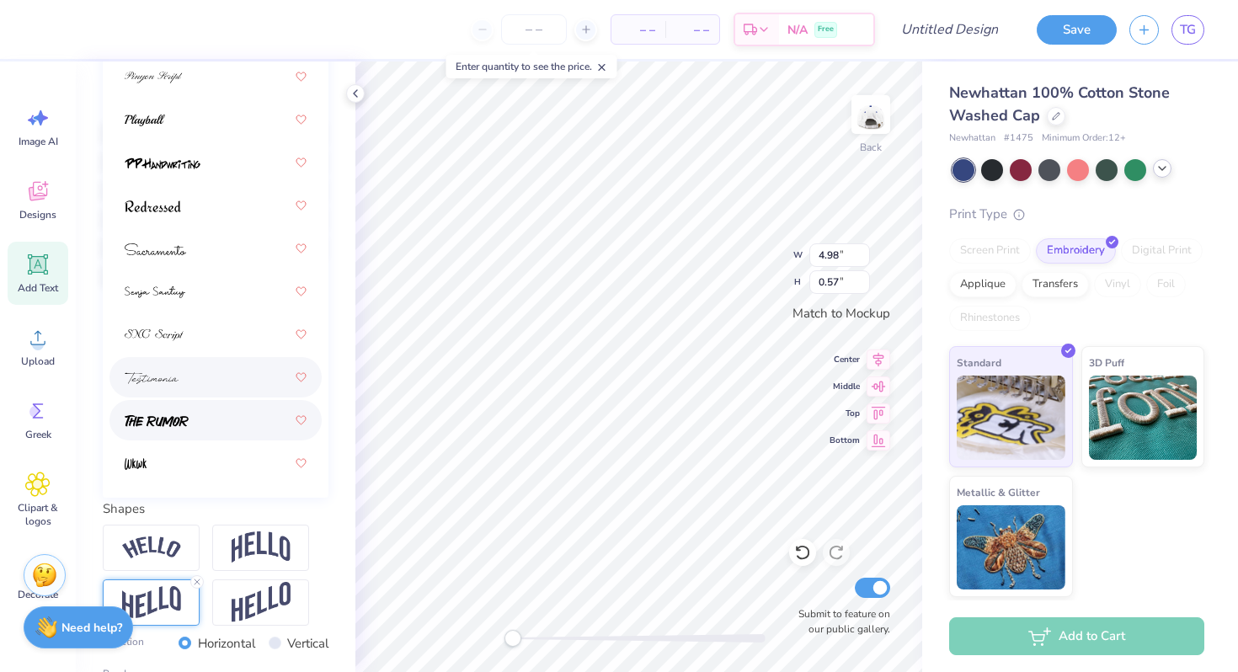
scroll to position [337, 0]
click at [195, 434] on div at bounding box center [216, 419] width 182 height 30
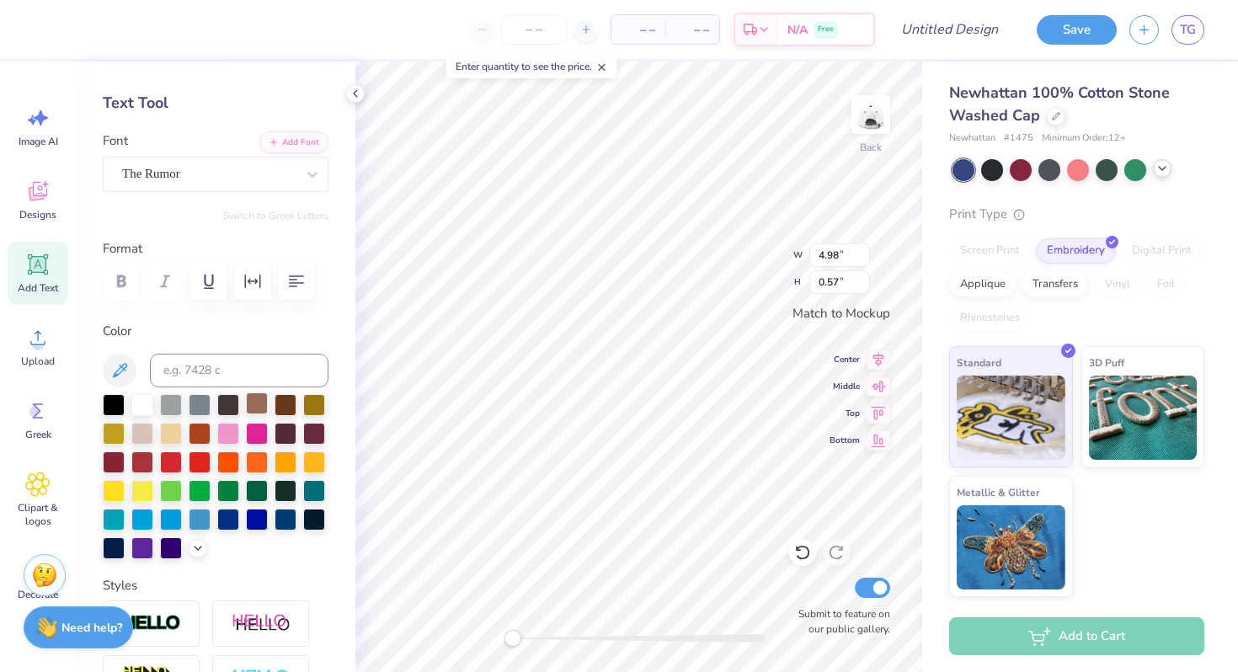
scroll to position [67, 0]
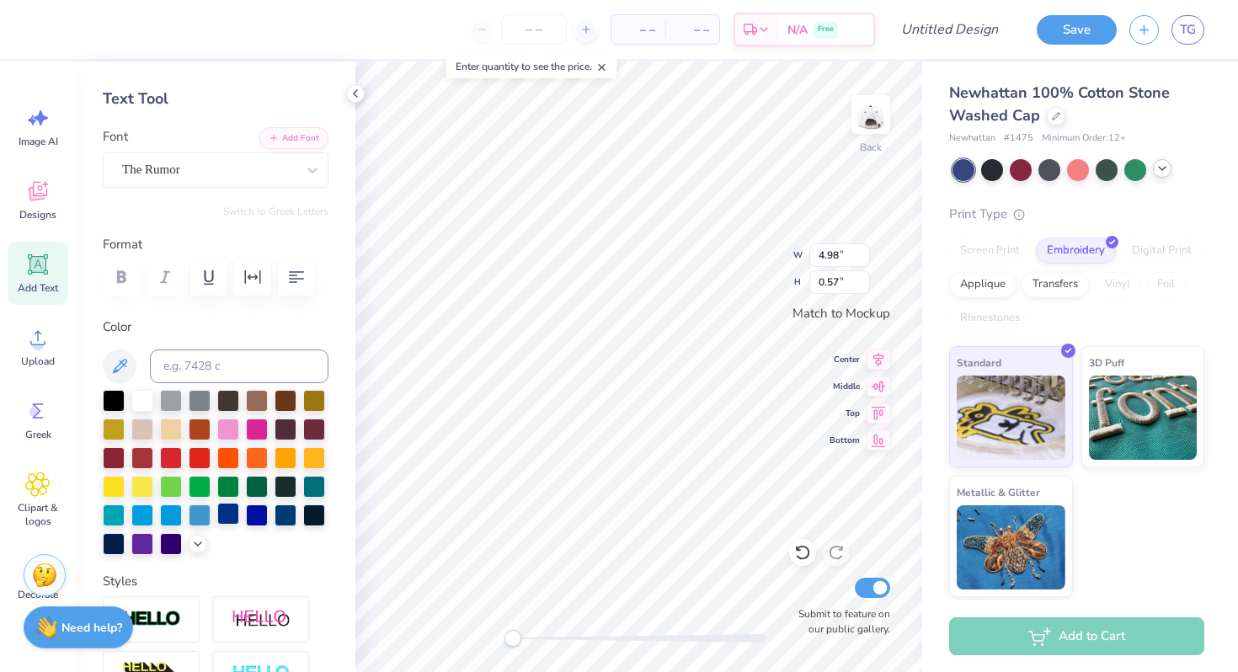
click at [227, 519] on div at bounding box center [228, 514] width 22 height 22
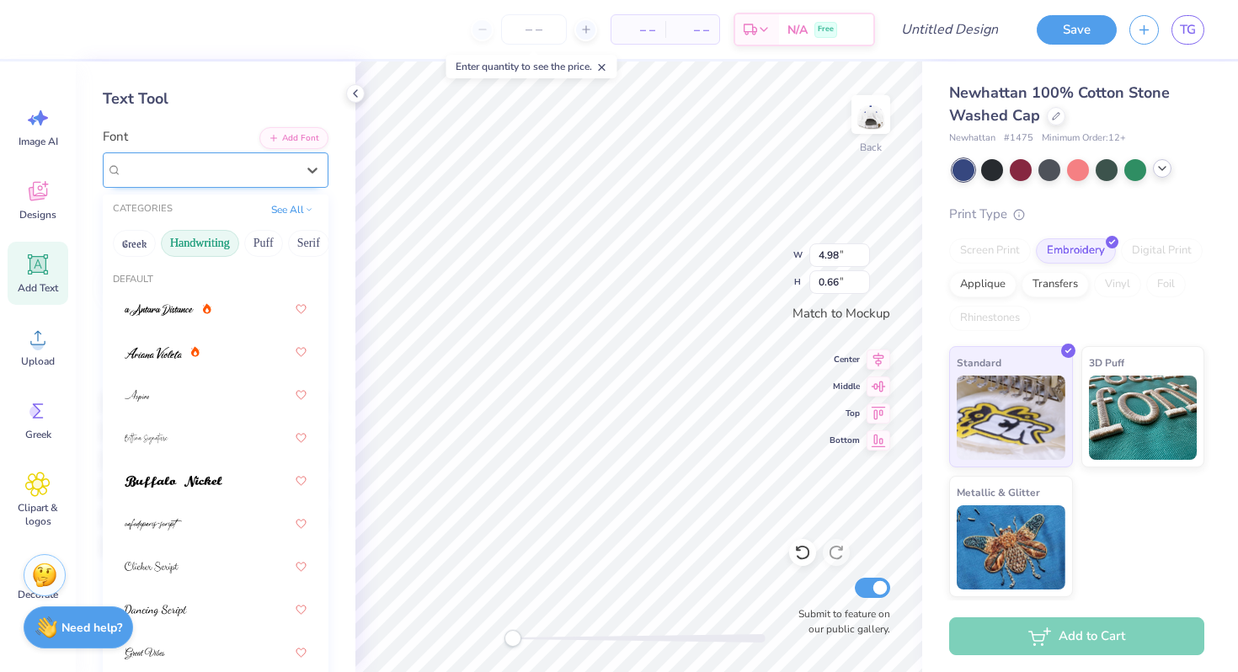
click at [254, 179] on div at bounding box center [209, 169] width 174 height 23
click at [258, 244] on button "Calligraphy" at bounding box center [227, 243] width 74 height 27
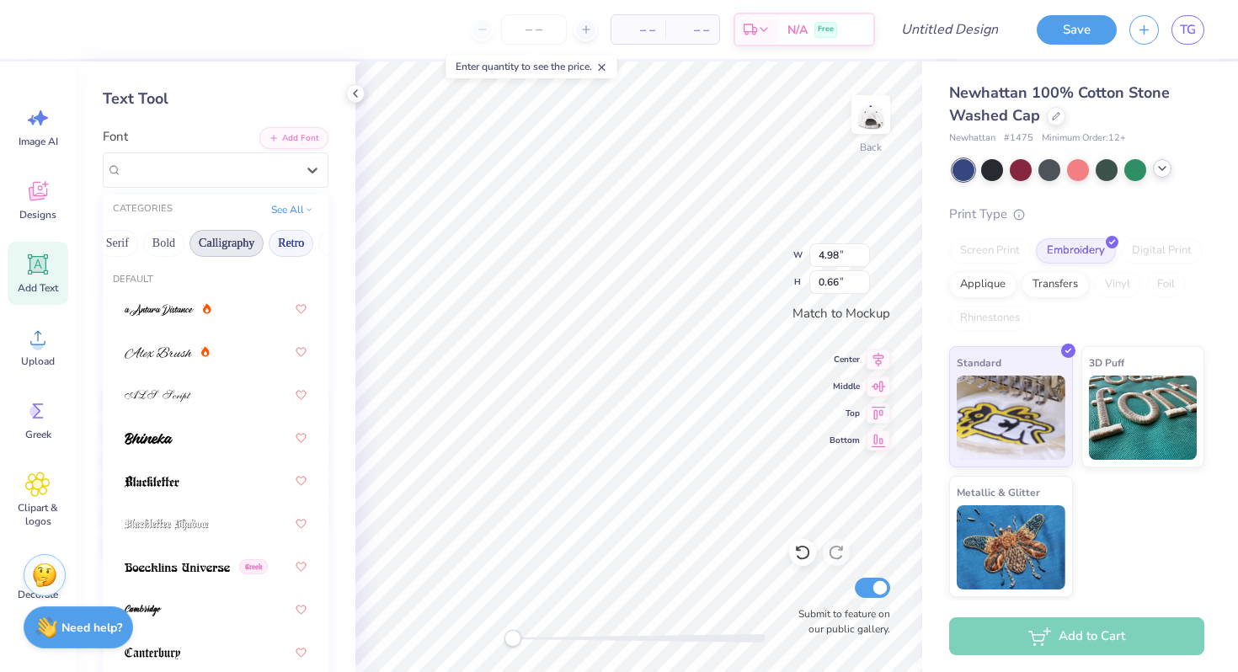
click at [294, 243] on button "Retro" at bounding box center [291, 243] width 45 height 27
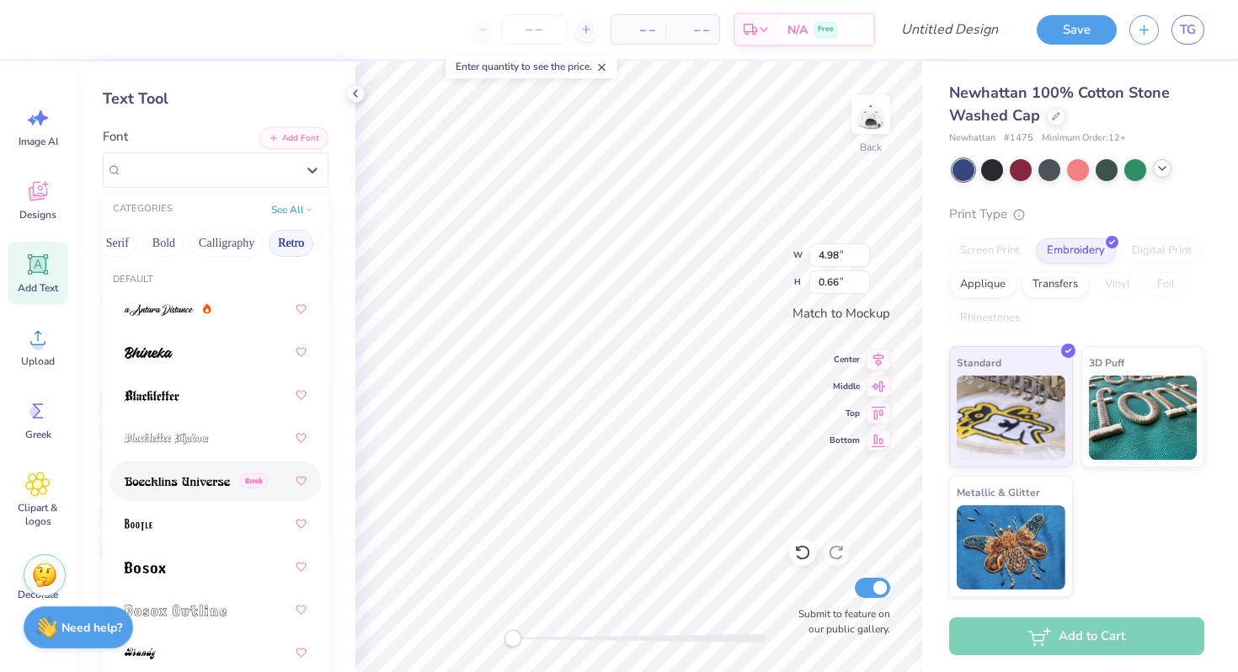
click at [190, 486] on img at bounding box center [177, 482] width 105 height 12
click at [198, 180] on div at bounding box center [209, 169] width 174 height 23
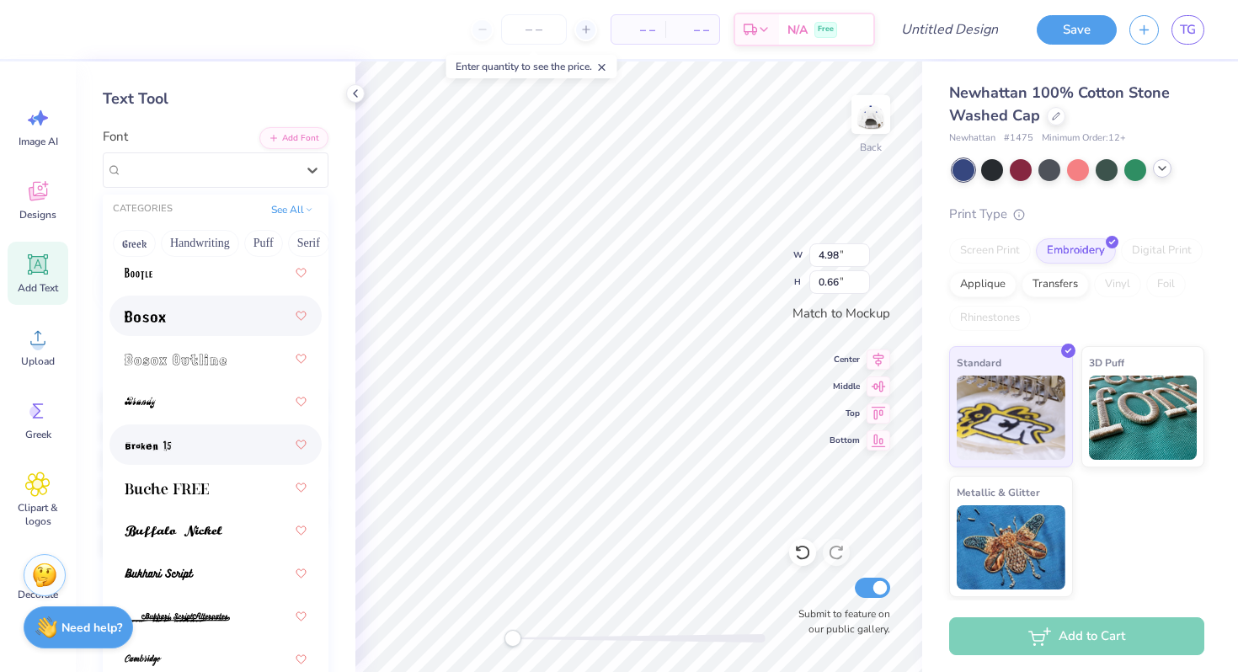
scroll to position [270, 0]
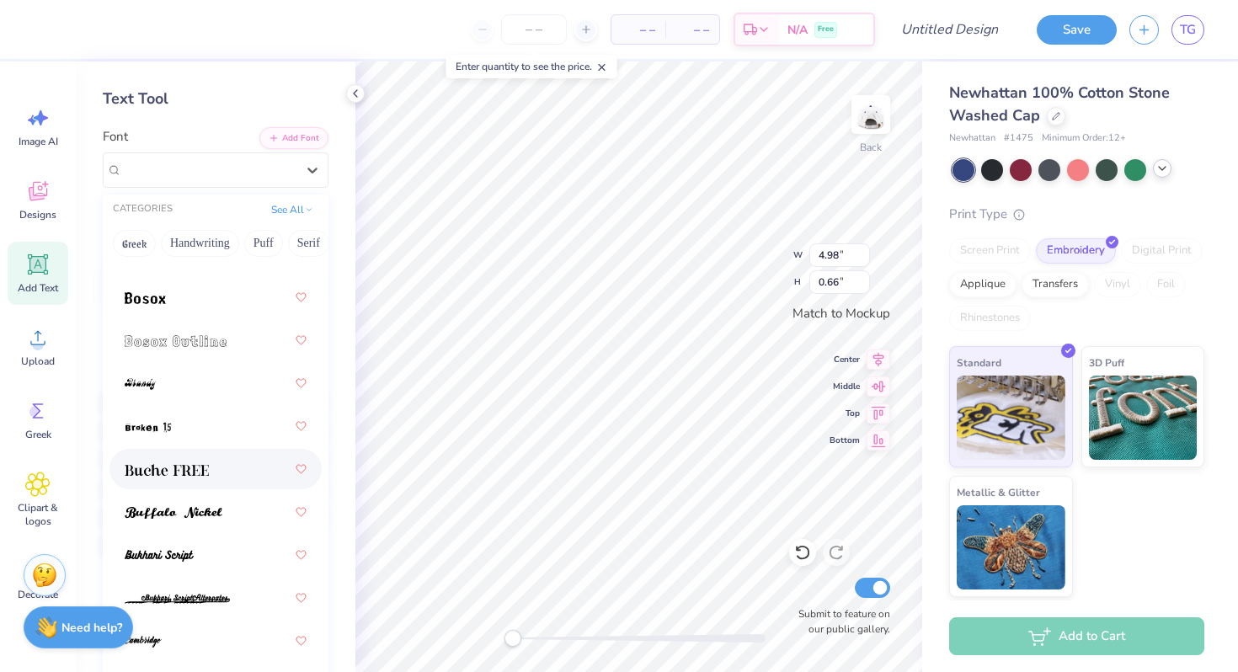
click at [199, 469] on img at bounding box center [167, 470] width 84 height 12
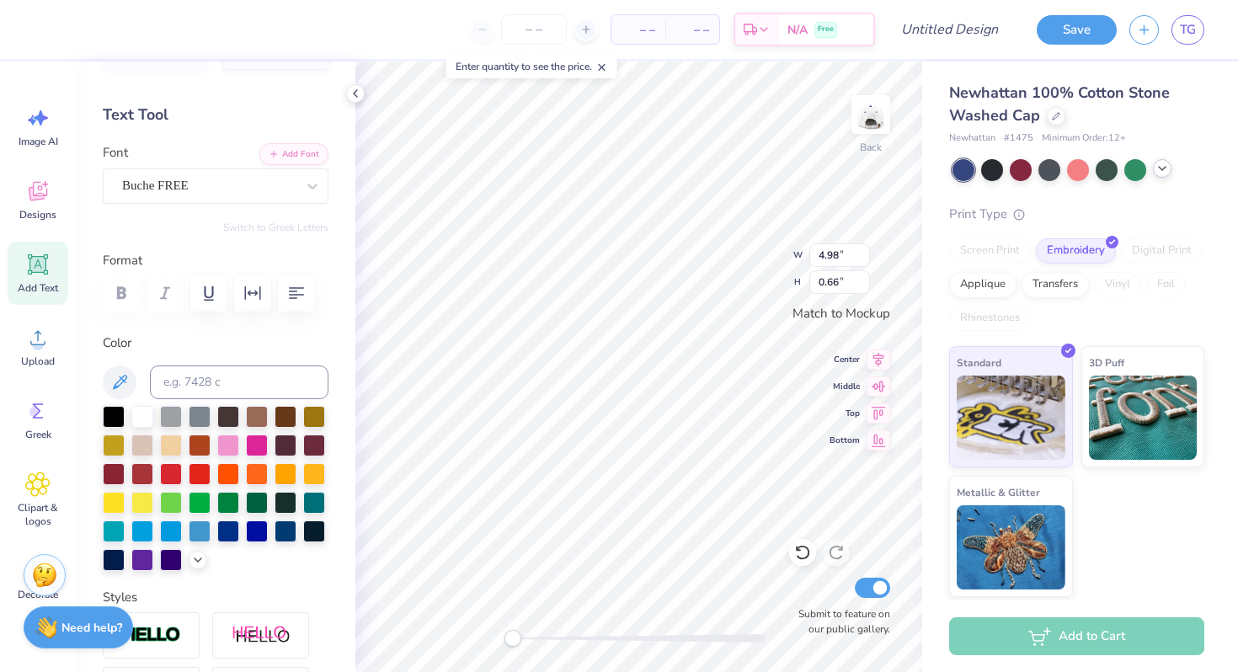
scroll to position [0, 0]
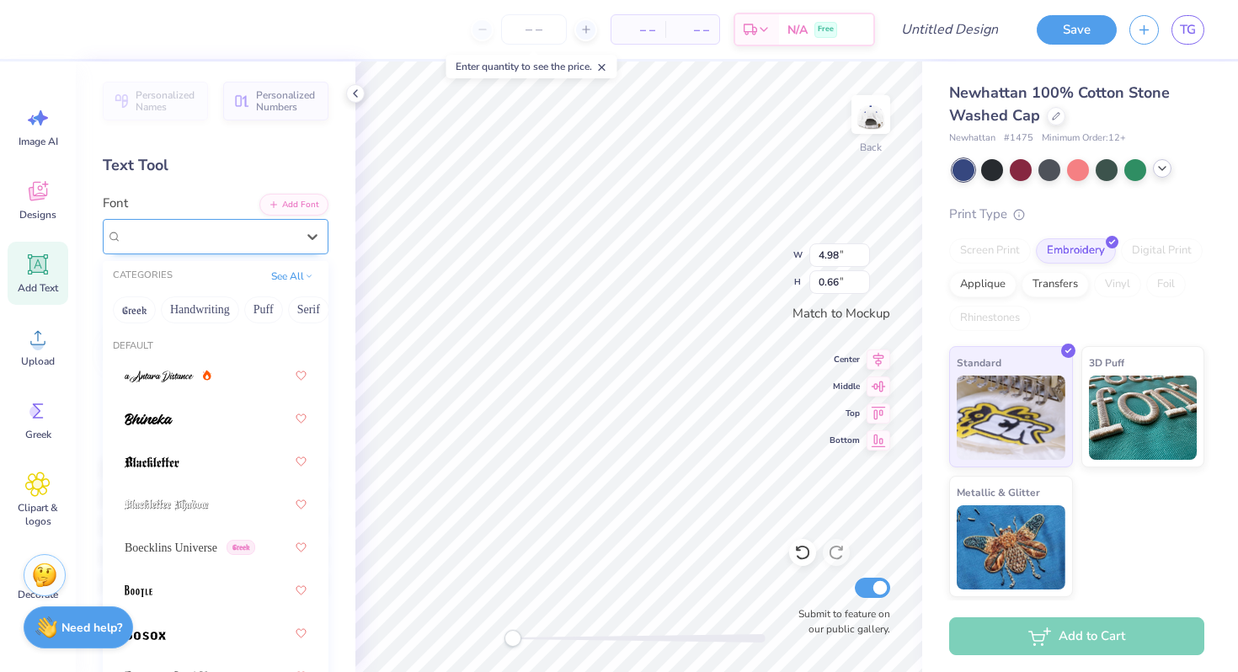
click at [237, 227] on div "Buche FREE" at bounding box center [208, 236] width 177 height 26
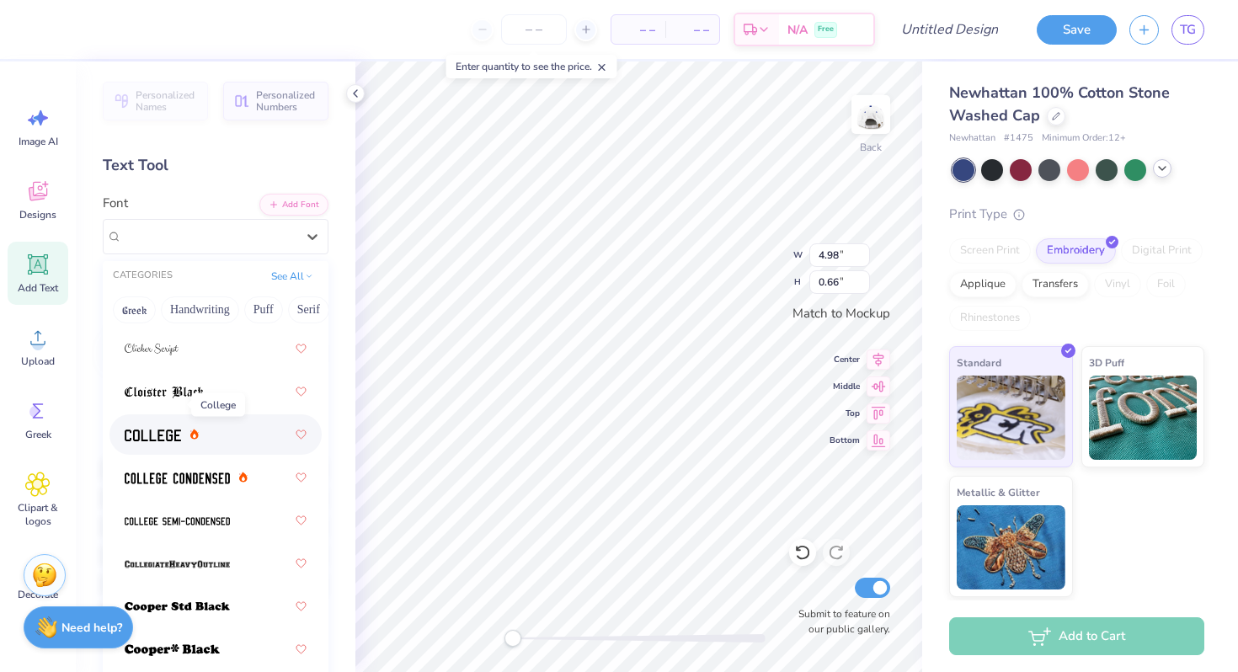
scroll to position [918, 0]
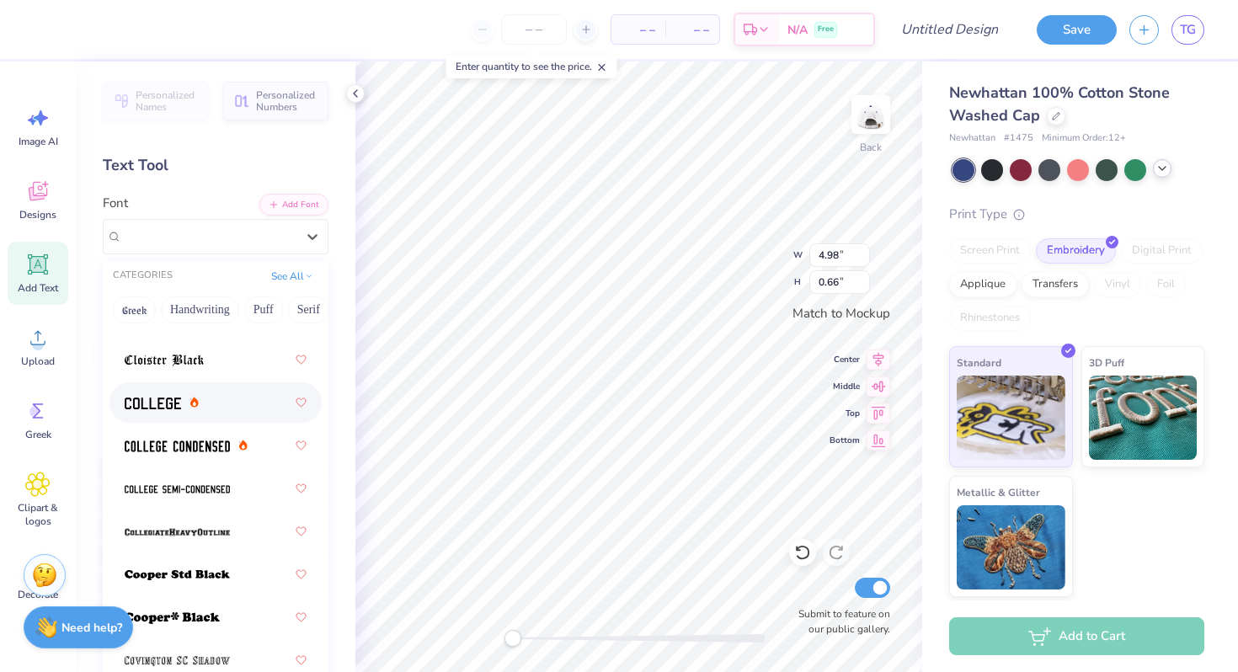
click at [174, 400] on img at bounding box center [153, 404] width 56 height 12
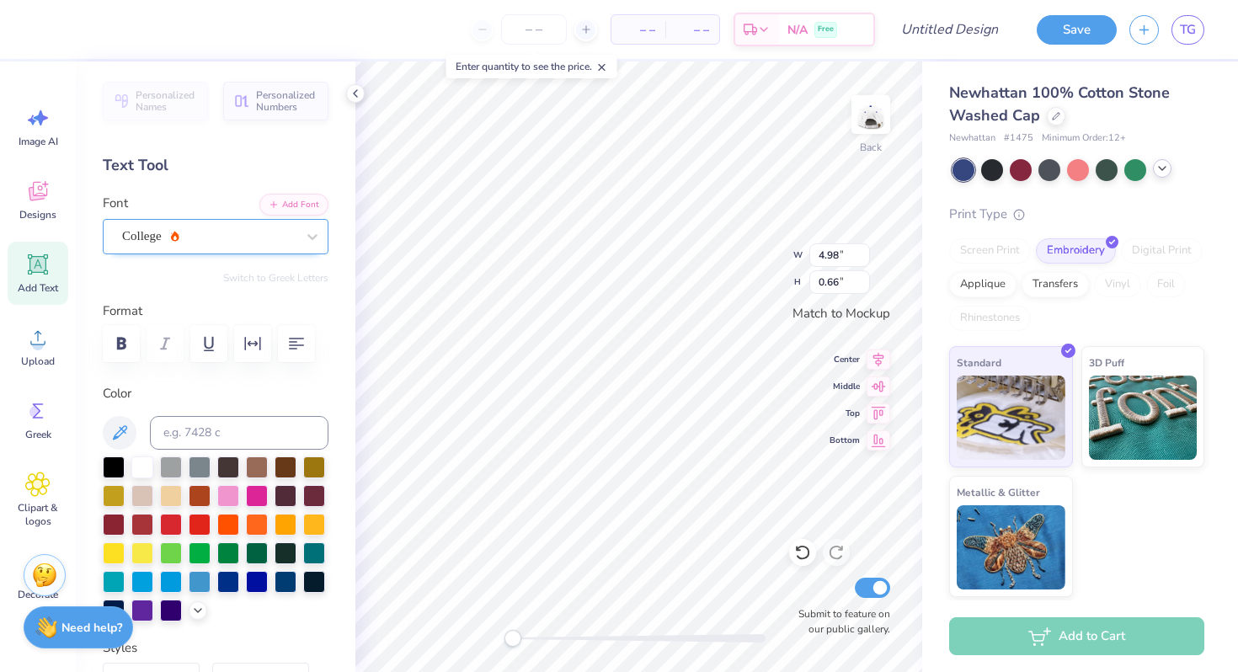
click at [210, 223] on div "College" at bounding box center [208, 236] width 177 height 26
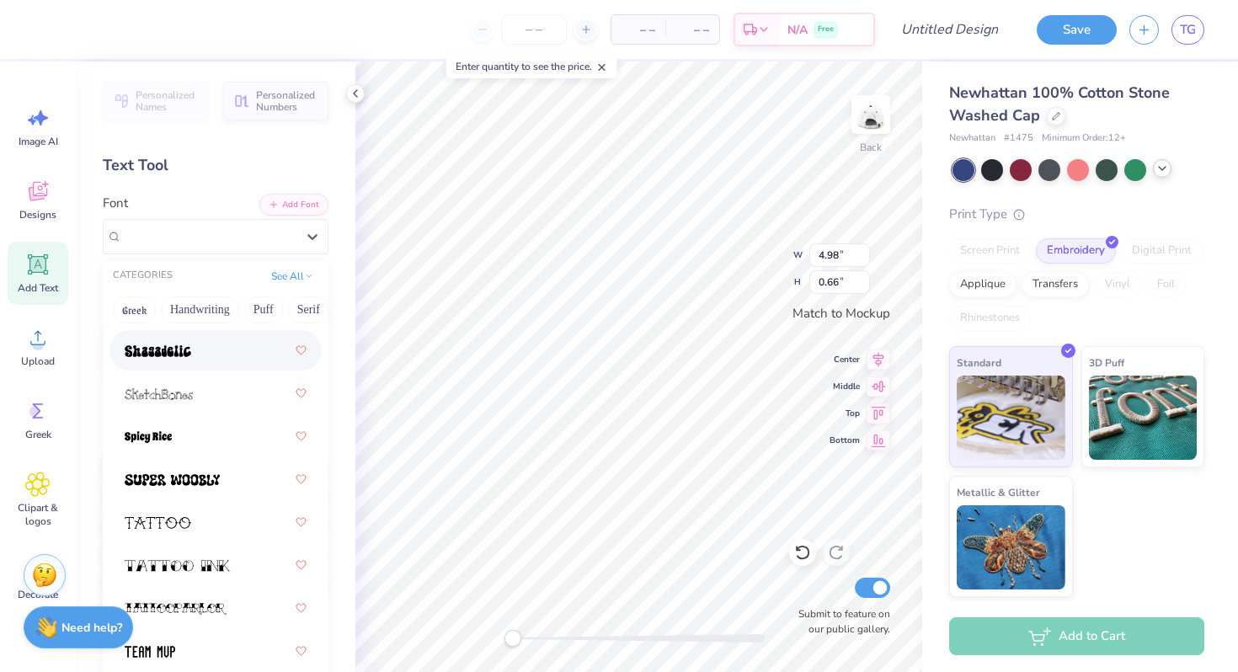
scroll to position [3228, 0]
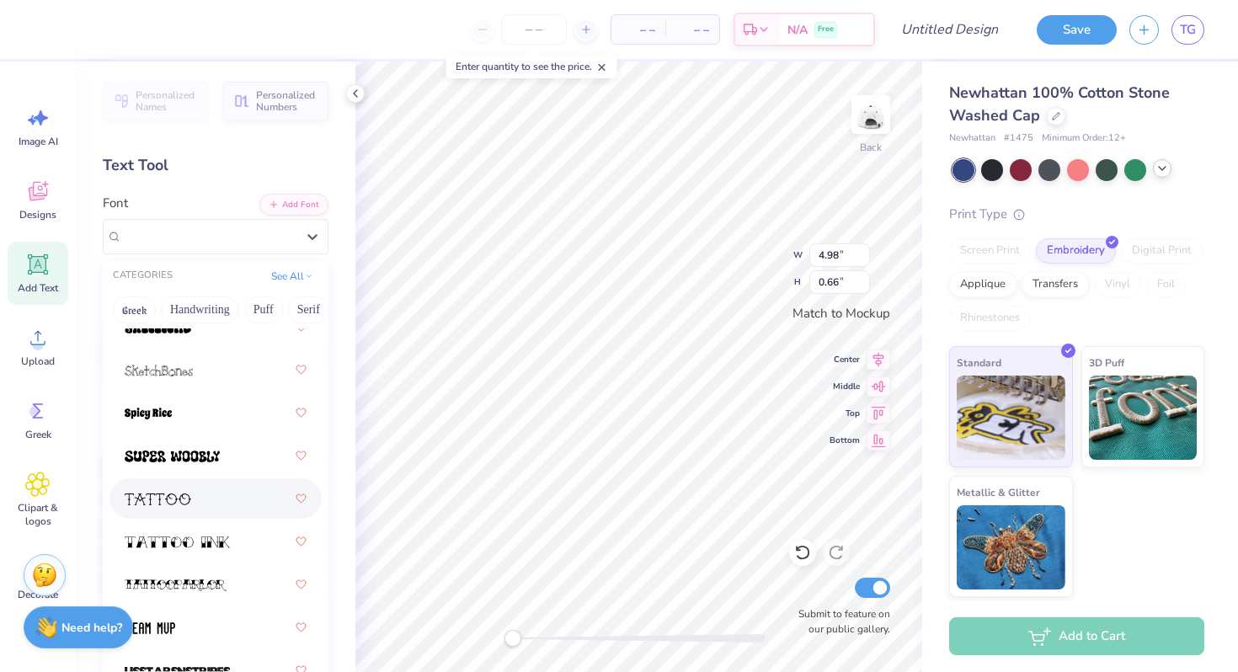
click at [196, 507] on div at bounding box center [216, 498] width 182 height 30
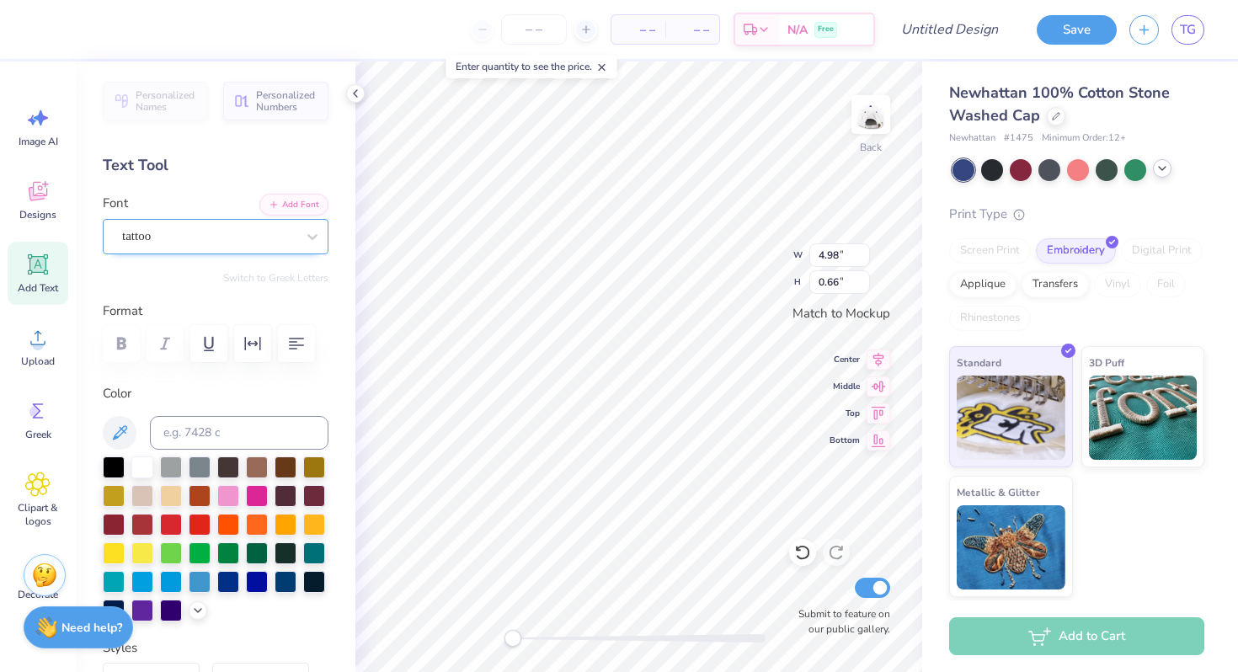
click at [253, 239] on div "tattoo" at bounding box center [208, 236] width 177 height 26
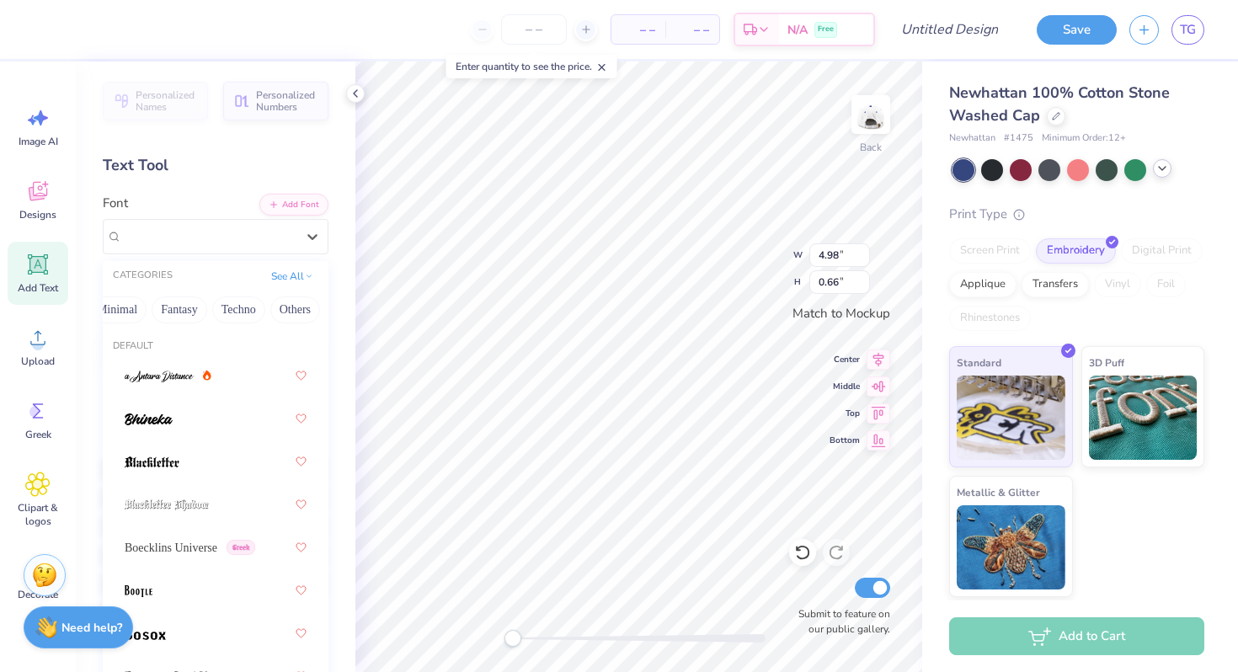
scroll to position [0, 499]
click at [281, 311] on button "Others" at bounding box center [296, 309] width 50 height 27
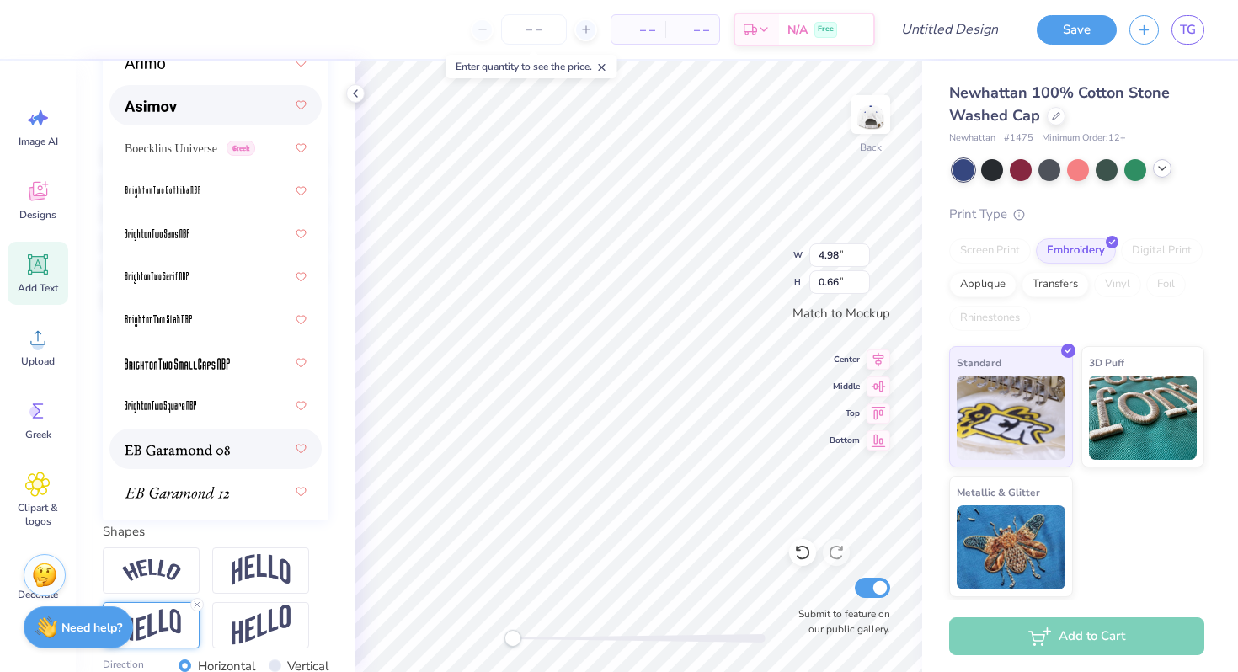
scroll to position [0, 0]
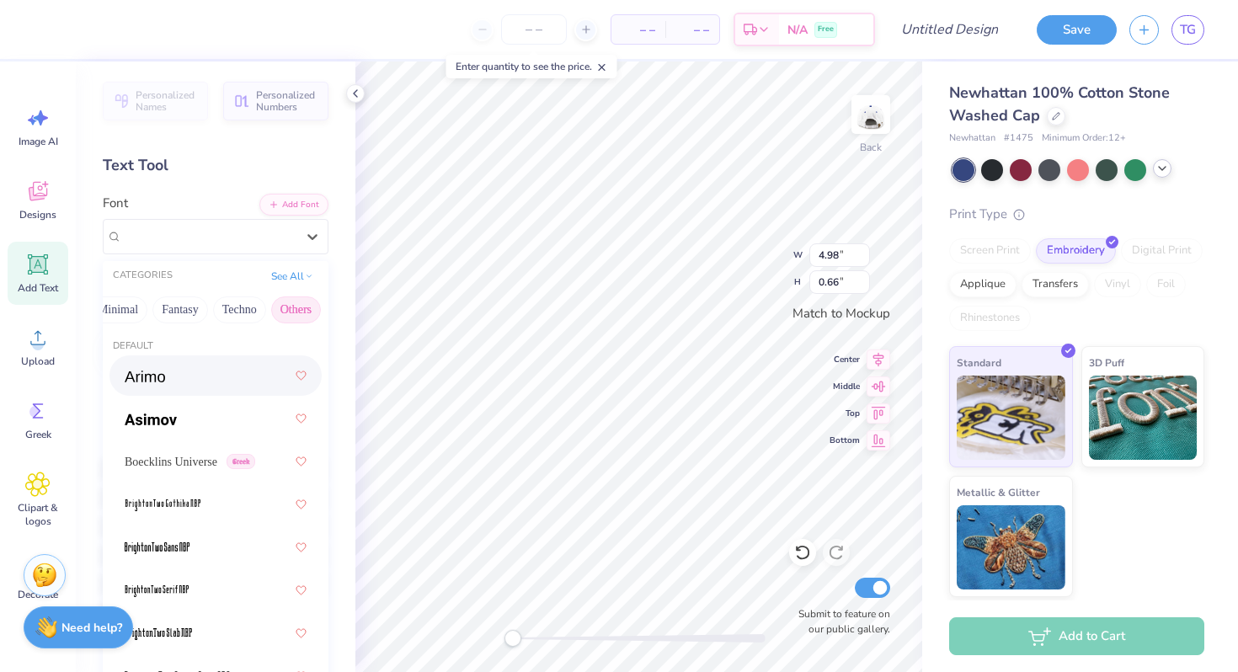
click at [237, 295] on div "Greek Handwriting Puff Serif Bold Calligraphy Retro Sans Serif Minimal Fantasy …" at bounding box center [216, 309] width 226 height 37
click at [237, 301] on button "Techno" at bounding box center [239, 309] width 53 height 27
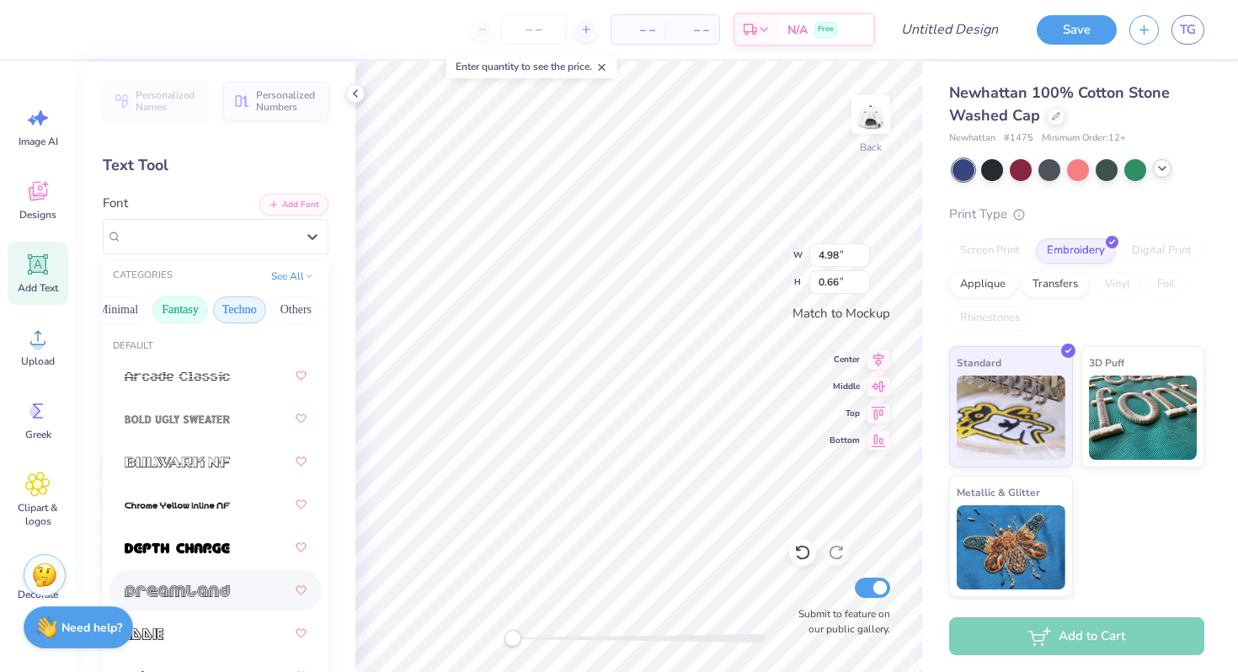
click at [179, 313] on button "Fantasy" at bounding box center [180, 309] width 56 height 27
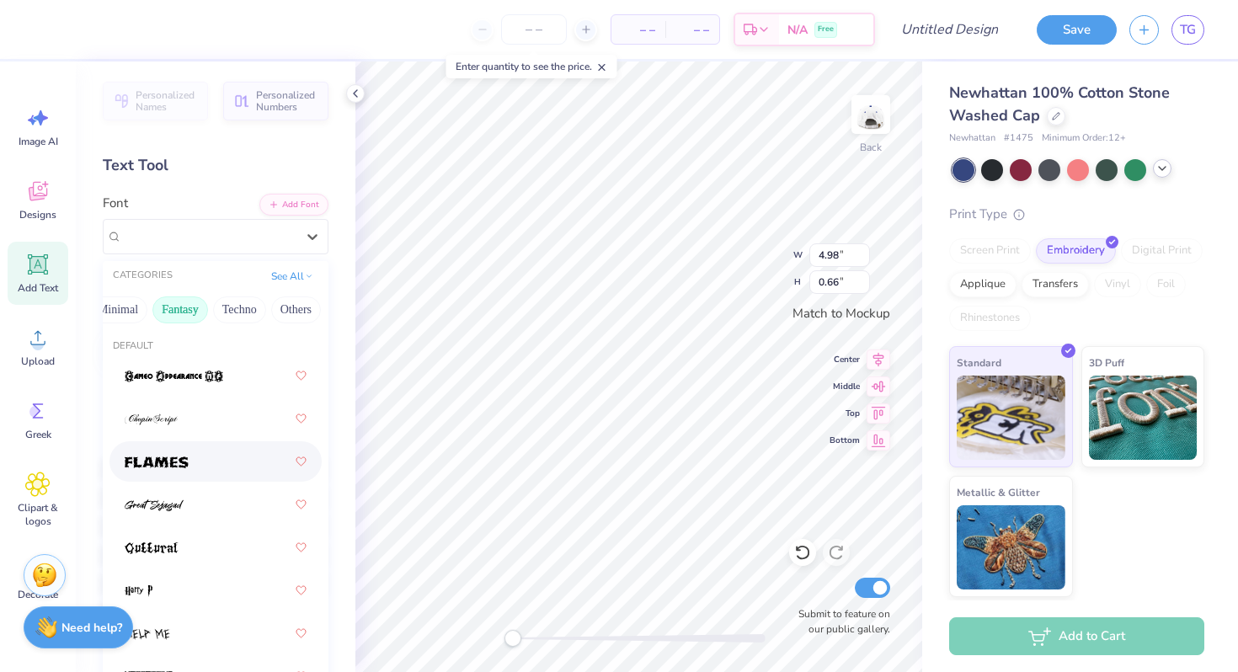
click at [211, 473] on div at bounding box center [216, 461] width 182 height 30
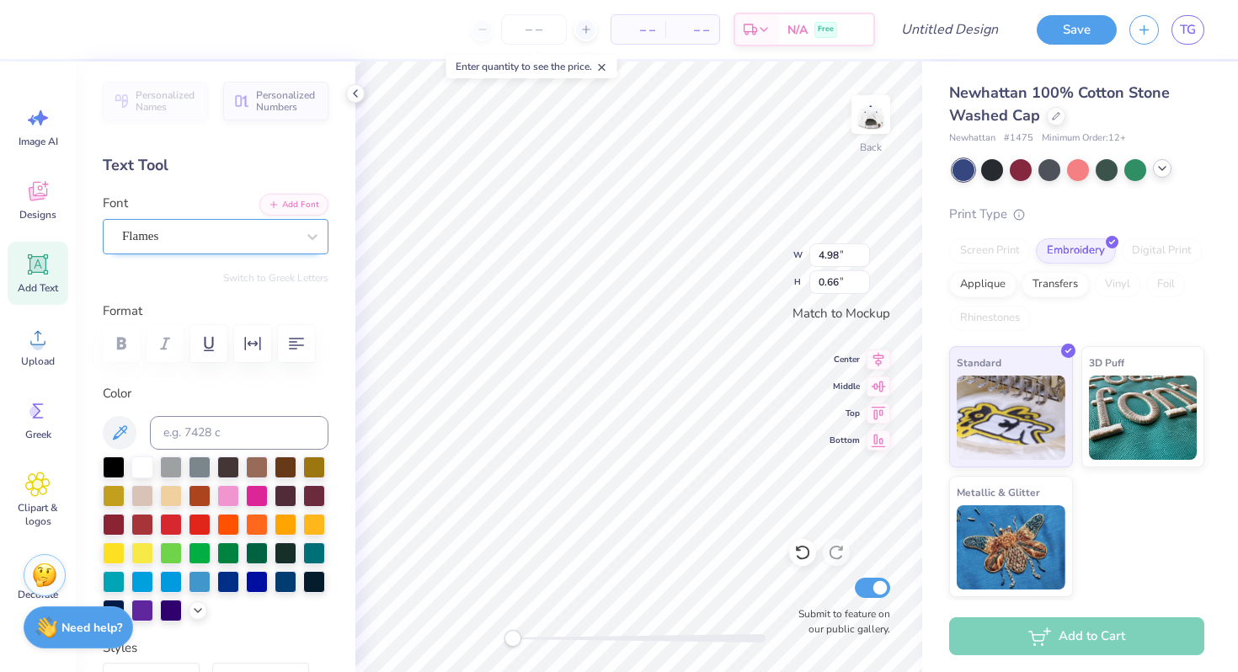
click at [198, 227] on div "Flames" at bounding box center [208, 236] width 177 height 26
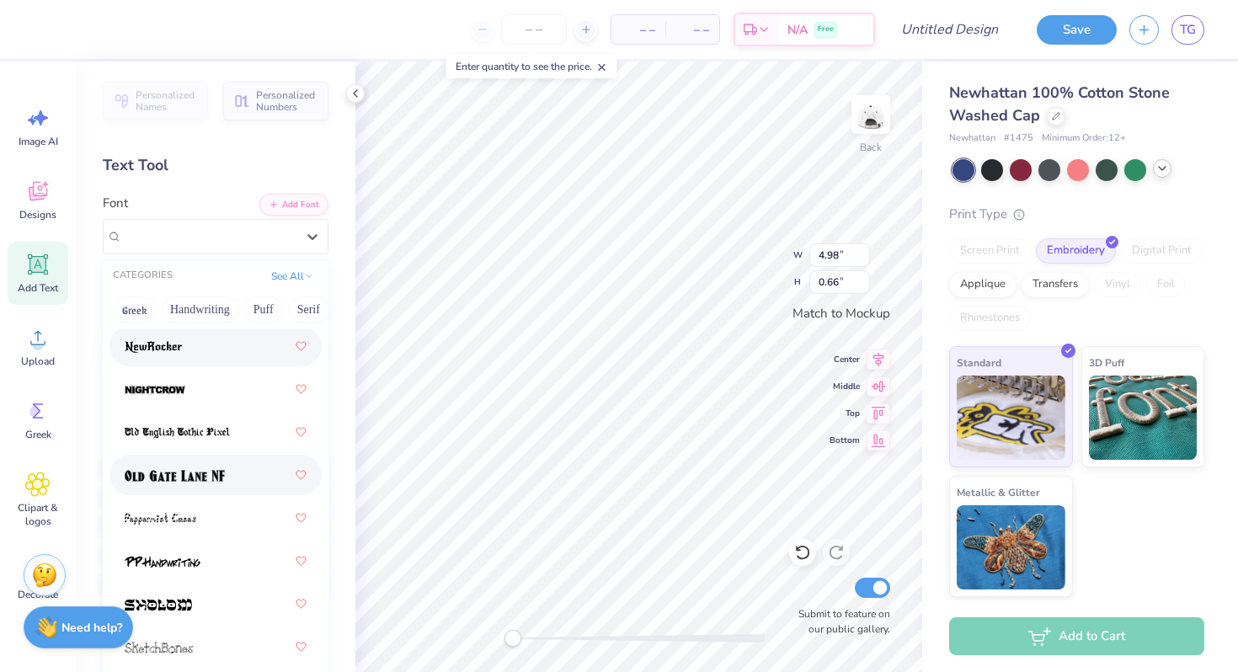
scroll to position [693, 0]
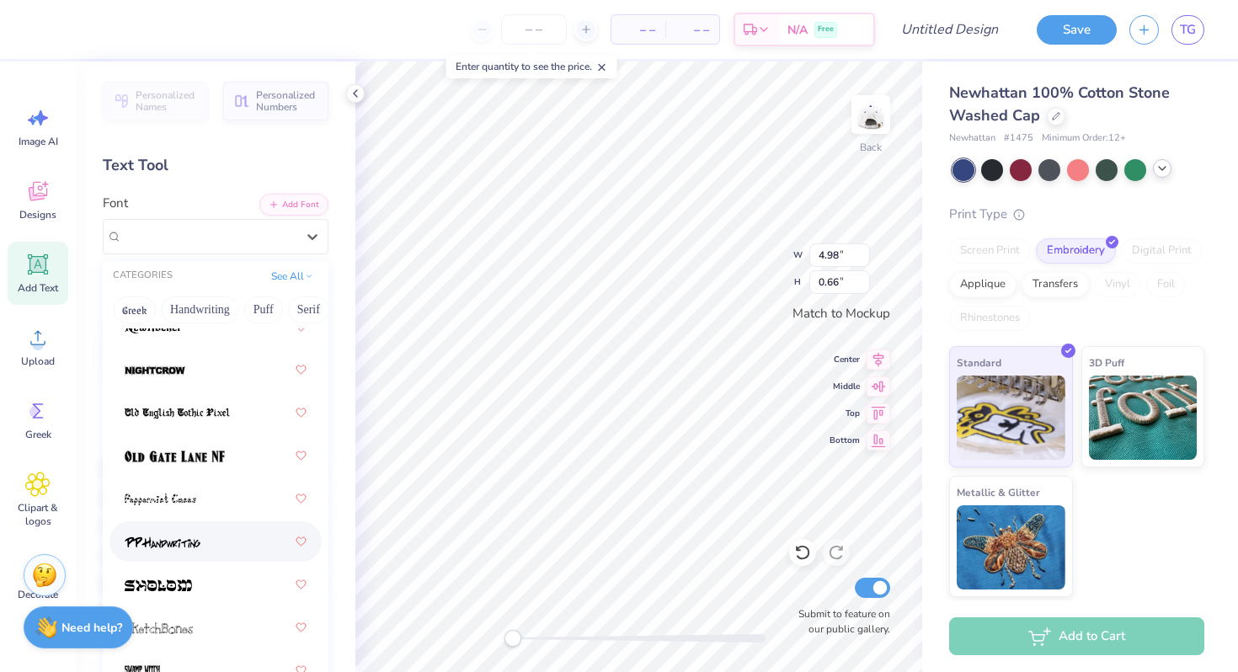
click at [173, 553] on div at bounding box center [216, 541] width 182 height 30
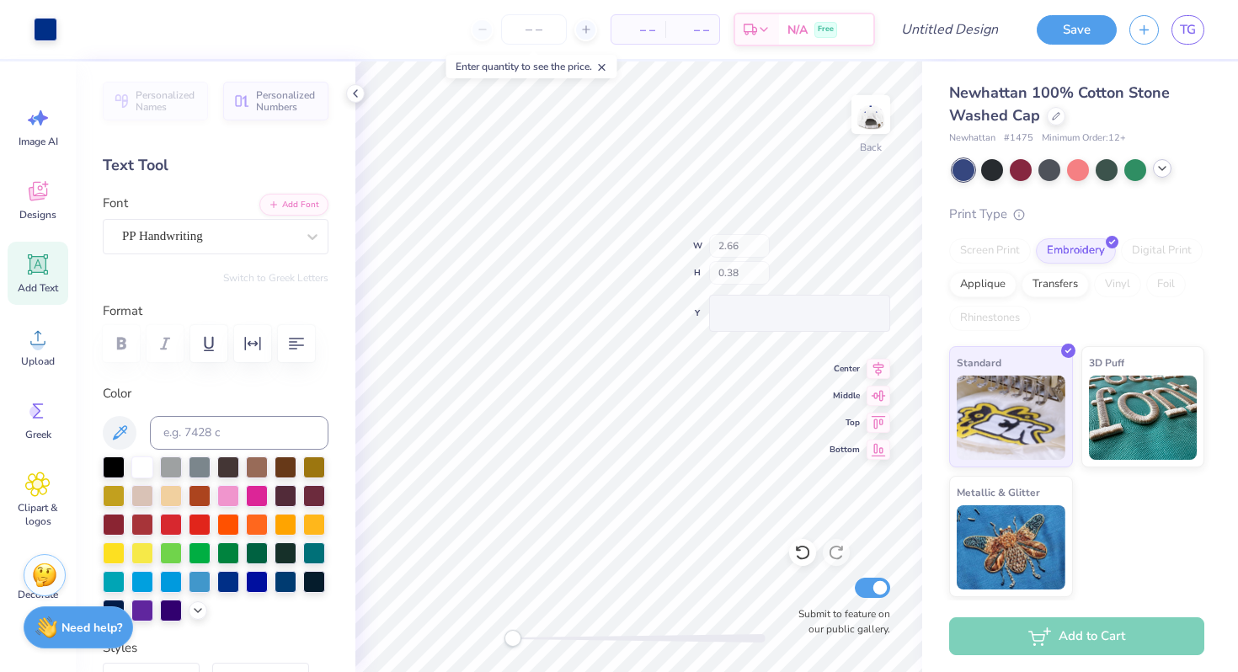
type input "2.66"
type input "0.38"
type input "3.18"
type input "0.45"
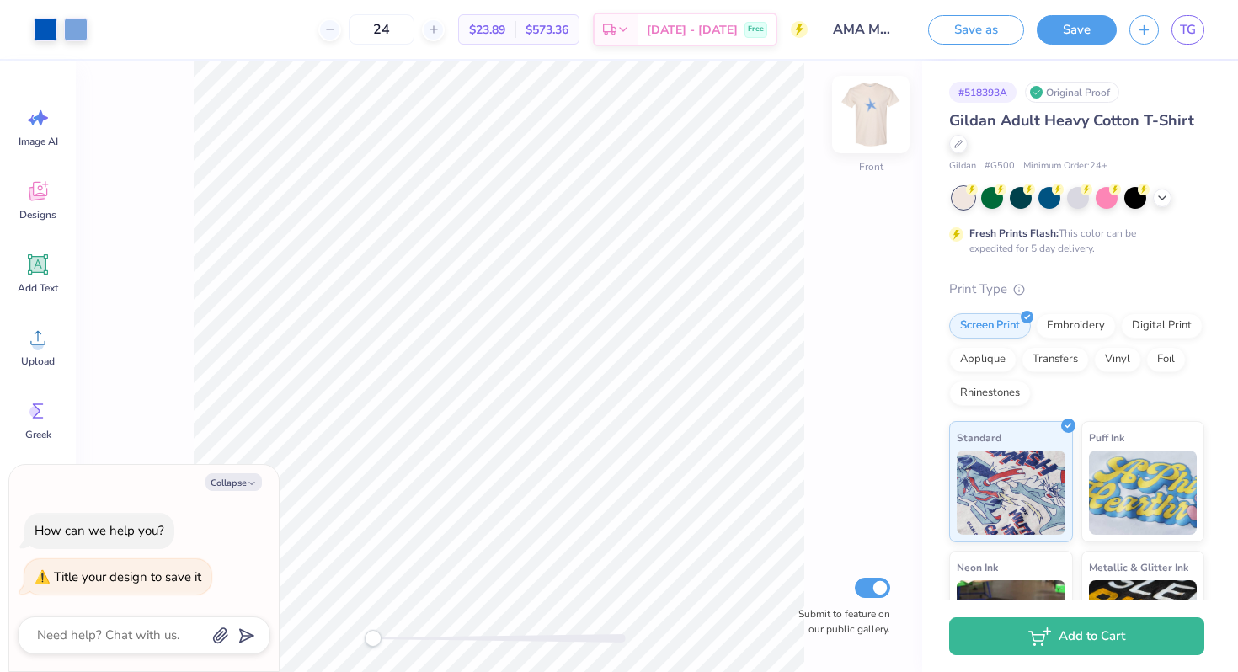
click at [861, 126] on img at bounding box center [870, 114] width 67 height 67
click at [872, 114] on img at bounding box center [870, 114] width 67 height 67
click at [872, 114] on img at bounding box center [871, 115] width 34 height 34
type textarea "x"
type input "7.79"
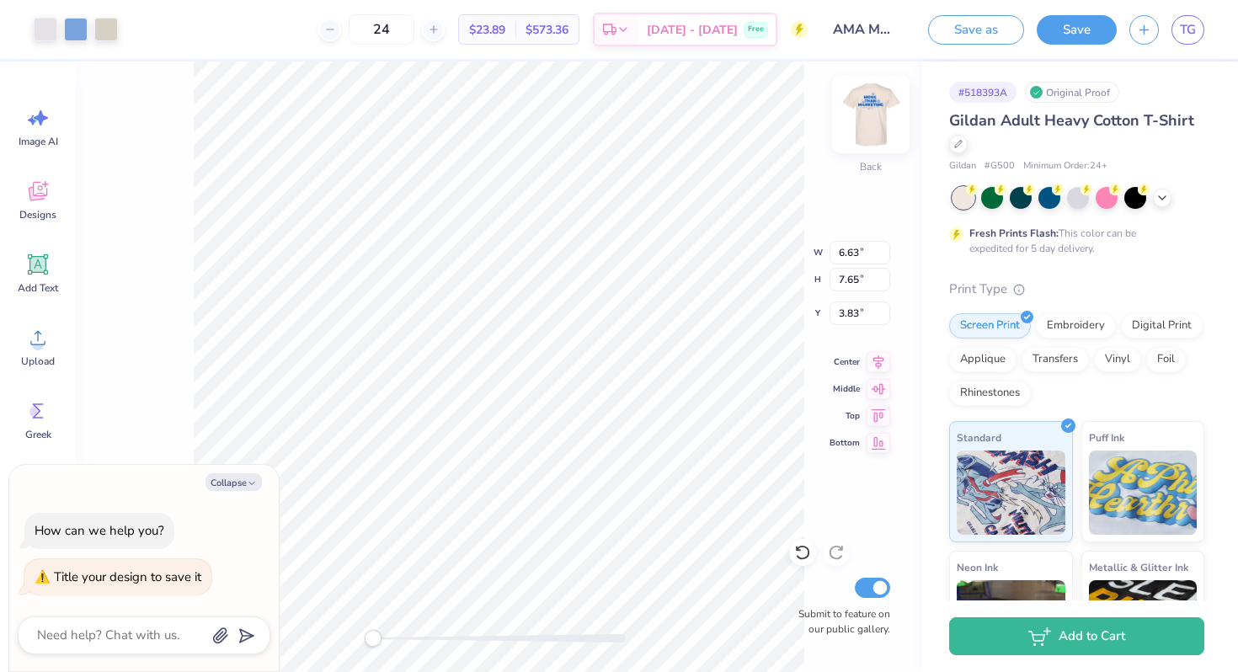
type input "8.97"
type input "2.52"
click at [864, 122] on img at bounding box center [870, 114] width 67 height 67
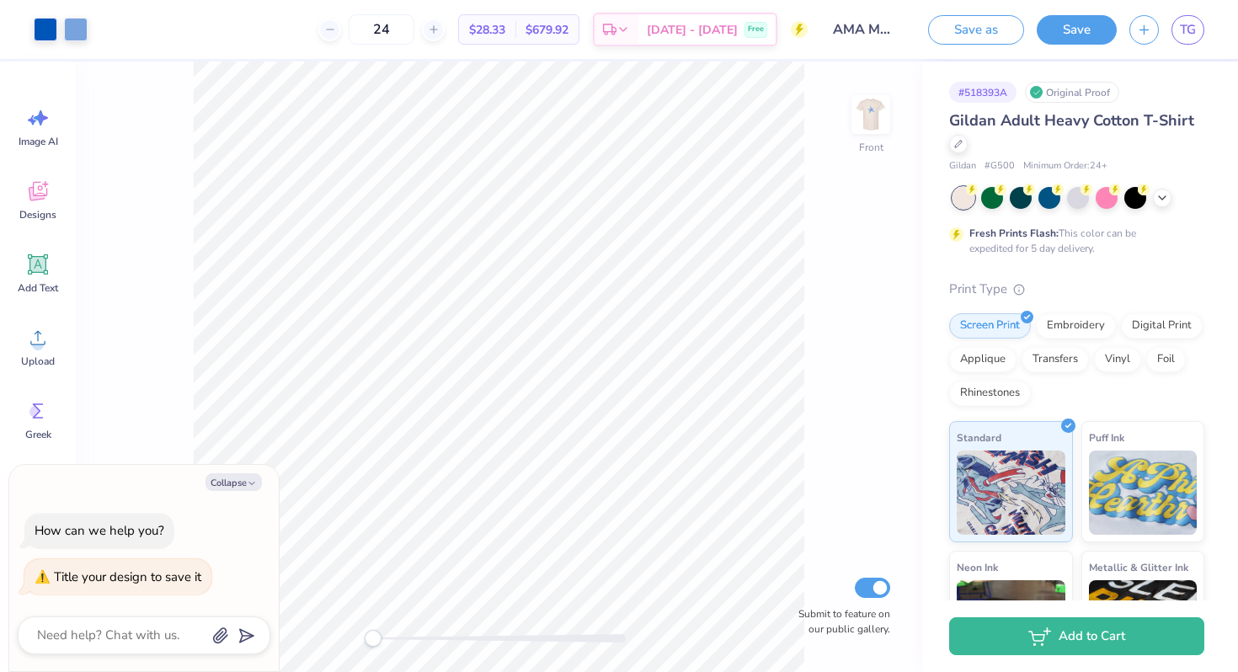
click at [160, 617] on div at bounding box center [144, 636] width 253 height 38
click at [178, 638] on textarea at bounding box center [120, 635] width 171 height 23
click at [112, 644] on textarea at bounding box center [120, 635] width 171 height 23
click at [1092, 24] on button "Save" at bounding box center [1077, 27] width 80 height 29
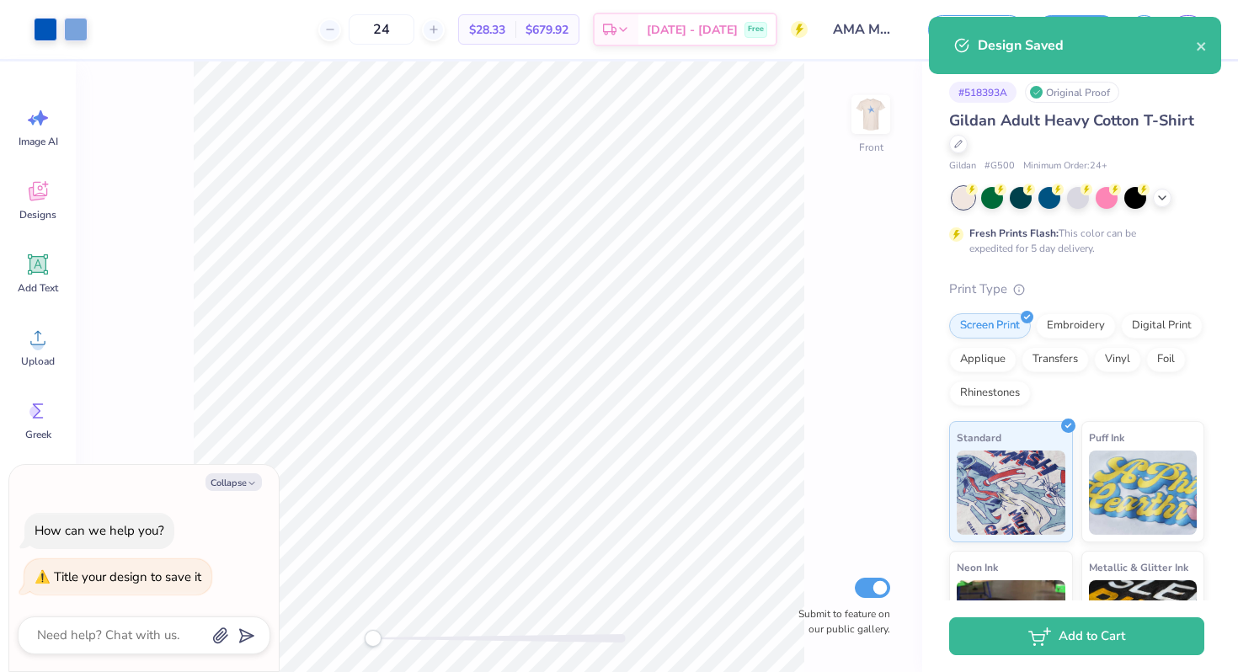
type textarea "x"
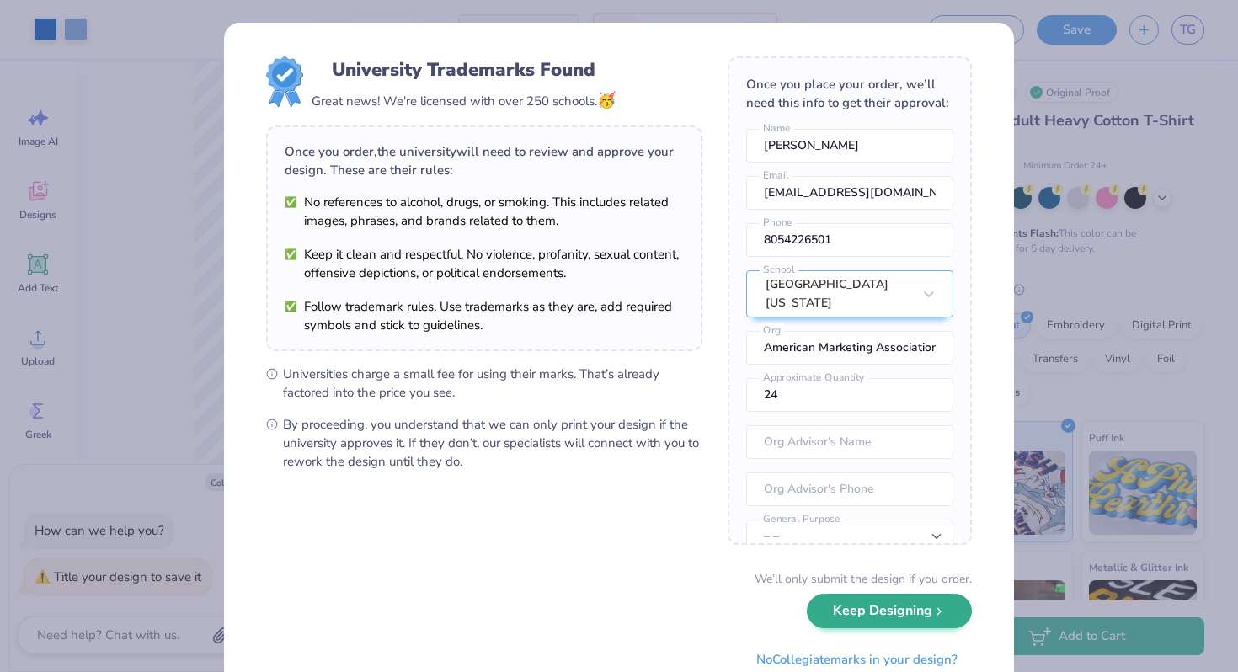
scroll to position [61, 0]
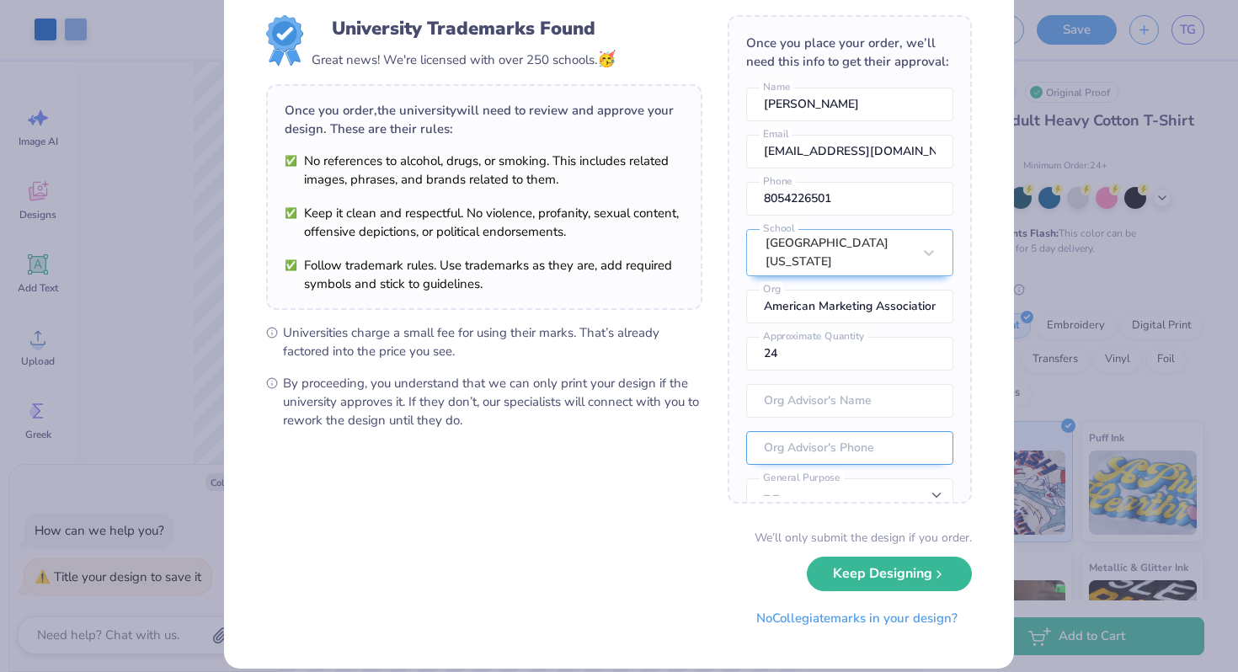
scroll to position [54, 0]
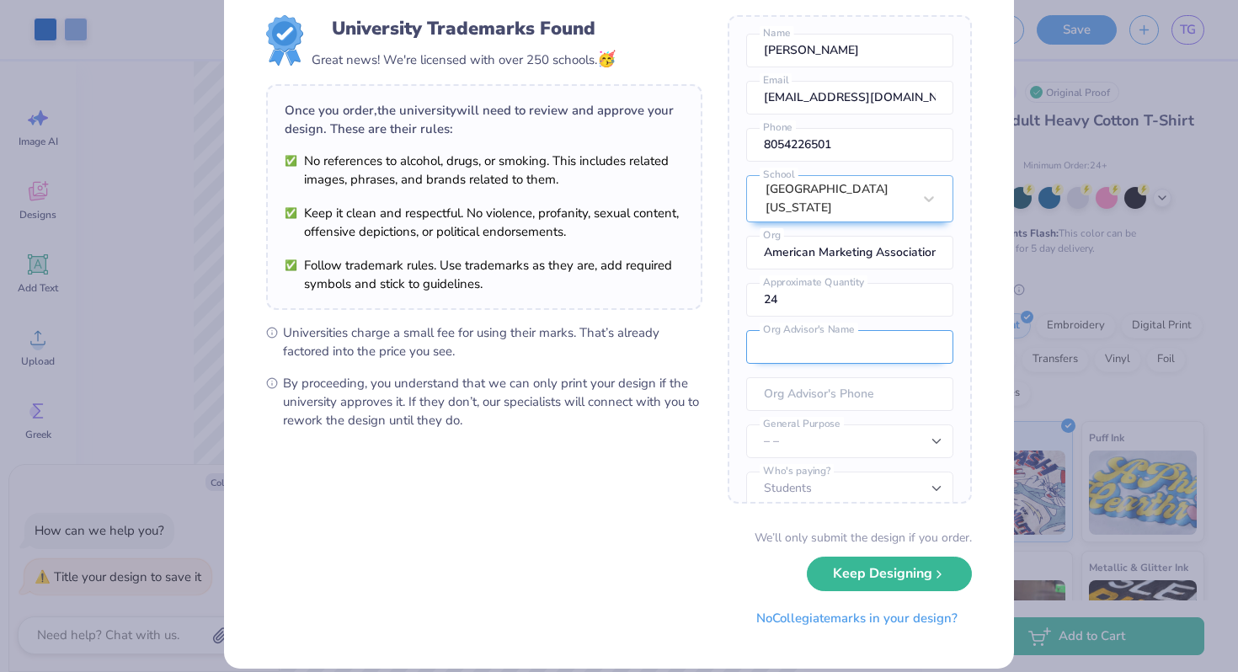
click at [842, 349] on input "text" at bounding box center [849, 347] width 207 height 34
type input "[PERSON_NAME]"
click at [849, 382] on input "tel" at bounding box center [849, 394] width 207 height 34
type input "[PHONE_NUMBER]"
click at [873, 425] on select "– – Member apparel for registered Student Organization / Department / School Fu…" at bounding box center [849, 442] width 207 height 34
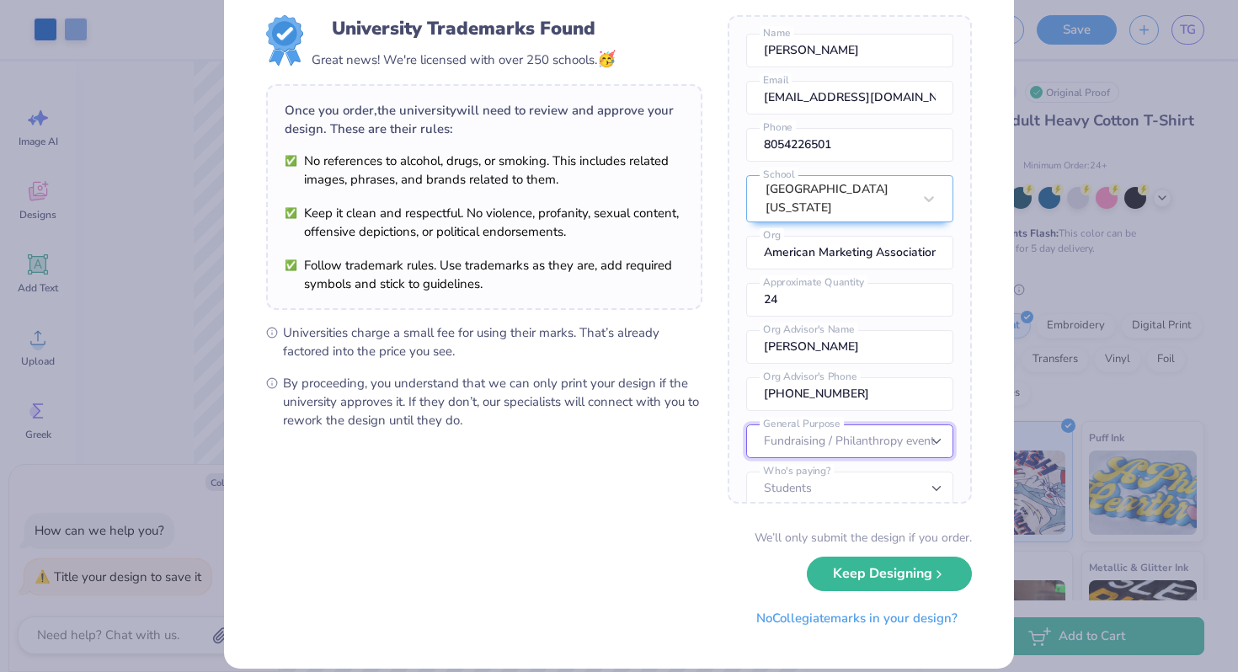
click at [746, 425] on select "– – Member apparel for registered Student Organization / Department / School Fu…" at bounding box center [849, 442] width 207 height 34
click at [841, 429] on select "– – Member apparel for registered Student Organization / Department / School Fu…" at bounding box center [849, 442] width 207 height 34
select select "Member apparel for registered Student Organization / Department / School"
click at [746, 425] on select "– – Member apparel for registered Student Organization / Department / School Fu…" at bounding box center [849, 442] width 207 height 34
click at [837, 472] on select "Students University" at bounding box center [849, 489] width 207 height 34
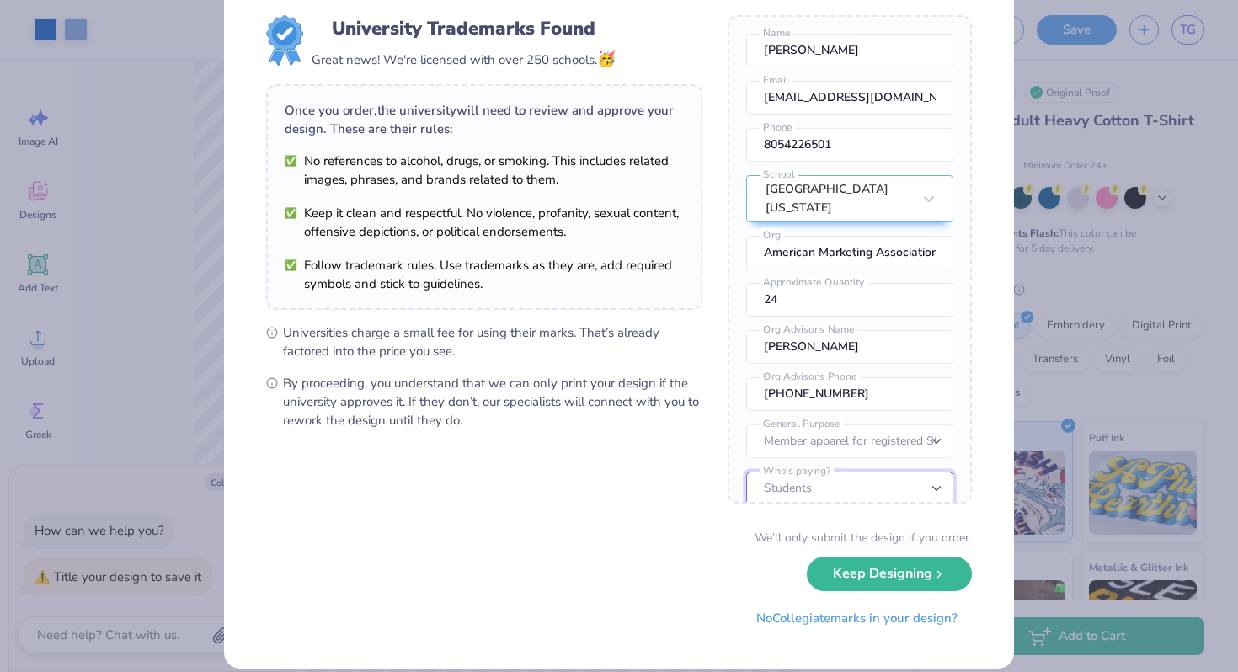
click at [746, 472] on select "Students University" at bounding box center [849, 489] width 207 height 34
click at [852, 570] on button "Keep Designing" at bounding box center [889, 570] width 165 height 35
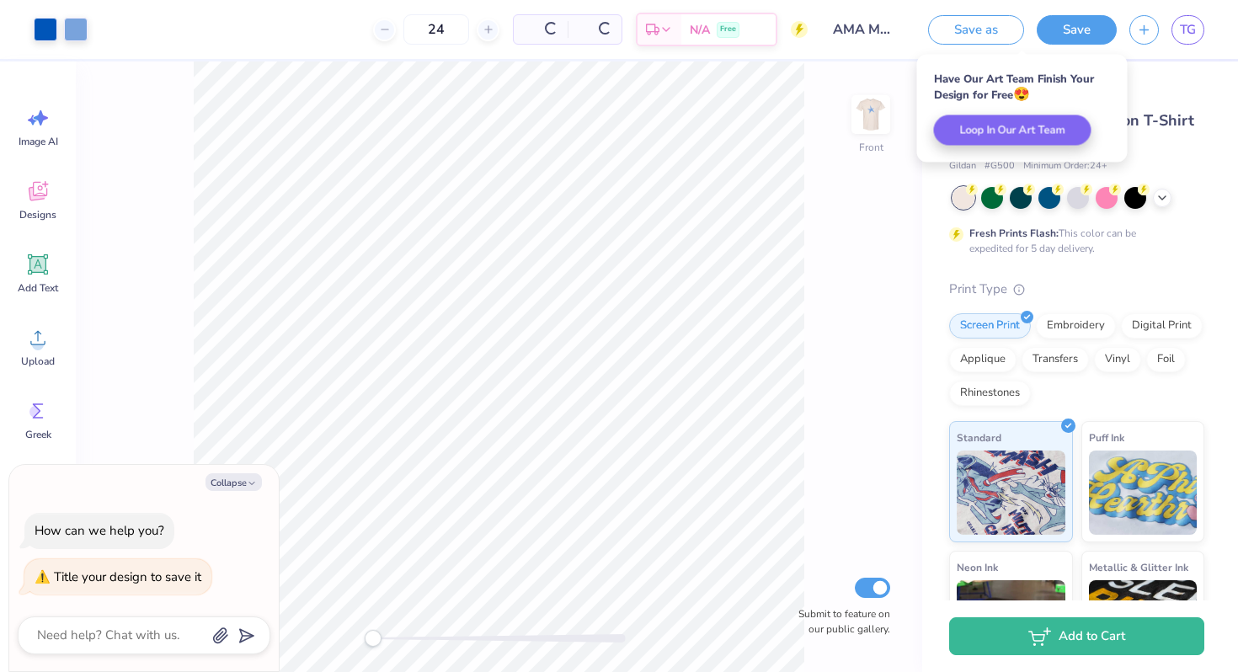
scroll to position [0, 0]
type textarea "x"
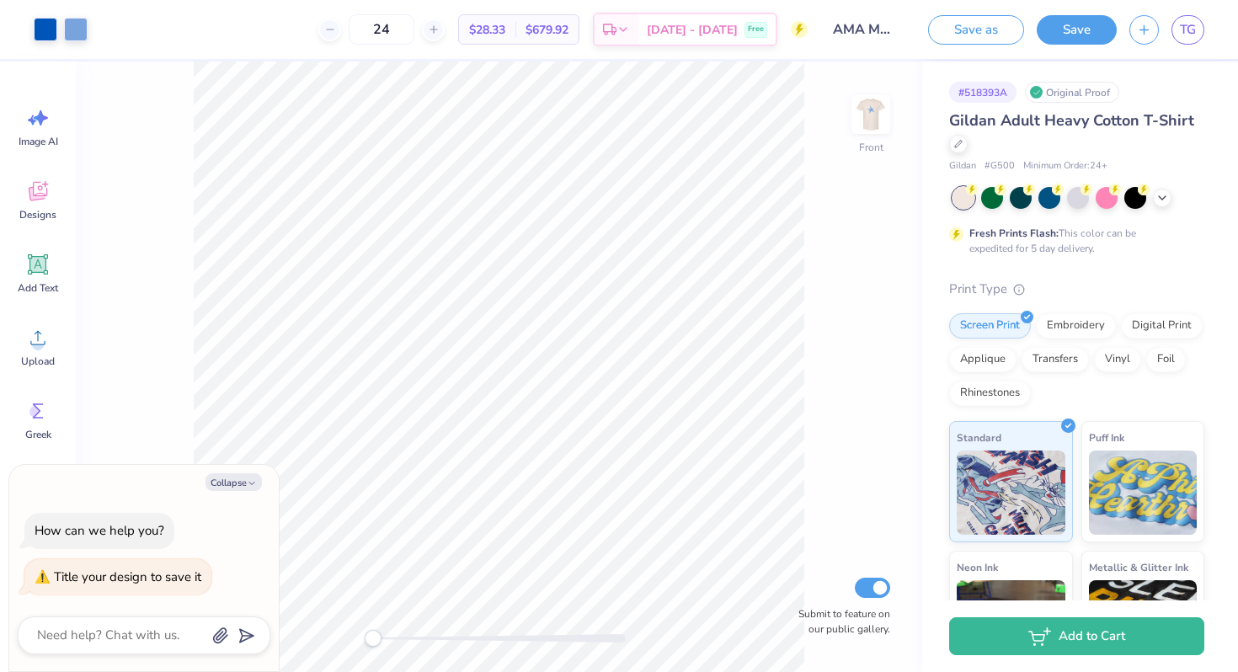
click at [1015, 125] on span "Gildan Adult Heavy Cotton T-Shirt" at bounding box center [1071, 120] width 245 height 20
click at [1182, 21] on span "TG" at bounding box center [1188, 29] width 16 height 19
